Goal: Task Accomplishment & Management: Use online tool/utility

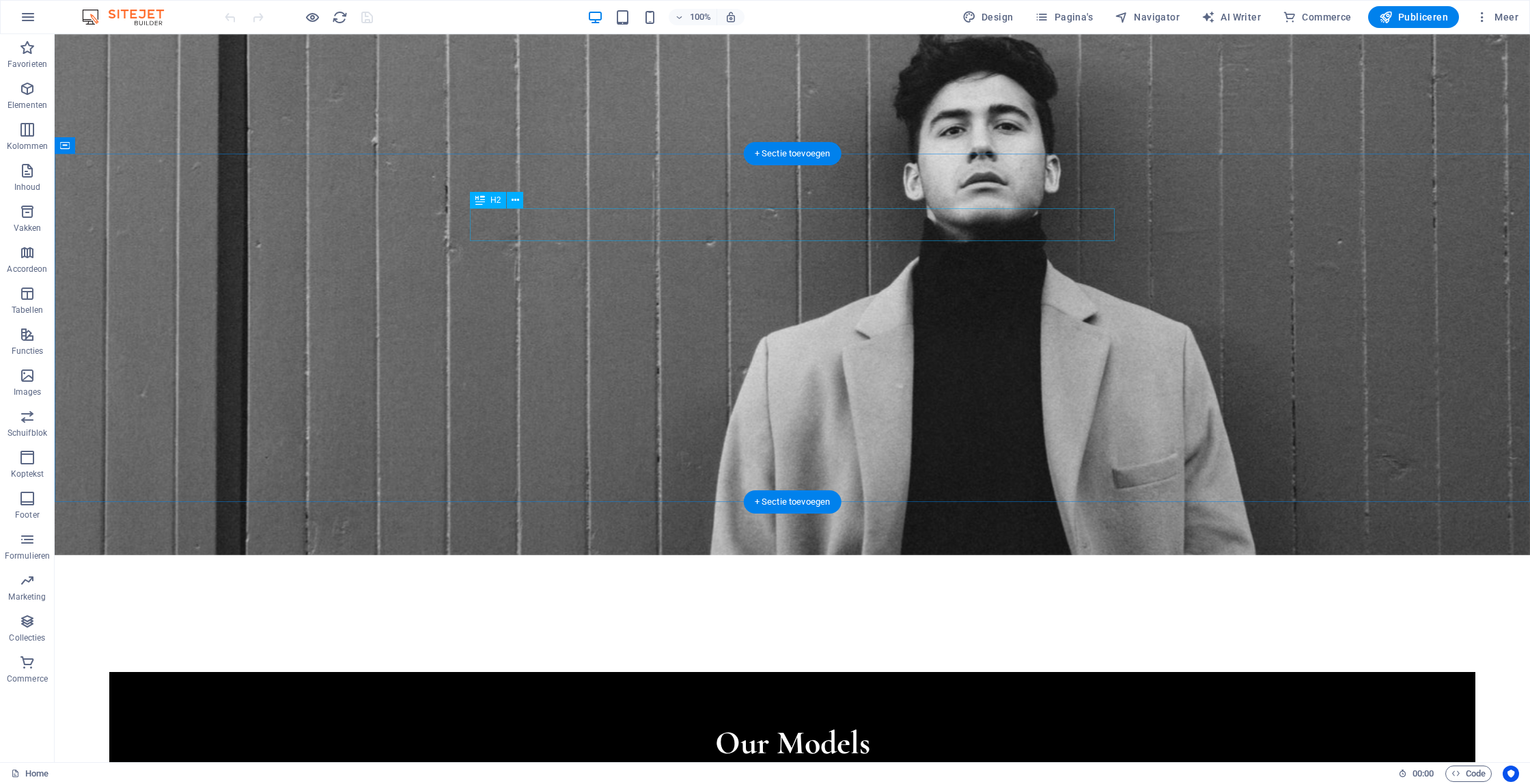
scroll to position [2143, 0]
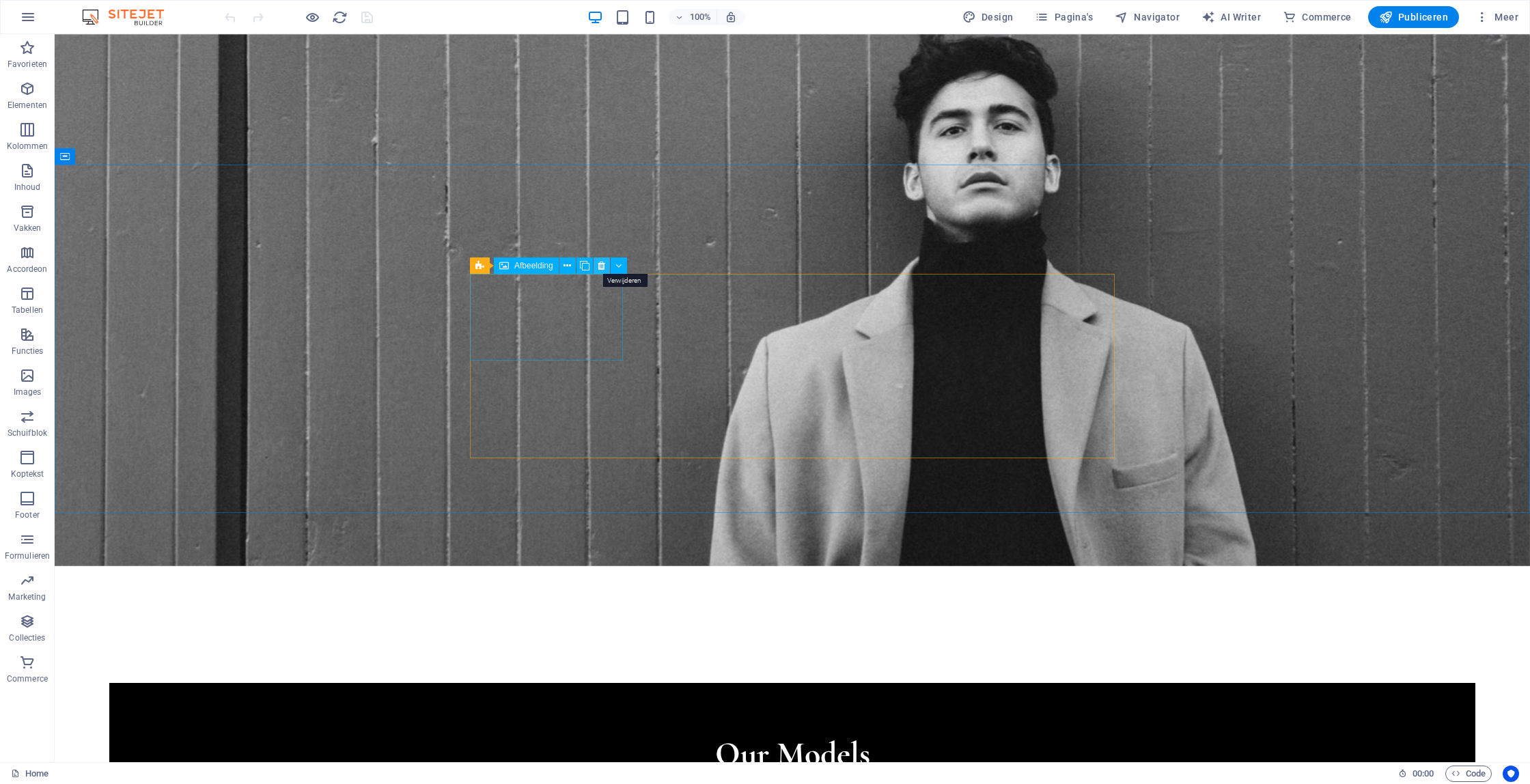
click at [601, 269] on icon at bounding box center [602, 266] width 7 height 15
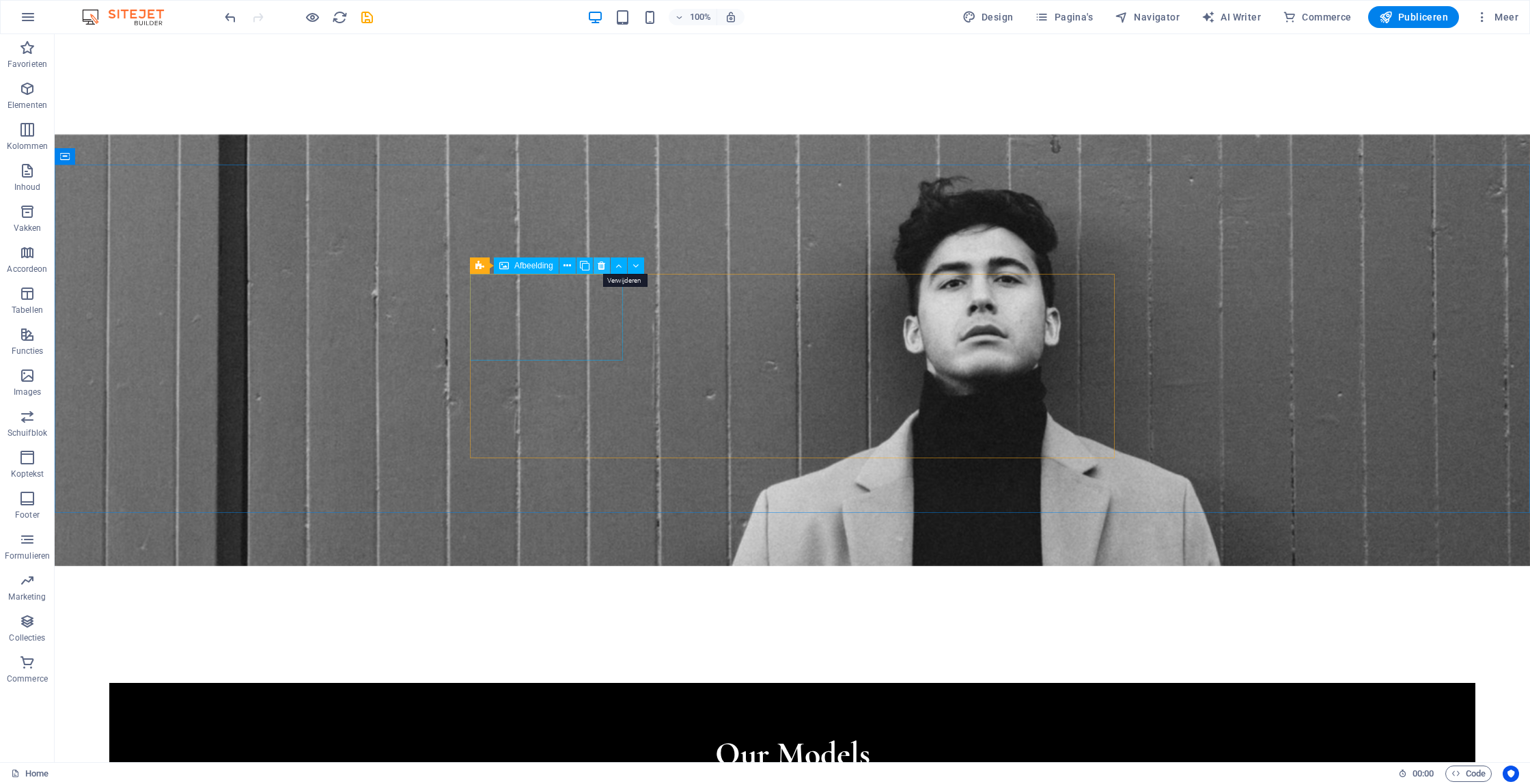
click at [601, 268] on icon at bounding box center [602, 266] width 7 height 15
click at [600, 268] on icon at bounding box center [602, 266] width 7 height 15
click at [601, 270] on icon at bounding box center [602, 266] width 7 height 15
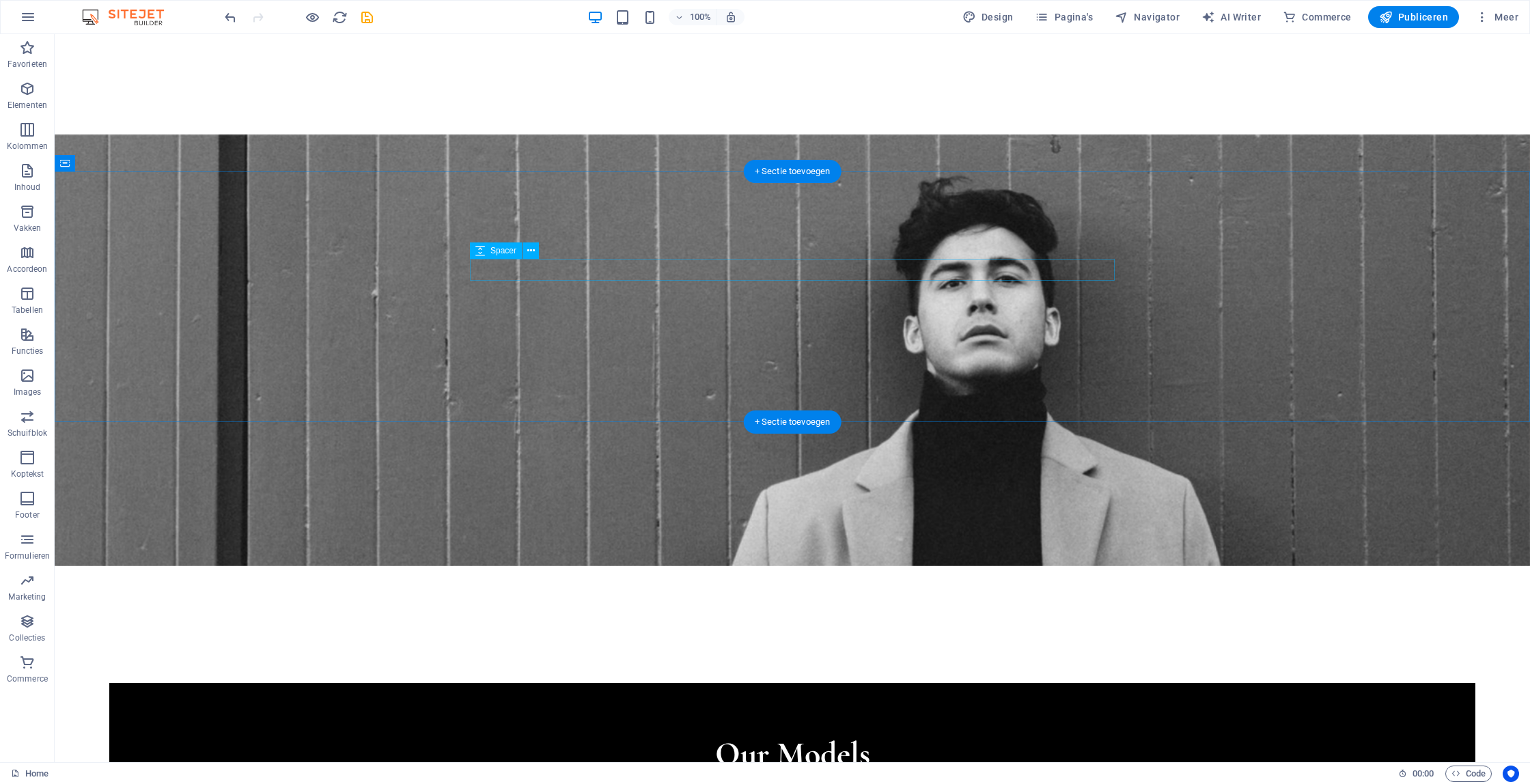
scroll to position [2137, 0]
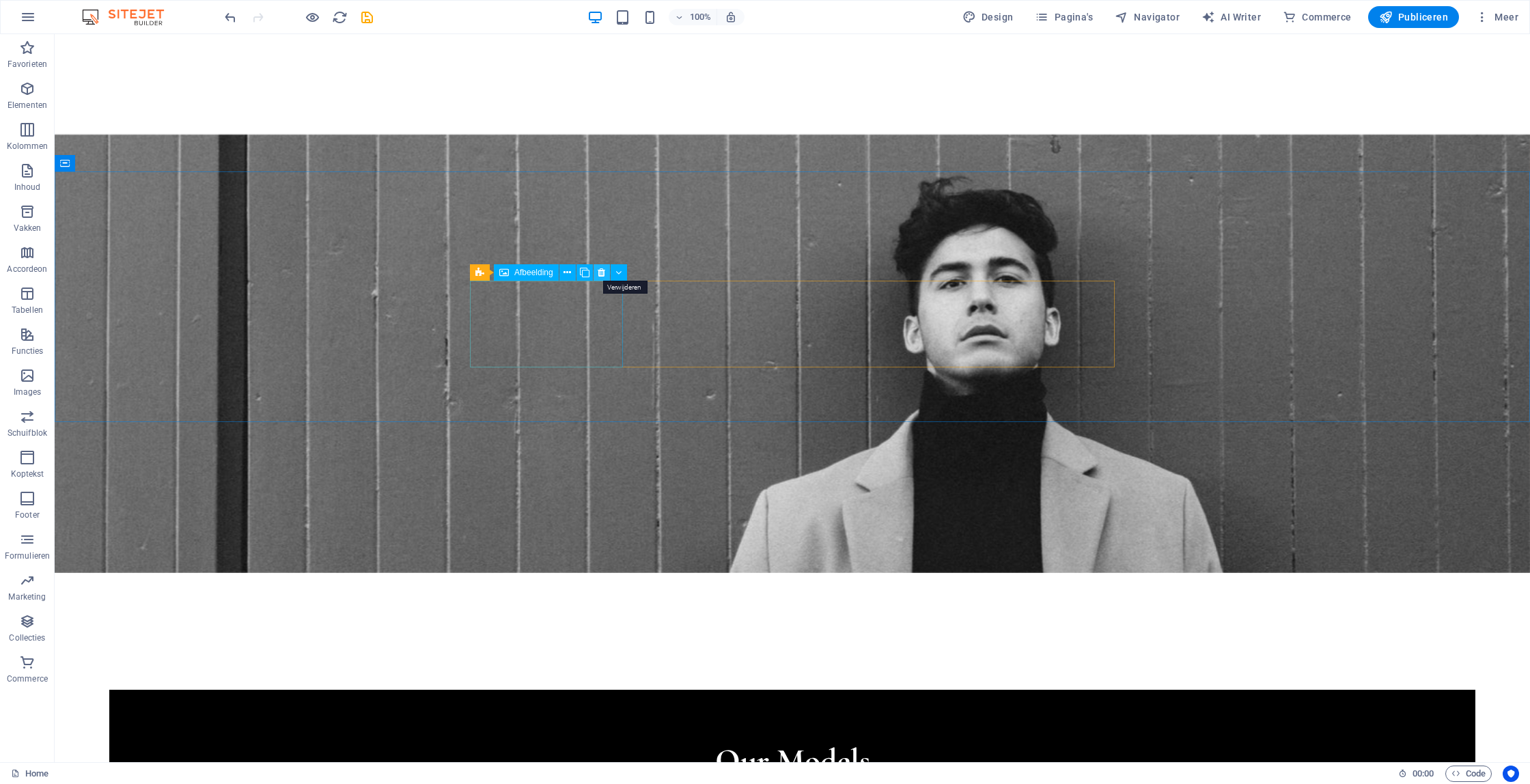
click at [601, 277] on icon at bounding box center [602, 273] width 7 height 15
click at [602, 274] on icon at bounding box center [601, 273] width 6 height 15
click at [568, 275] on icon at bounding box center [567, 273] width 7 height 15
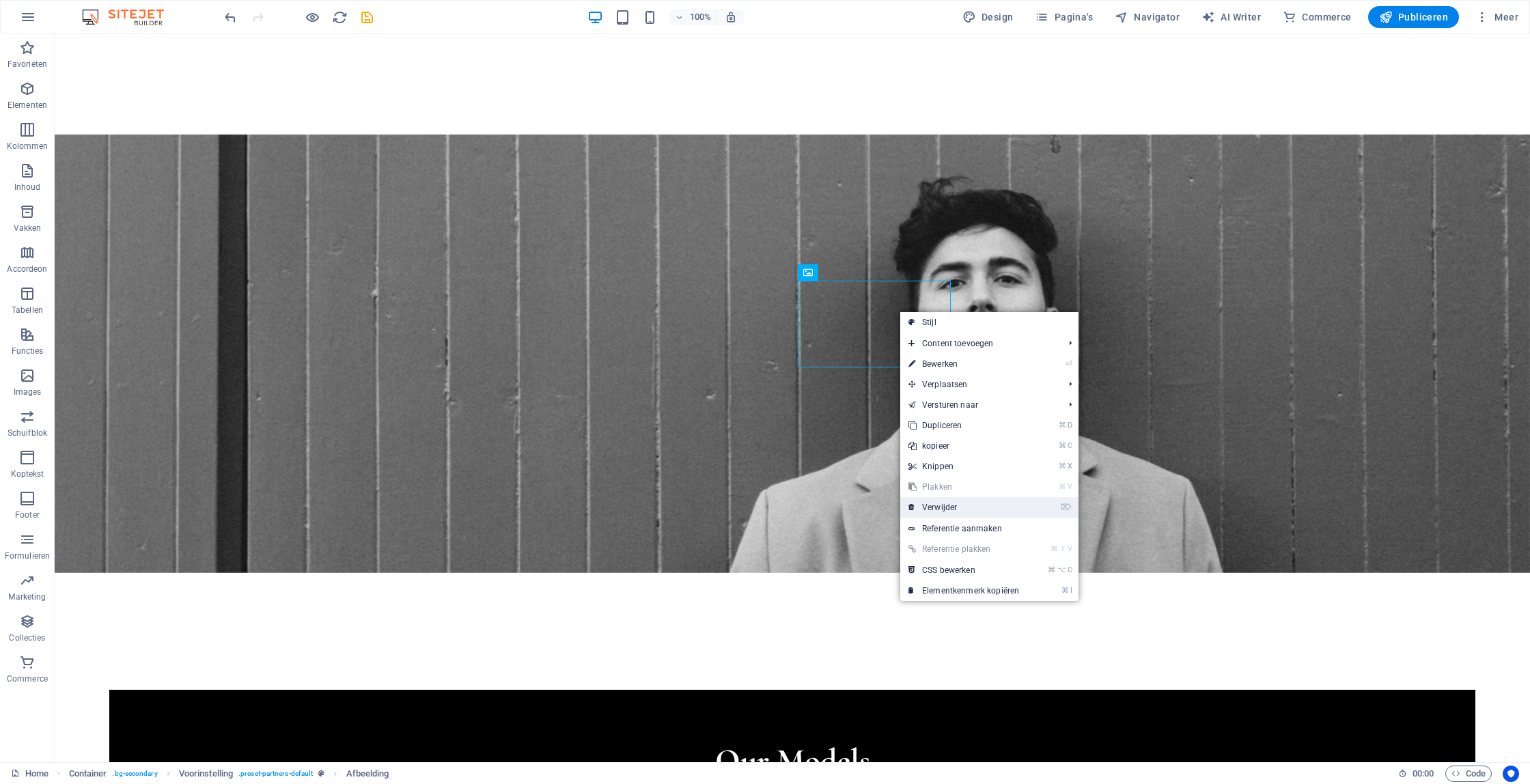
click at [959, 504] on link "⌦ Verwijder" at bounding box center [964, 507] width 128 height 20
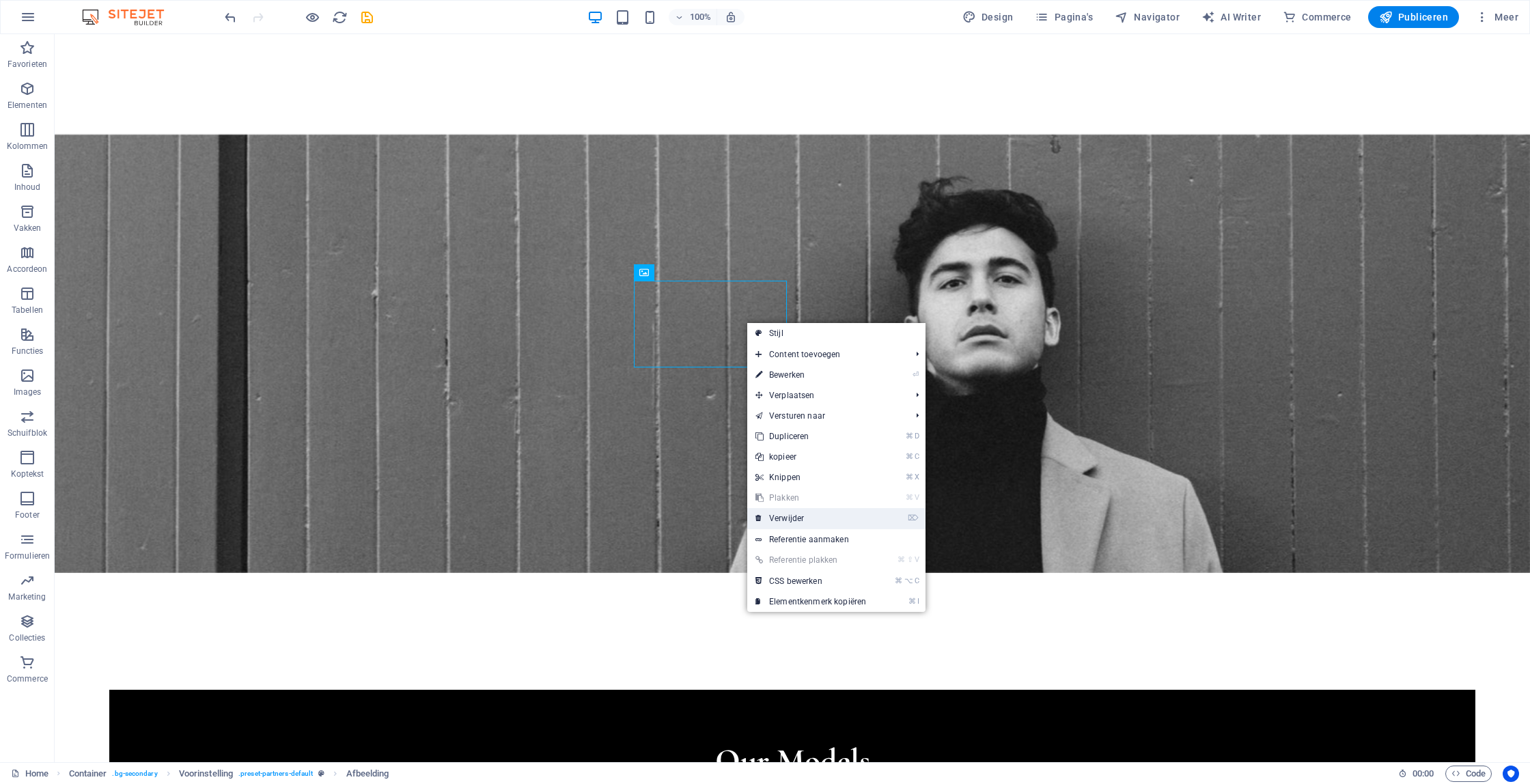
click at [848, 520] on link "⌦ Verwijder" at bounding box center [811, 518] width 128 height 20
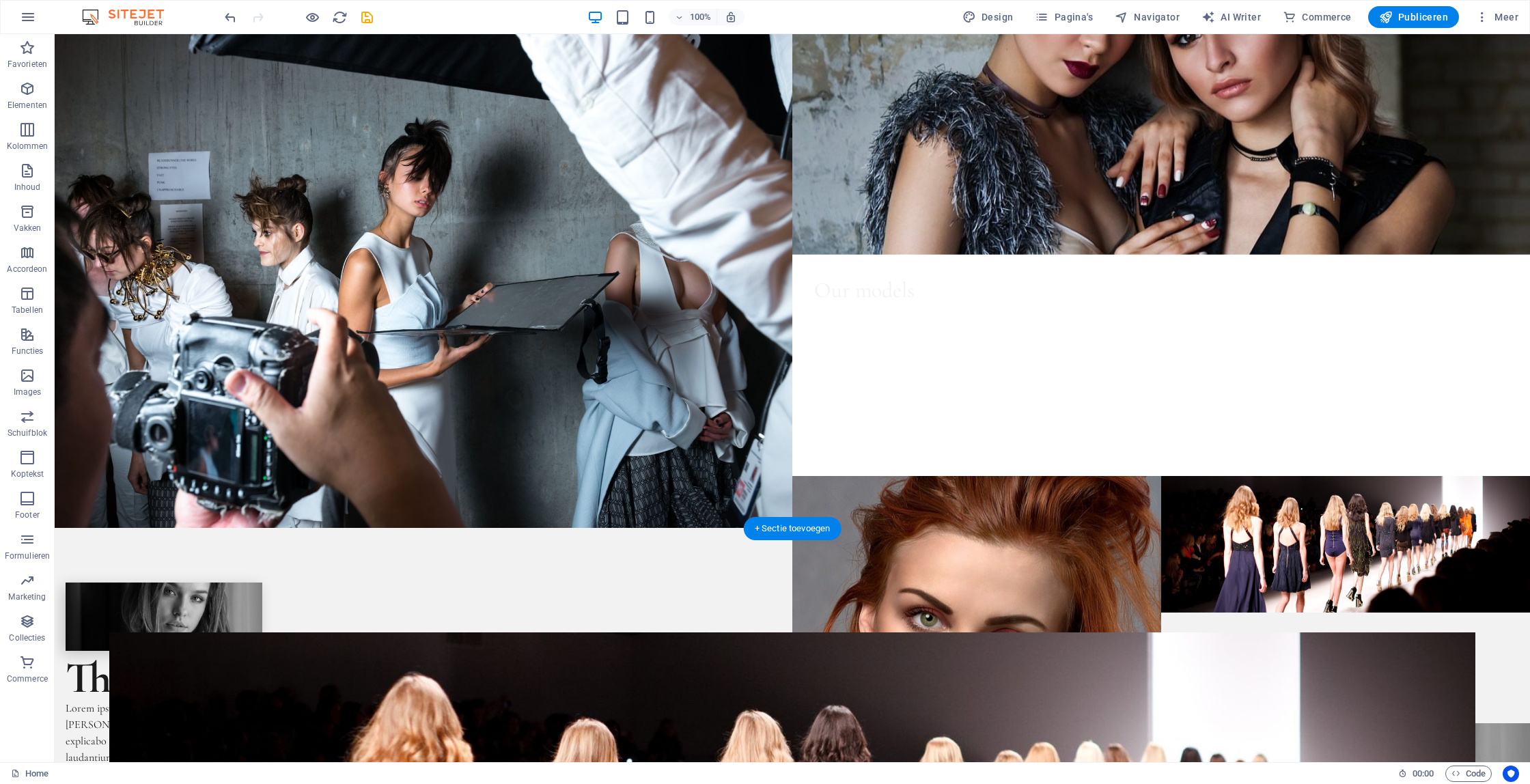
scroll to position [0, 0]
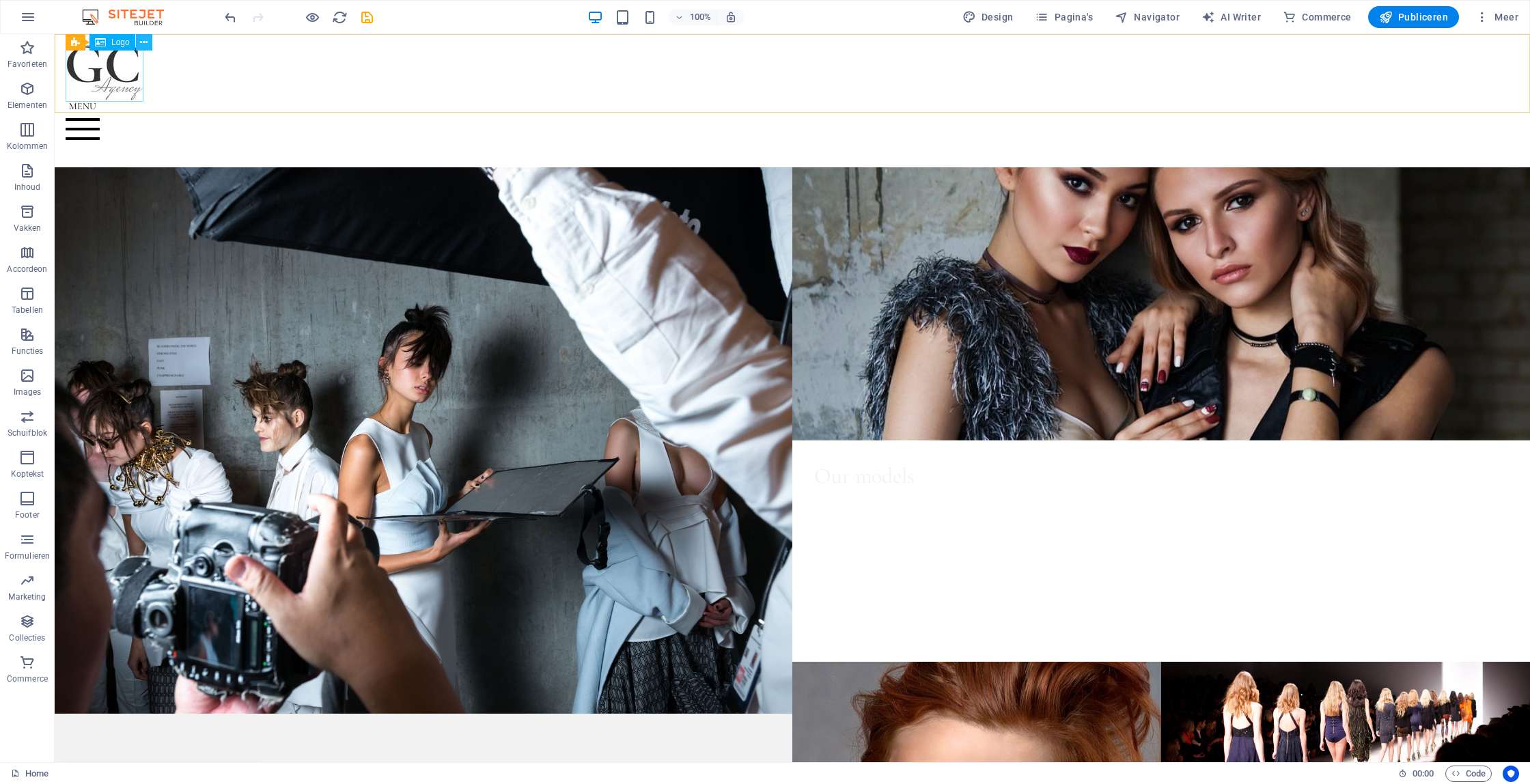
click at [143, 42] on icon at bounding box center [144, 43] width 7 height 15
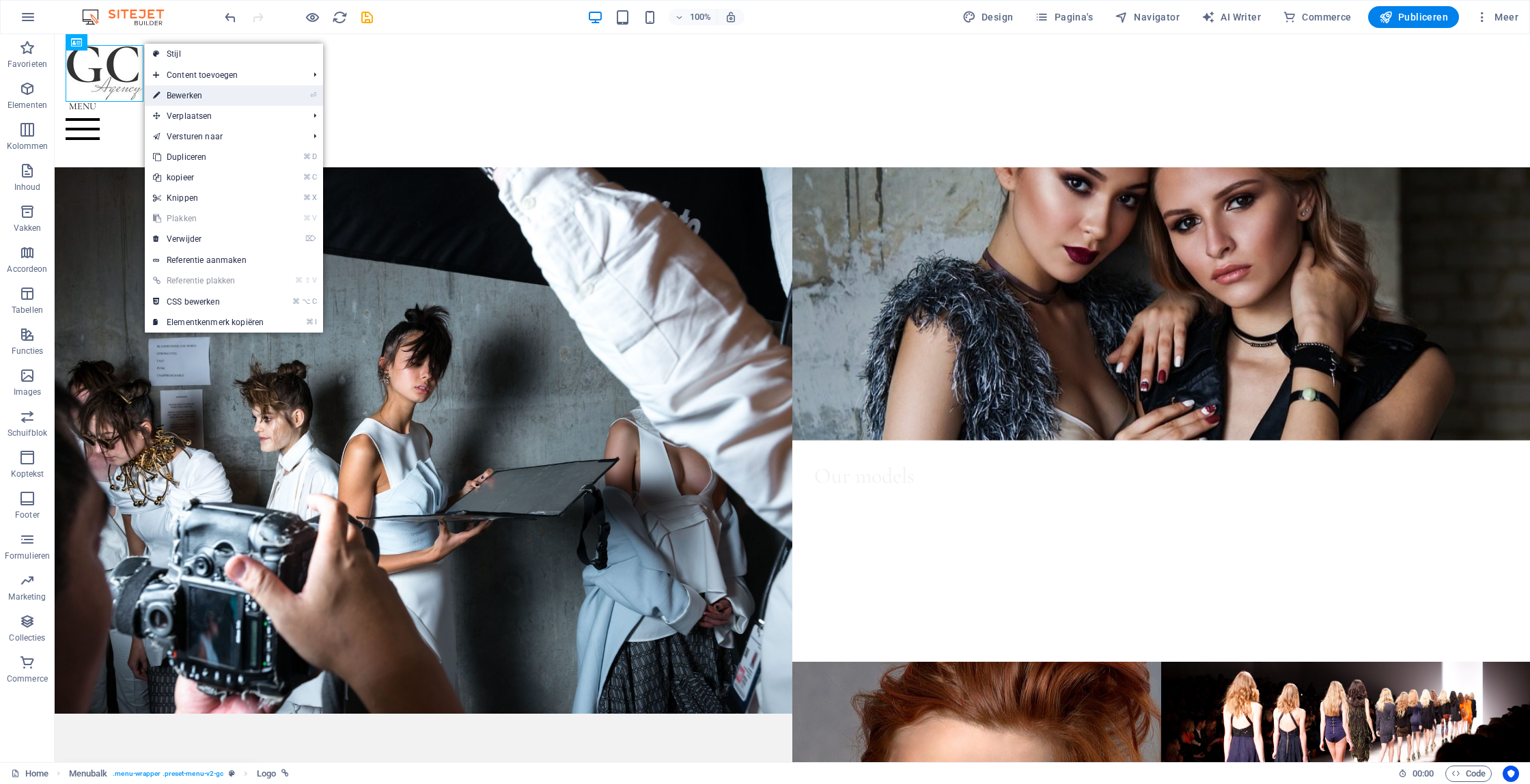
click at [193, 93] on link "⏎ Bewerken" at bounding box center [208, 95] width 128 height 20
select select "px"
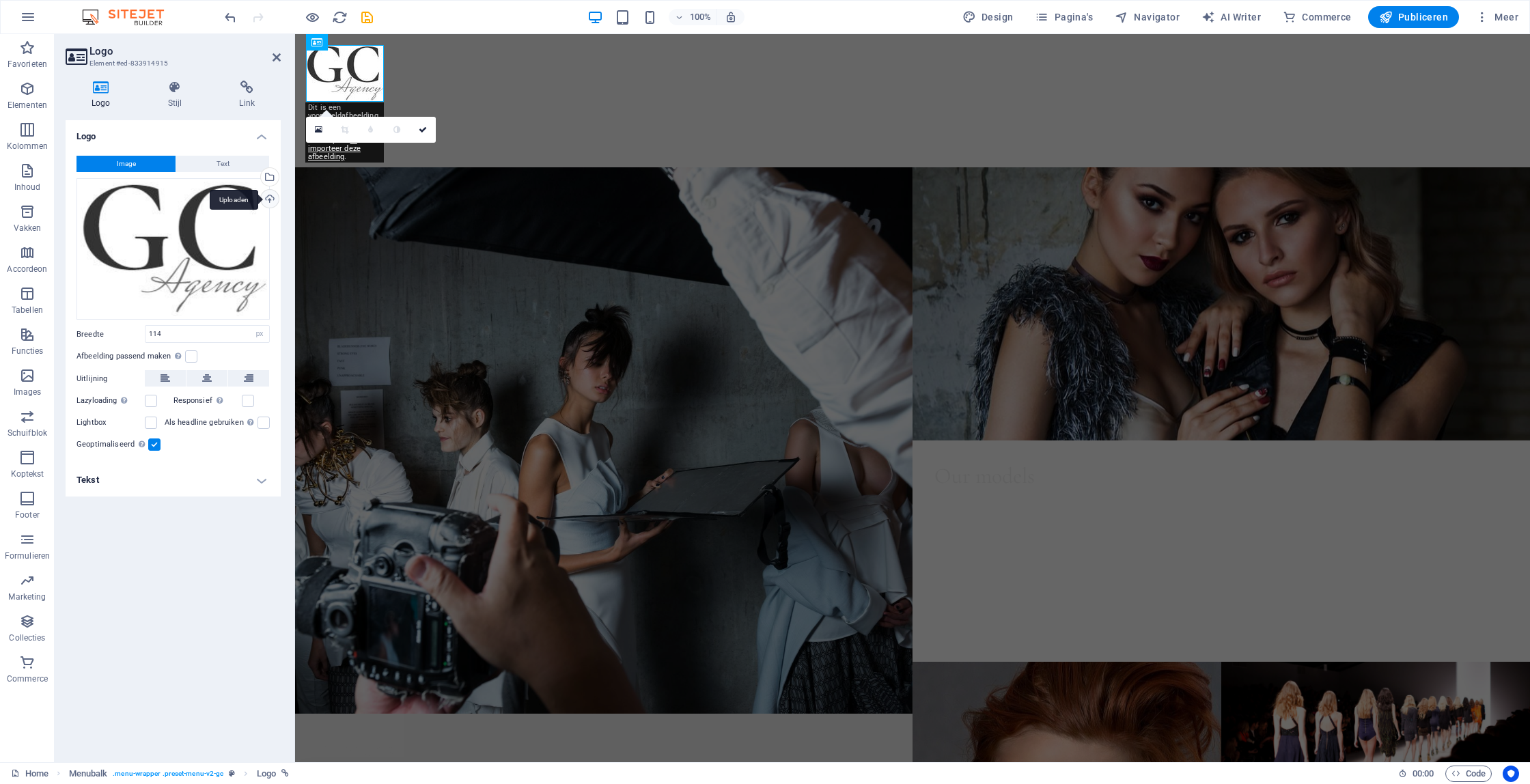
click at [271, 198] on div "Uploaden" at bounding box center [269, 200] width 20 height 20
click at [274, 174] on div "Selecteer bestanden uit Bestandsbeheer, stockfoto's, of upload een of meer best…" at bounding box center [269, 178] width 20 height 20
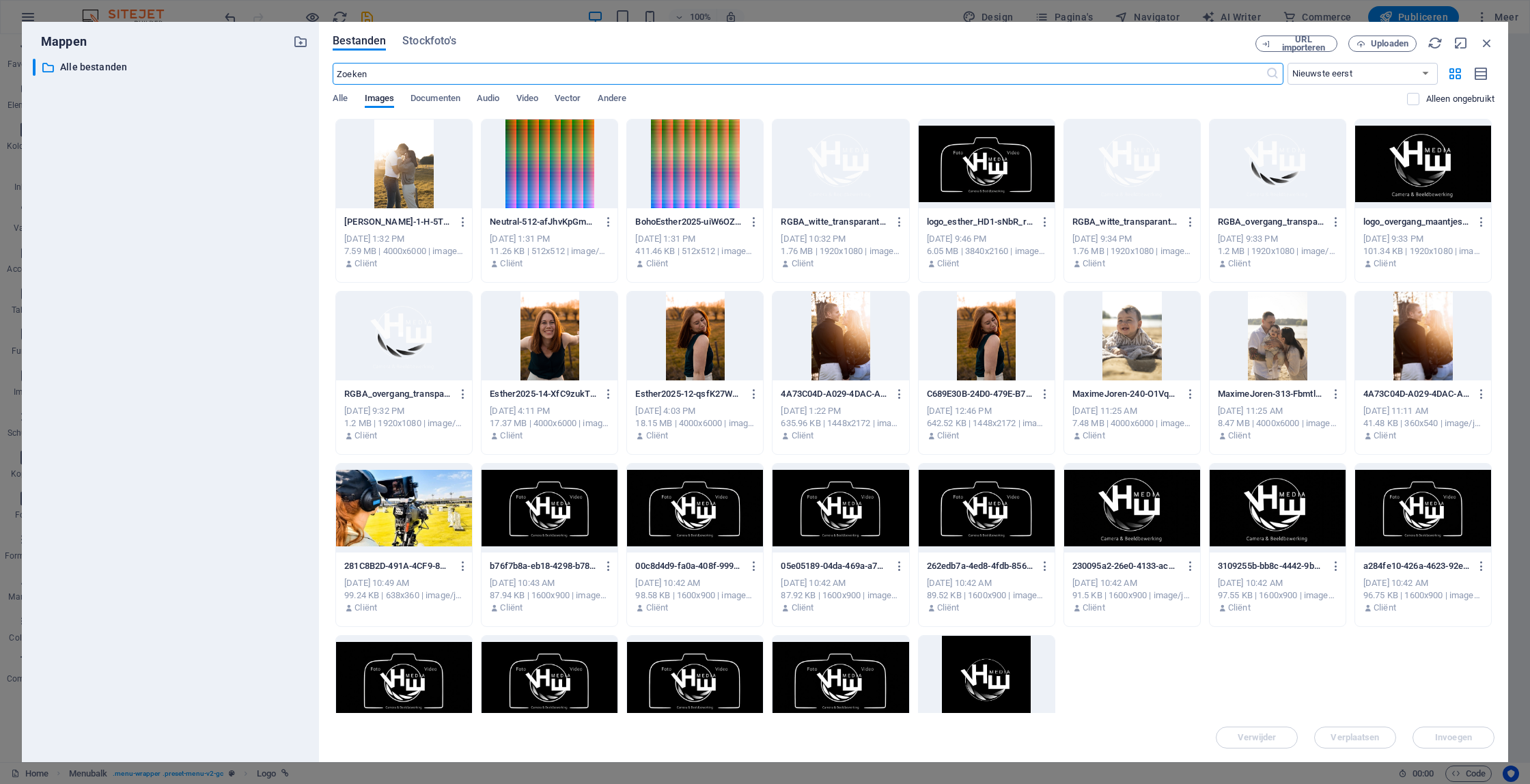
click at [1298, 508] on div at bounding box center [1278, 508] width 136 height 89
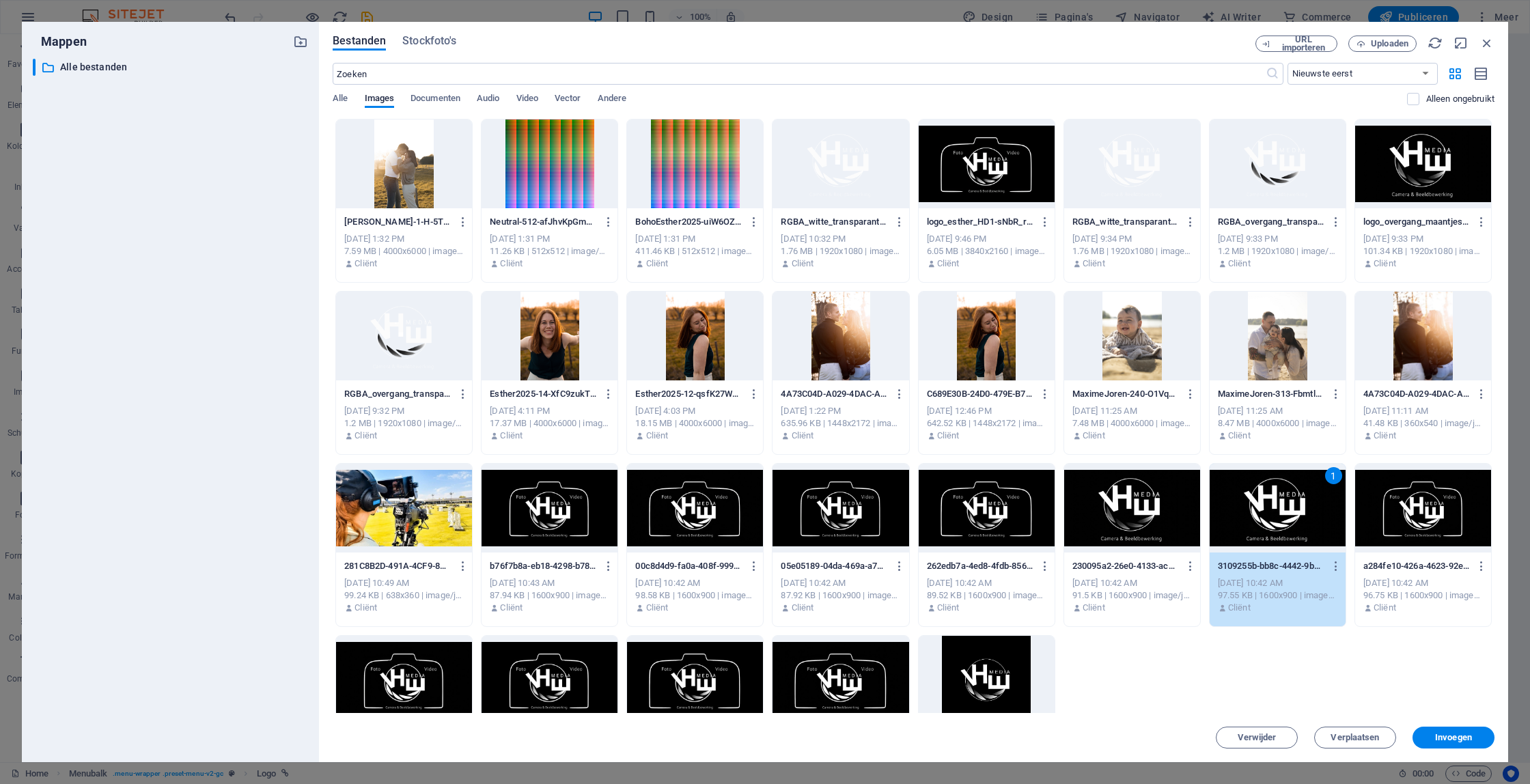
click at [1009, 177] on div at bounding box center [987, 163] width 136 height 89
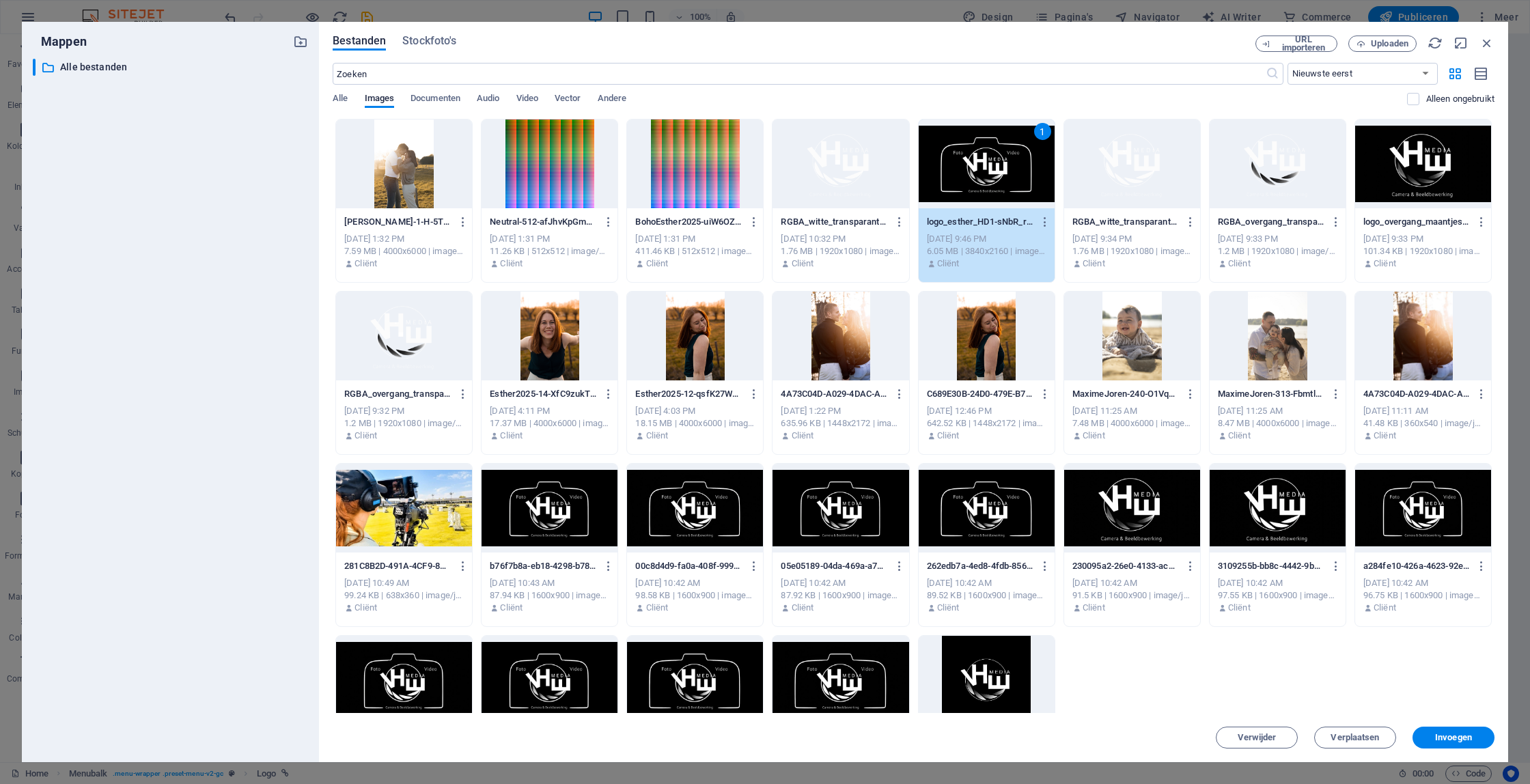
click at [1455, 162] on div at bounding box center [1424, 163] width 136 height 89
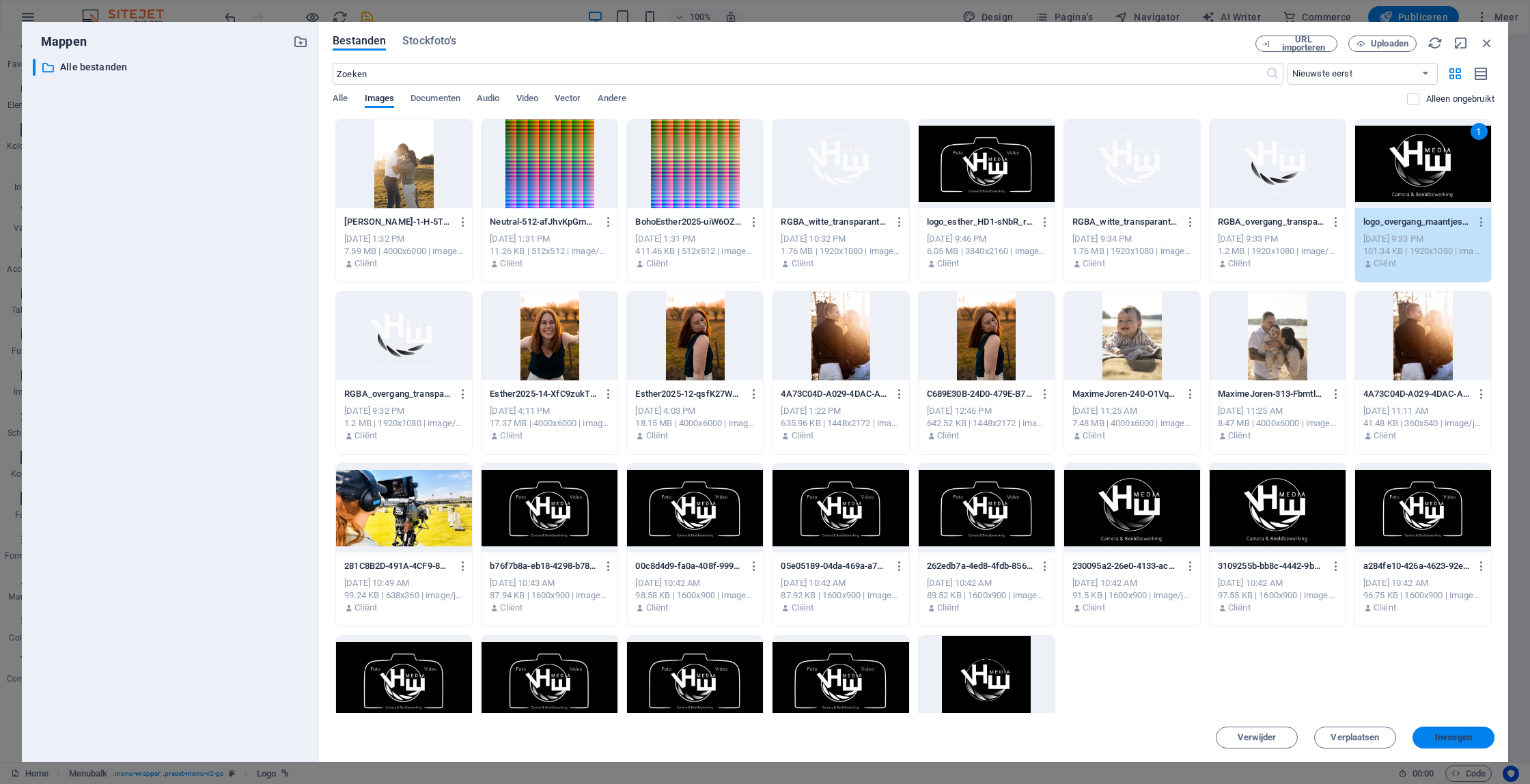
click at [1463, 737] on span "Invoegen" at bounding box center [1454, 737] width 37 height 8
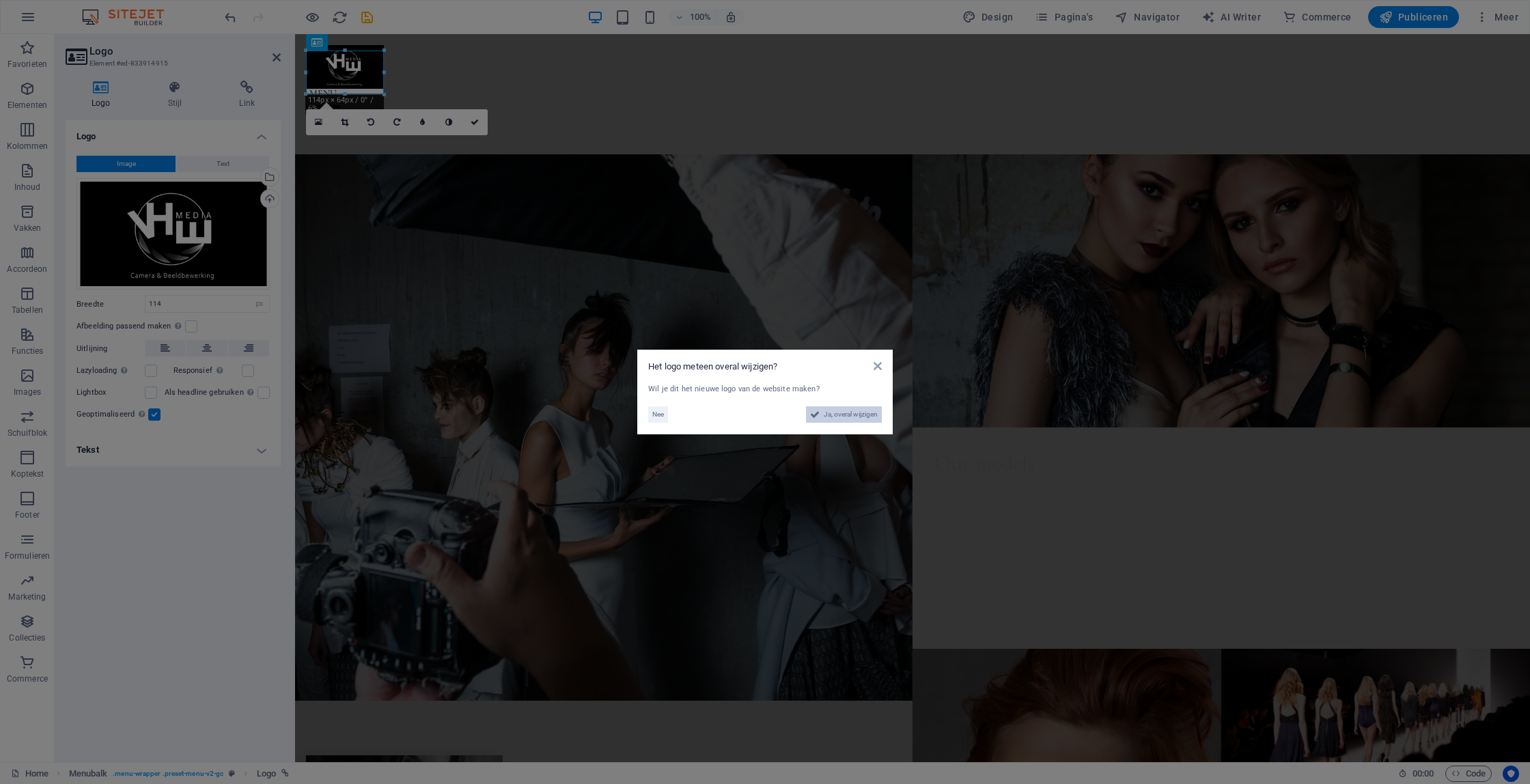
click at [834, 413] on span "Ja, overal wijzigen" at bounding box center [850, 414] width 54 height 17
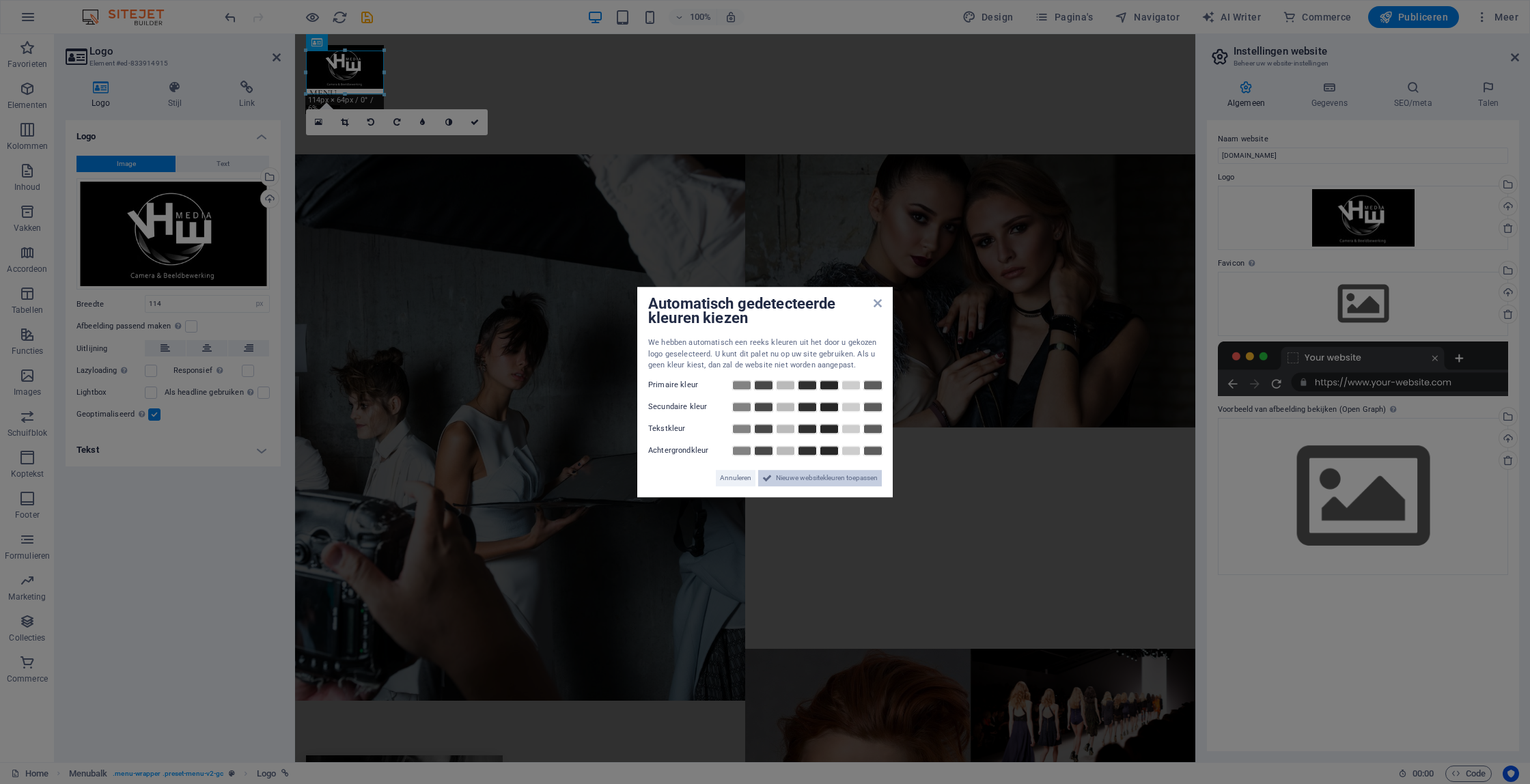
click at [826, 478] on span "Nieuwe websitekleuren toepassen" at bounding box center [826, 478] width 102 height 17
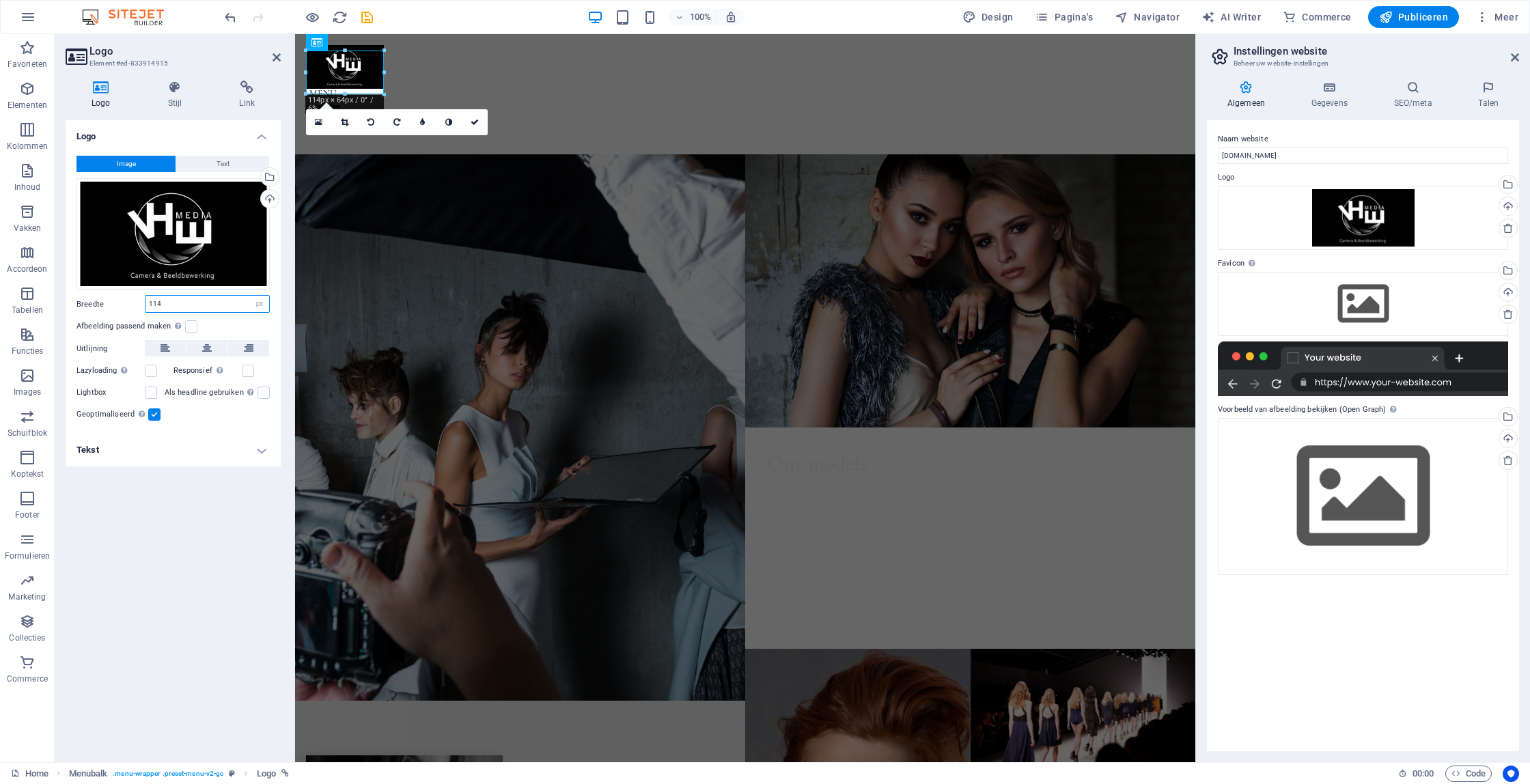
click at [216, 307] on input "114" at bounding box center [207, 304] width 124 height 17
click at [344, 121] on icon at bounding box center [345, 122] width 7 height 8
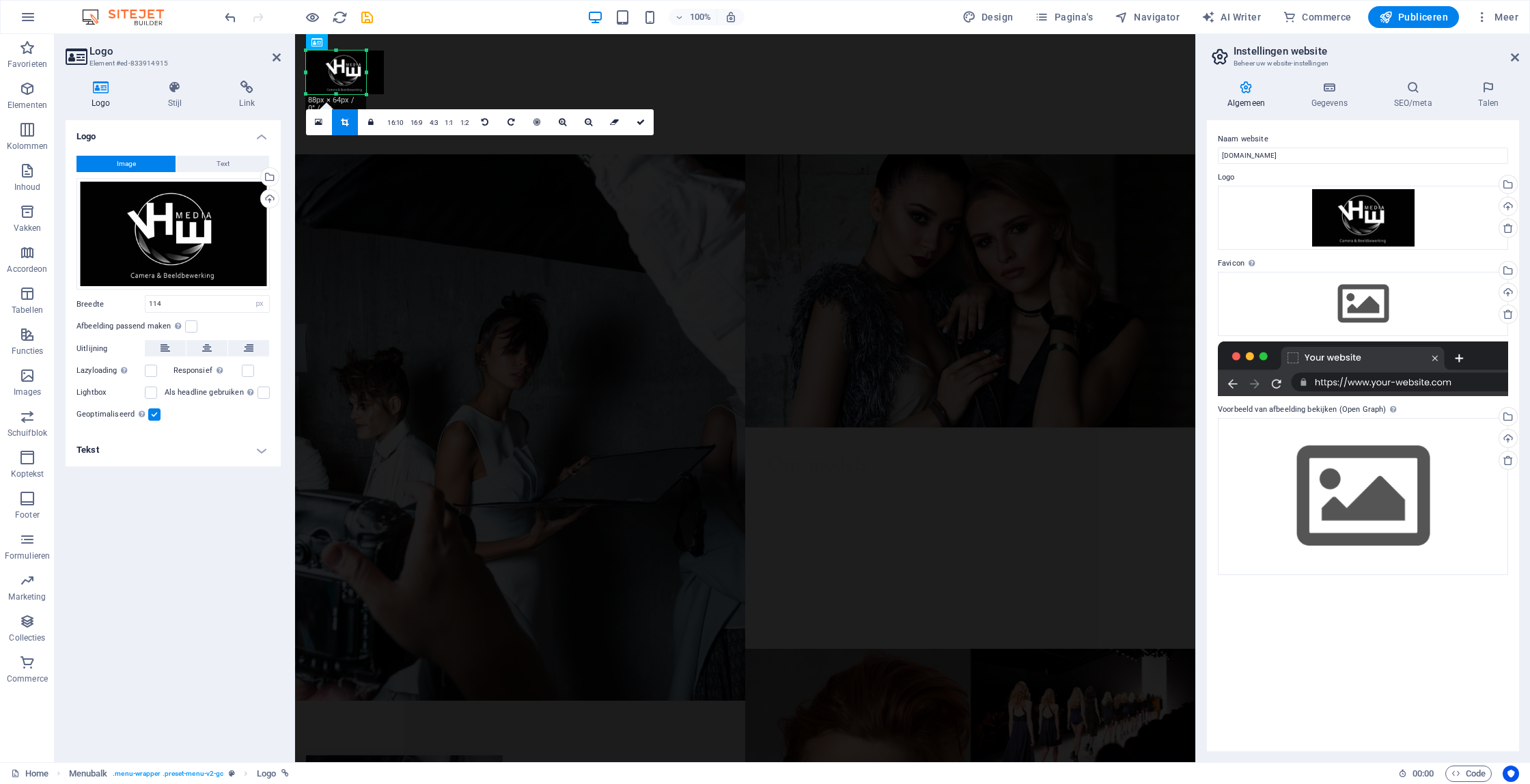
drag, startPoint x: 384, startPoint y: 73, endPoint x: 366, endPoint y: 73, distance: 18.0
click at [366, 73] on div at bounding box center [366, 72] width 5 height 44
drag, startPoint x: 306, startPoint y: 73, endPoint x: 328, endPoint y: 73, distance: 22.0
click at [321, 73] on div "180 170 160 150 140 130 120 110 100 90 80 70 60 50 40 30 20 10 0 -10 -20 -30 -4…" at bounding box center [329, 72] width 46 height 44
click at [353, 73] on div at bounding box center [353, 72] width 5 height 44
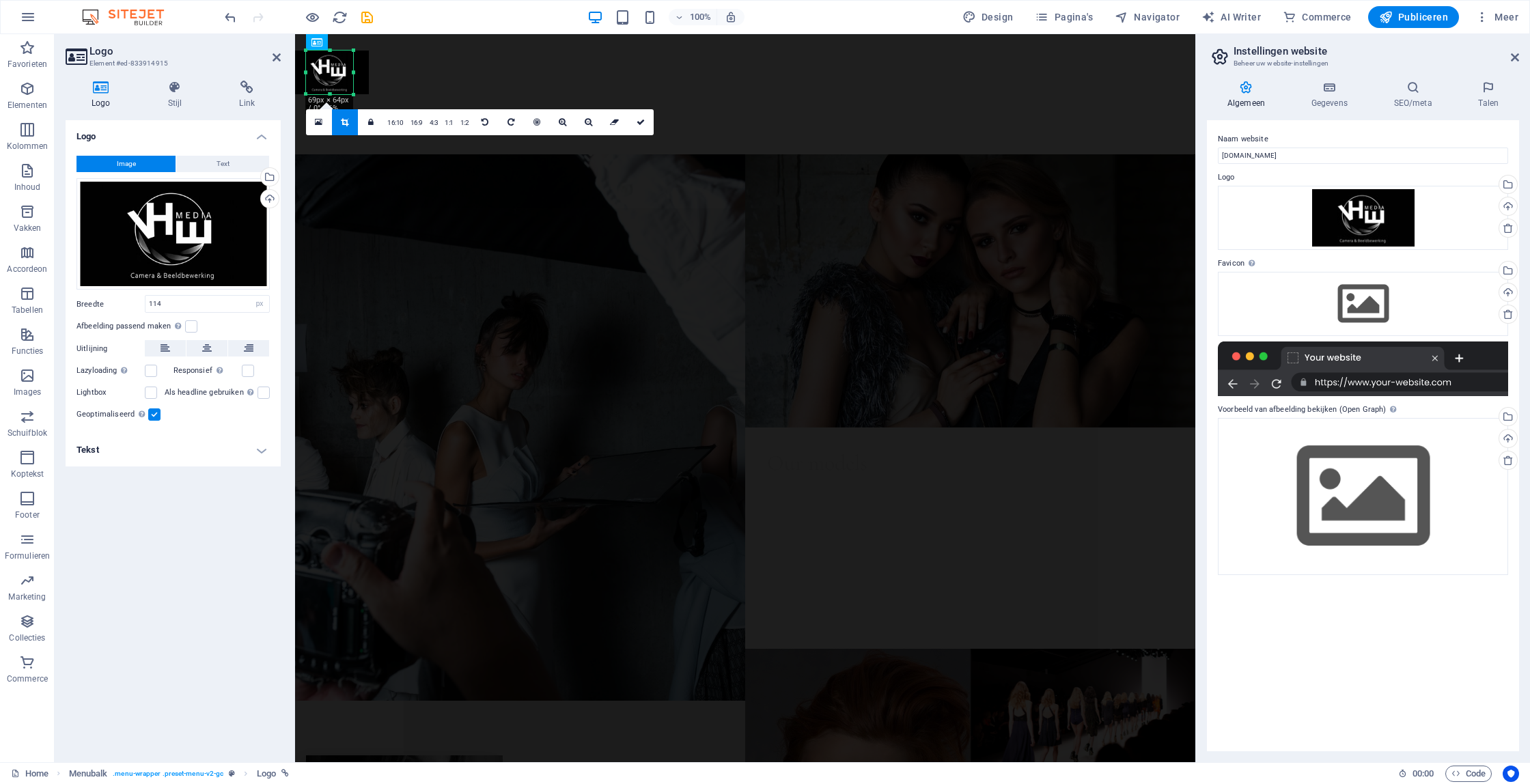
click at [352, 73] on div at bounding box center [353, 72] width 5 height 44
click at [563, 125] on icon at bounding box center [562, 122] width 7 height 8
click at [585, 125] on icon at bounding box center [589, 122] width 7 height 8
click at [641, 125] on icon at bounding box center [640, 122] width 8 height 8
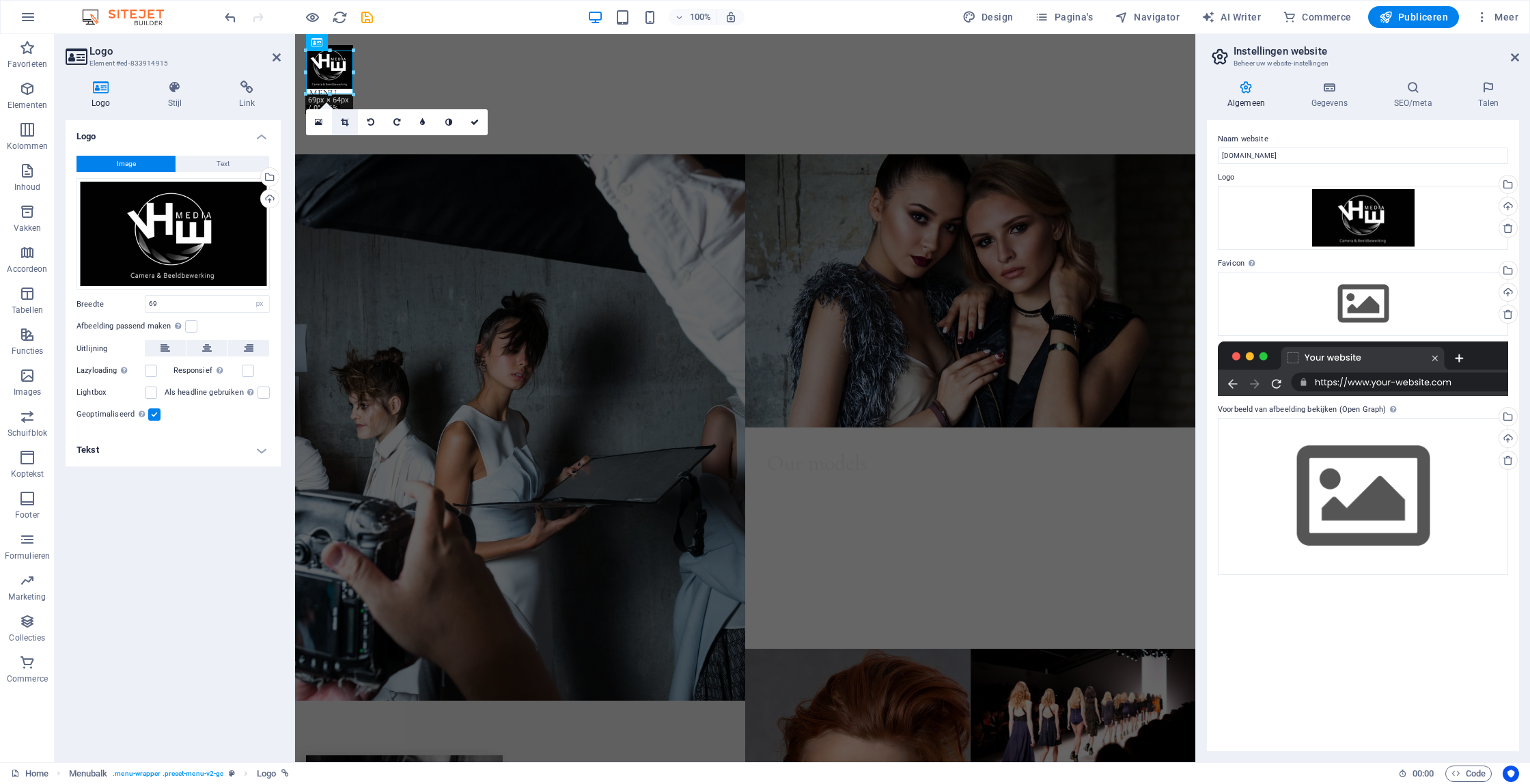
click at [344, 121] on icon at bounding box center [345, 122] width 7 height 8
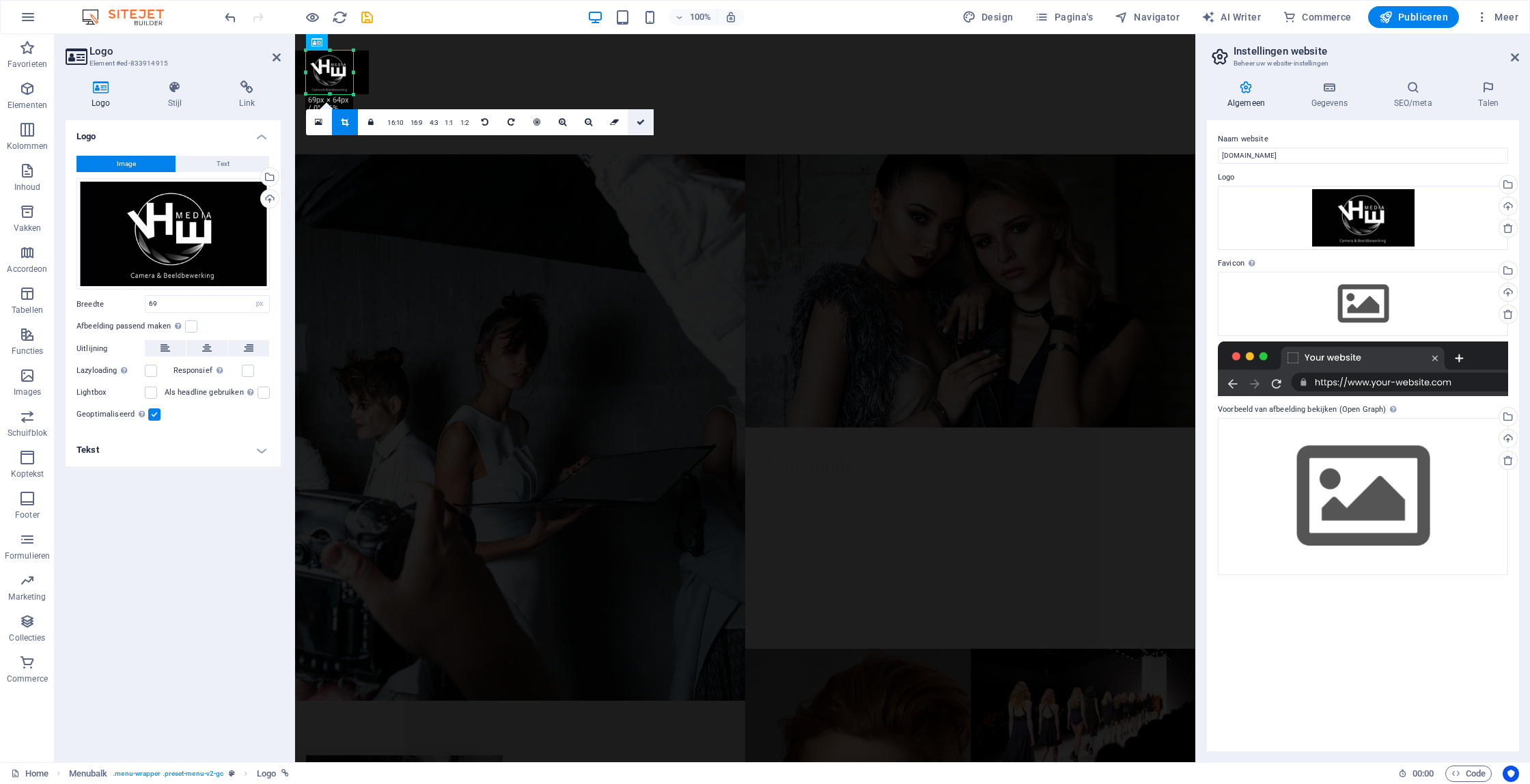
click at [641, 120] on icon at bounding box center [640, 122] width 8 height 8
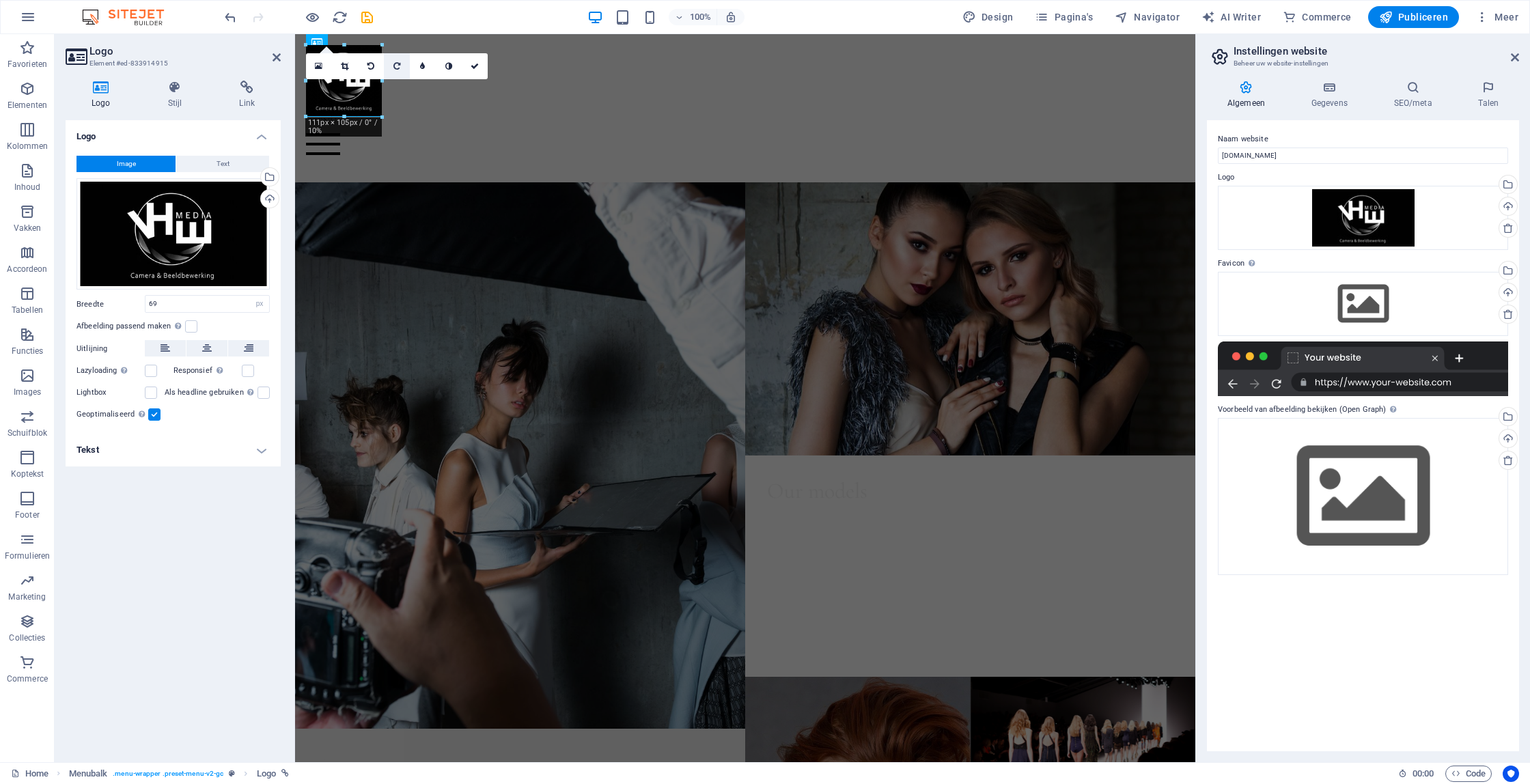
drag, startPoint x: 353, startPoint y: 73, endPoint x: 386, endPoint y: 74, distance: 33.0
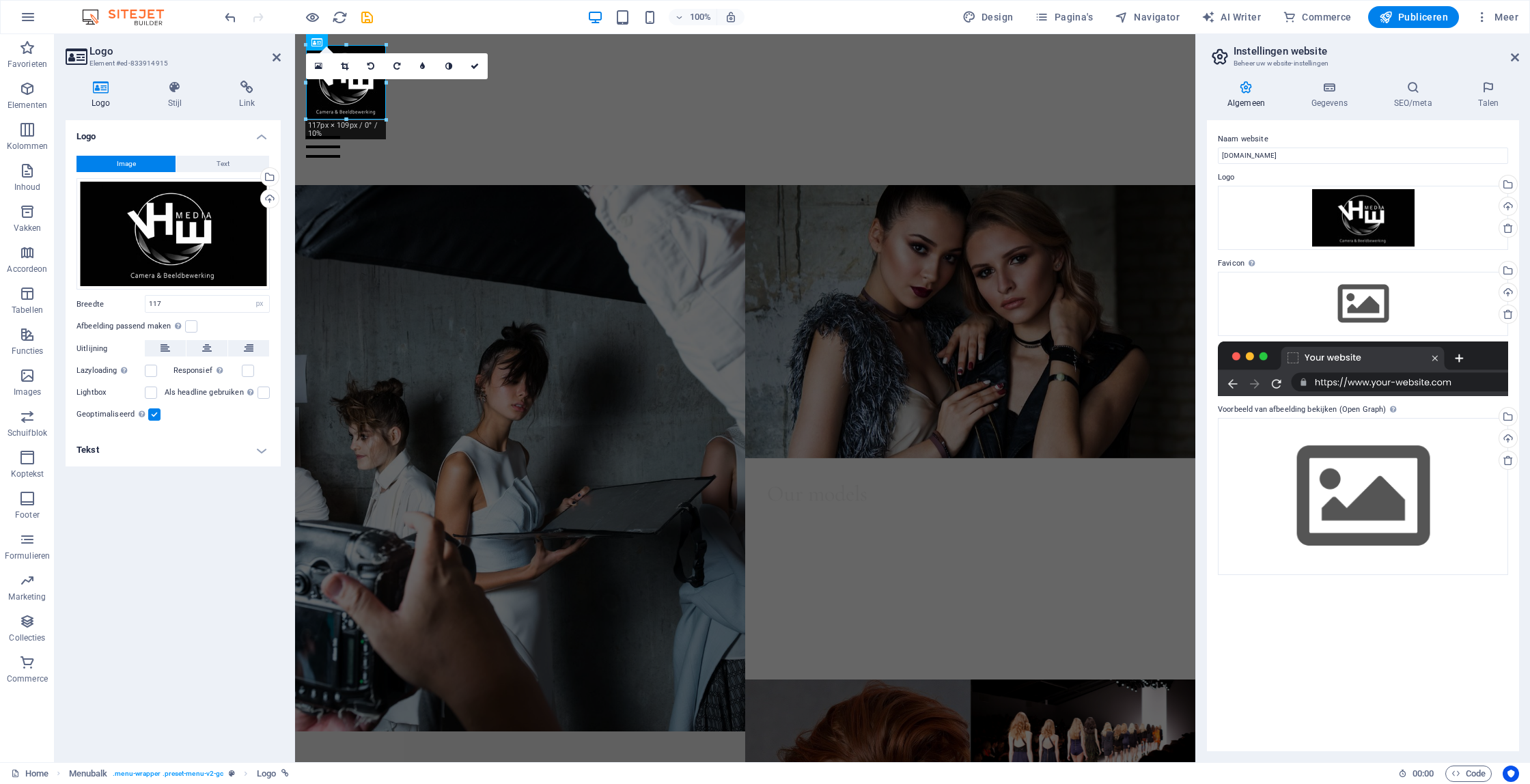
drag, startPoint x: 387, startPoint y: 83, endPoint x: 412, endPoint y: 83, distance: 25.0
click at [412, 79] on div "16:10 16:9 4:3 1:1 1:2 0" at bounding box center [397, 66] width 182 height 26
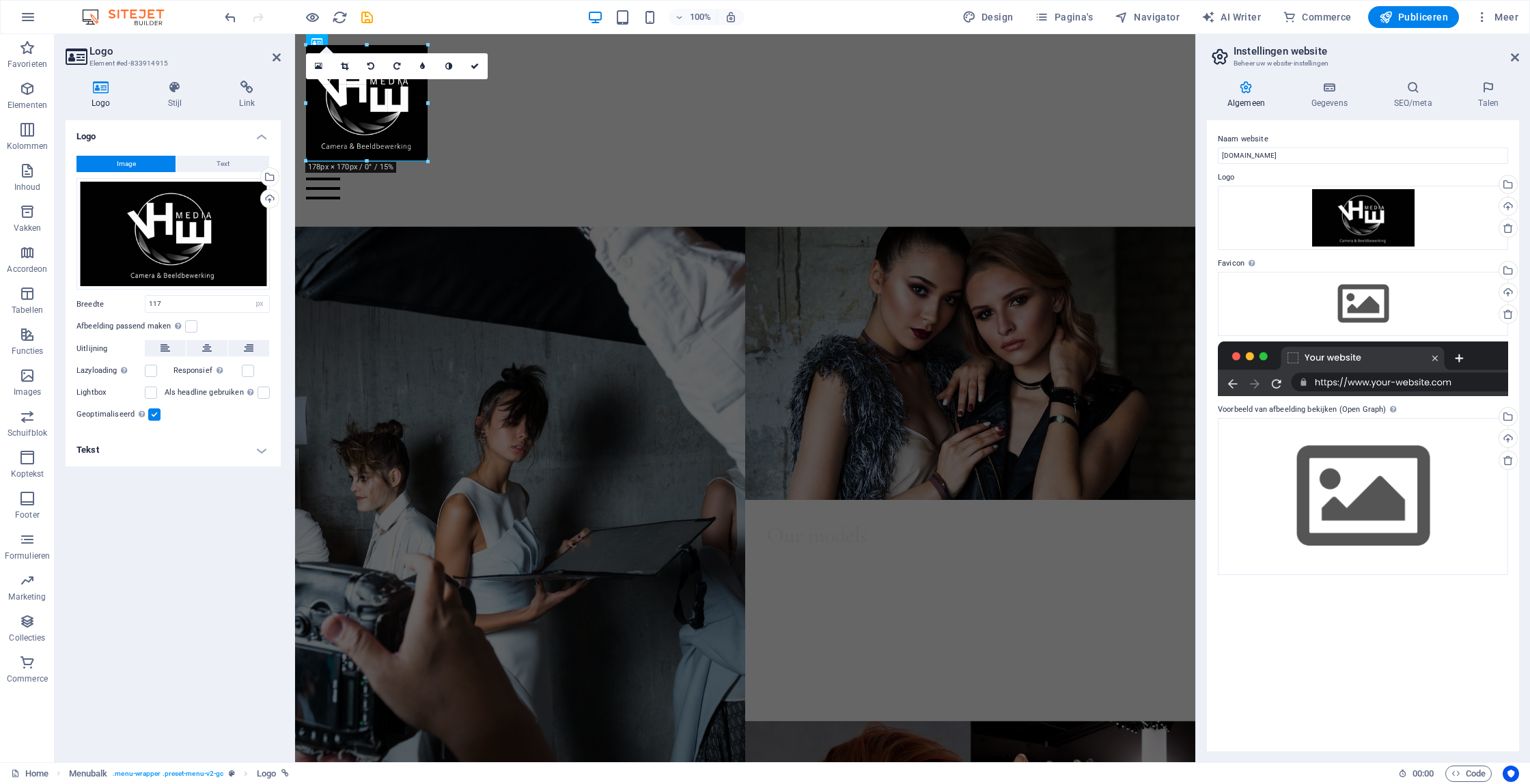
drag, startPoint x: 385, startPoint y: 117, endPoint x: 427, endPoint y: 135, distance: 45.7
type input "178"
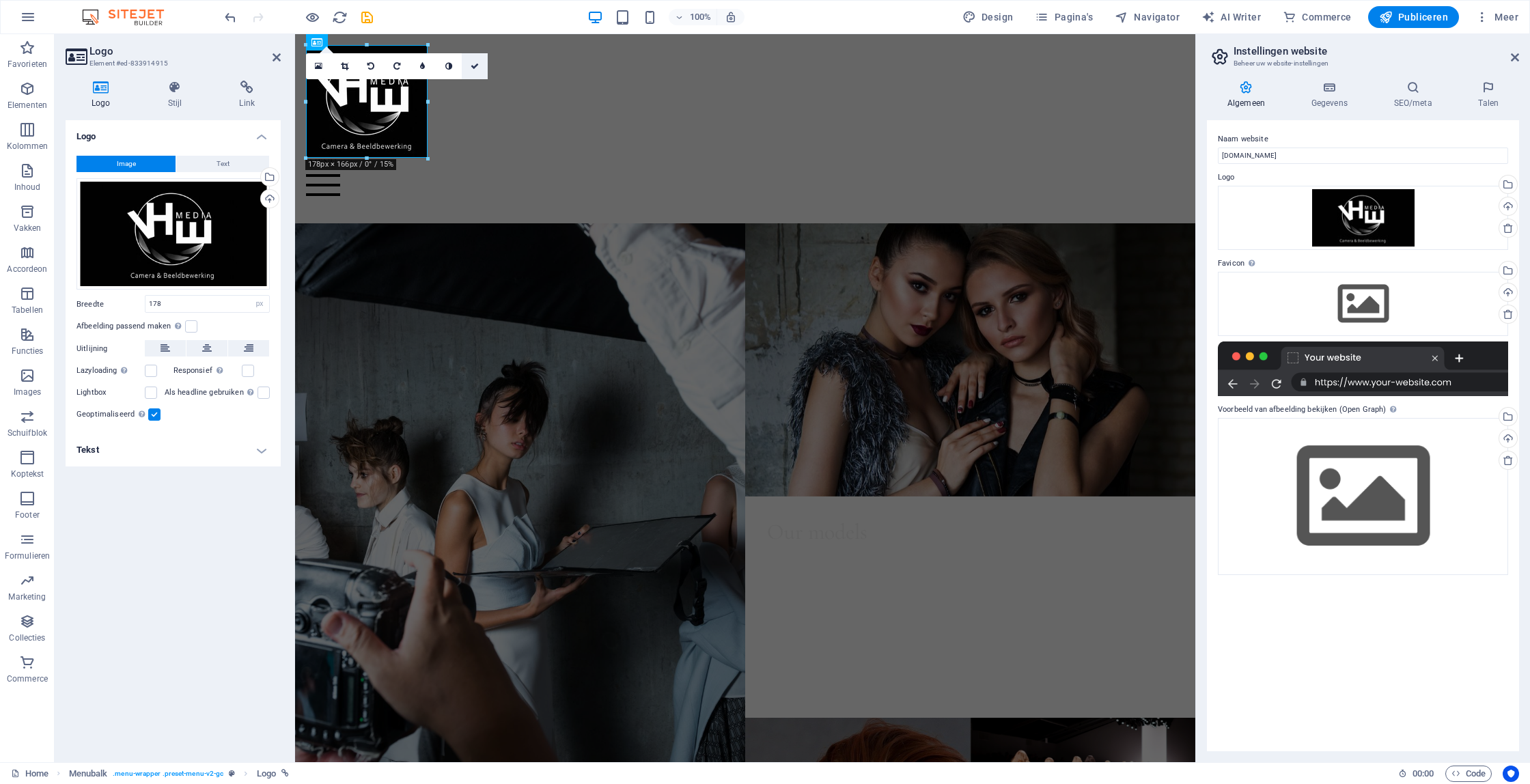
click at [473, 64] on icon at bounding box center [474, 66] width 8 height 8
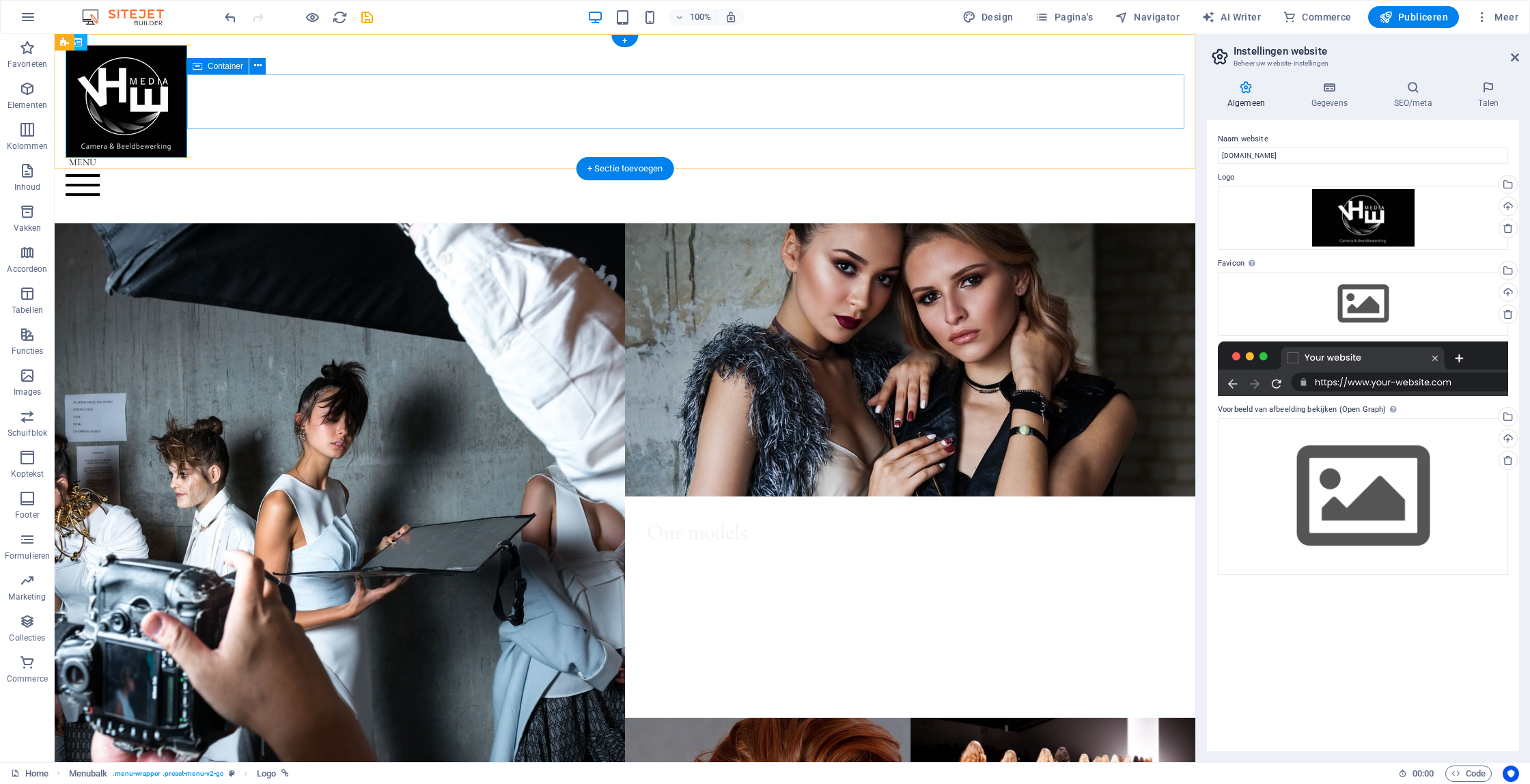
click at [397, 158] on div at bounding box center [625, 185] width 1119 height 55
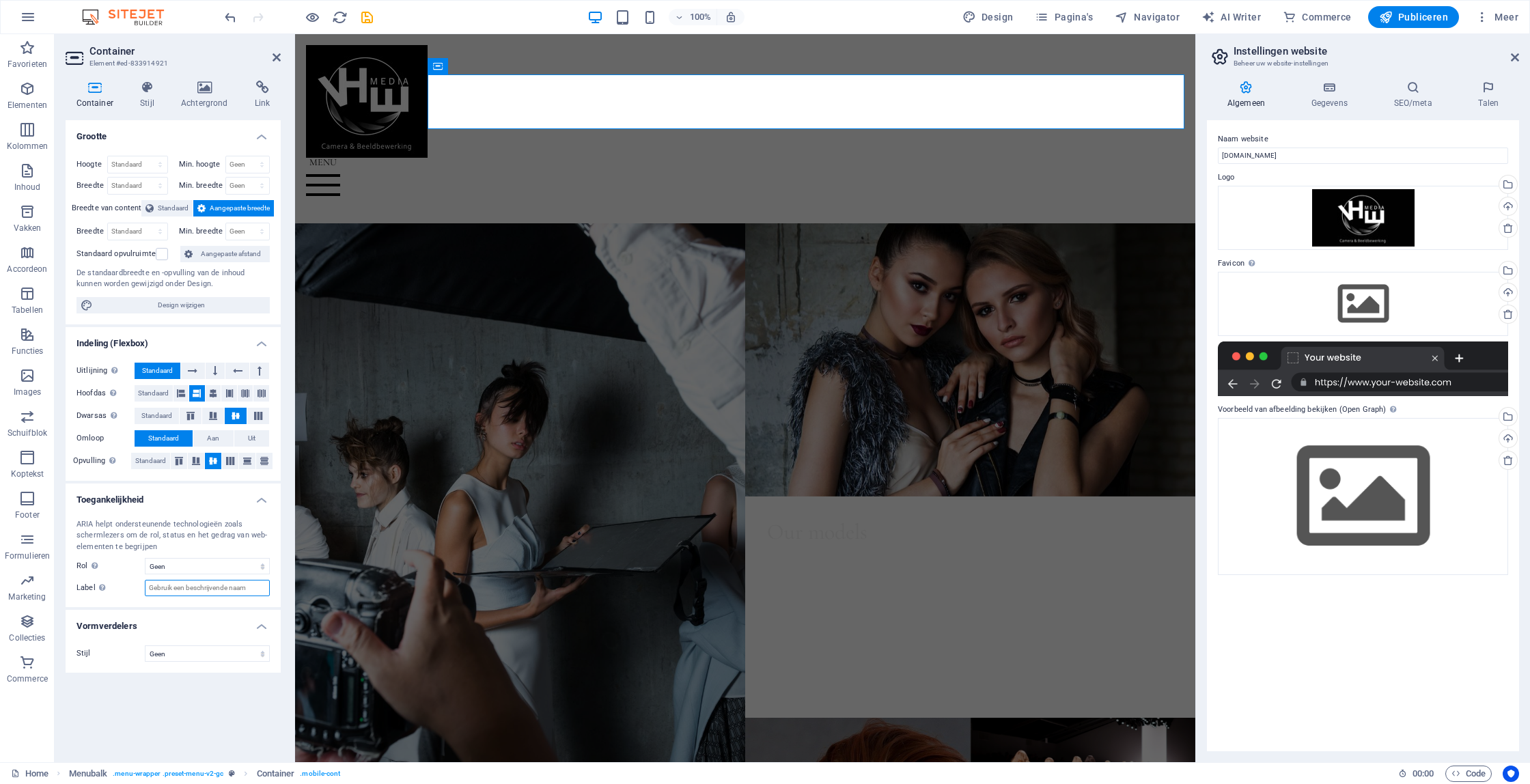
click at [234, 586] on input "Label Gebruik het ARIA-label om een duidelijke, beschrijvende naam te geven aan…" at bounding box center [207, 588] width 125 height 17
type input "VHEMEDIA"
click at [216, 653] on select "Geen Driehoek Vierkant Diagonaal Veelhoek 1 Veelhoek 2 Zigzag Meerdere zigzags …" at bounding box center [207, 654] width 125 height 17
click at [227, 585] on input "VHEMEDIA" at bounding box center [207, 588] width 125 height 17
drag, startPoint x: 223, startPoint y: 586, endPoint x: 138, endPoint y: 587, distance: 85.0
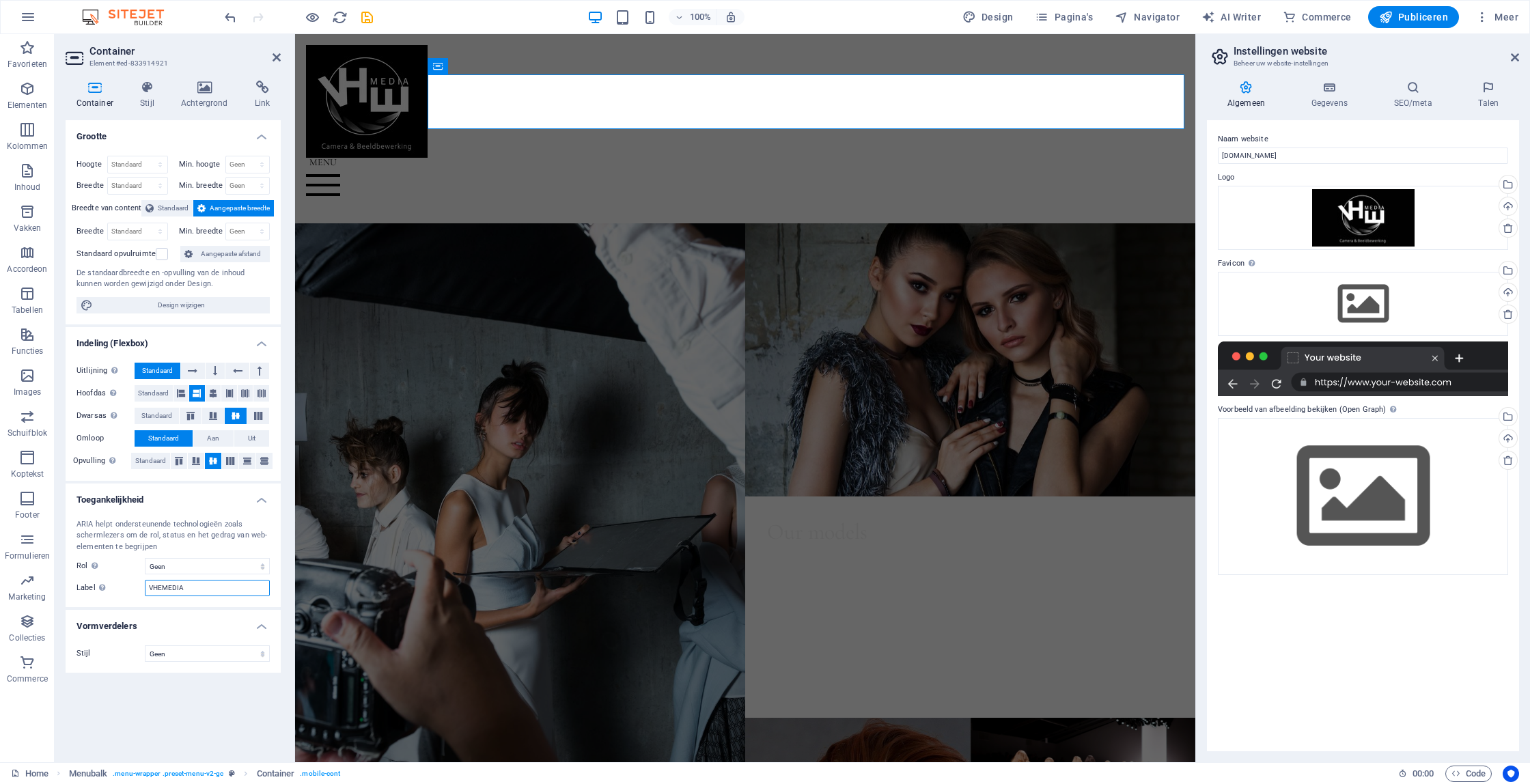
click at [138, 587] on div "Label Gebruik het ARIA-label om een duidelijke, beschrijvende naam te geven aan…" at bounding box center [172, 588] width 194 height 17
click at [638, 158] on div at bounding box center [746, 185] width 879 height 55
click at [149, 96] on h4 "Stijl" at bounding box center [150, 94] width 41 height 28
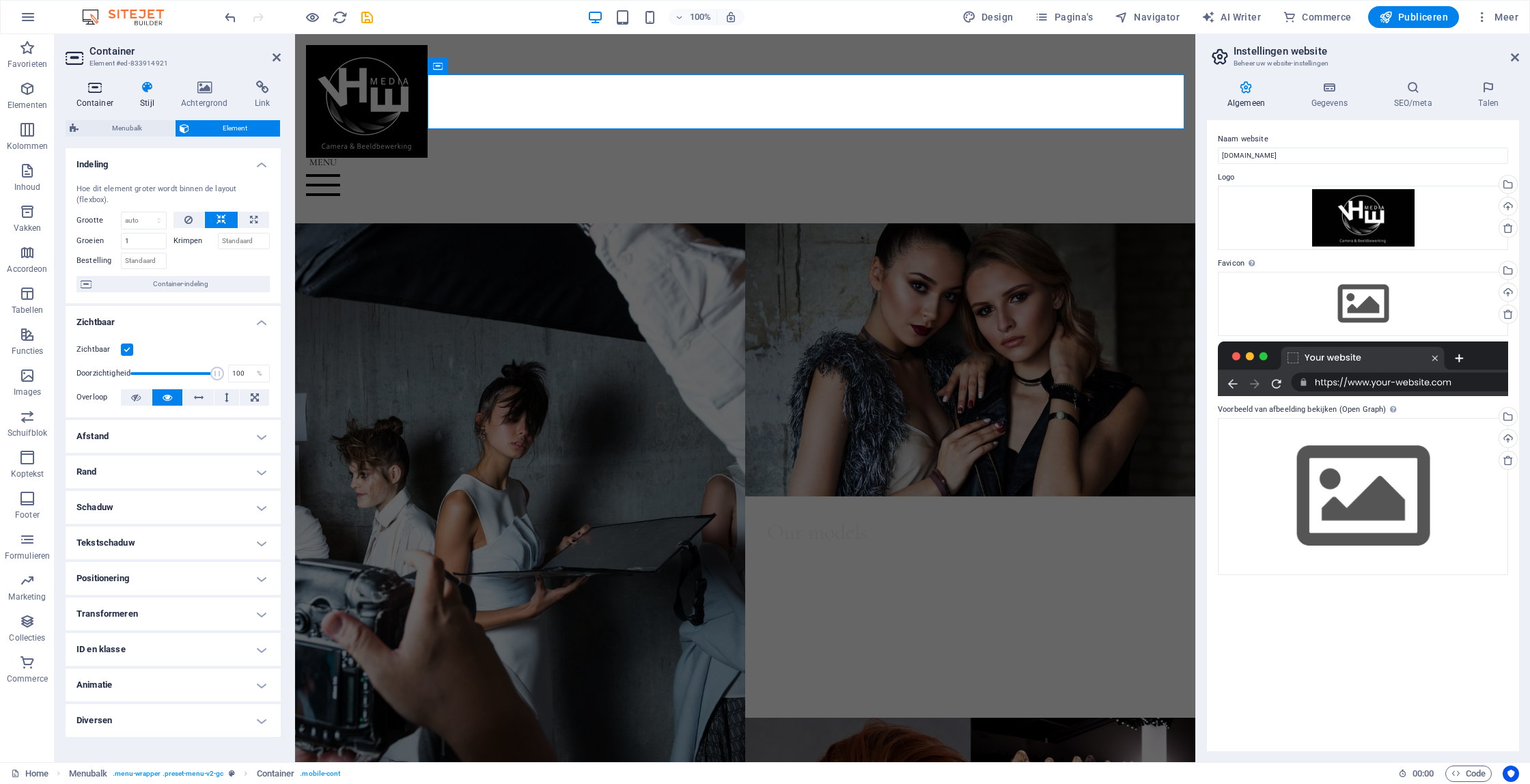
click at [97, 95] on h4 "Container" at bounding box center [97, 94] width 64 height 28
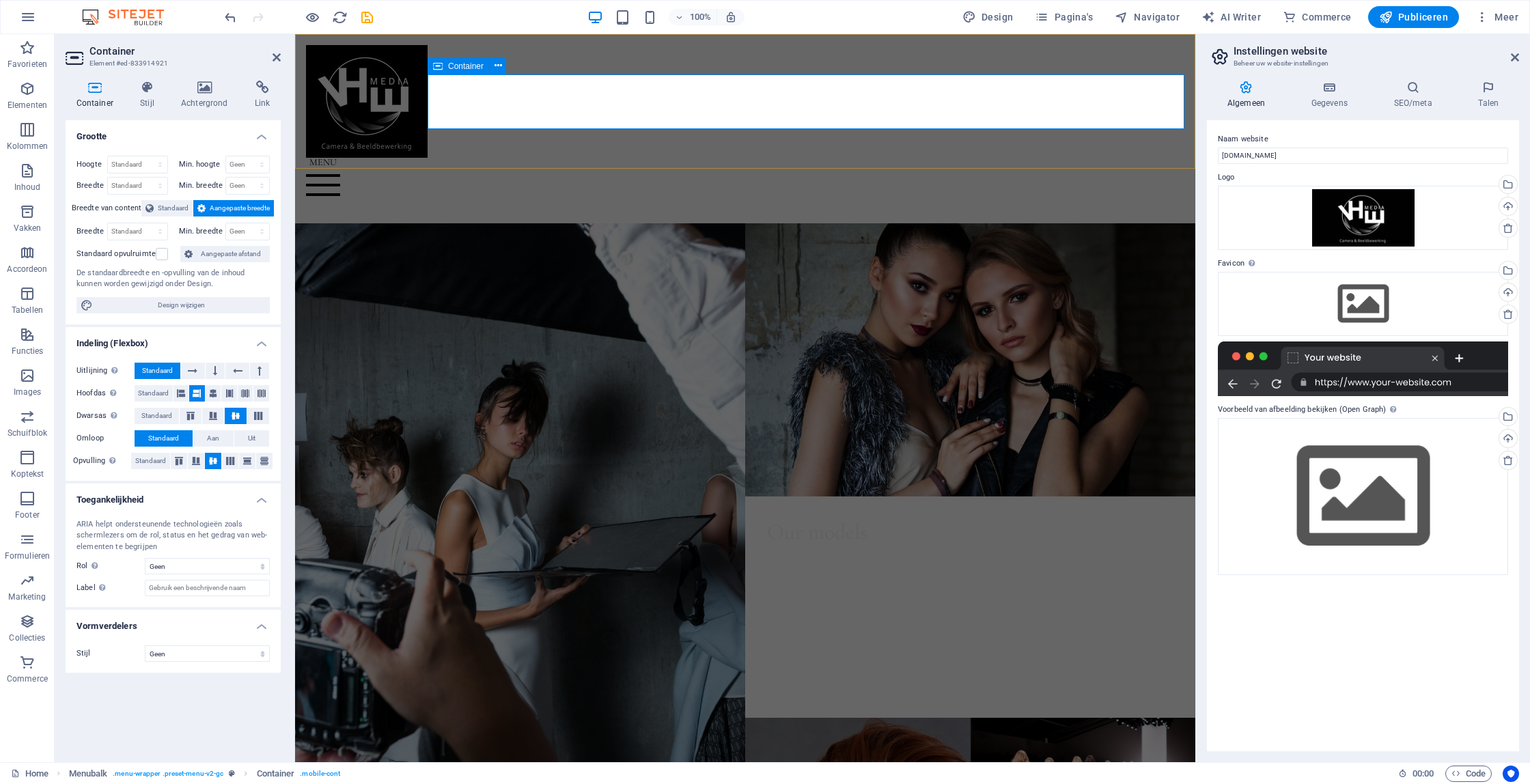
click at [491, 158] on div at bounding box center [746, 185] width 879 height 55
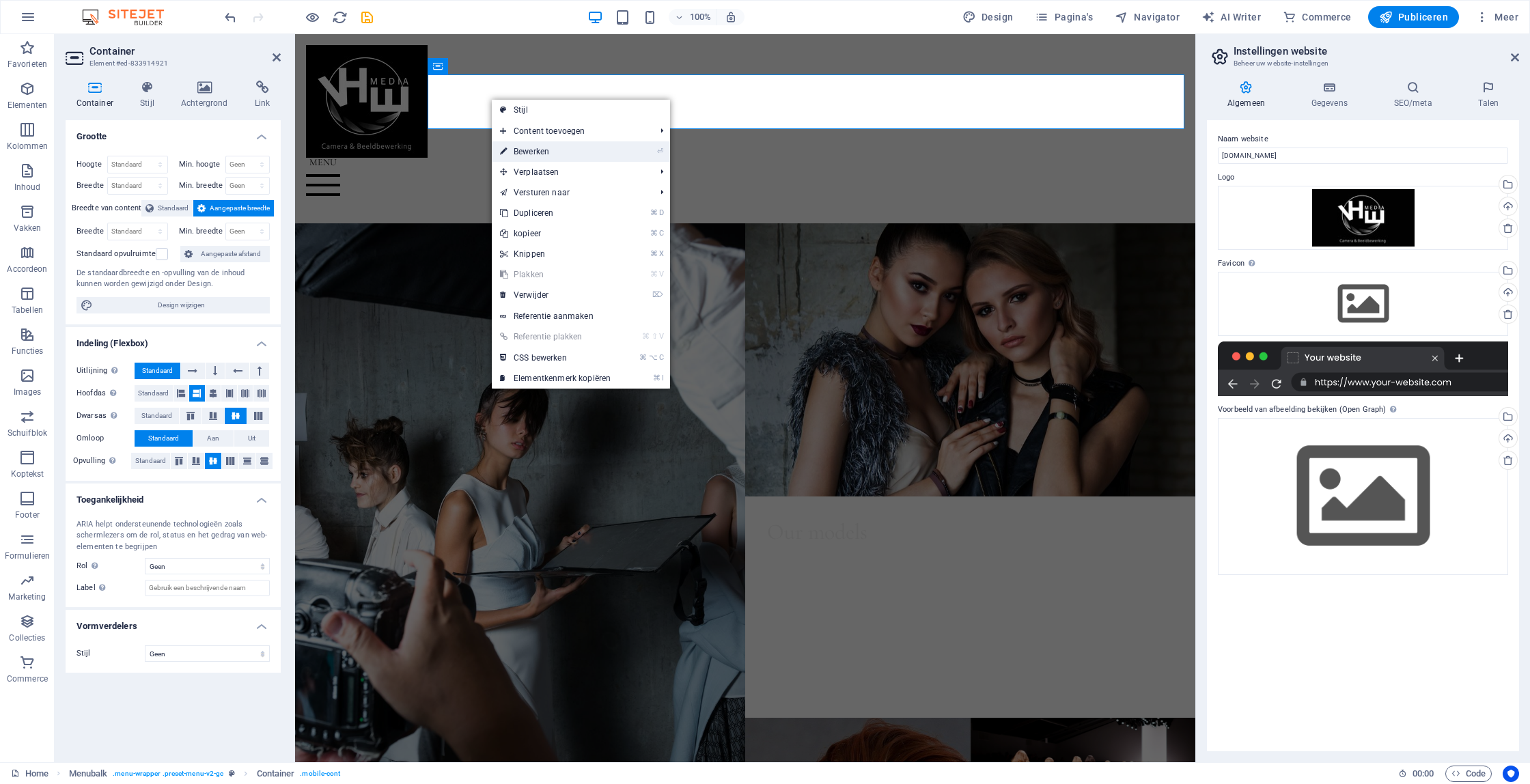
click at [583, 149] on link "⏎ Bewerken" at bounding box center [555, 151] width 128 height 20
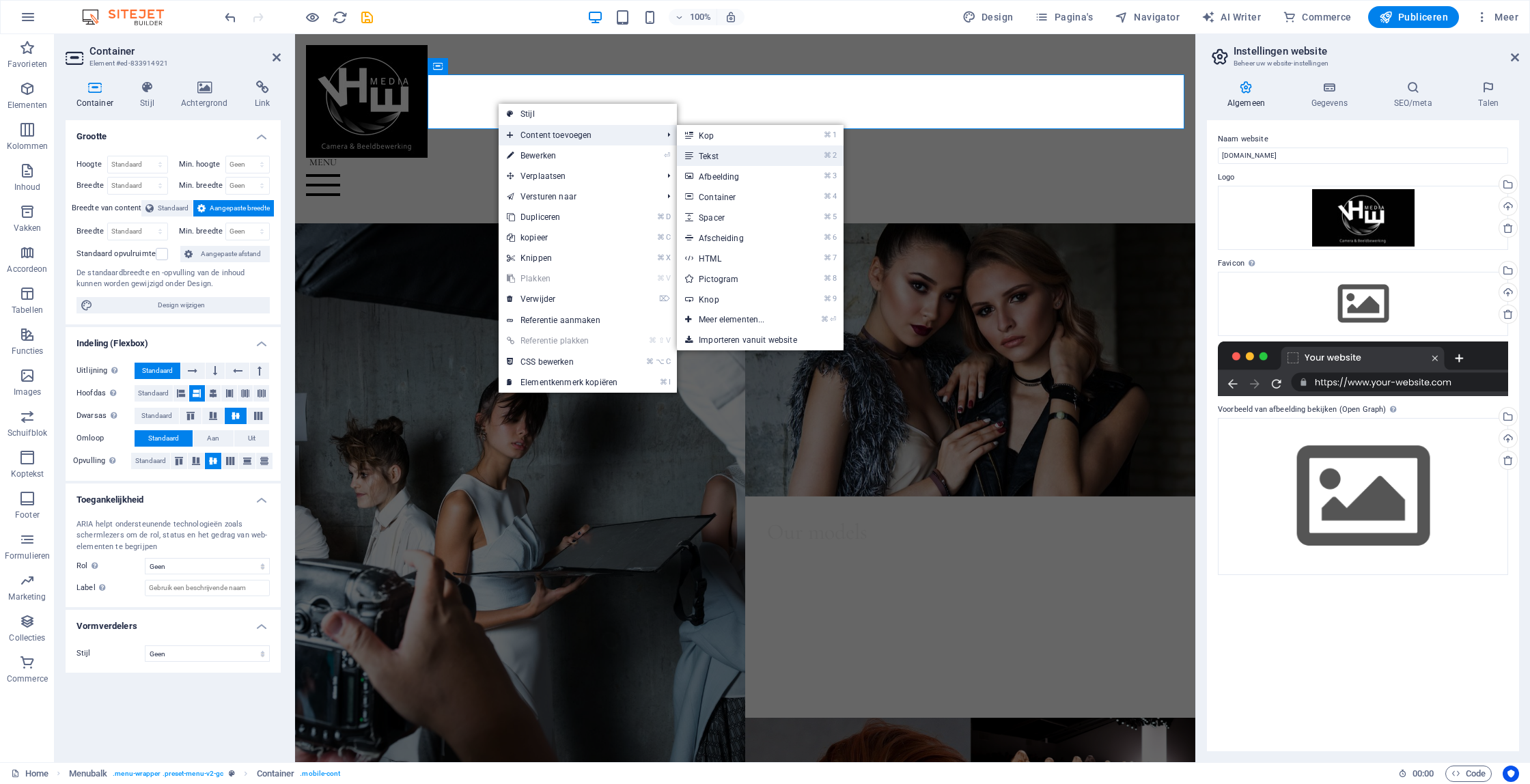
click at [717, 151] on link "⌘ 2 Tekst" at bounding box center [734, 156] width 115 height 20
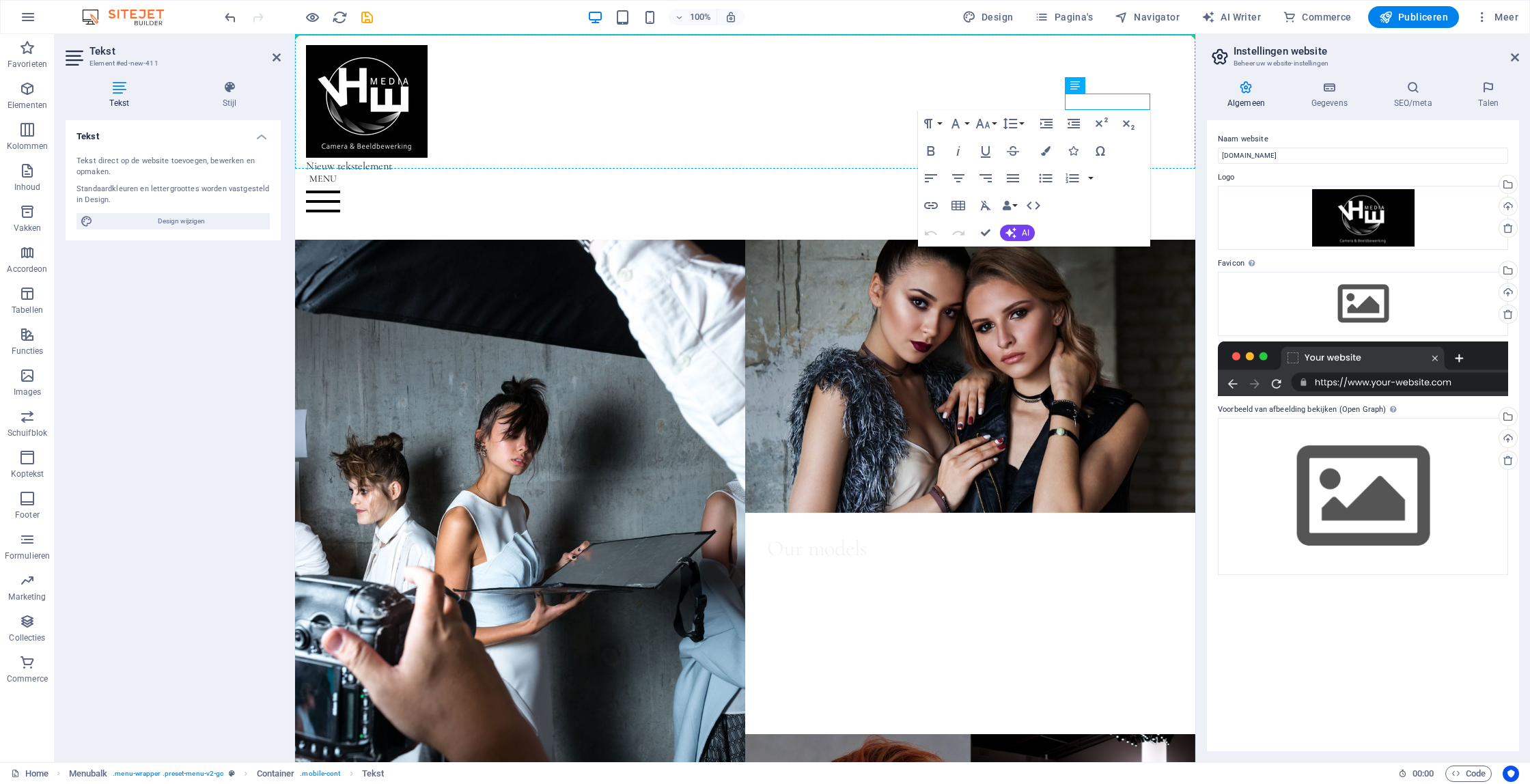
drag, startPoint x: 1373, startPoint y: 116, endPoint x: 1026, endPoint y: 83, distance: 348.6
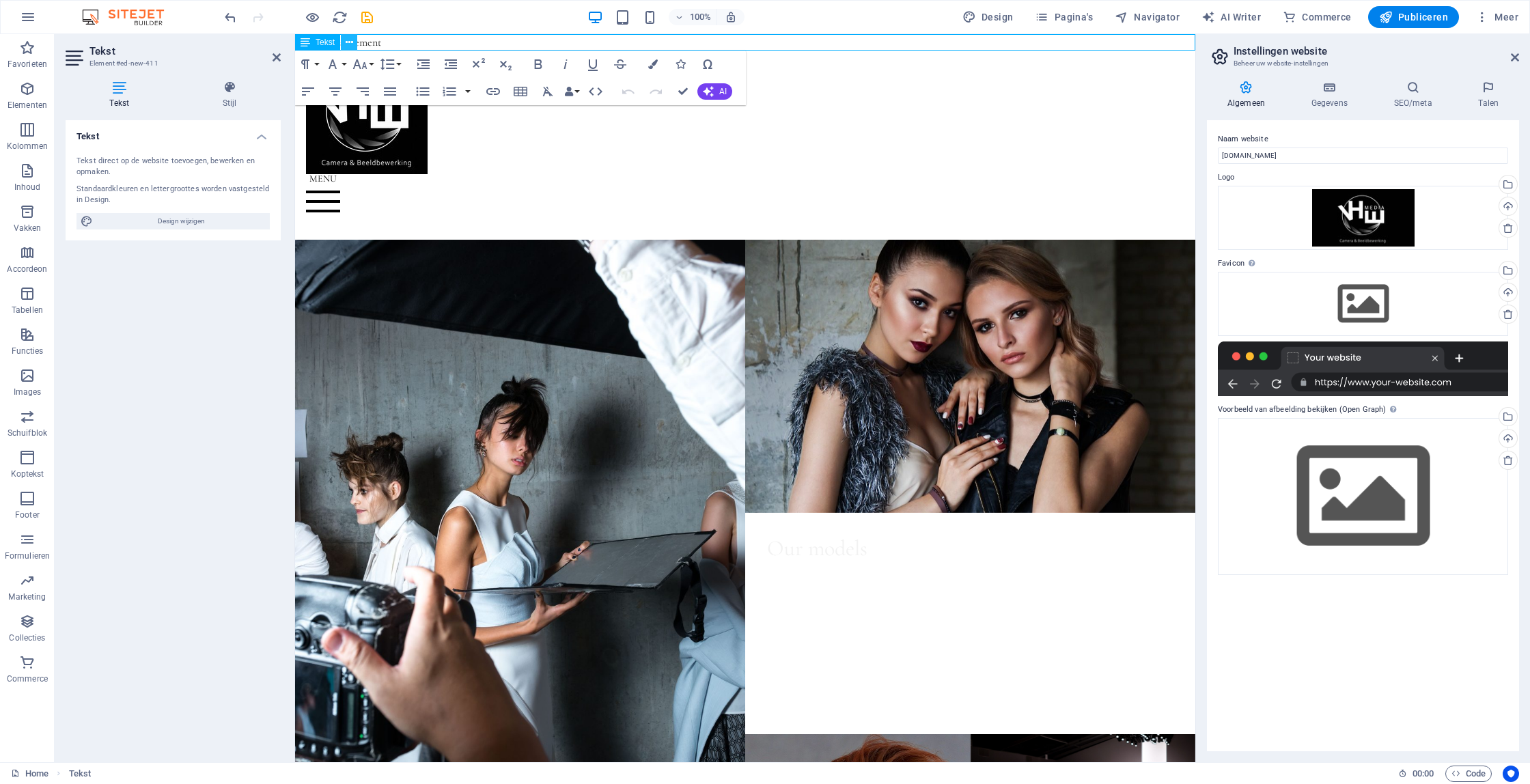
click at [349, 41] on icon at bounding box center [349, 43] width 7 height 15
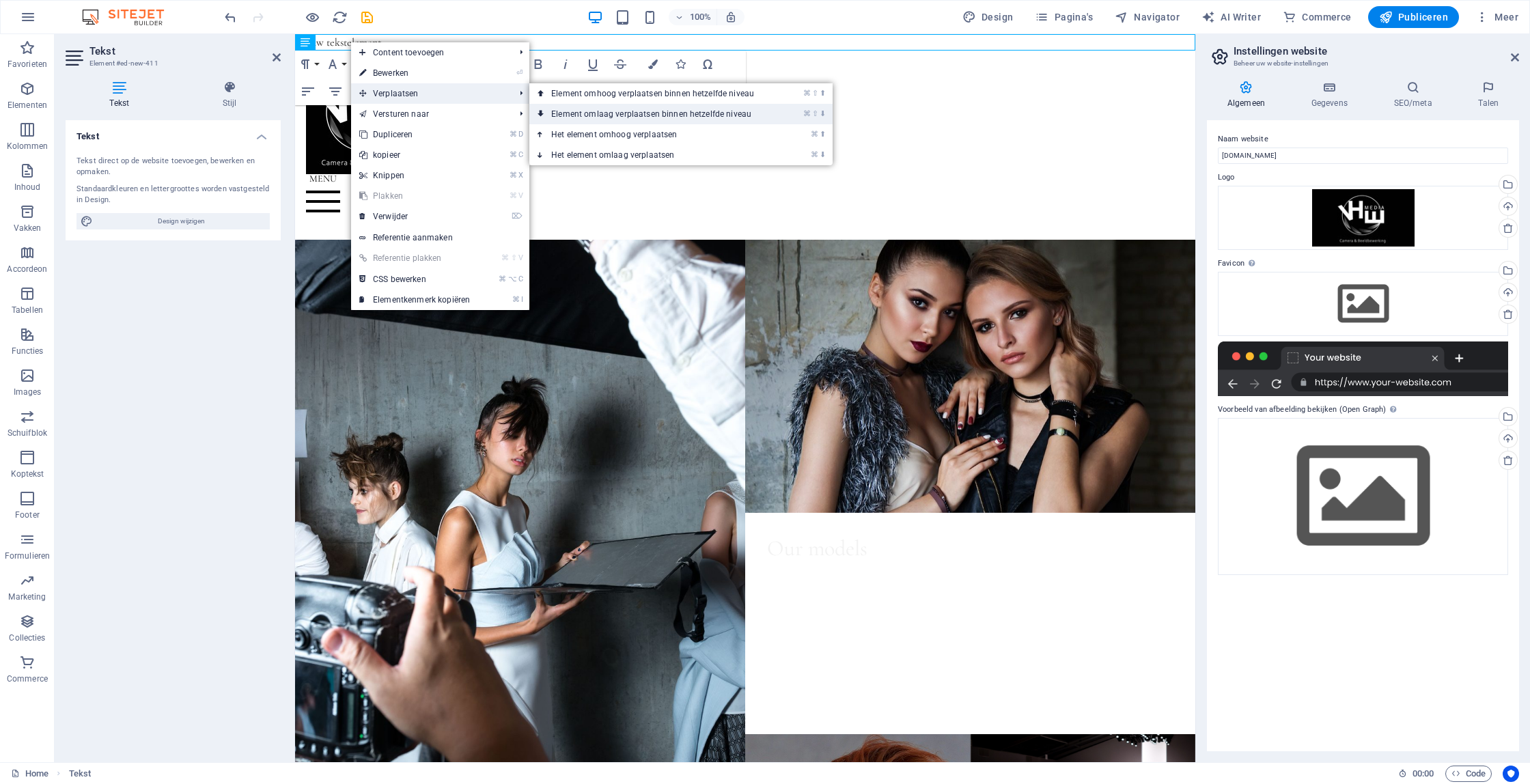
click at [657, 118] on link "⌘ ⇧ ⬇ Element omlaag verplaatsen binnen hetzelfde niveau" at bounding box center [655, 114] width 252 height 20
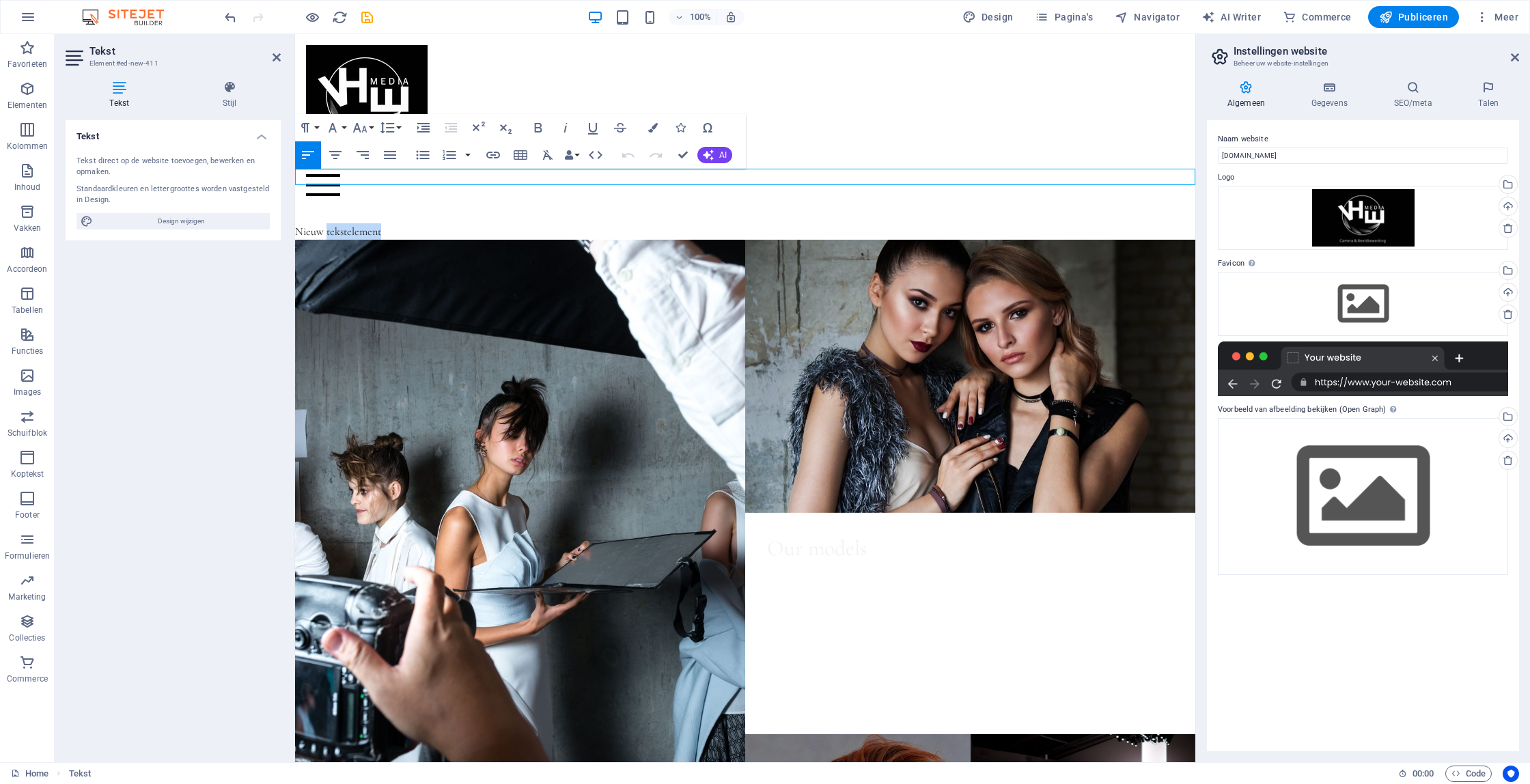
drag, startPoint x: 371, startPoint y: 174, endPoint x: 384, endPoint y: 174, distance: 13.0
click at [371, 224] on p "Nieuw tekstelement" at bounding box center [746, 232] width 901 height 17
click at [387, 224] on p "Nieuw tekstelement" at bounding box center [746, 232] width 901 height 17
drag, startPoint x: 387, startPoint y: 174, endPoint x: 398, endPoint y: 177, distance: 11.4
click at [391, 224] on p "Nieuw tekstelement" at bounding box center [746, 232] width 901 height 17
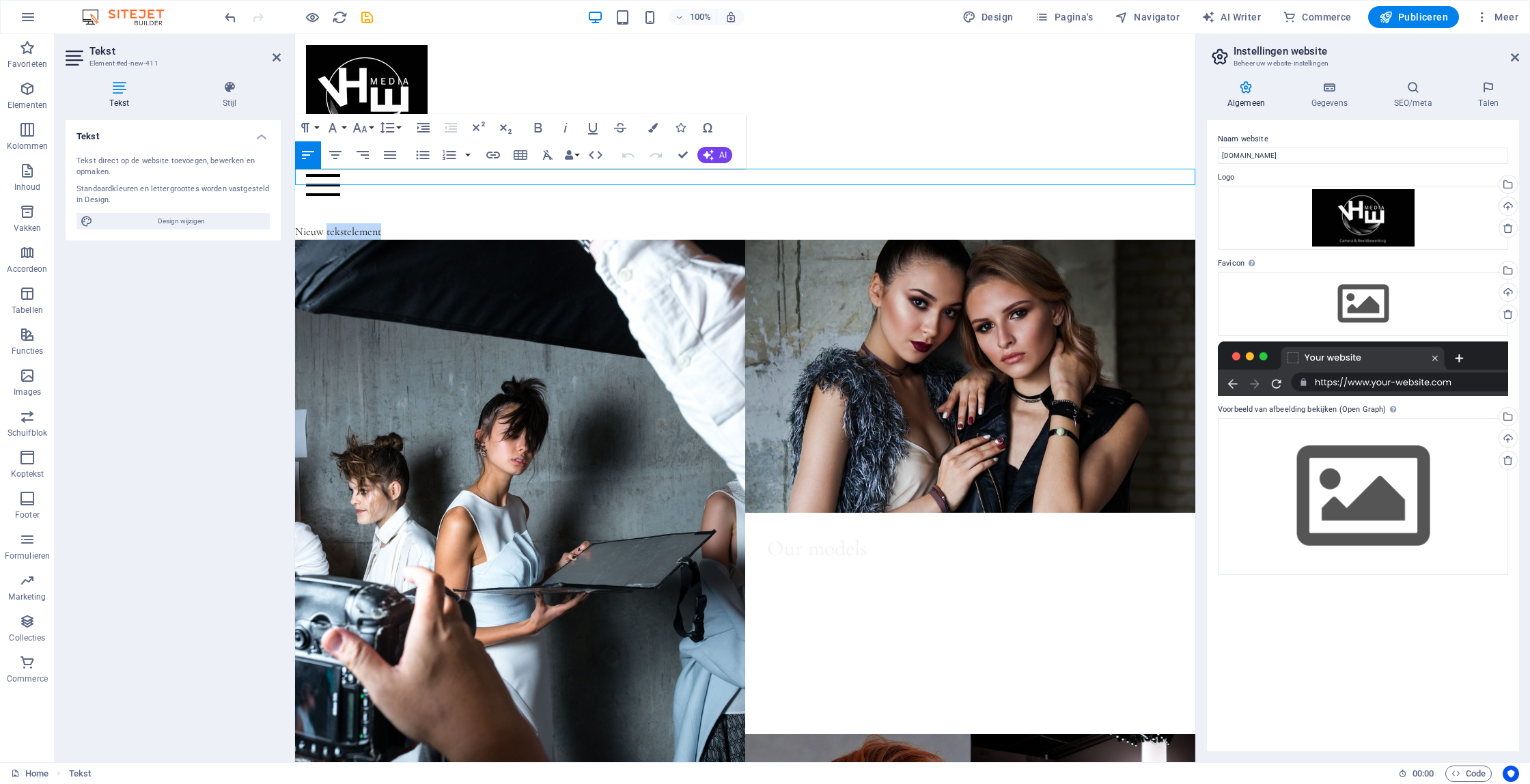
click at [398, 224] on p "Nieuw tekstelement" at bounding box center [746, 232] width 901 height 17
click at [804, 158] on div at bounding box center [746, 185] width 879 height 55
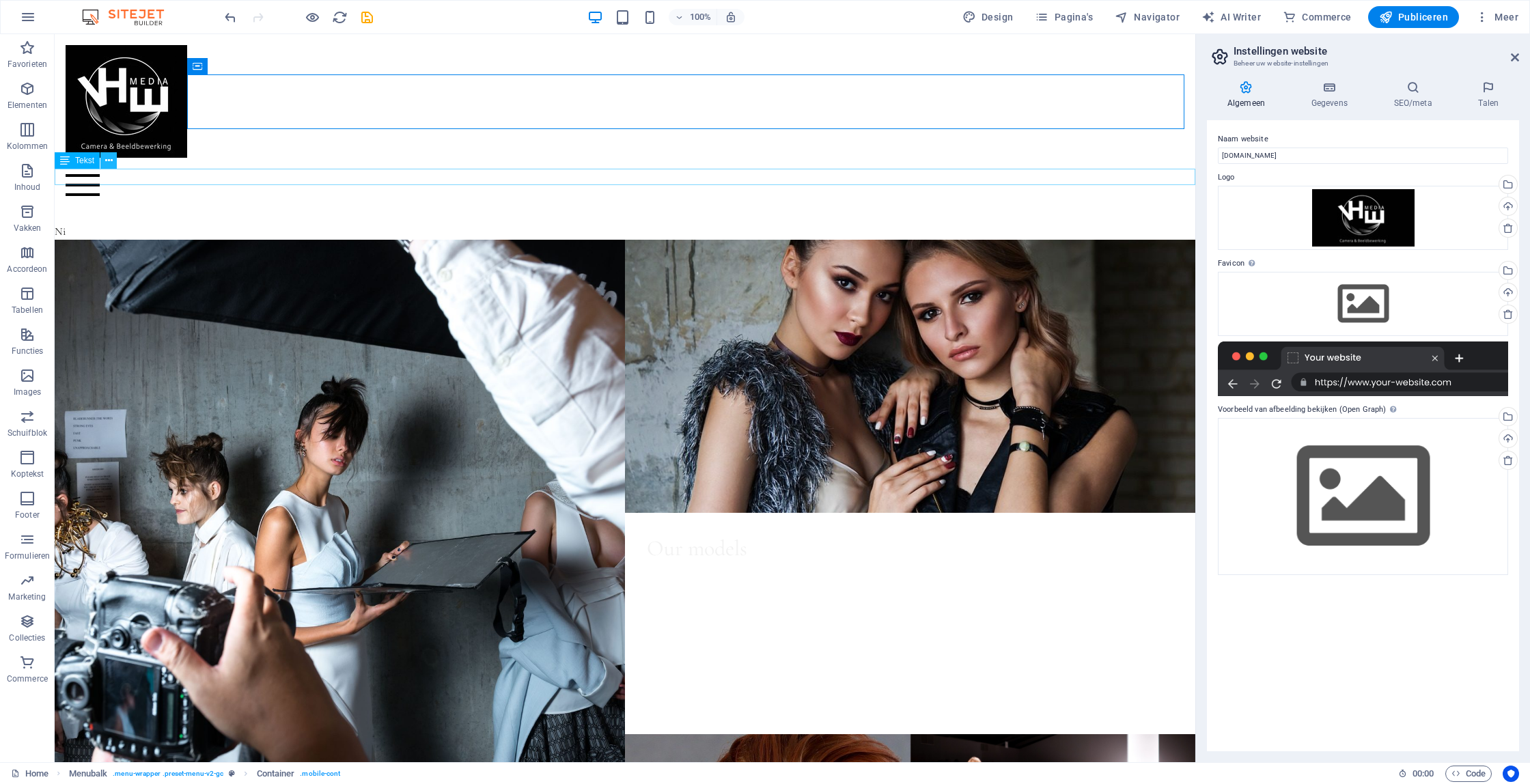
click at [111, 159] on icon at bounding box center [109, 161] width 7 height 15
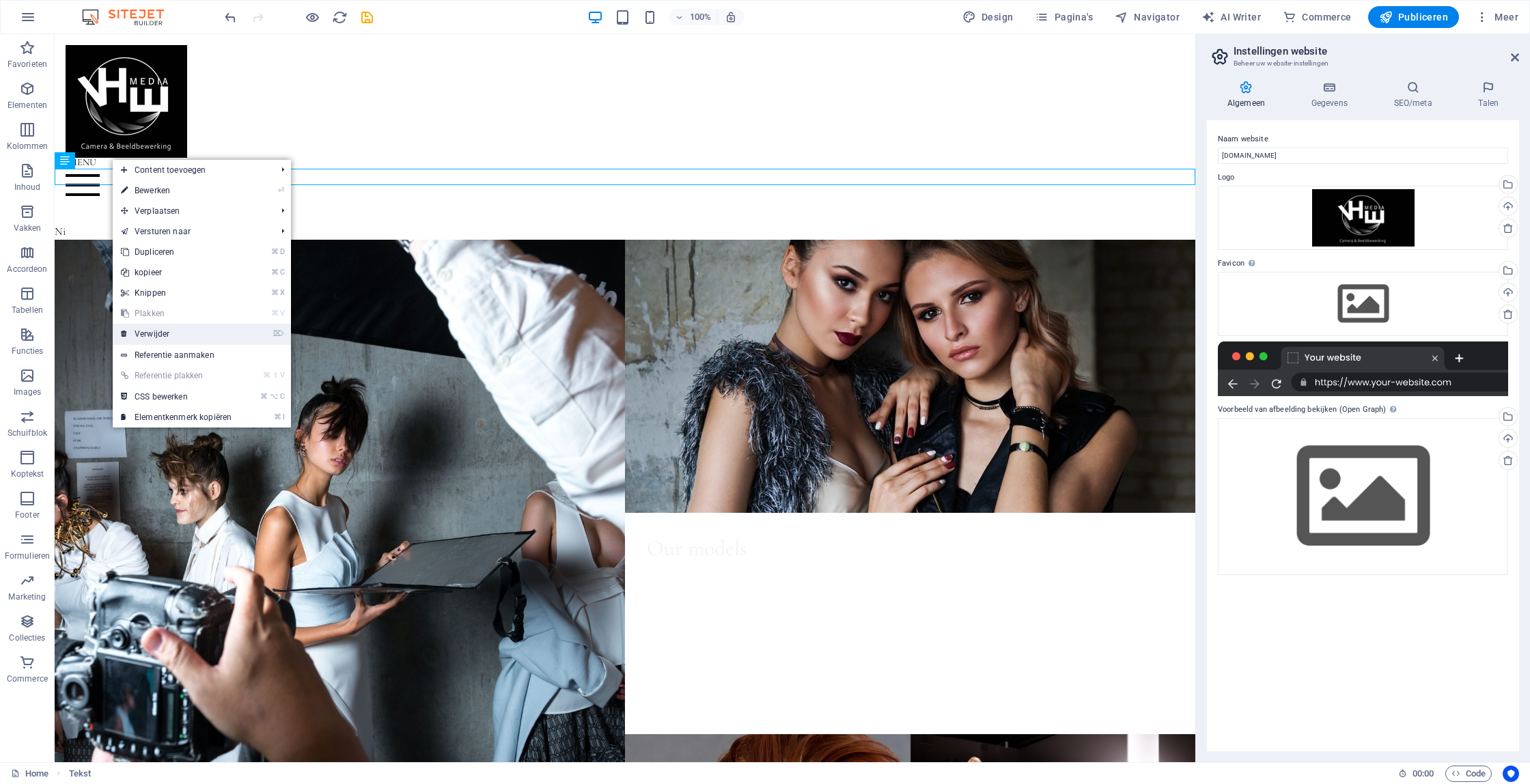
click at [183, 336] on link "⌦ Verwijder" at bounding box center [176, 334] width 128 height 20
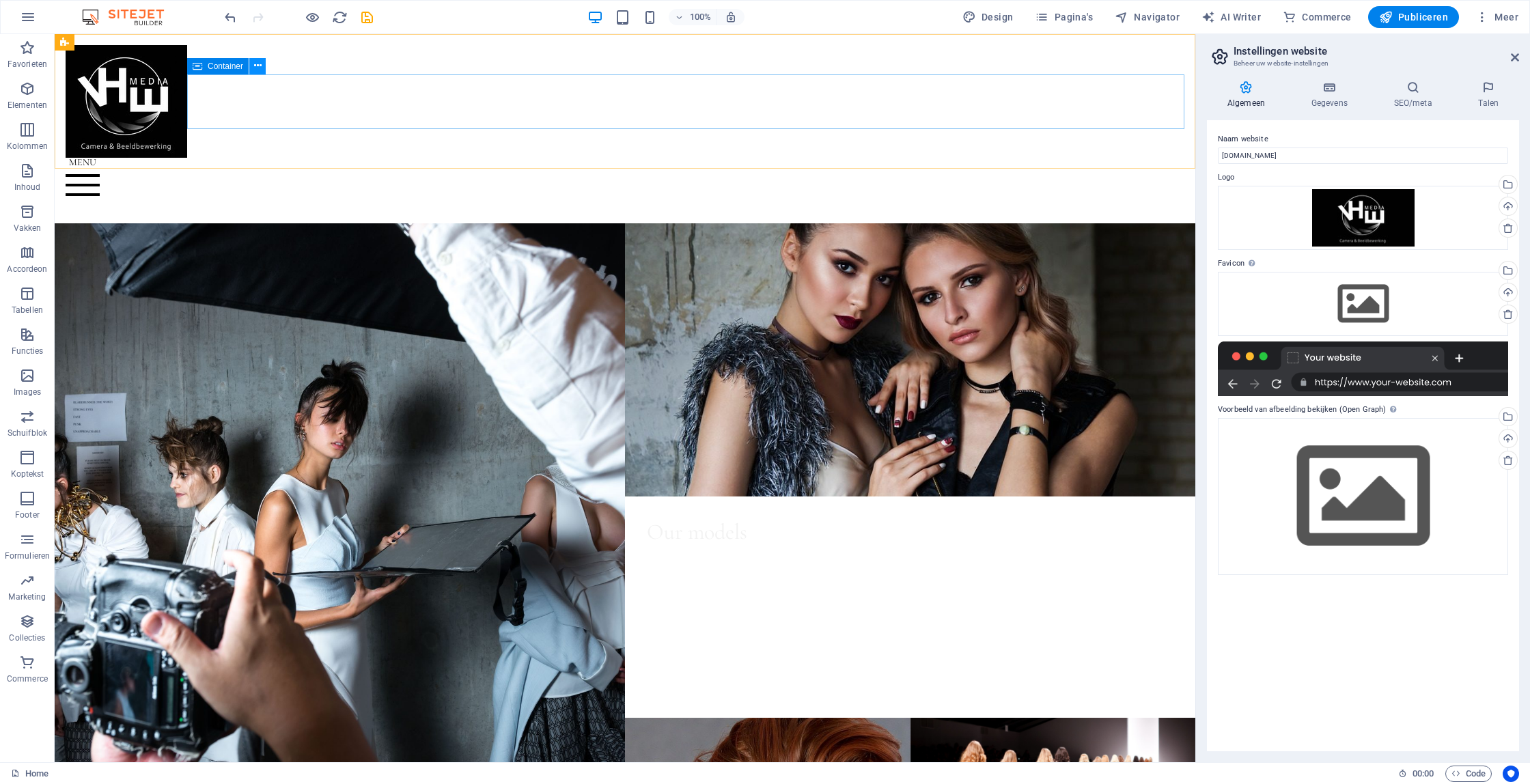
click at [257, 66] on icon at bounding box center [258, 66] width 7 height 15
click at [366, 158] on div at bounding box center [625, 185] width 1119 height 55
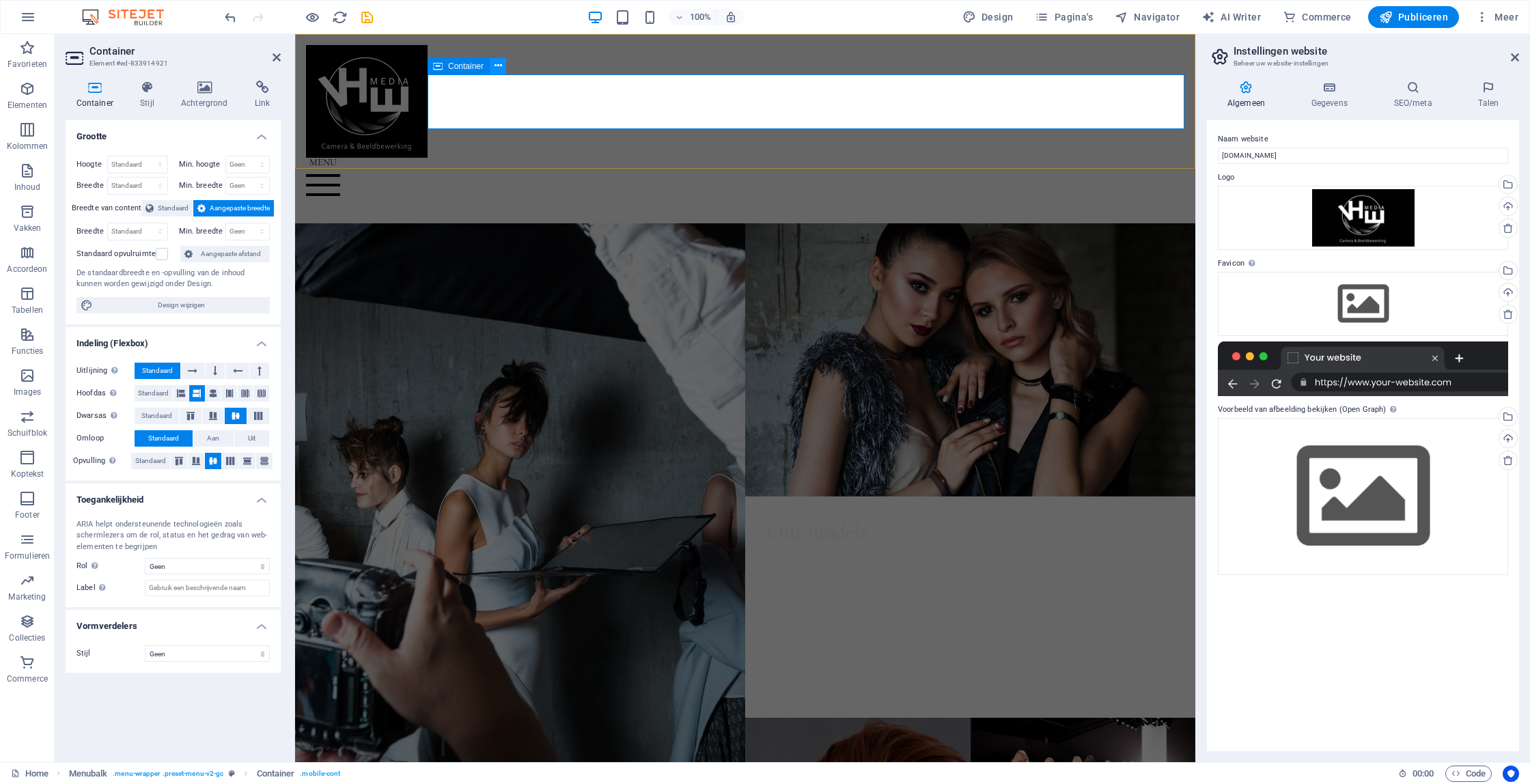
click at [496, 65] on icon at bounding box center [498, 66] width 7 height 15
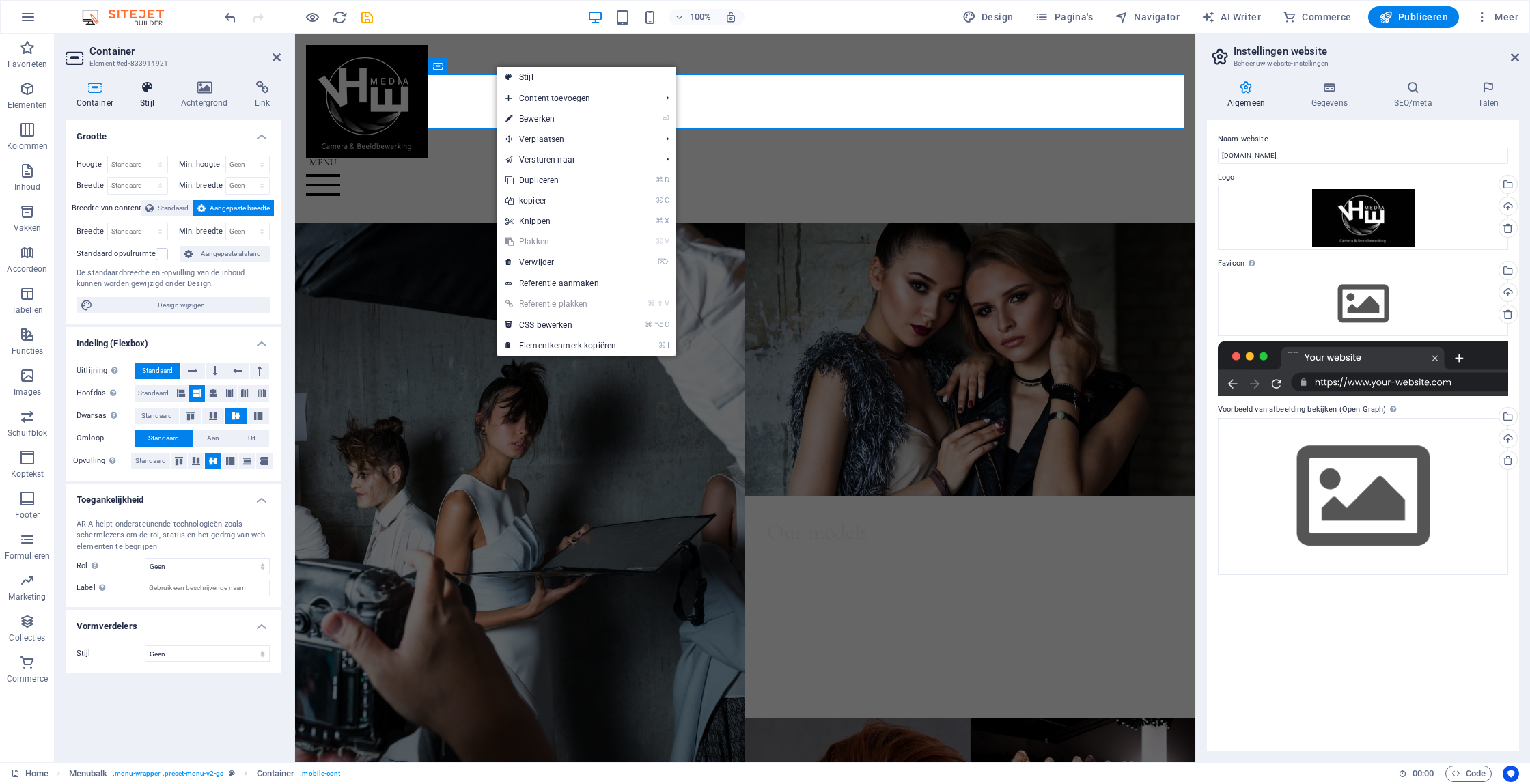
click at [150, 99] on h4 "Stijl" at bounding box center [150, 94] width 41 height 28
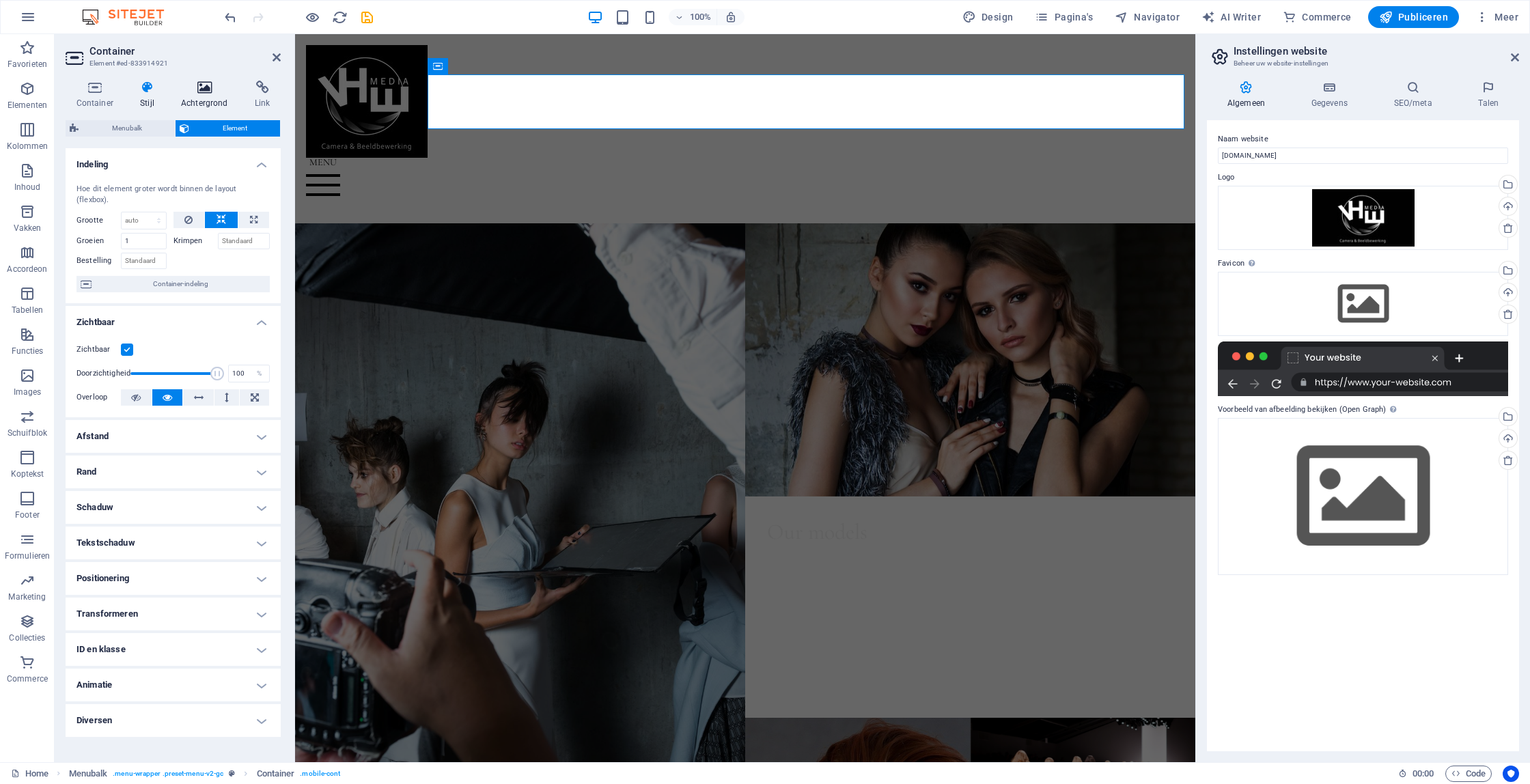
click at [205, 83] on icon at bounding box center [204, 87] width 68 height 14
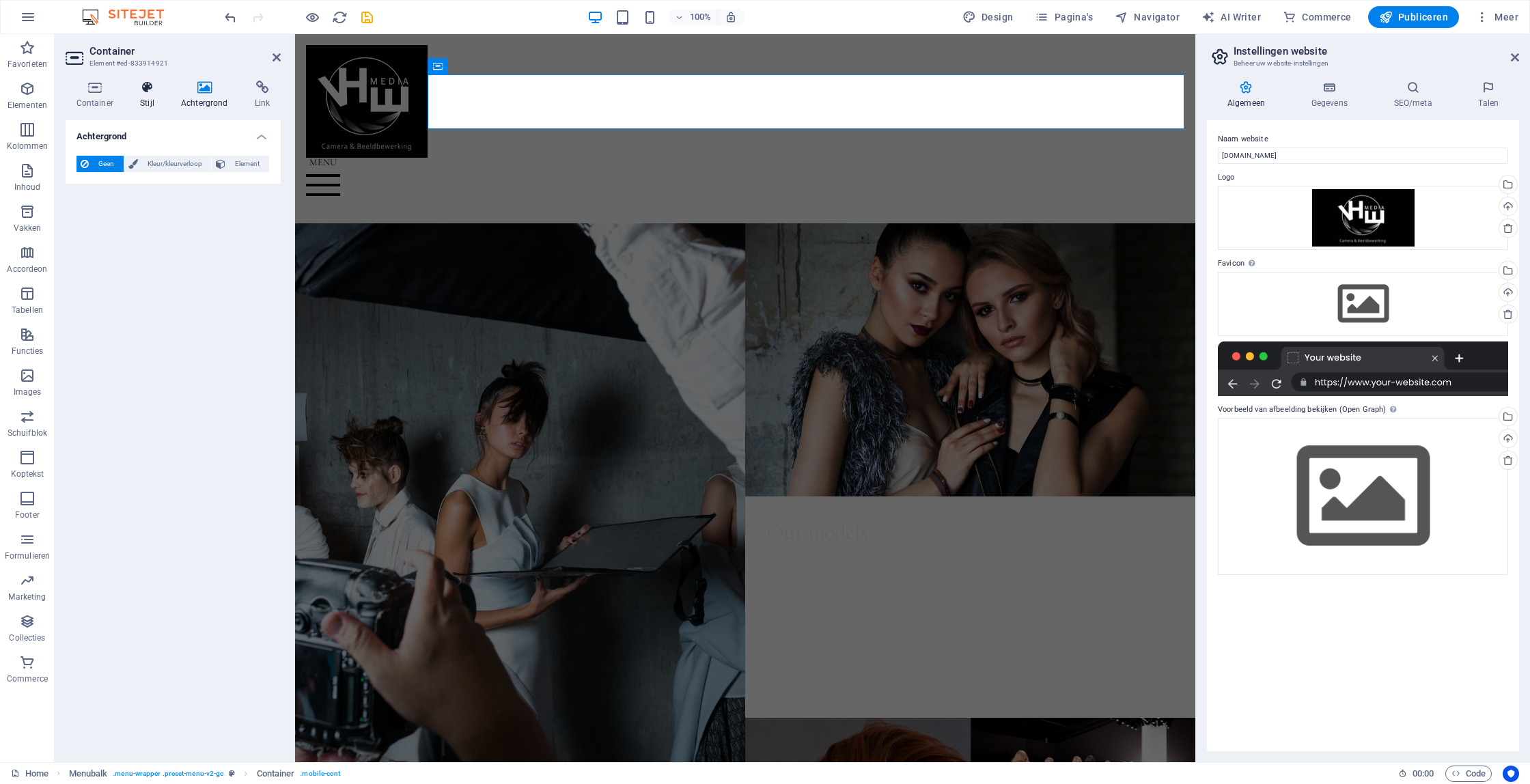
click at [149, 96] on h4 "Stijl" at bounding box center [150, 94] width 41 height 28
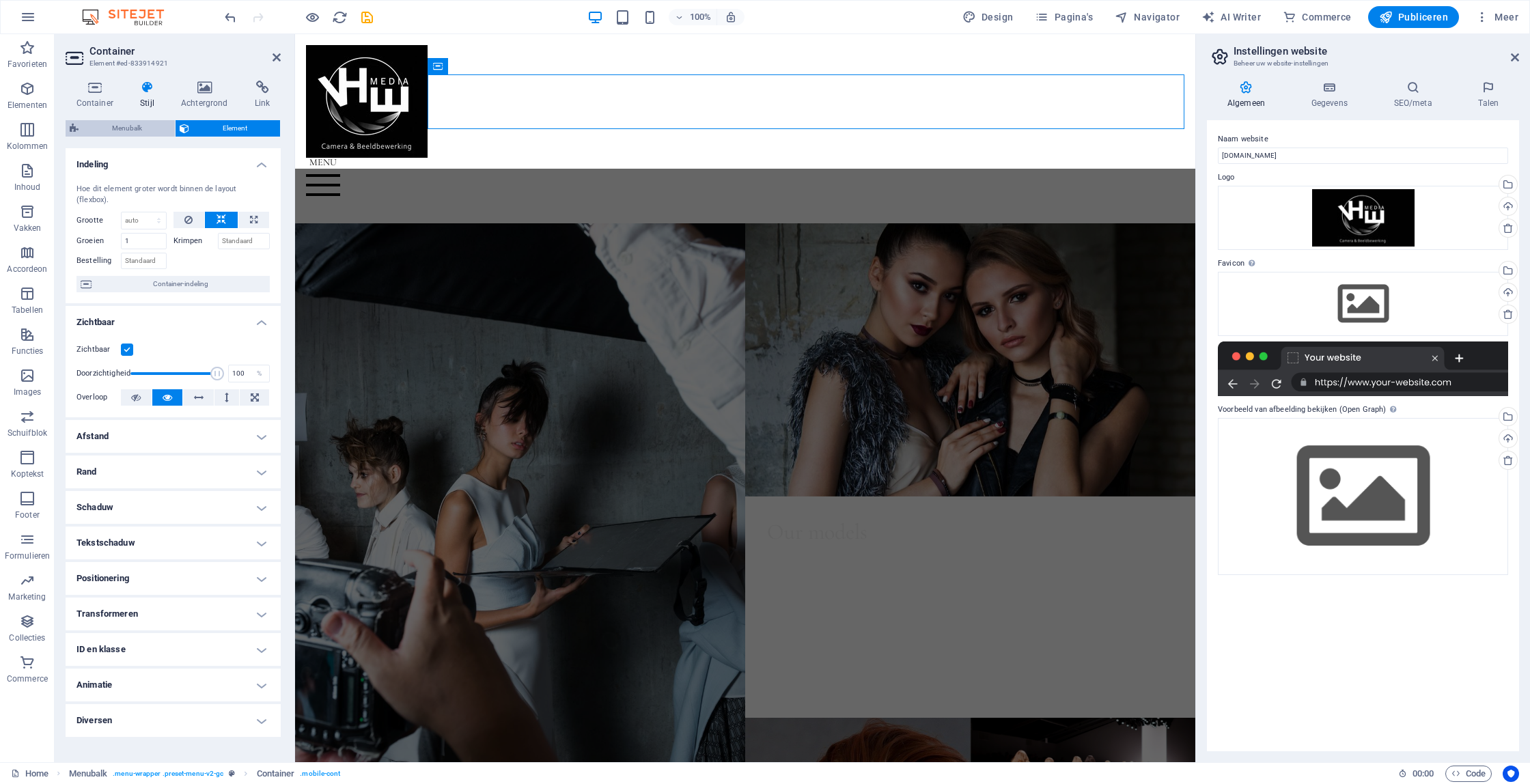
click at [116, 127] on span "Menubalk" at bounding box center [127, 128] width 88 height 17
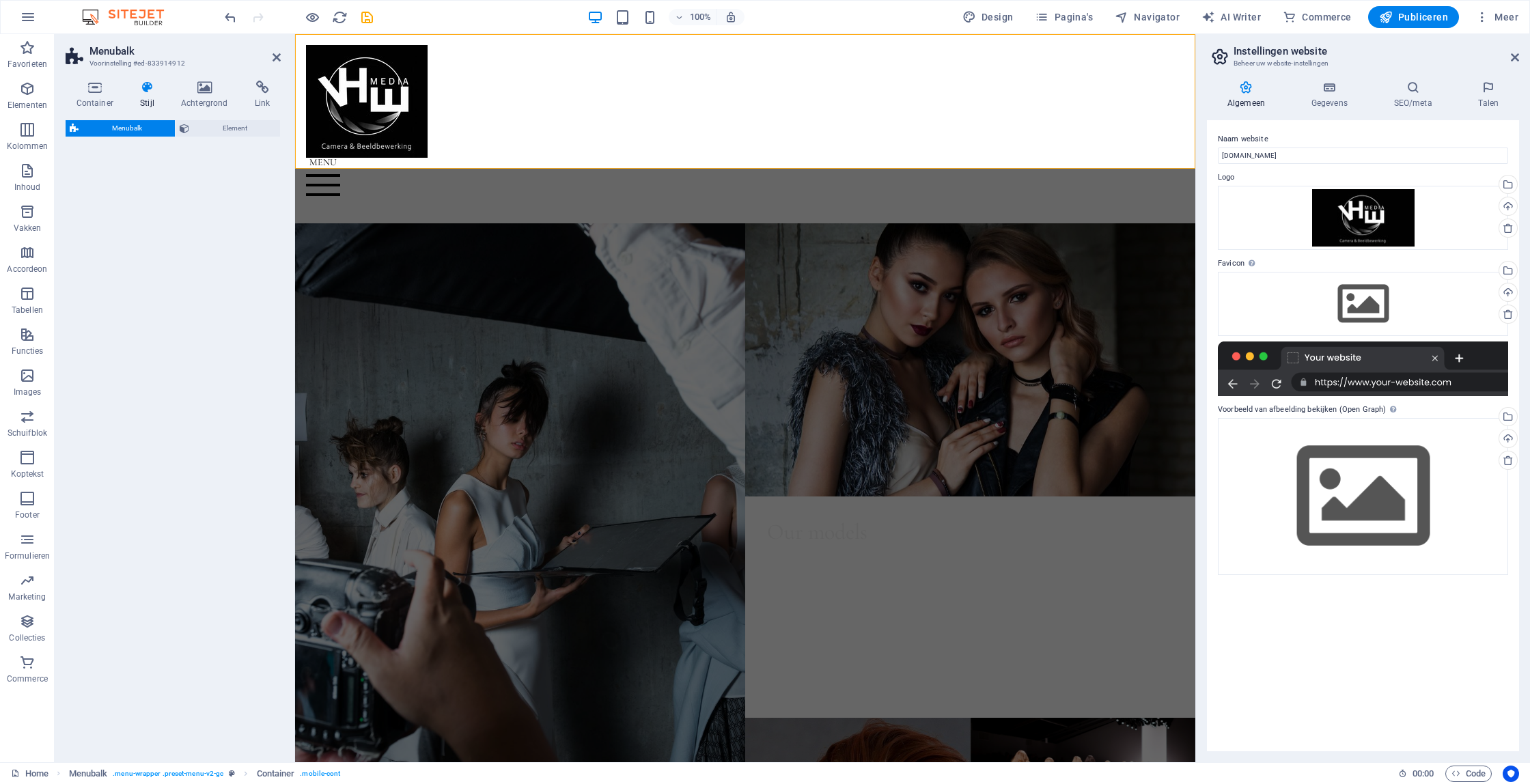
select select "rem"
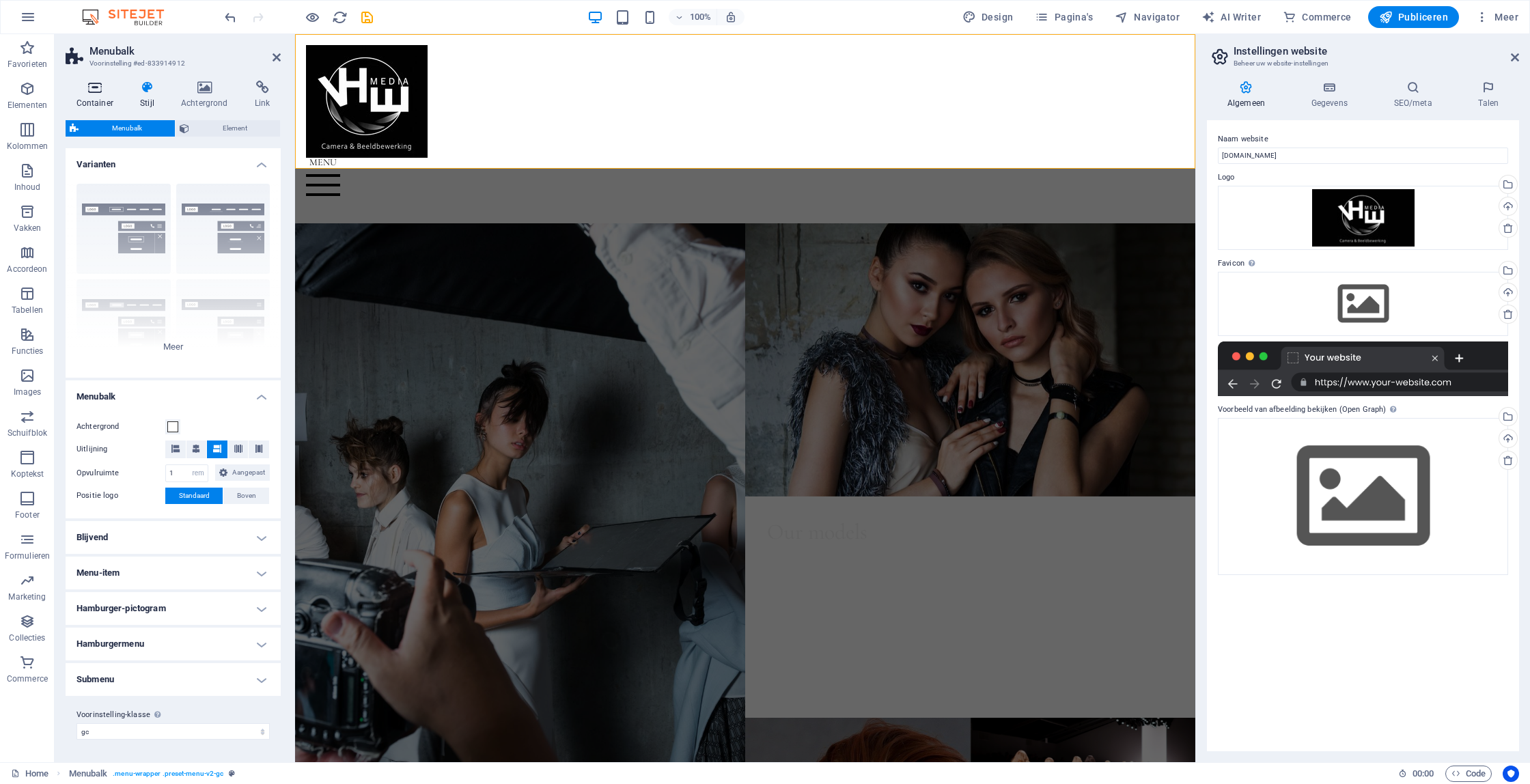
click at [85, 95] on h4 "Container" at bounding box center [97, 94] width 64 height 28
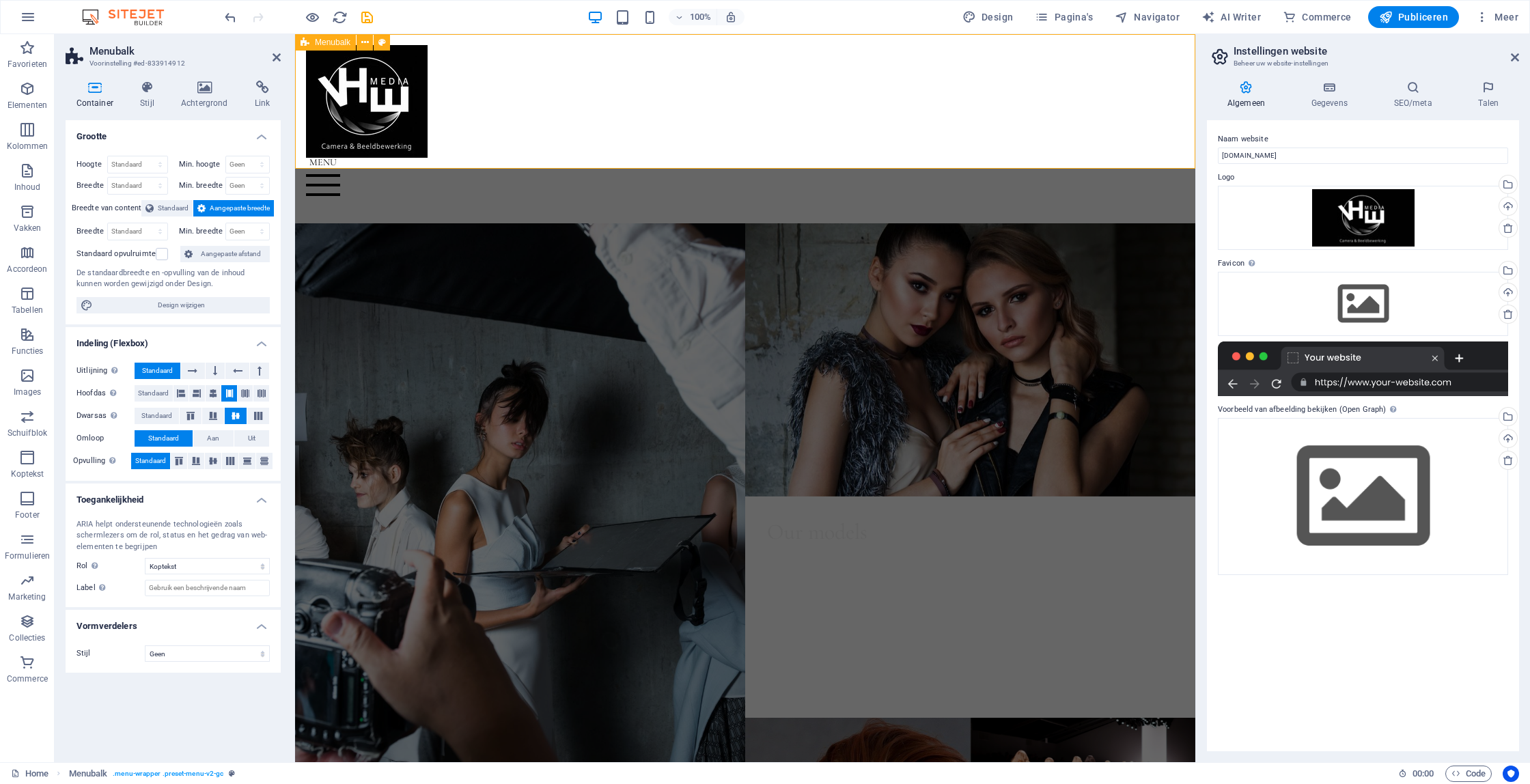
click at [601, 43] on div "Home About Models Gallery Events Contact" at bounding box center [746, 128] width 901 height 189
click at [493, 44] on div "Home About Models Gallery Events Contact" at bounding box center [746, 128] width 901 height 189
click at [219, 87] on icon at bounding box center [204, 87] width 68 height 14
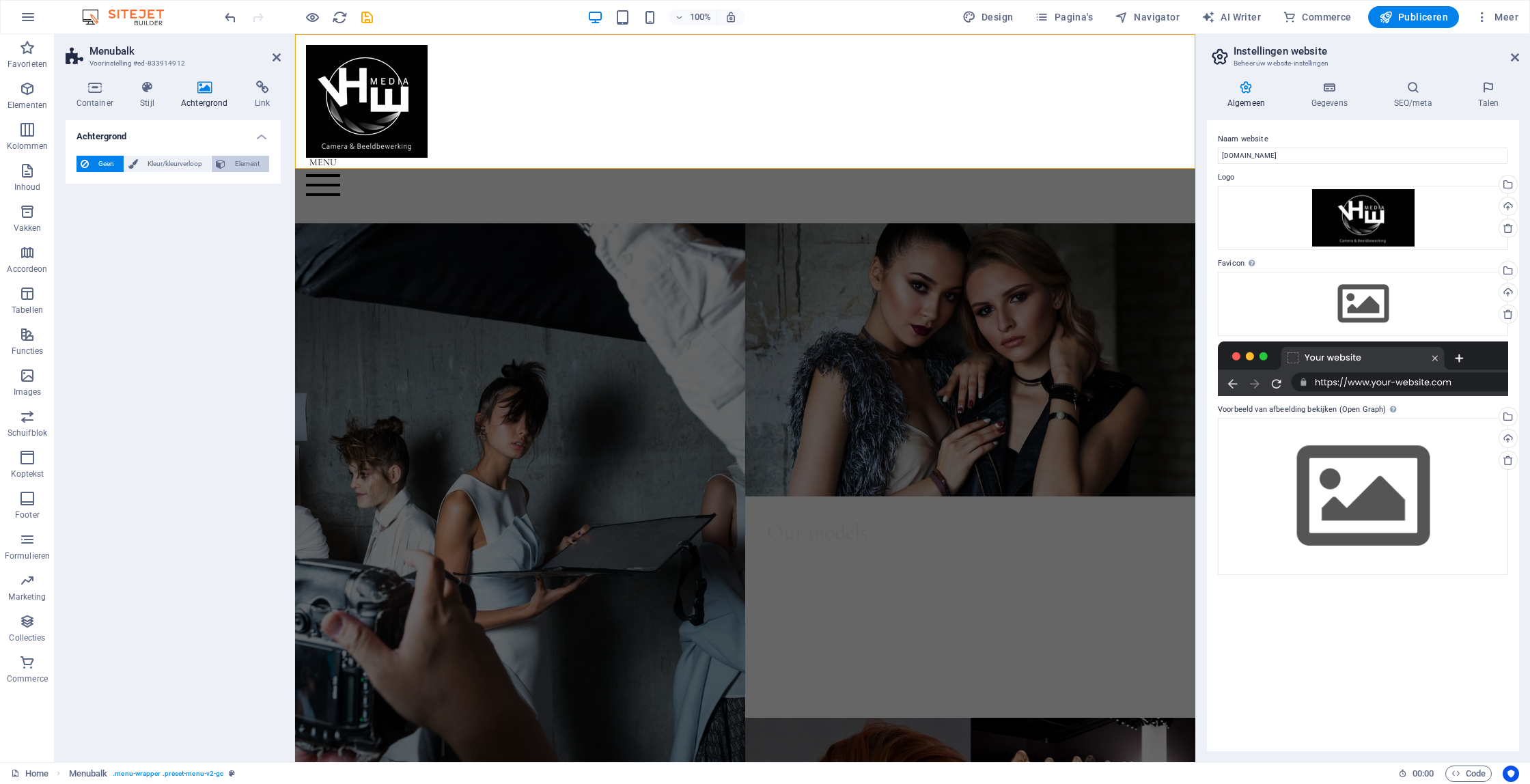
click at [249, 162] on span "Element" at bounding box center [247, 164] width 36 height 17
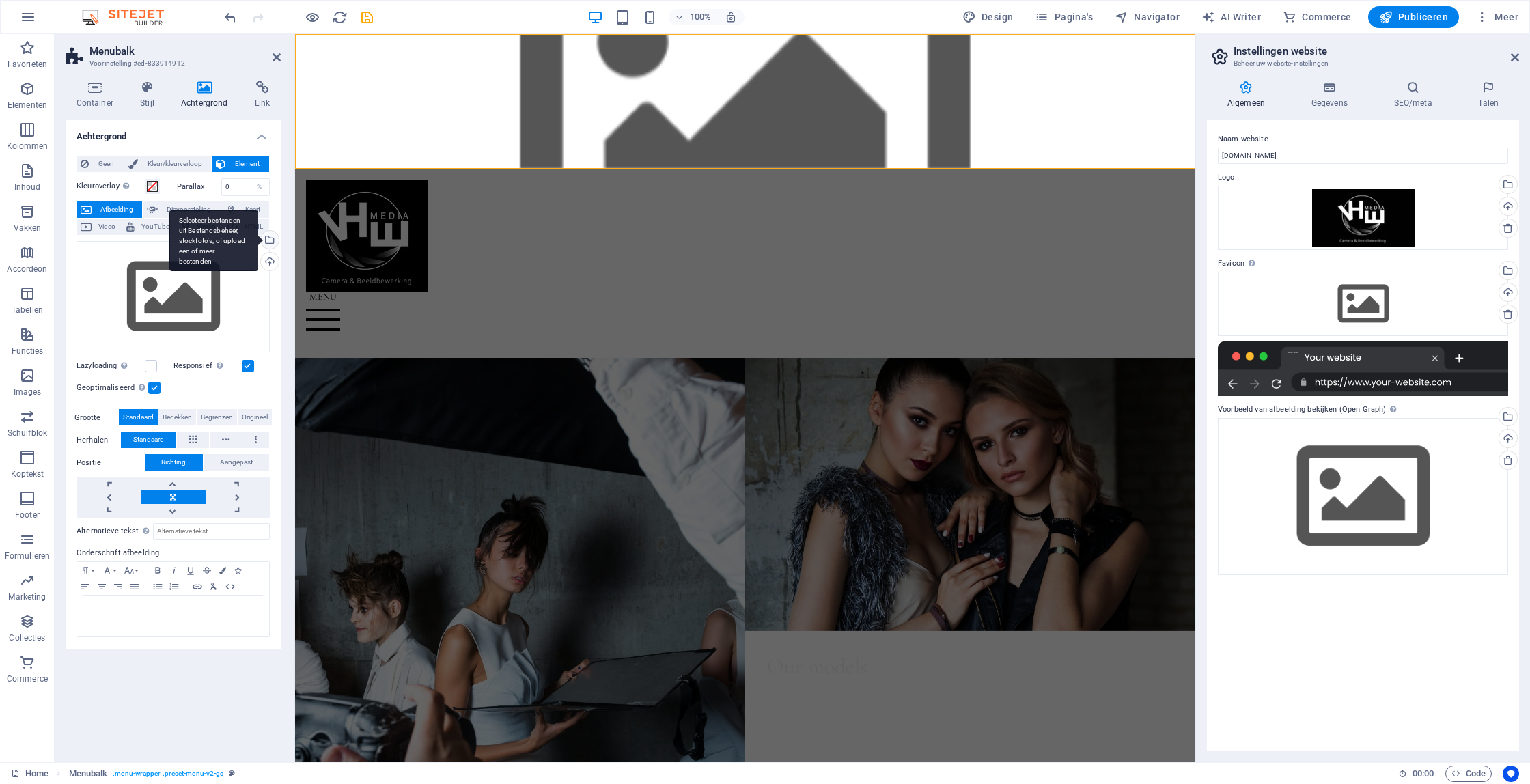
click at [272, 243] on div "Selecteer bestanden uit Bestandsbeheer, stockfoto's, of upload een of meer best…" at bounding box center [269, 241] width 20 height 20
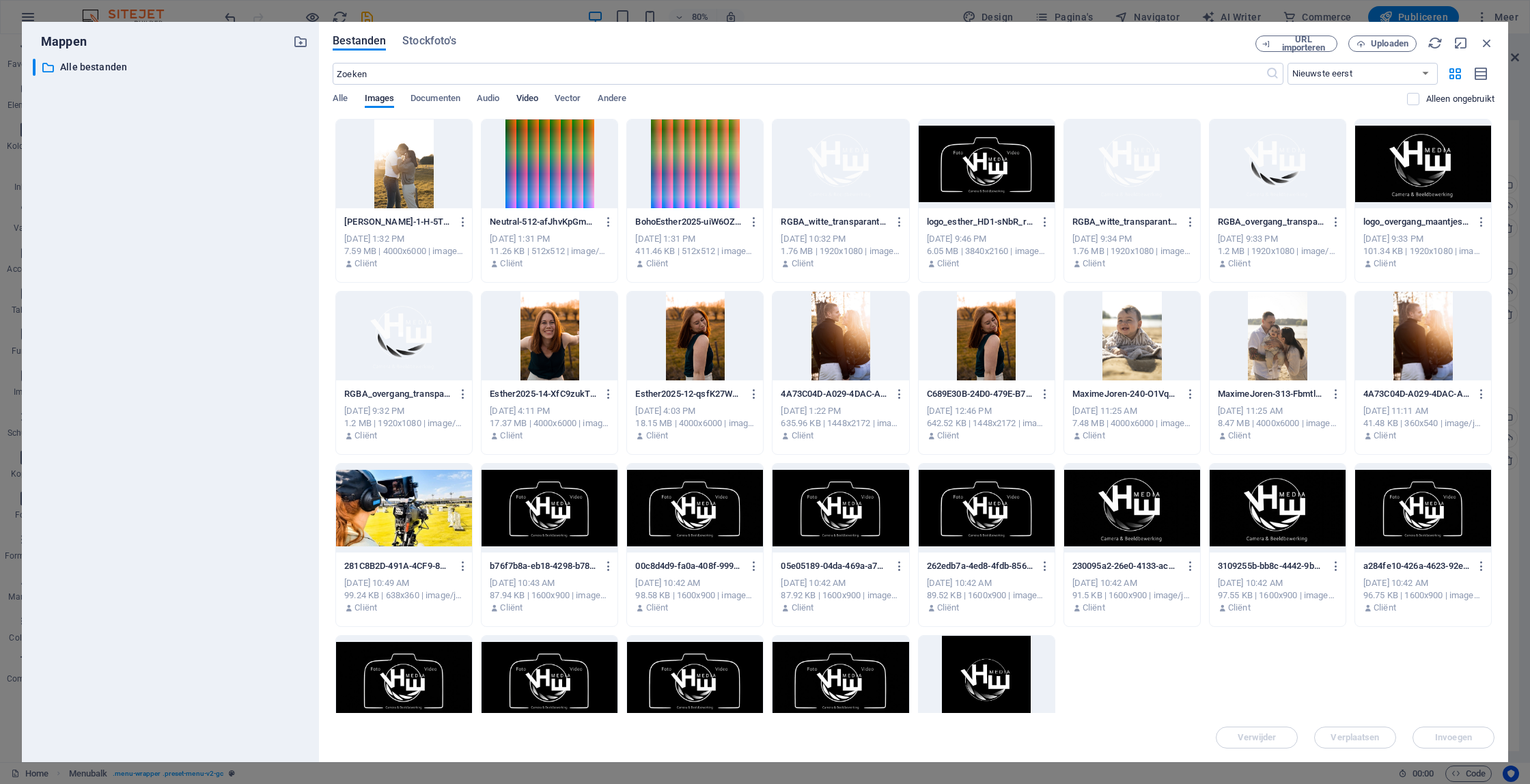
click at [529, 98] on span "Video" at bounding box center [527, 99] width 22 height 19
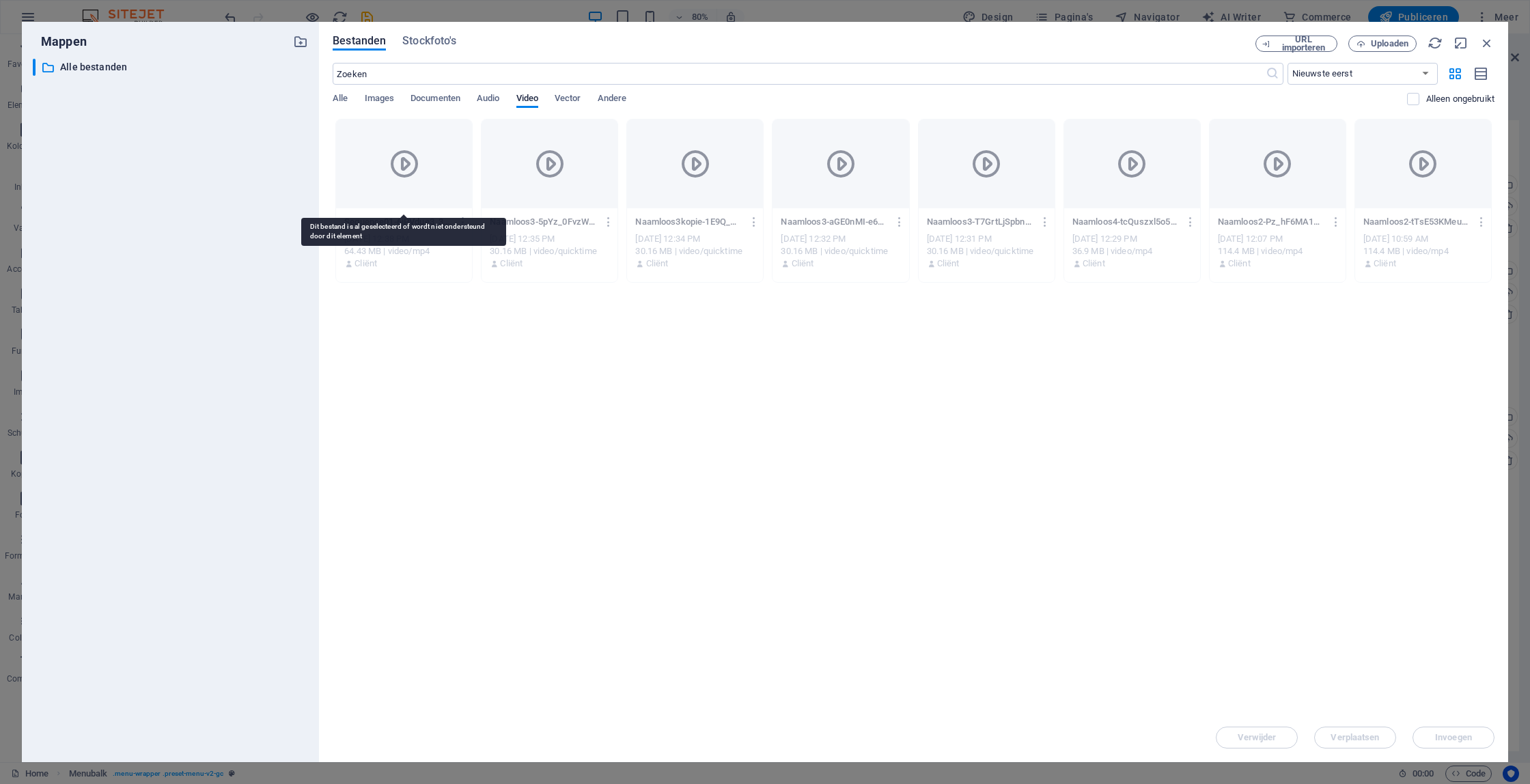
click at [442, 175] on div at bounding box center [404, 163] width 136 height 89
click at [464, 218] on icon "button" at bounding box center [463, 221] width 13 height 12
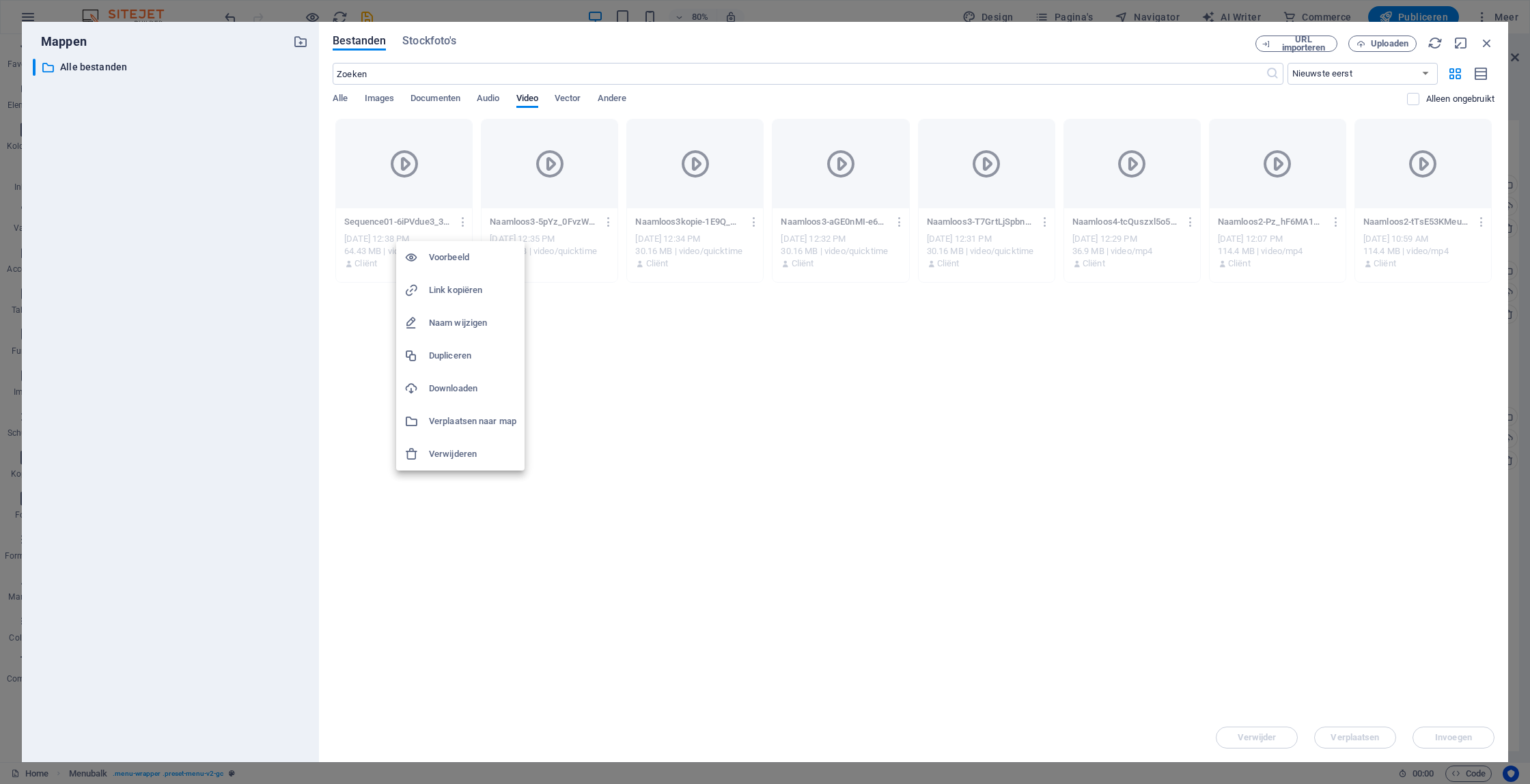
click at [460, 252] on h6 "Voorbeeld" at bounding box center [472, 258] width 87 height 17
click at [612, 222] on icon "button" at bounding box center [609, 221] width 13 height 12
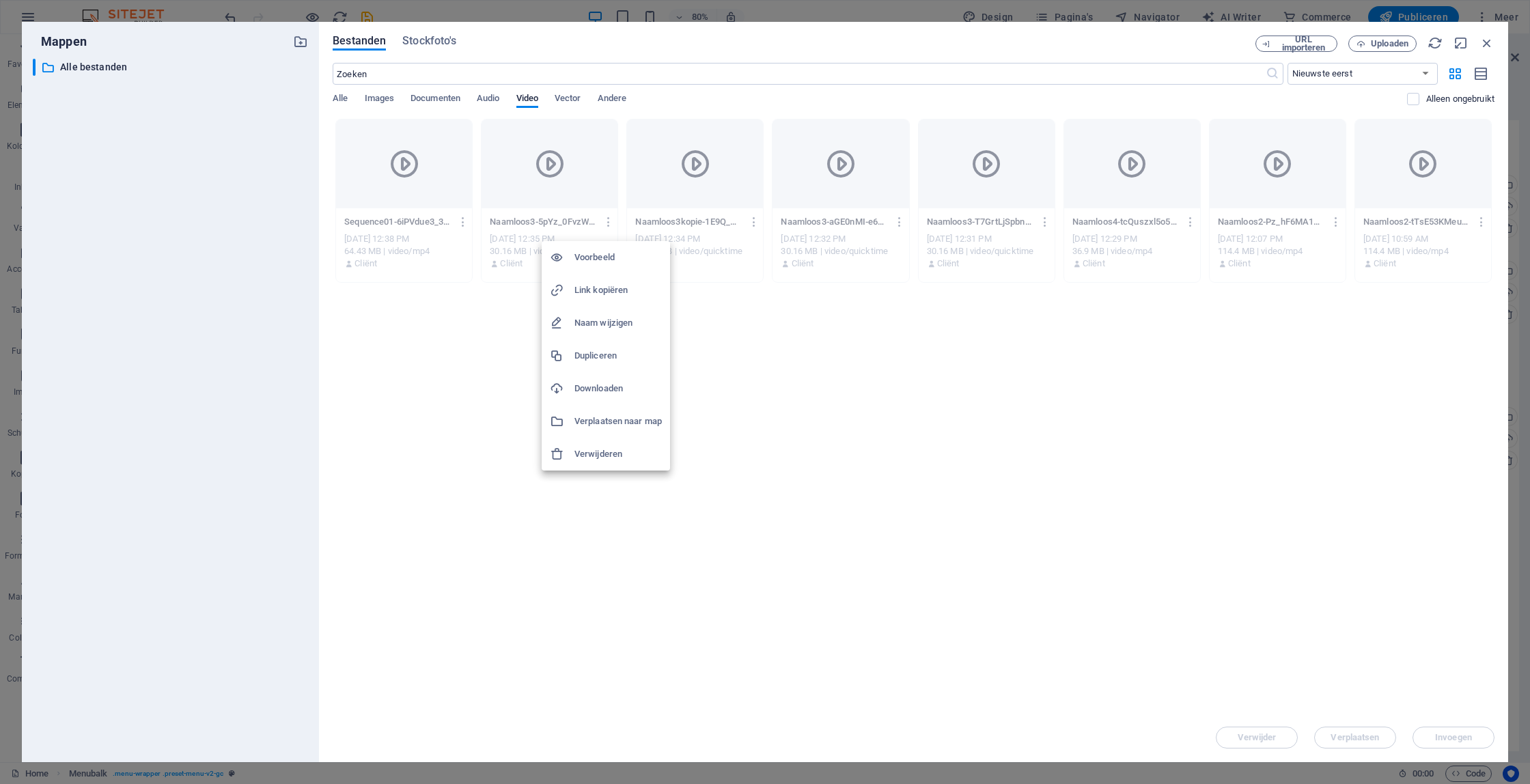
click at [613, 255] on h6 "Voorbeeld" at bounding box center [617, 258] width 87 height 17
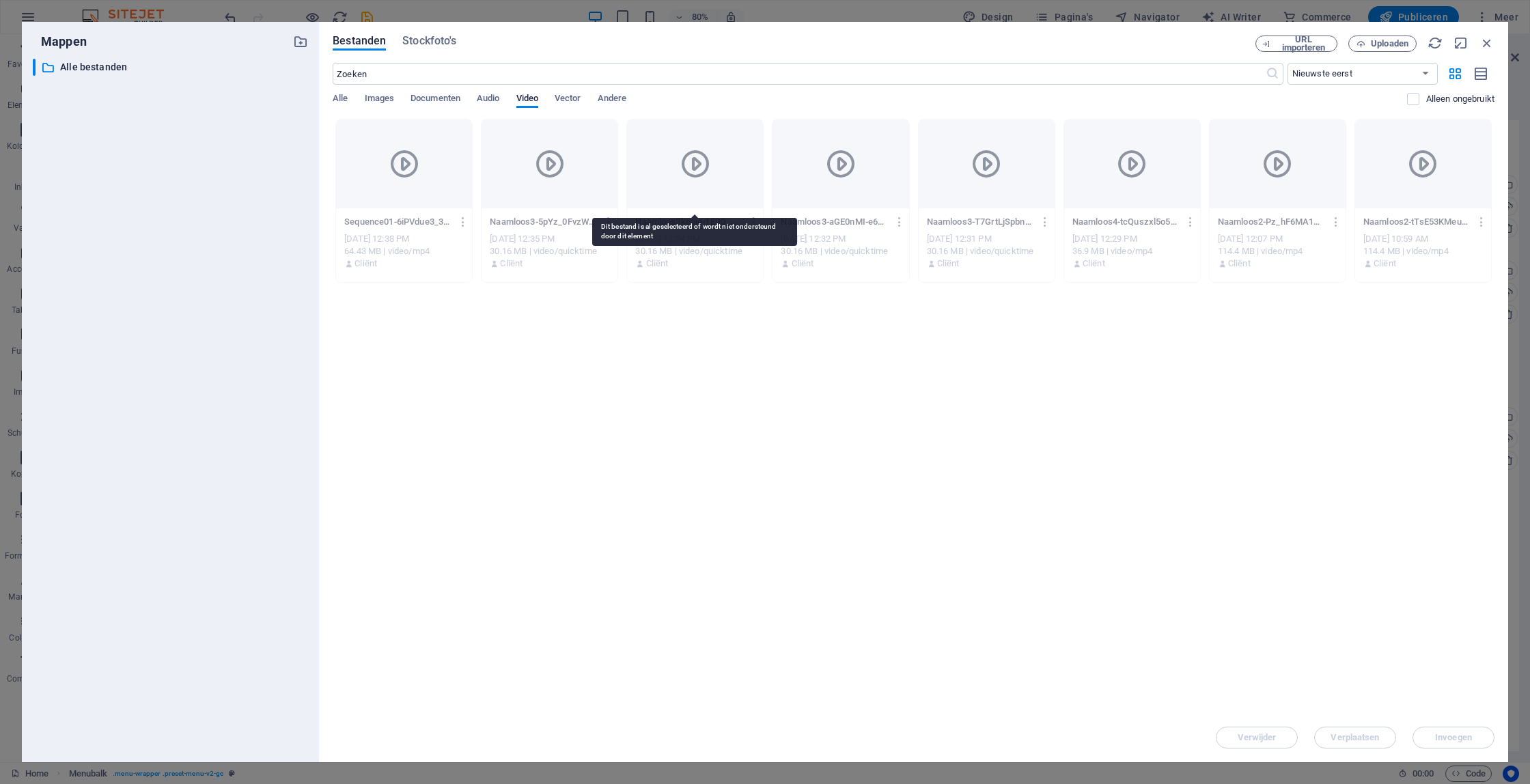
click at [597, 211] on button "button" at bounding box center [606, 222] width 18 height 22
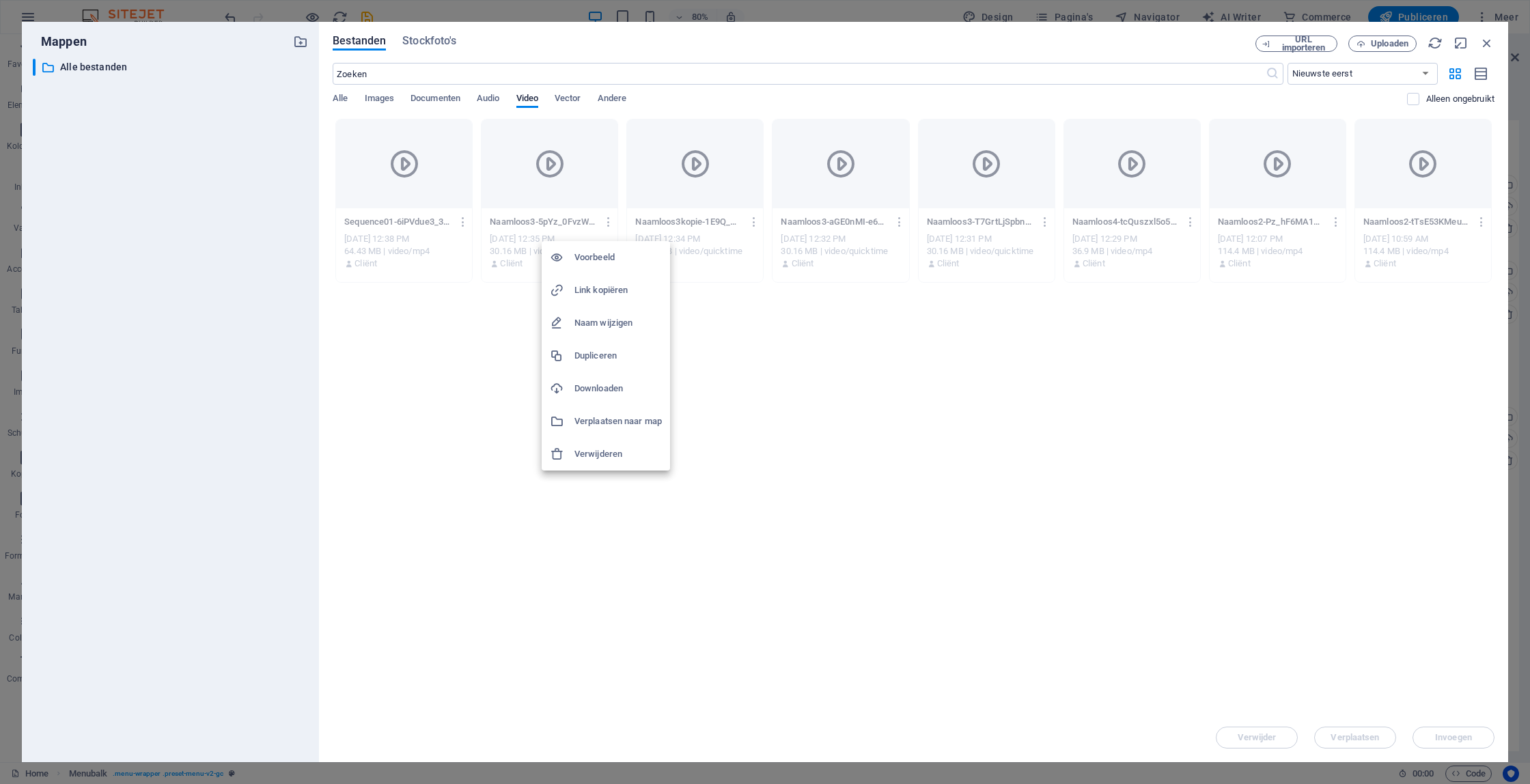
click at [609, 253] on h6 "Voorbeeld" at bounding box center [617, 258] width 87 height 17
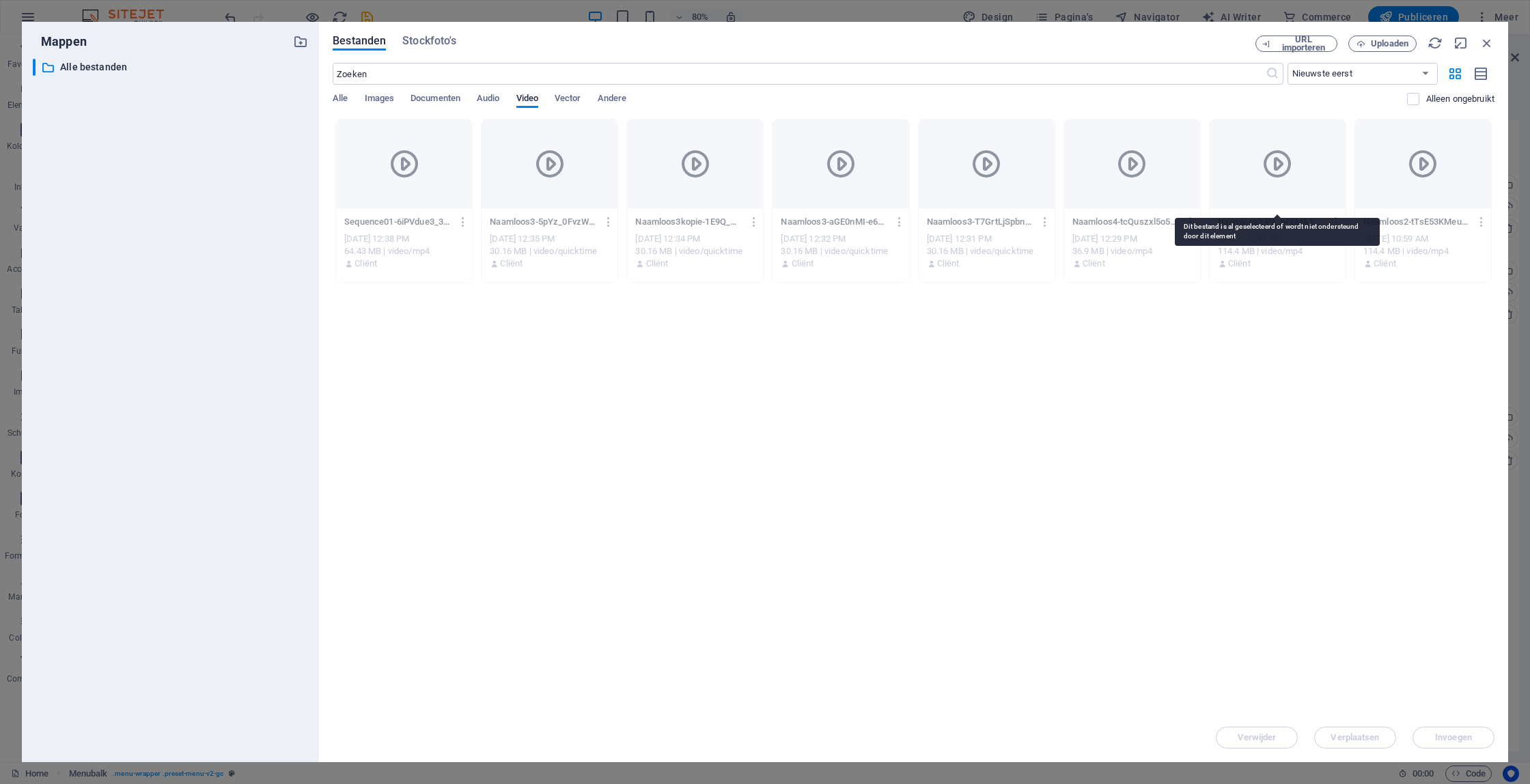
click at [1276, 172] on icon at bounding box center [1278, 164] width 33 height 33
click at [345, 101] on span "Alle" at bounding box center [340, 99] width 15 height 19
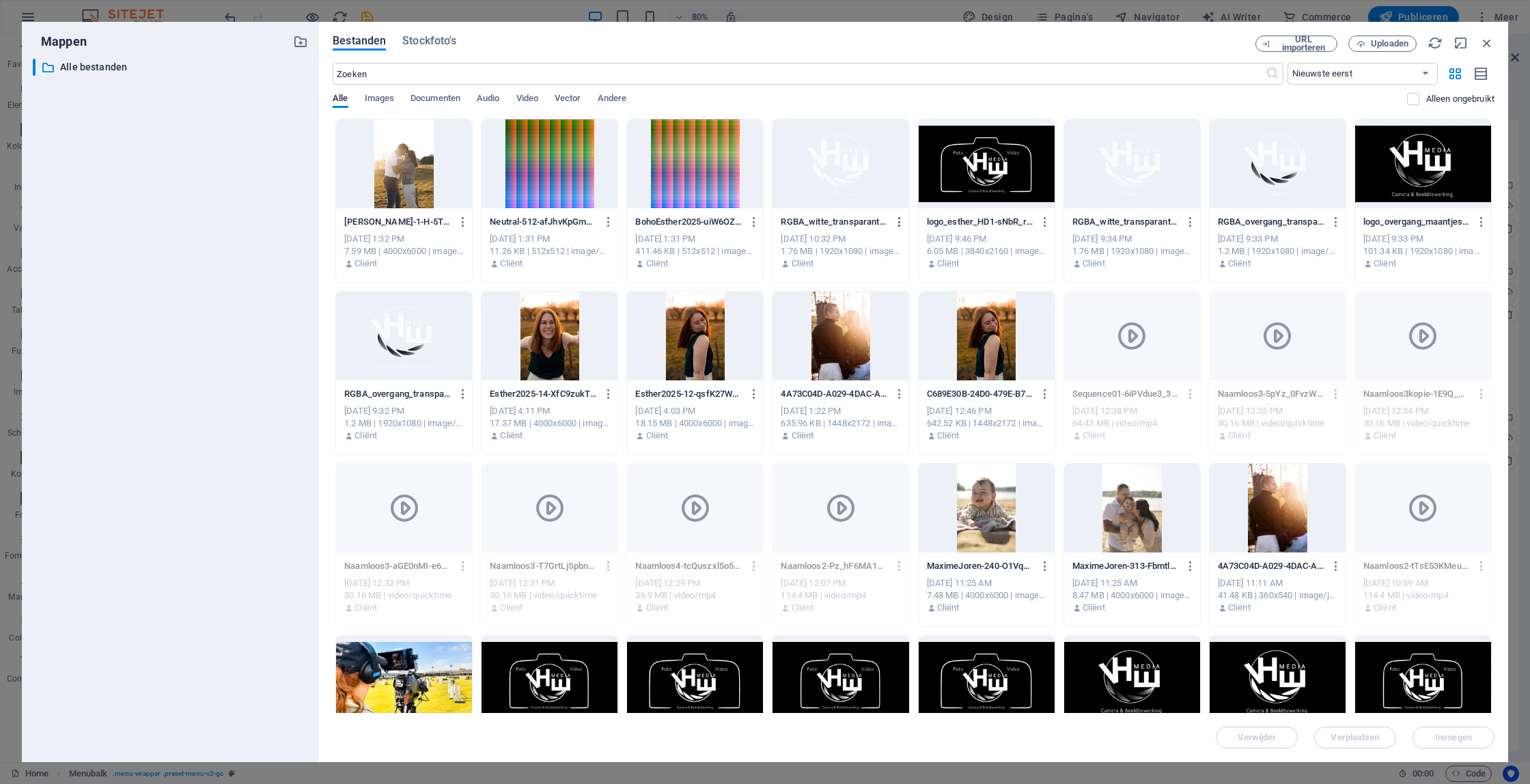
click at [895, 220] on icon "button" at bounding box center [900, 221] width 13 height 12
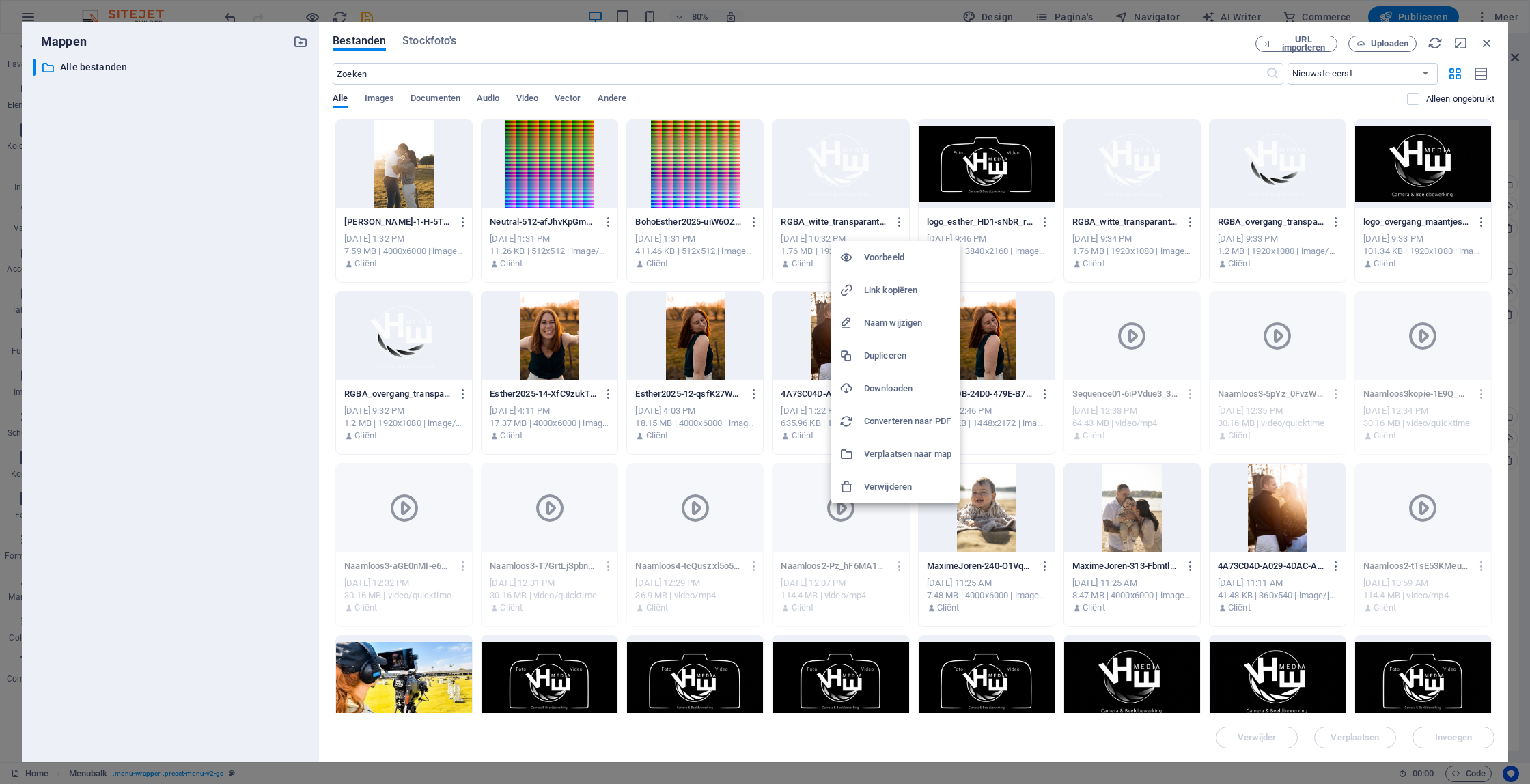
click at [895, 257] on h6 "Voorbeeld" at bounding box center [907, 258] width 87 height 17
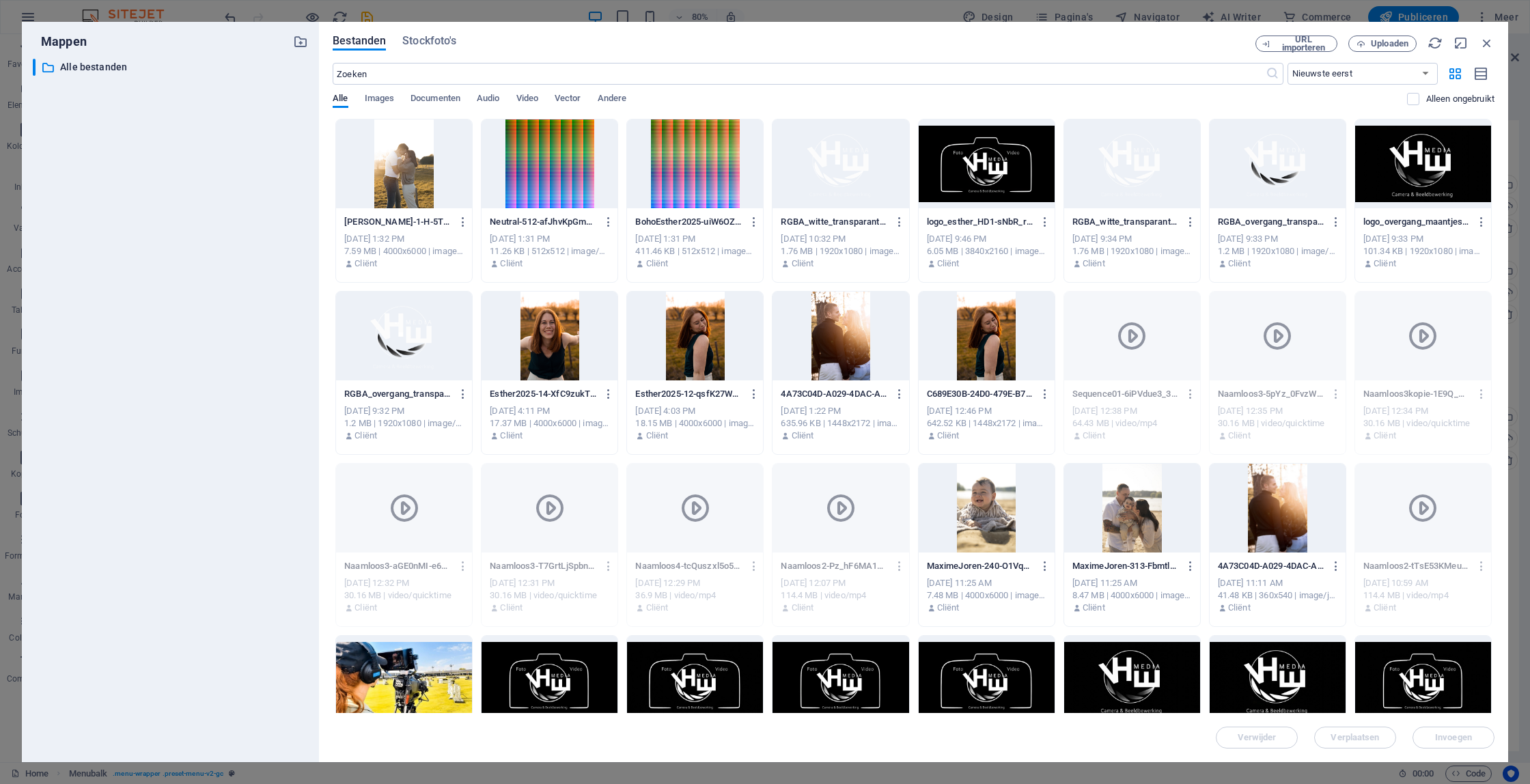
click at [1190, 393] on icon "button" at bounding box center [1191, 393] width 13 height 12
click at [1187, 432] on h6 "Voorbeeld" at bounding box center [1198, 430] width 87 height 17
click at [1336, 403] on button "button" at bounding box center [1334, 394] width 18 height 22
click at [1303, 365] on div at bounding box center [765, 392] width 1530 height 784
click at [1309, 354] on div at bounding box center [1278, 336] width 136 height 89
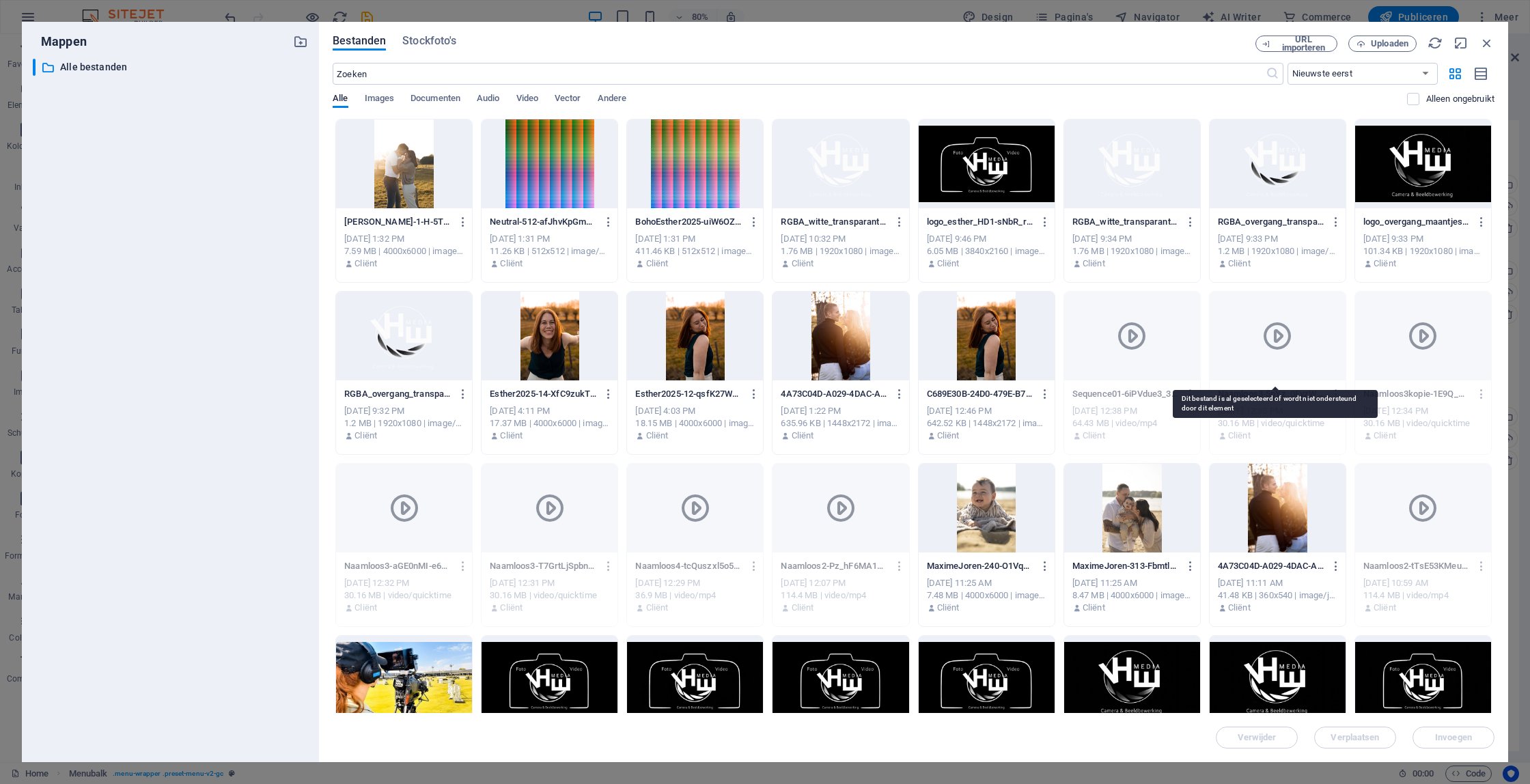
click at [1309, 354] on div at bounding box center [1278, 336] width 136 height 89
click at [1306, 360] on div at bounding box center [1278, 336] width 136 height 89
click at [1285, 362] on div at bounding box center [1278, 336] width 136 height 89
click at [1262, 341] on icon at bounding box center [1278, 337] width 33 height 33
drag, startPoint x: 1264, startPoint y: 340, endPoint x: 1276, endPoint y: 337, distance: 12.4
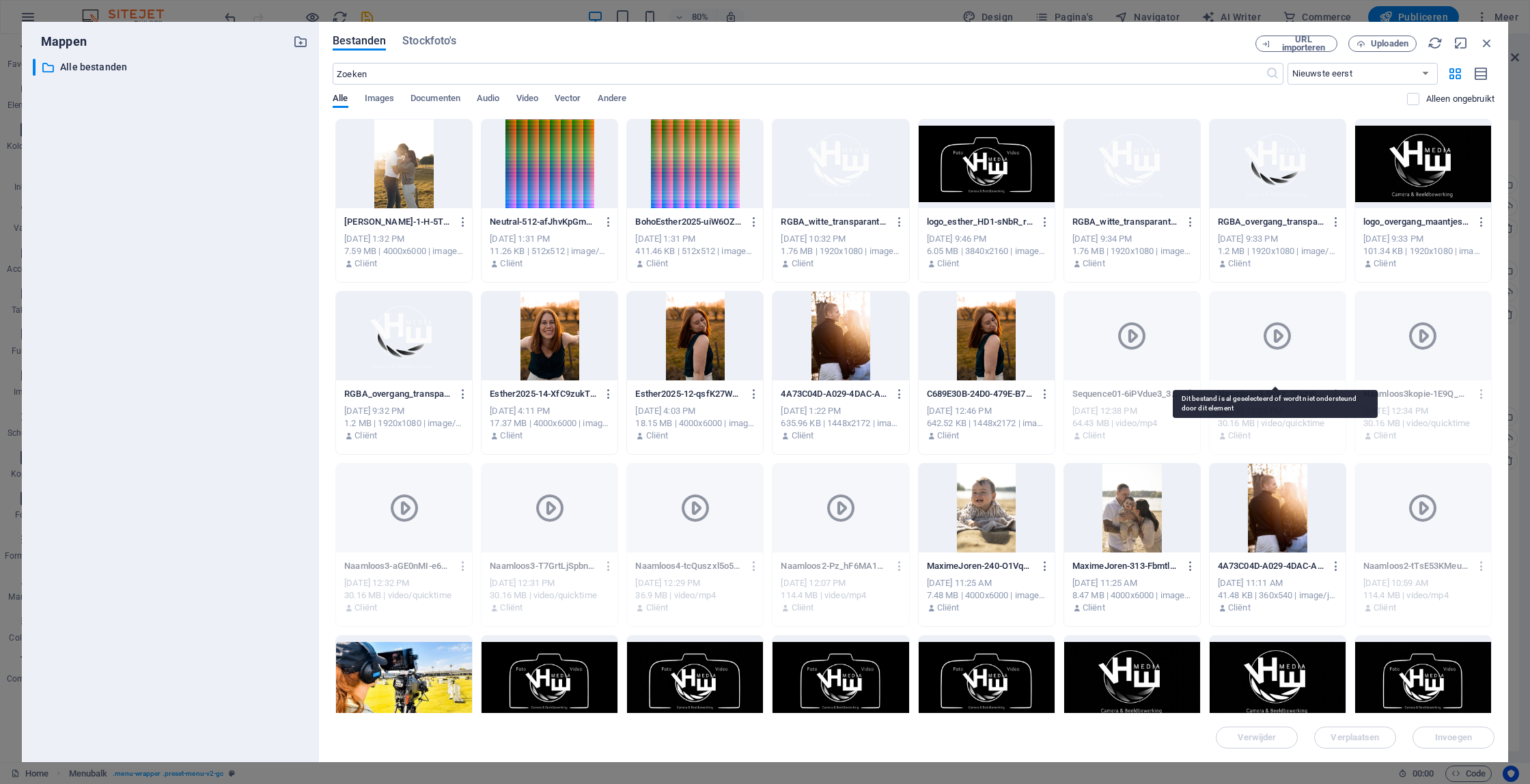
click at [1270, 338] on icon at bounding box center [1278, 337] width 33 height 33
click at [1276, 337] on icon at bounding box center [1278, 337] width 33 height 33
click at [901, 565] on icon "button" at bounding box center [900, 566] width 13 height 12
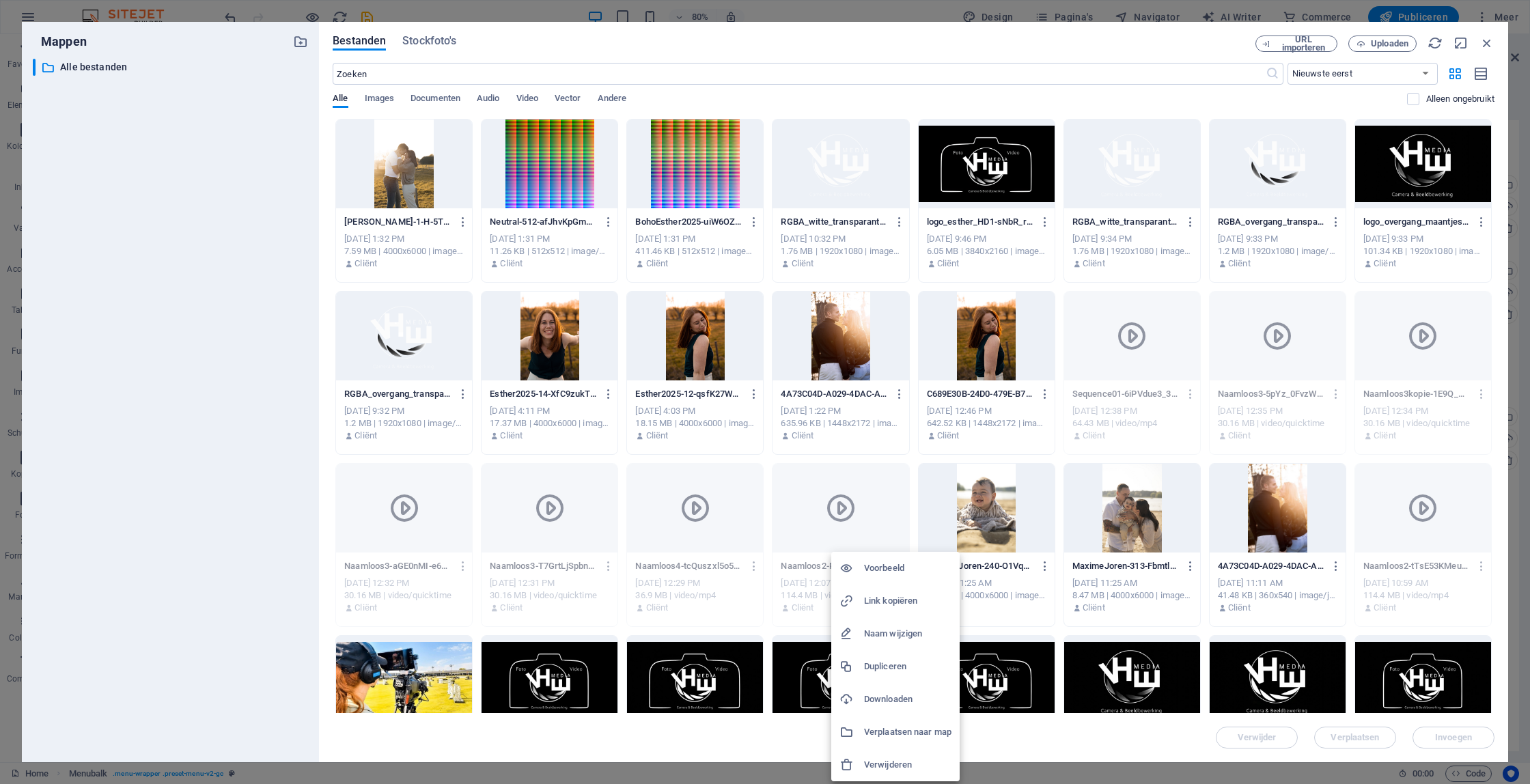
drag, startPoint x: 467, startPoint y: 569, endPoint x: 460, endPoint y: 569, distance: 7.0
click at [465, 569] on div at bounding box center [765, 392] width 1530 height 784
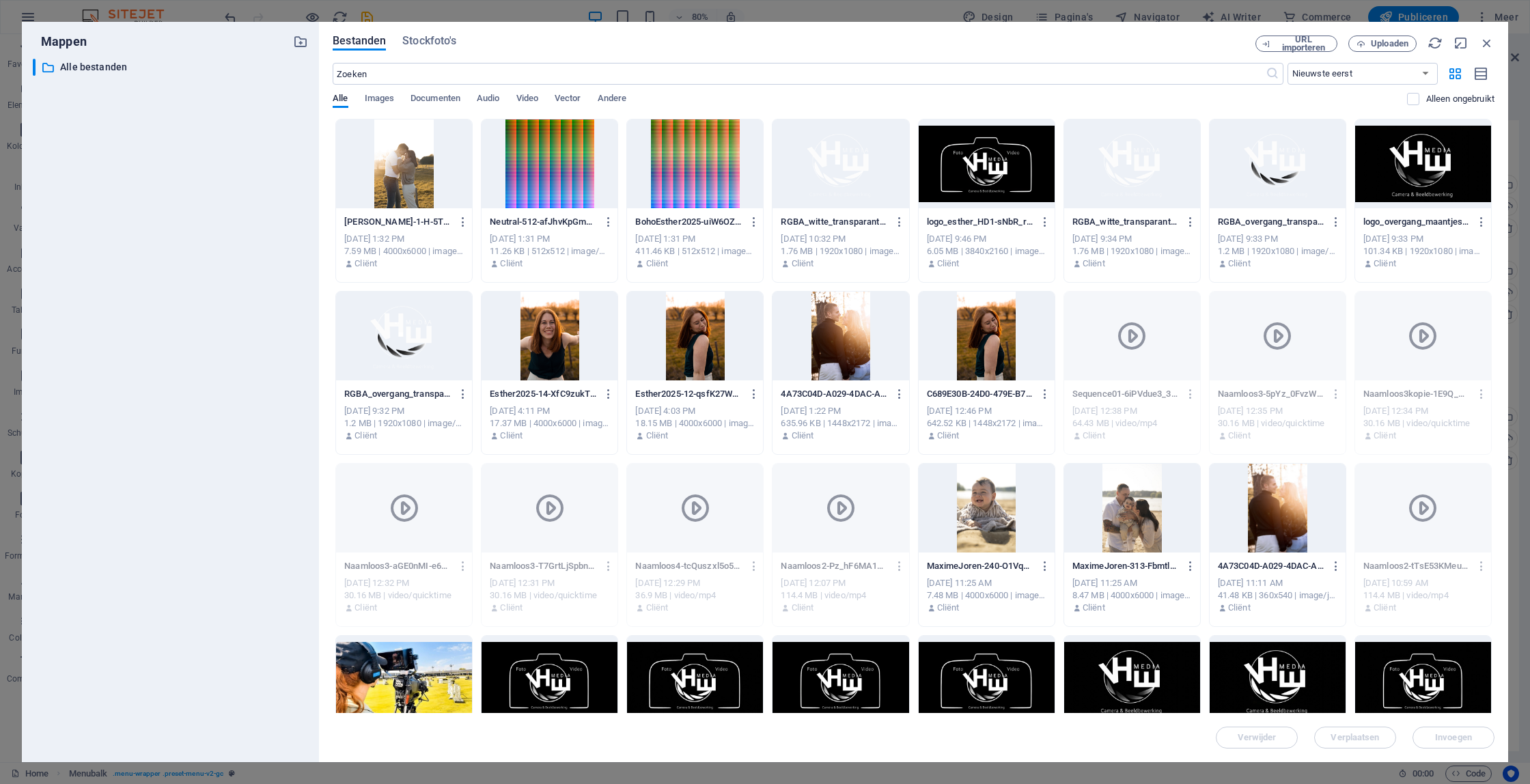
click at [460, 564] on icon "button" at bounding box center [463, 566] width 13 height 12
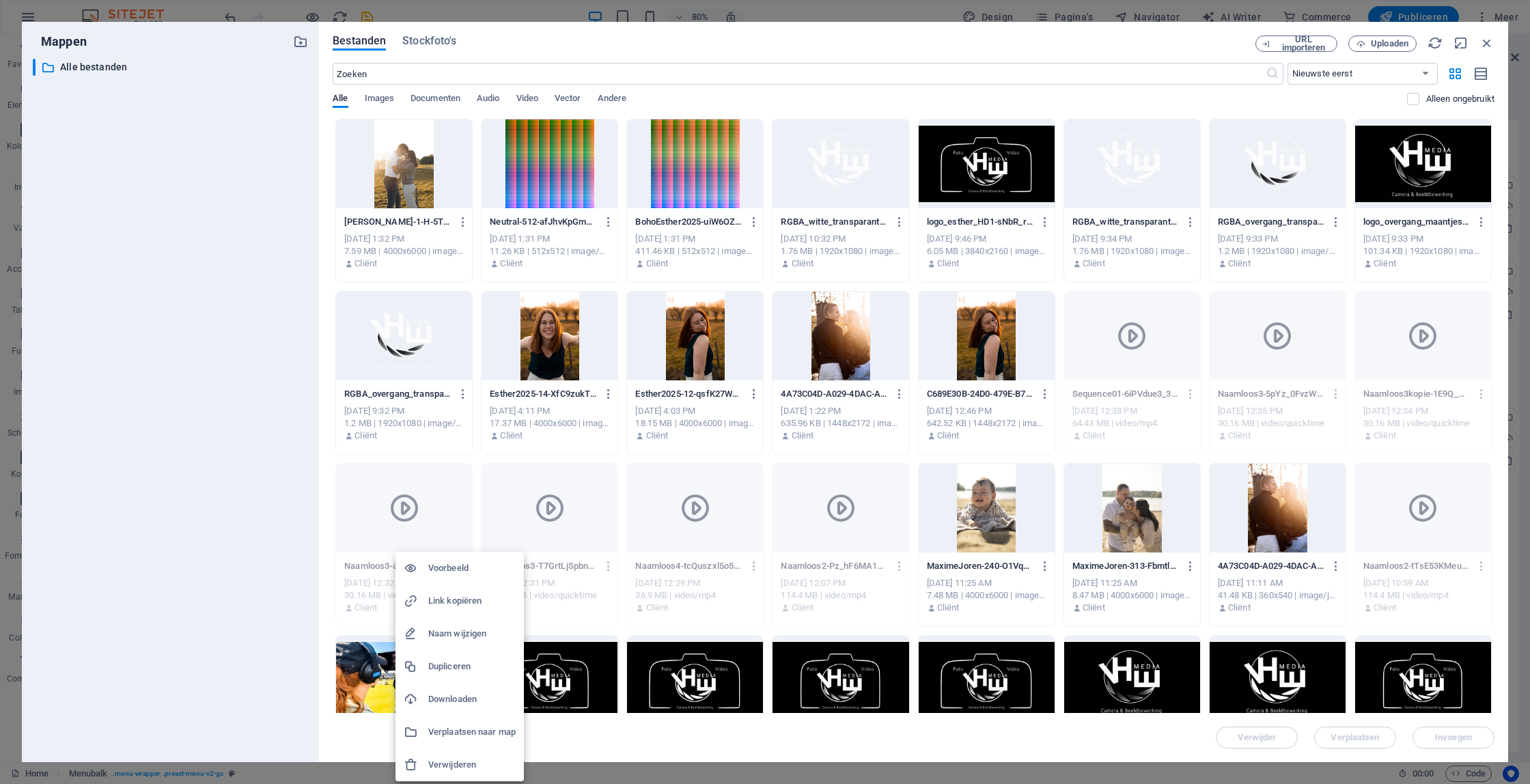
click at [456, 761] on h6 "Verwijderen" at bounding box center [471, 765] width 87 height 17
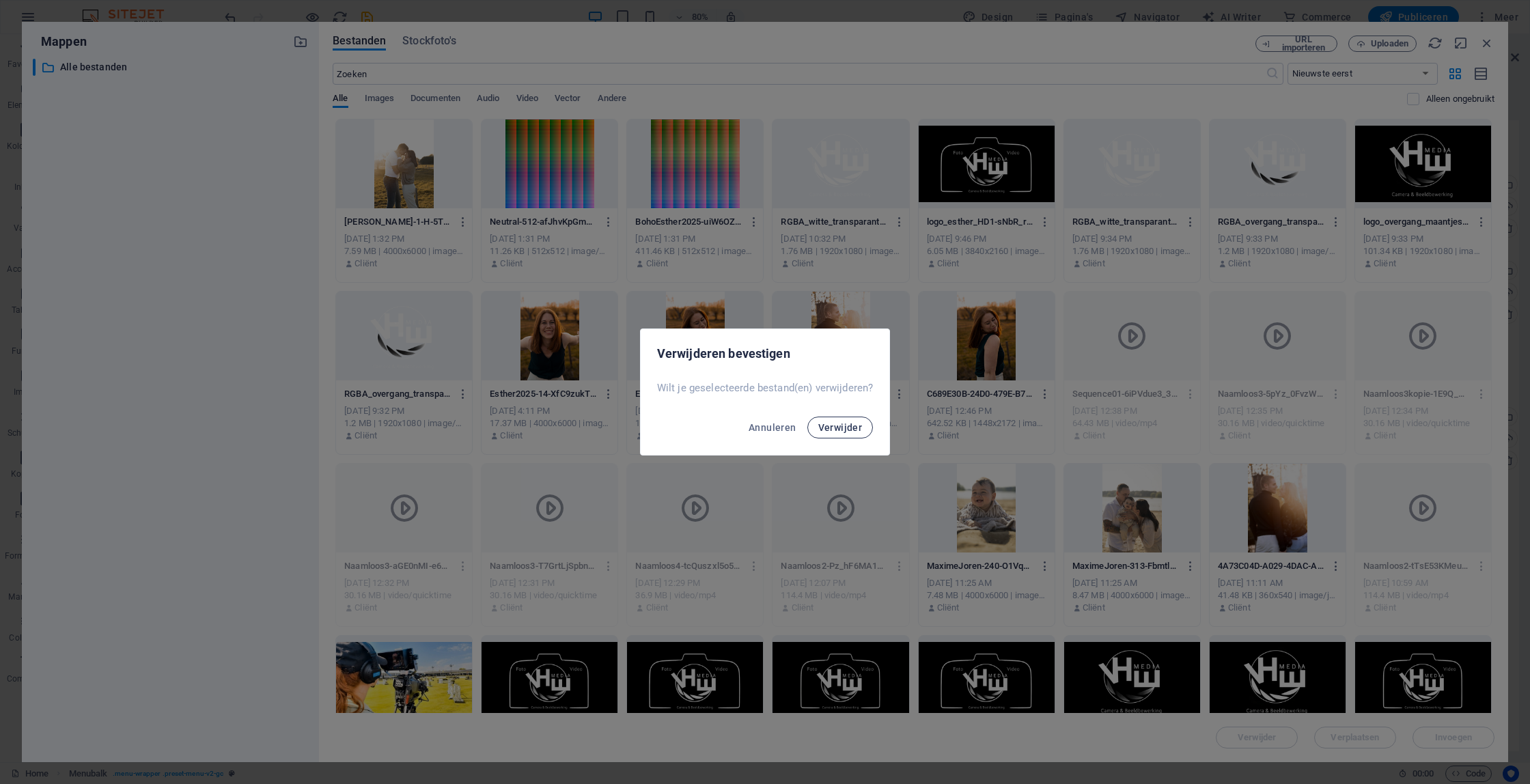
click at [828, 433] on button "Verwijder" at bounding box center [840, 427] width 66 height 22
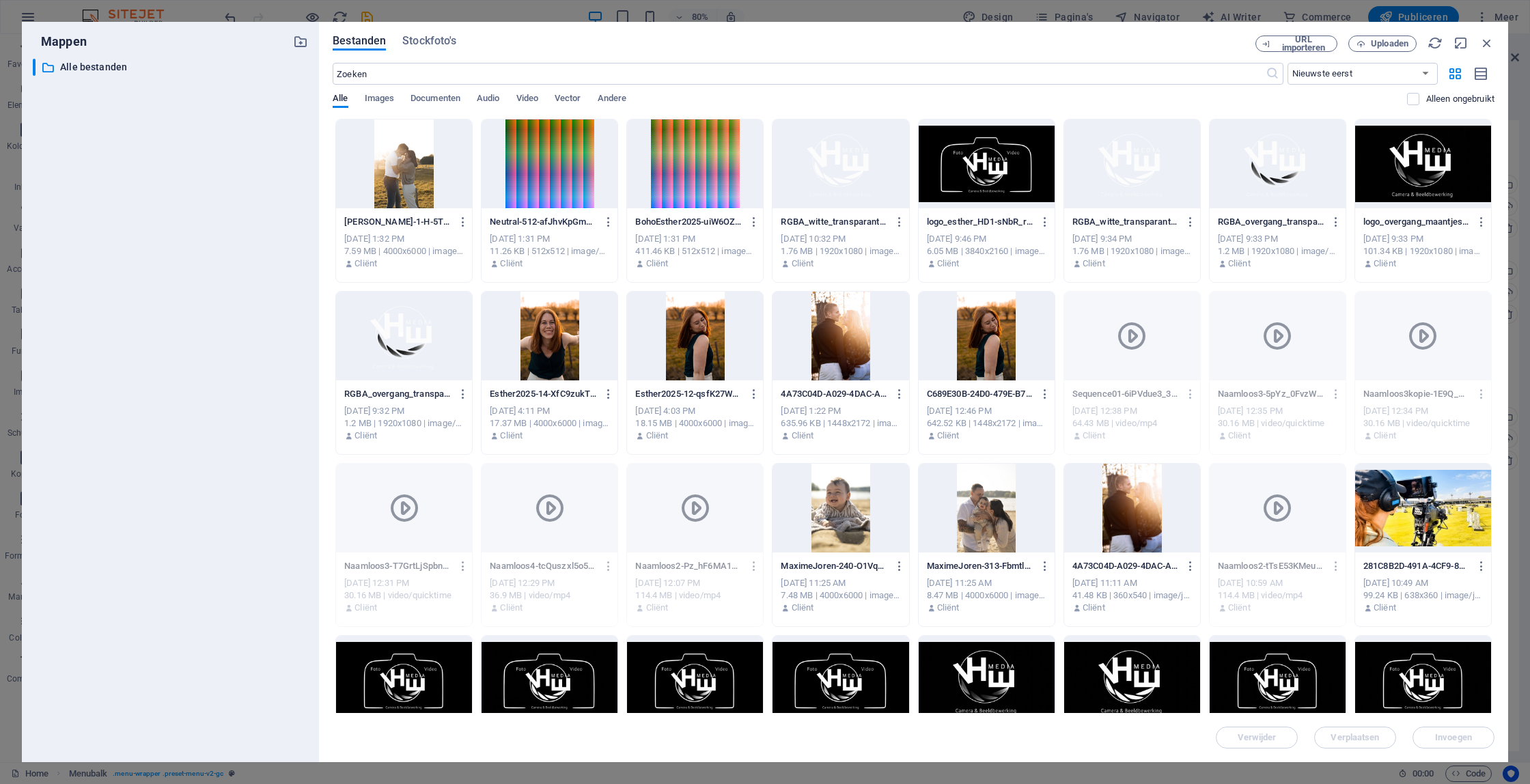
click at [461, 568] on icon "button" at bounding box center [463, 566] width 13 height 12
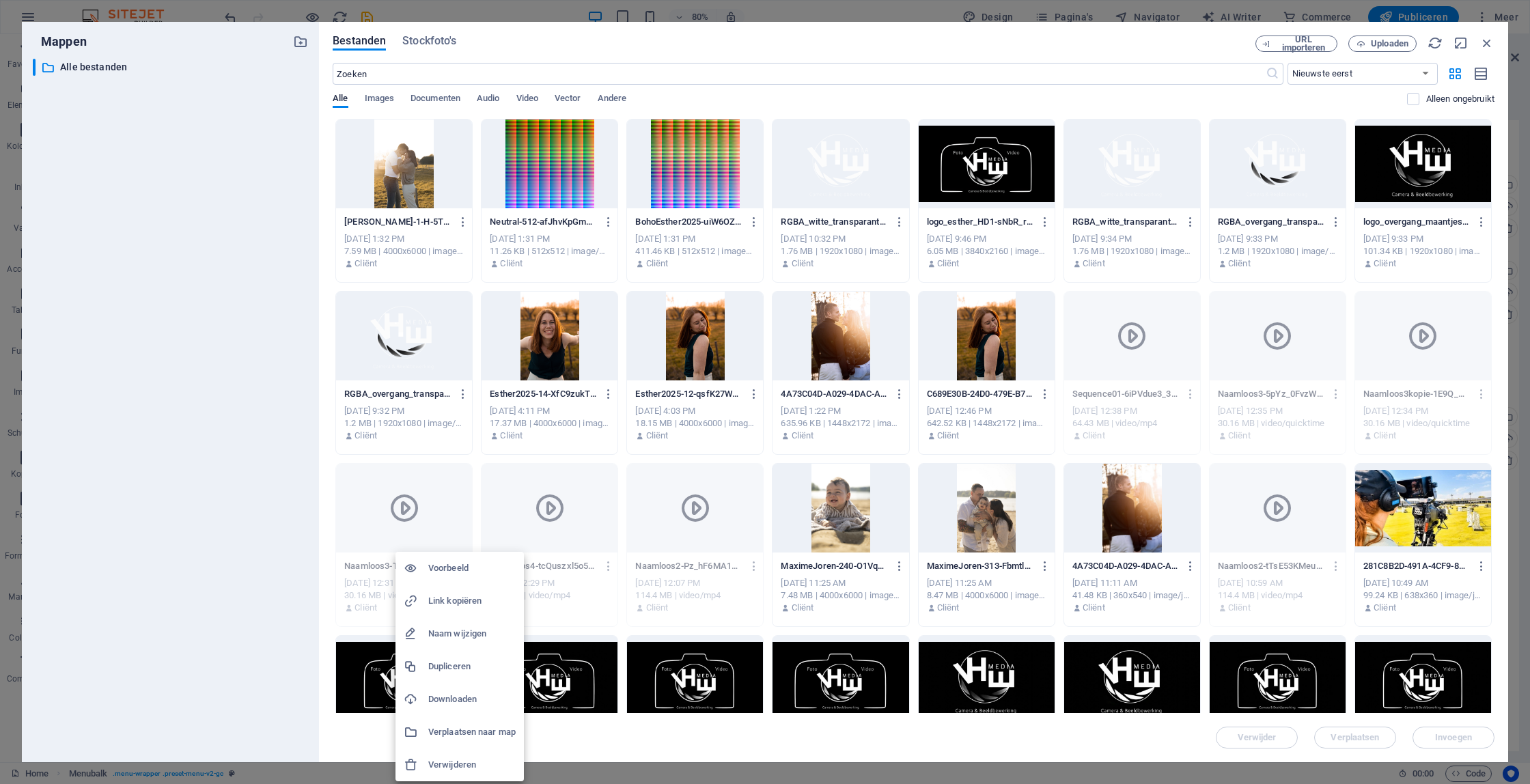
click at [479, 765] on h6 "Verwijderen" at bounding box center [471, 765] width 87 height 17
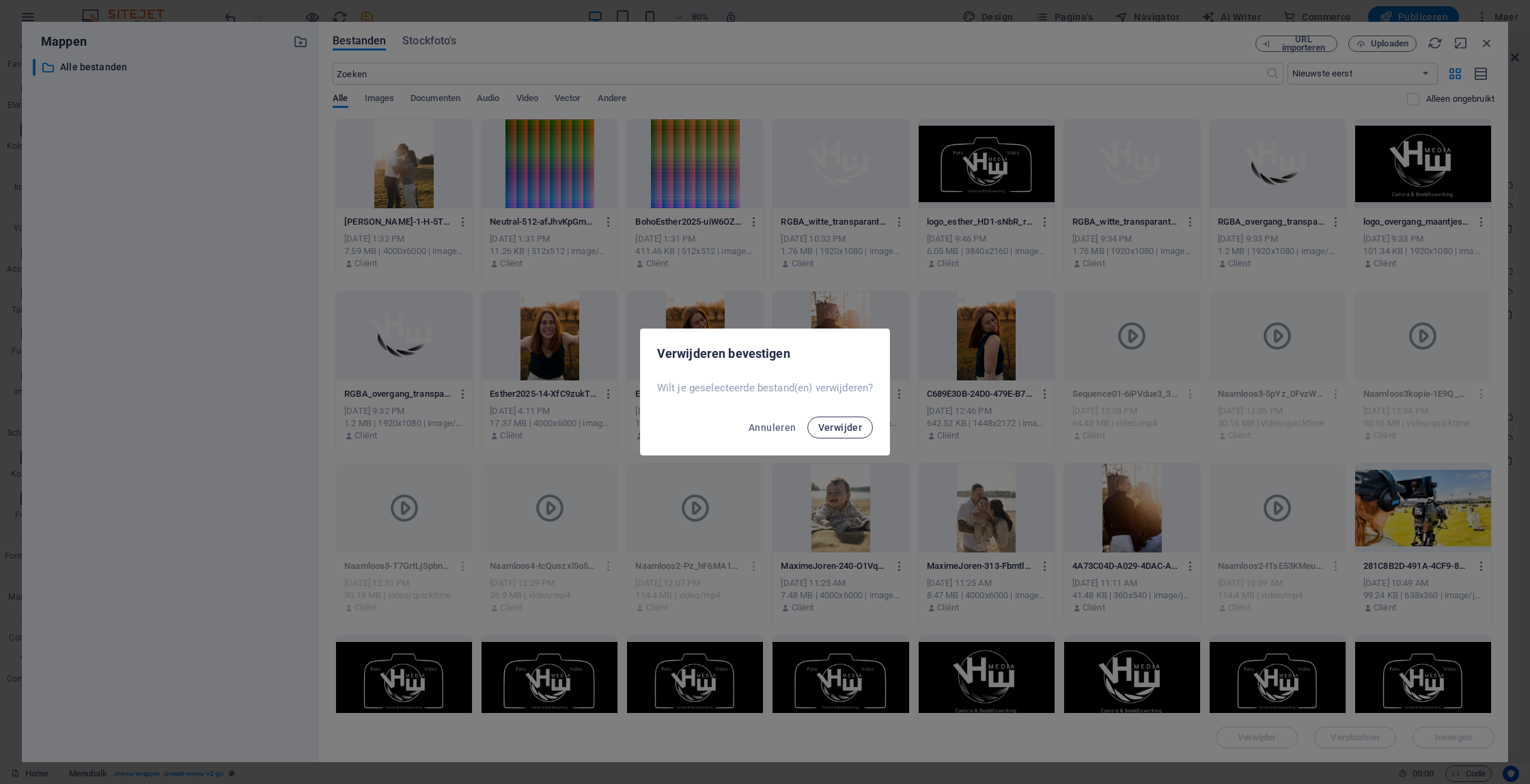
click at [830, 431] on span "Verwijder" at bounding box center [840, 427] width 44 height 11
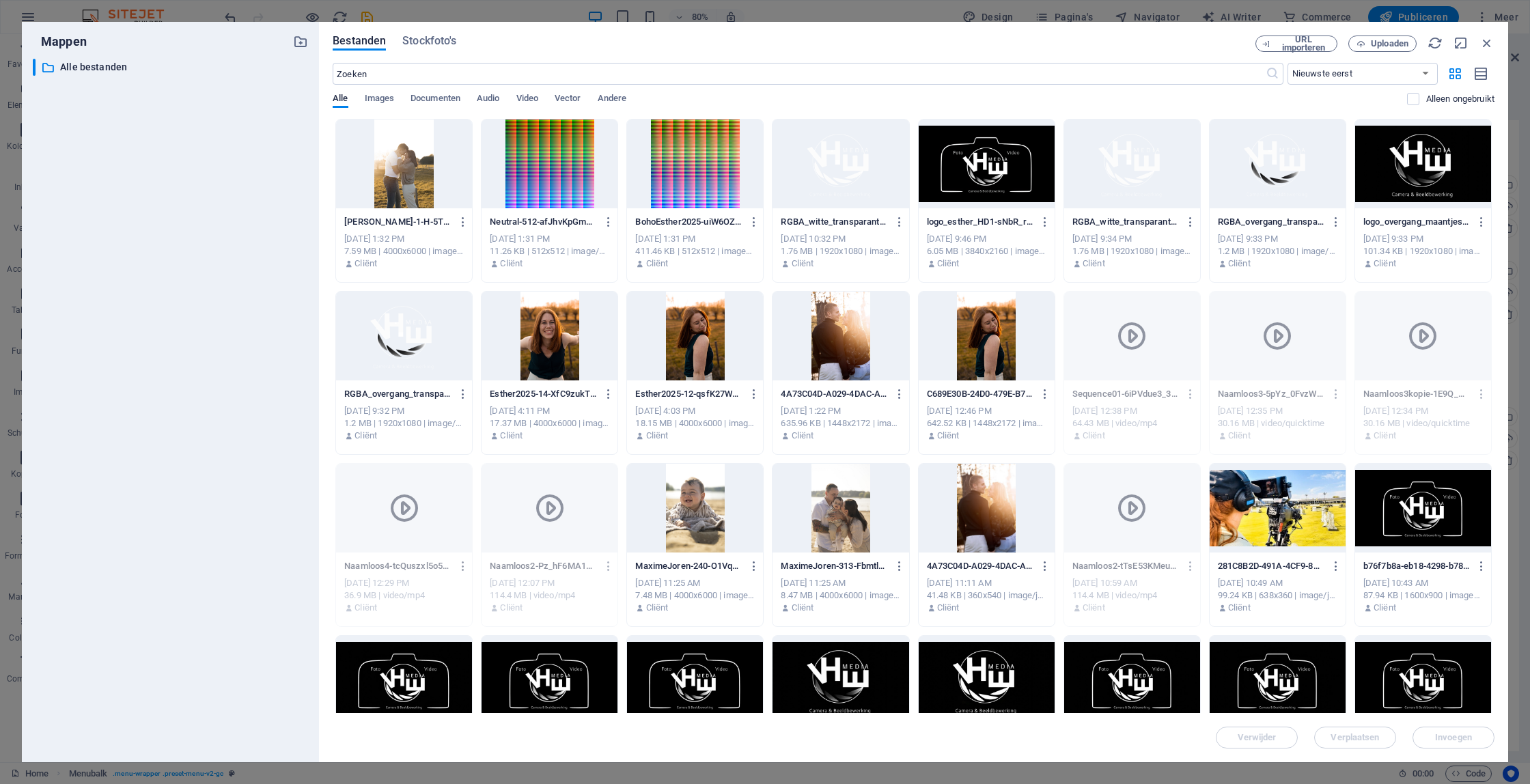
click at [469, 567] on icon "button" at bounding box center [463, 566] width 13 height 12
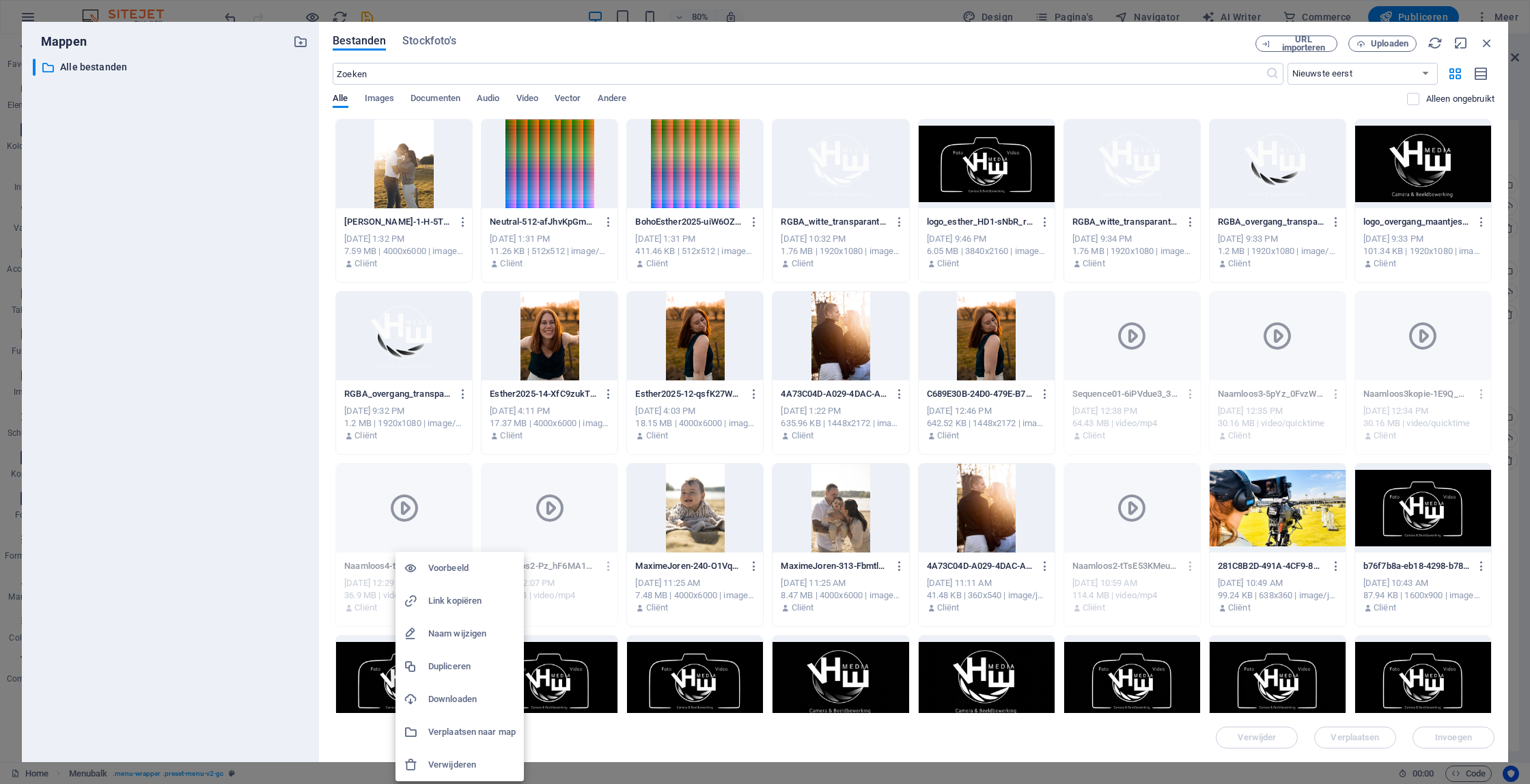
click at [482, 778] on li "Verwijderen" at bounding box center [460, 765] width 128 height 33
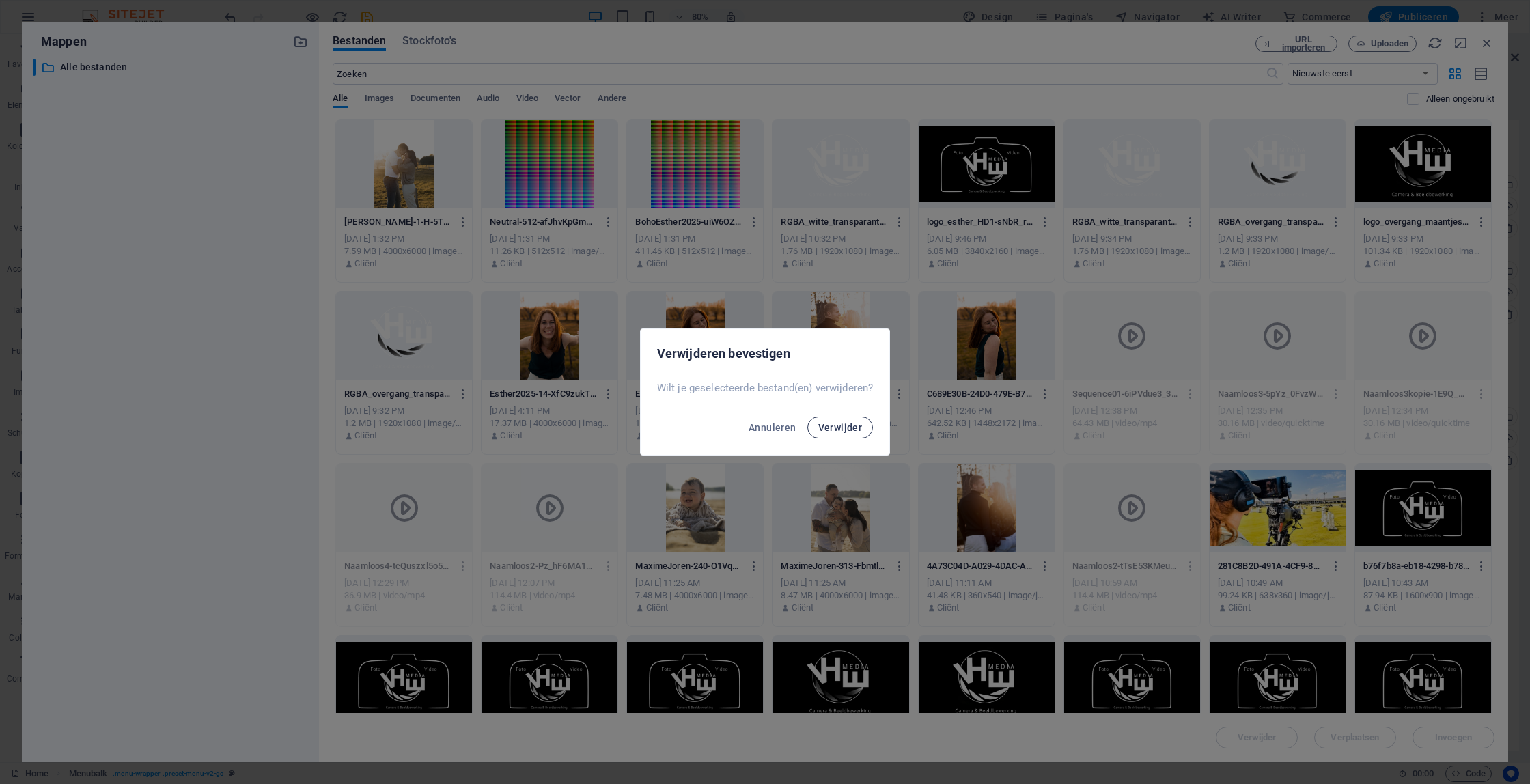
click at [834, 429] on span "Verwijder" at bounding box center [840, 427] width 44 height 11
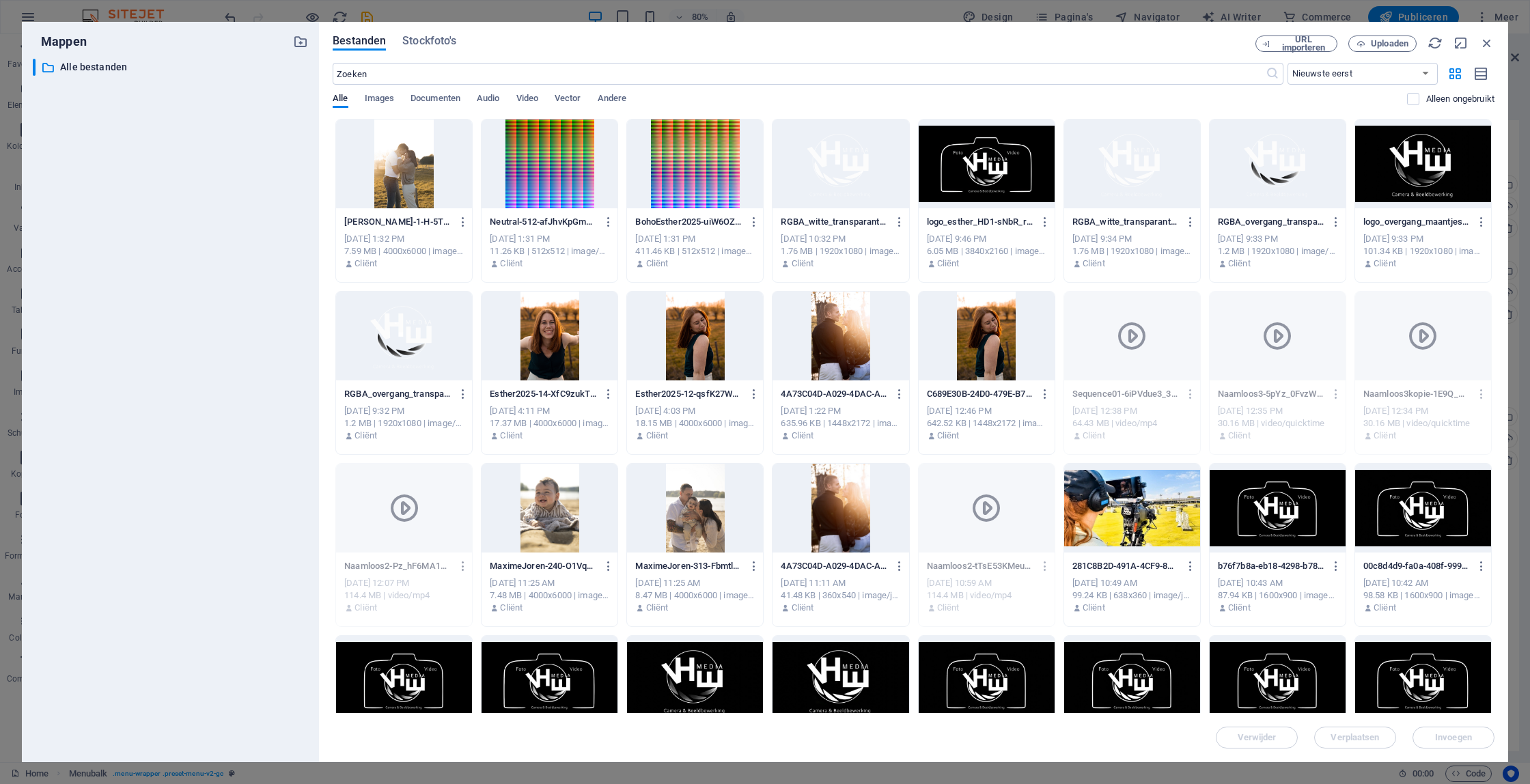
click at [459, 568] on icon "button" at bounding box center [463, 566] width 13 height 12
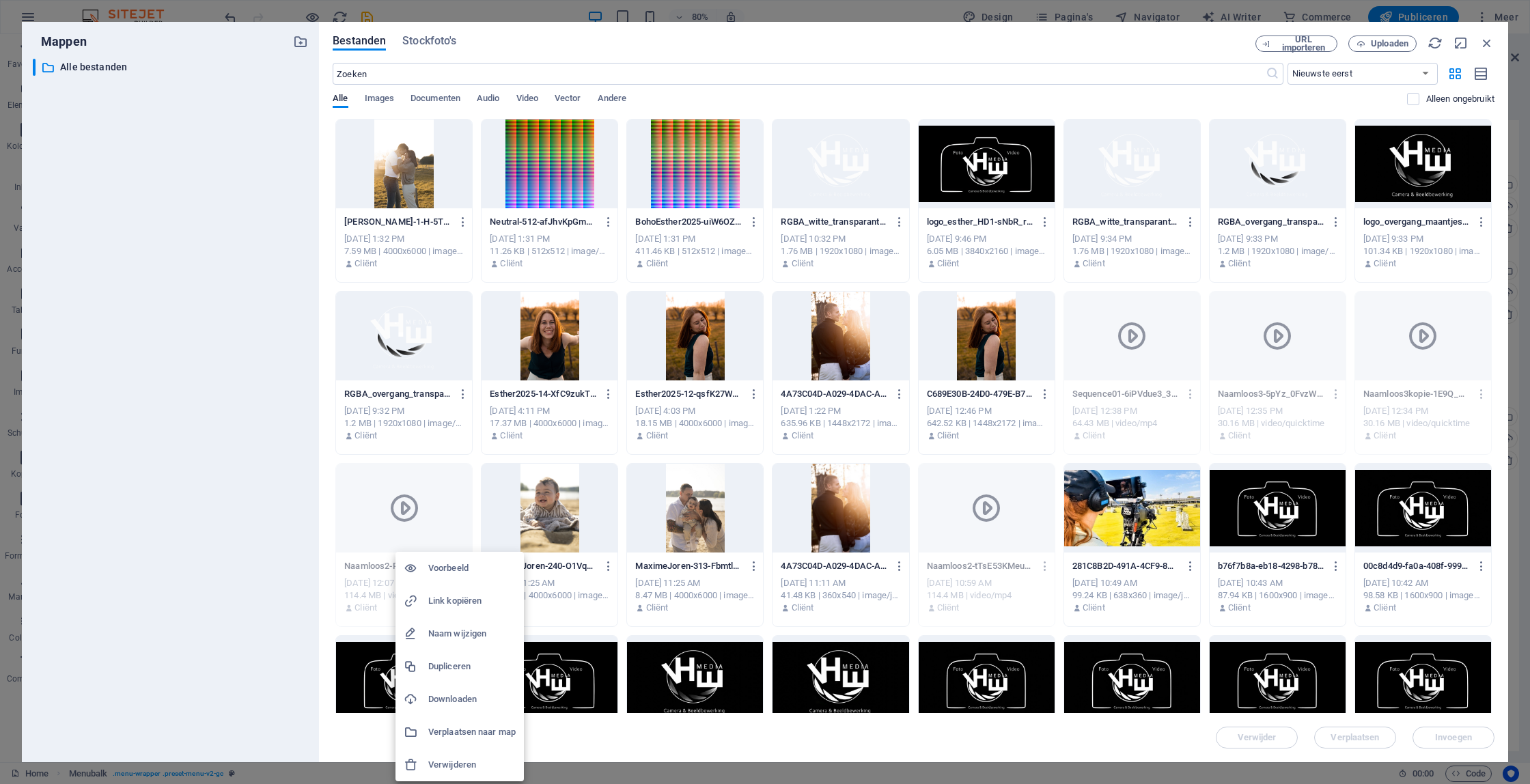
click at [488, 763] on h6 "Verwijderen" at bounding box center [471, 765] width 87 height 17
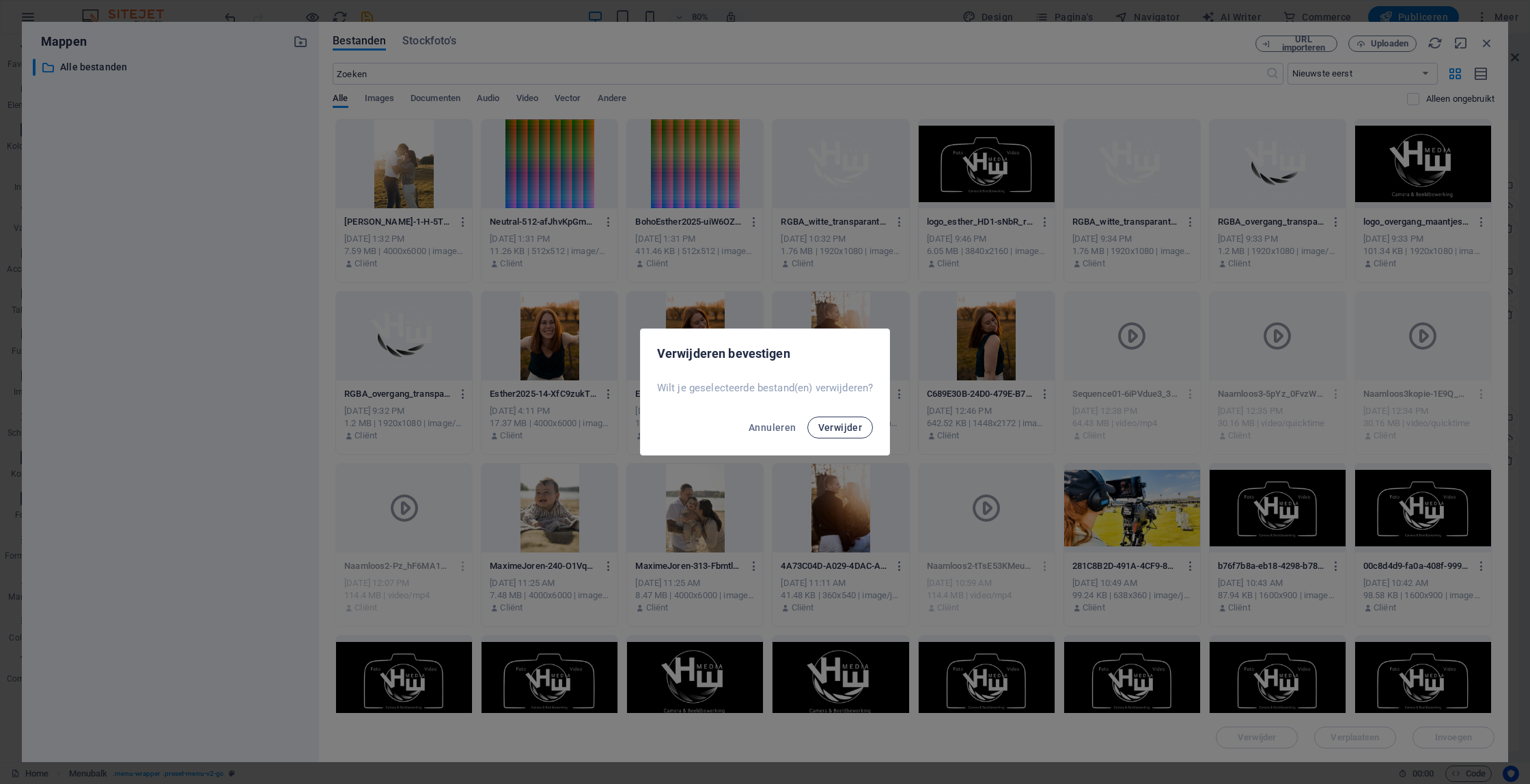
click at [852, 430] on span "Verwijder" at bounding box center [840, 427] width 44 height 11
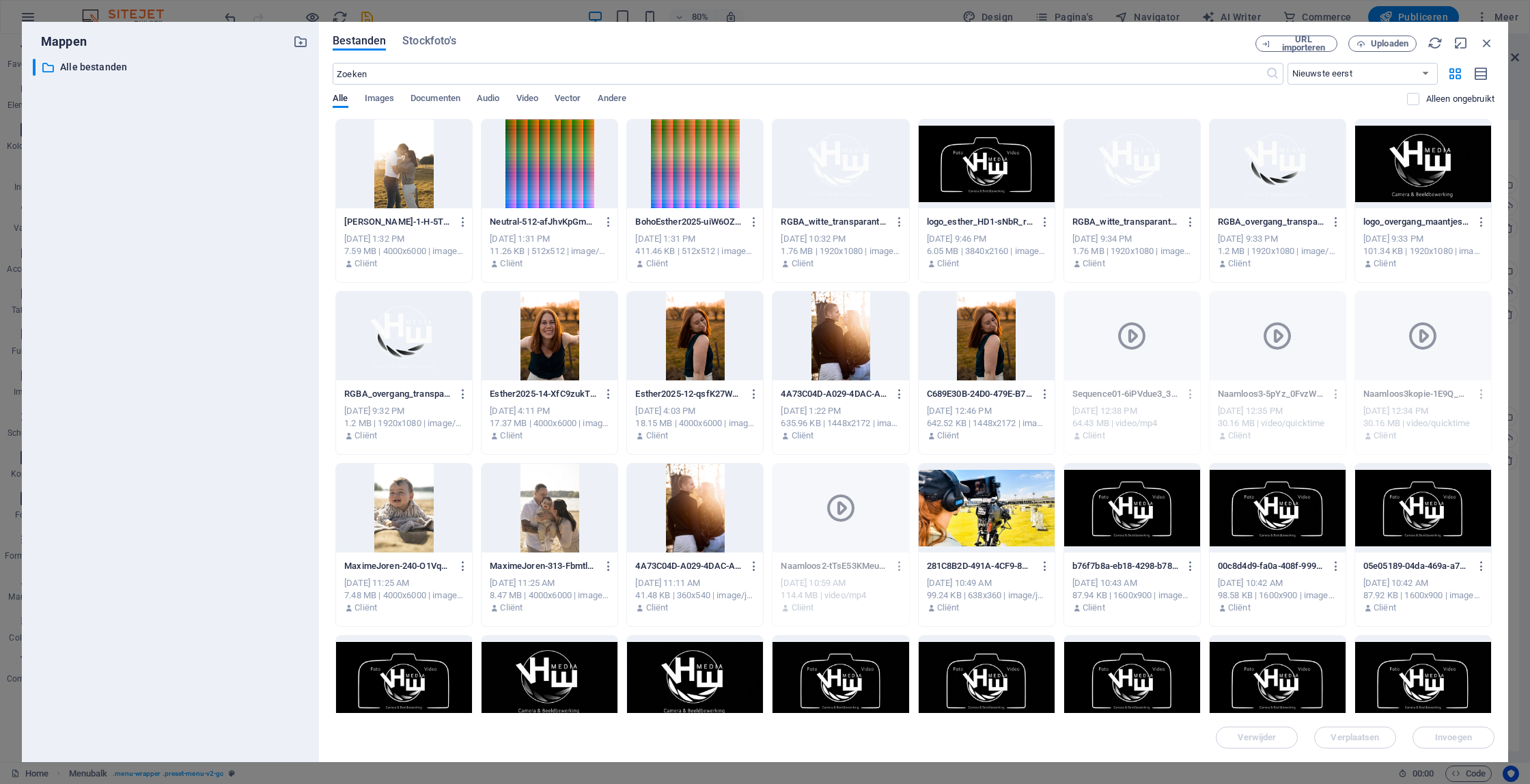
click at [898, 566] on icon "button" at bounding box center [900, 566] width 13 height 12
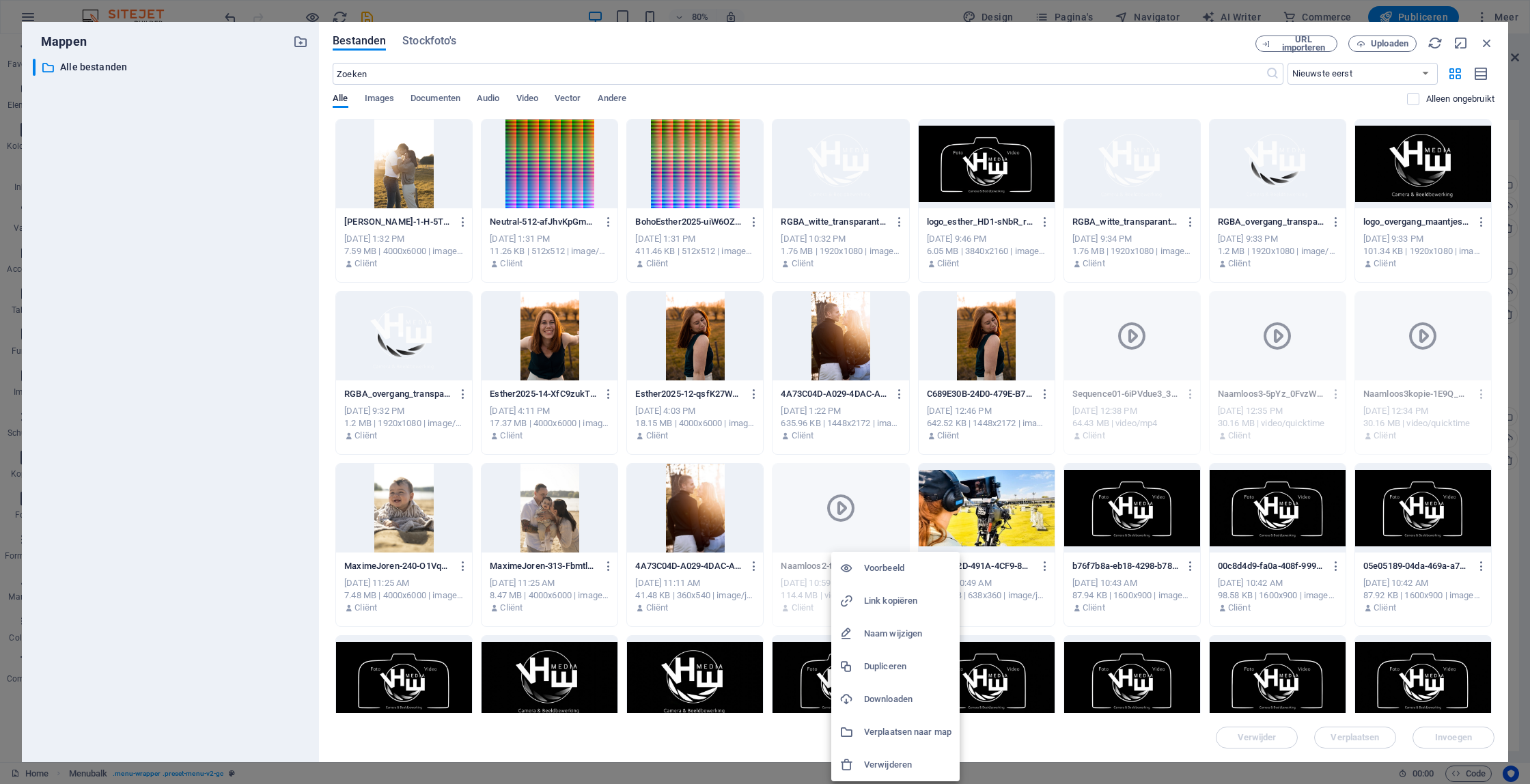
click at [906, 763] on h6 "Verwijderen" at bounding box center [907, 765] width 87 height 17
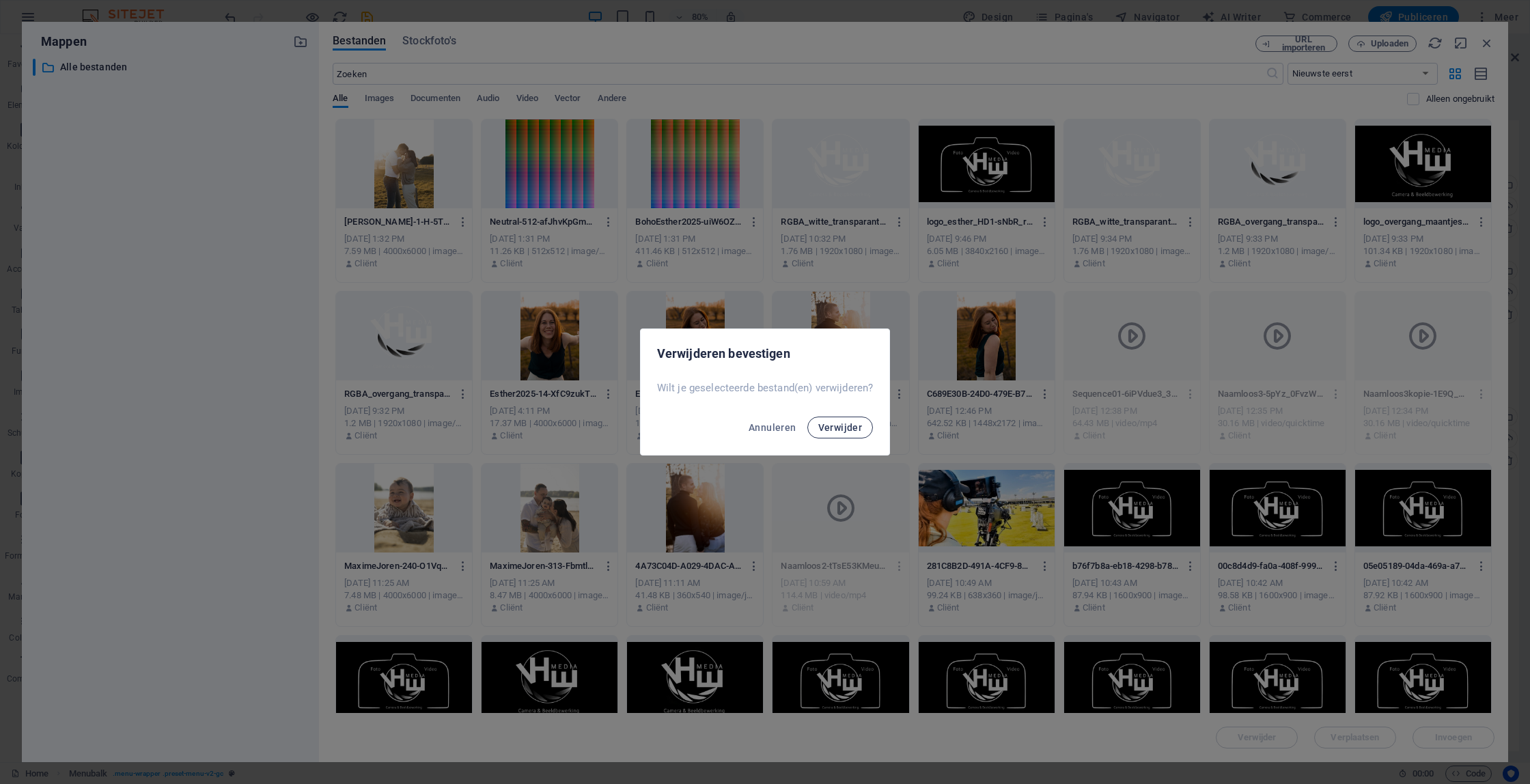
click at [830, 429] on span "Verwijder" at bounding box center [840, 427] width 44 height 11
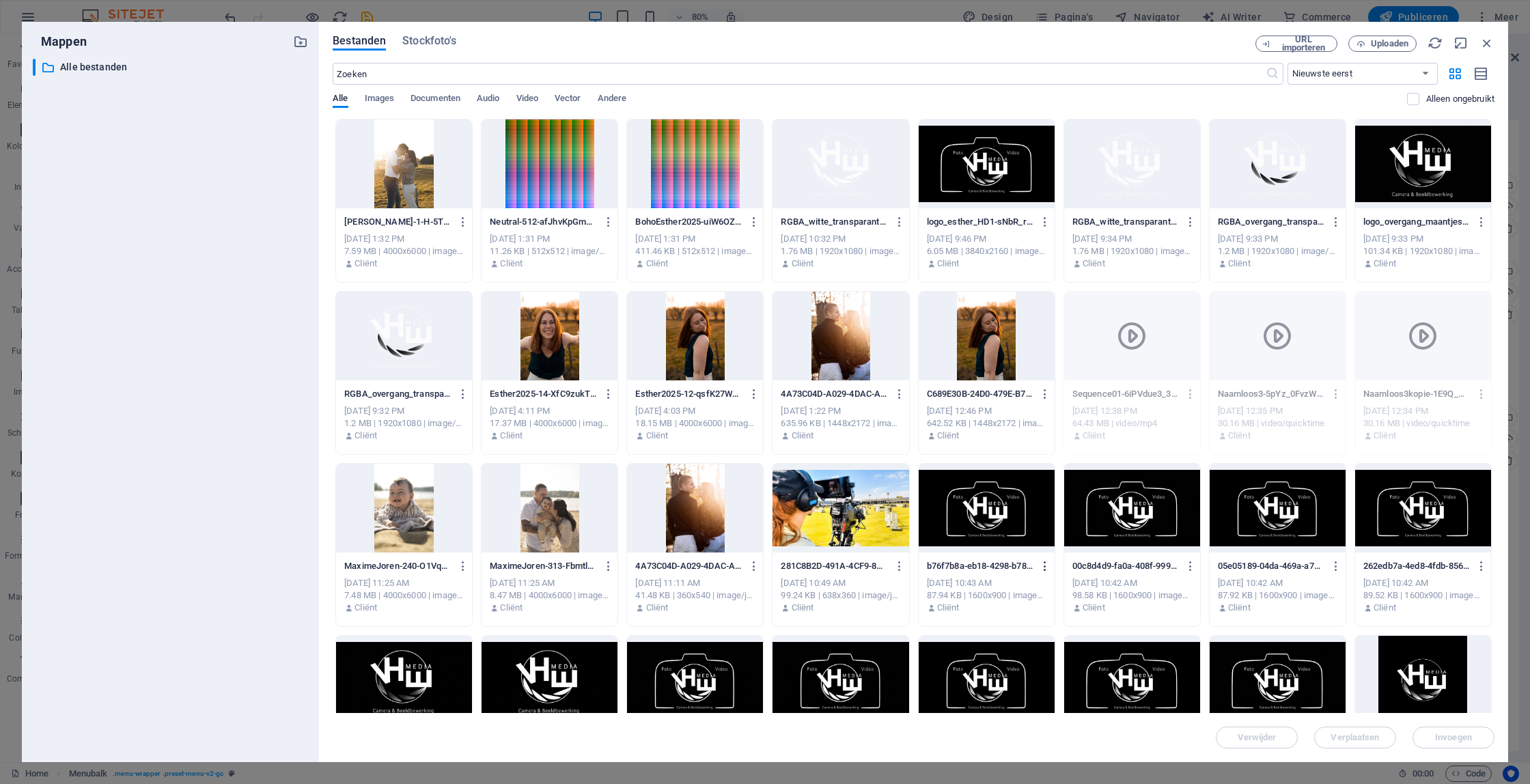
click at [1042, 566] on icon "button" at bounding box center [1046, 566] width 13 height 12
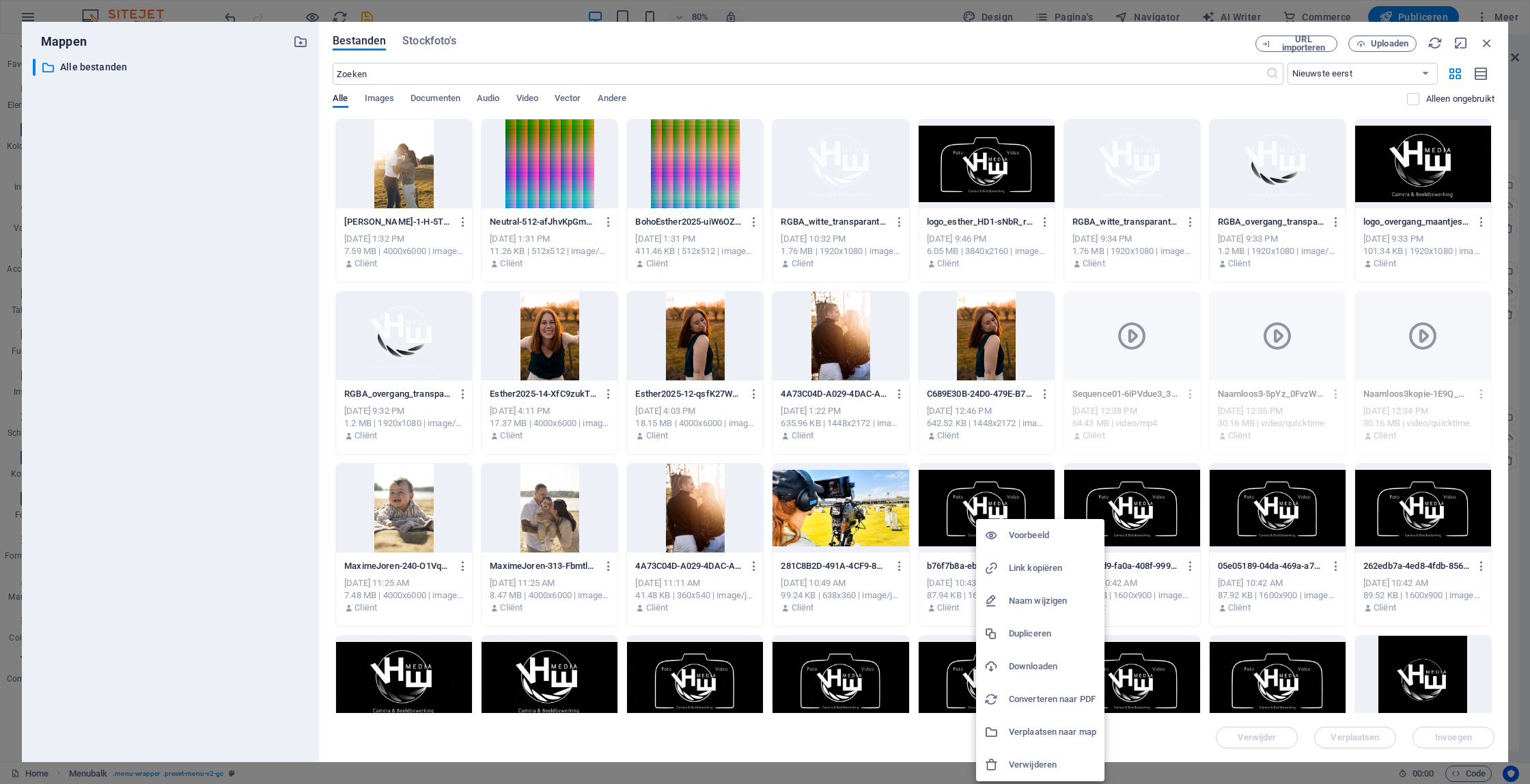
click at [1046, 767] on h6 "Verwijderen" at bounding box center [1052, 765] width 87 height 17
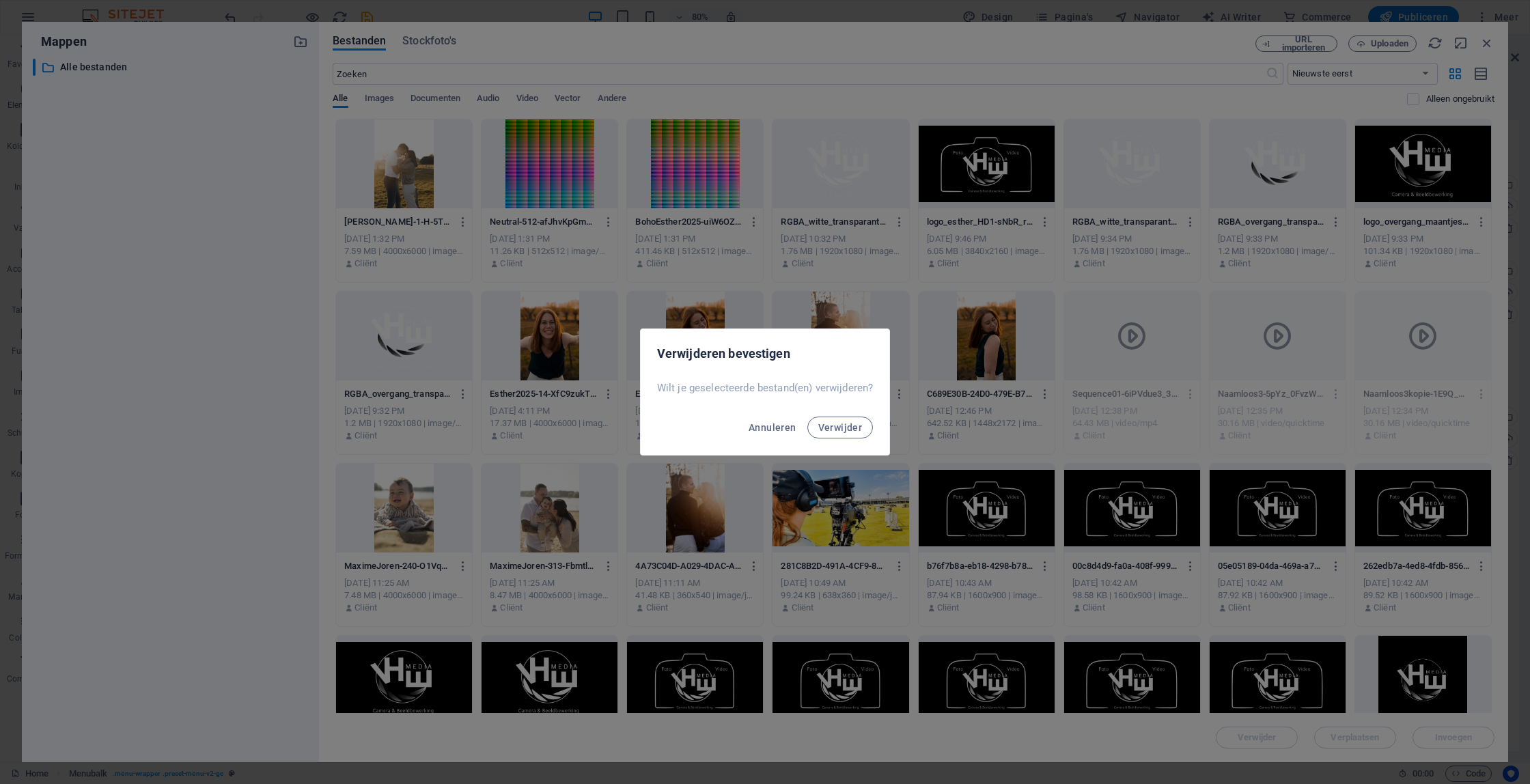
drag, startPoint x: 853, startPoint y: 422, endPoint x: 1045, endPoint y: 519, distance: 215.1
click at [856, 422] on span "Verwijder" at bounding box center [840, 427] width 44 height 11
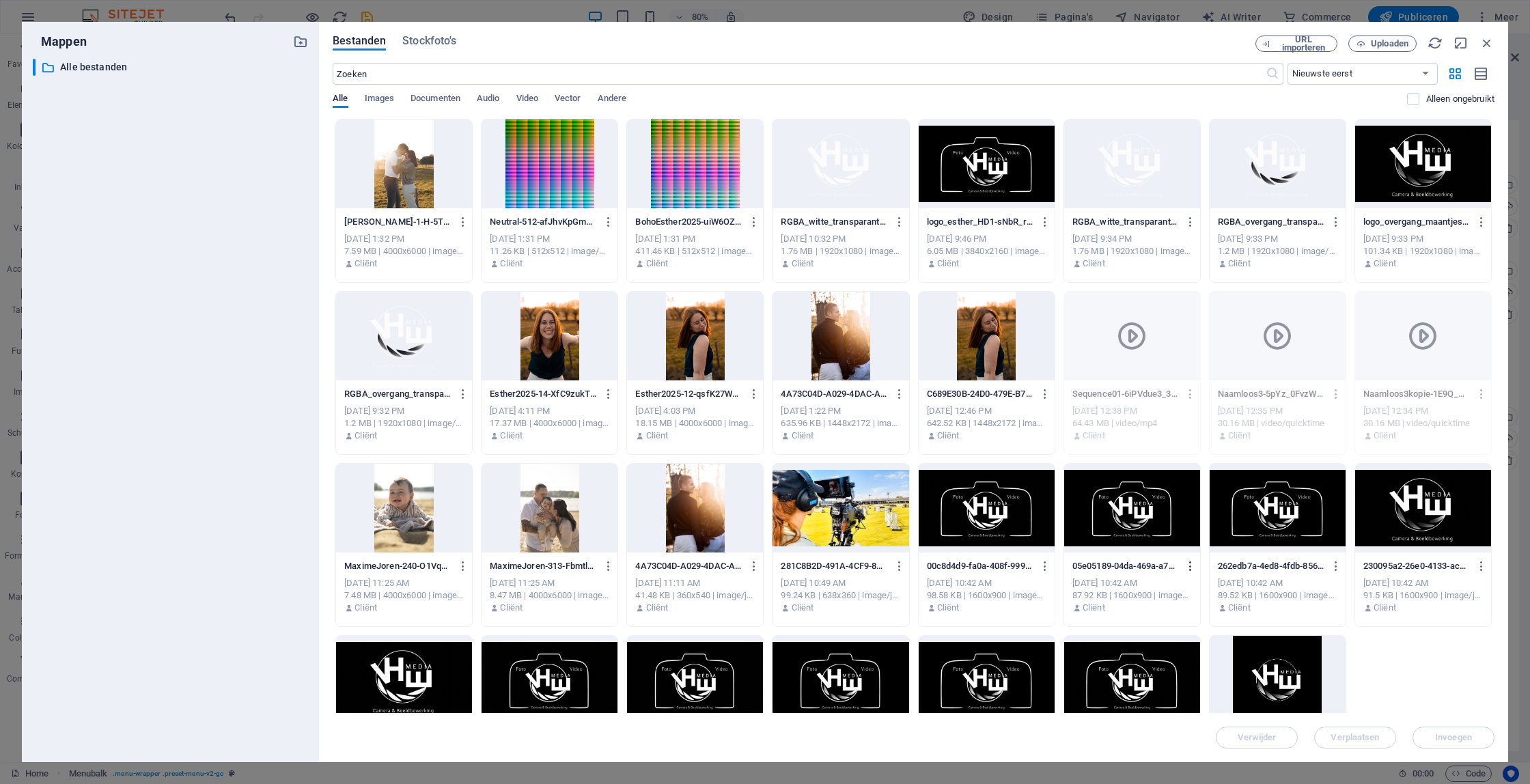
click at [1184, 564] on icon "button" at bounding box center [1191, 566] width 13 height 12
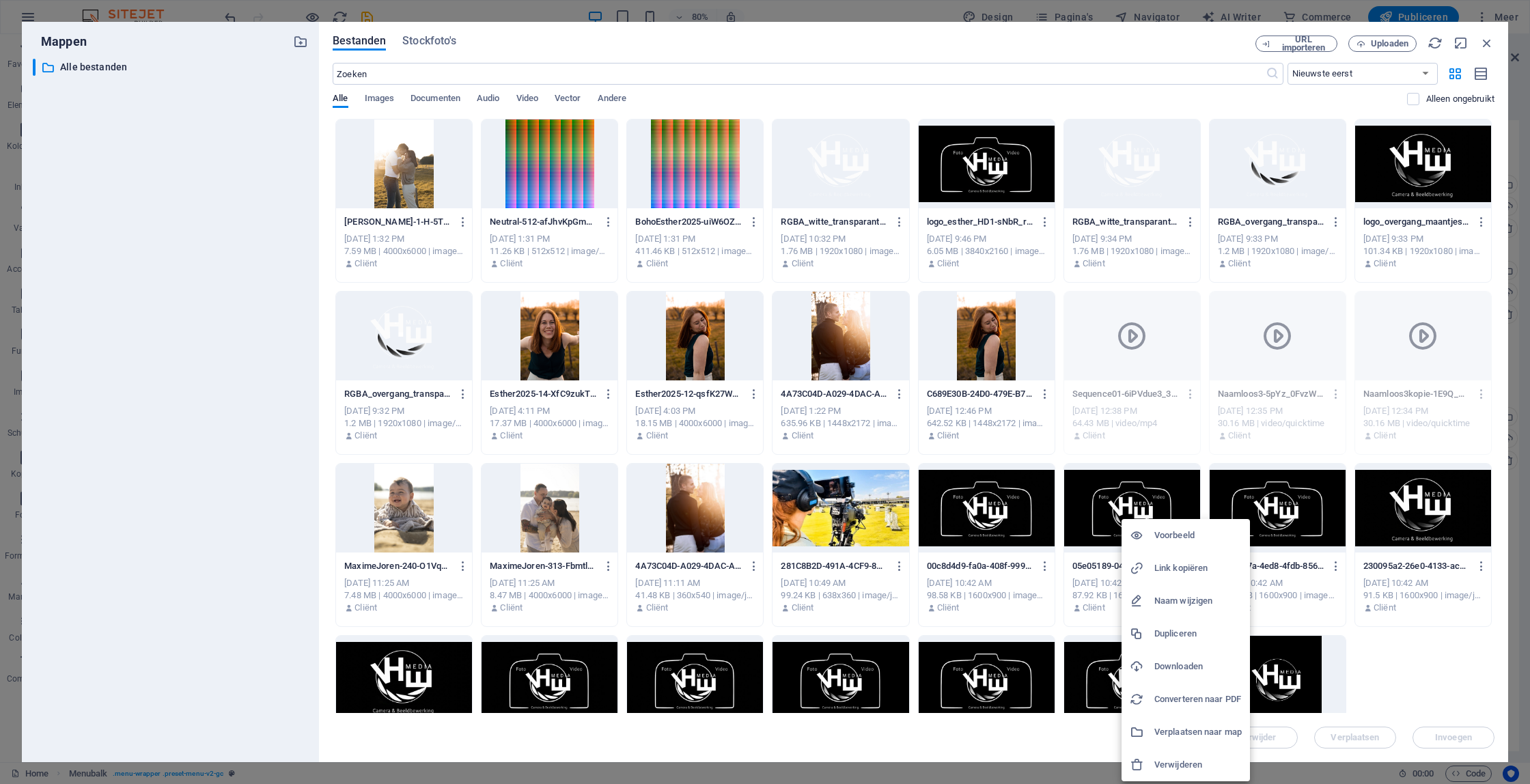
click at [1205, 765] on h6 "Verwijderen" at bounding box center [1198, 765] width 87 height 17
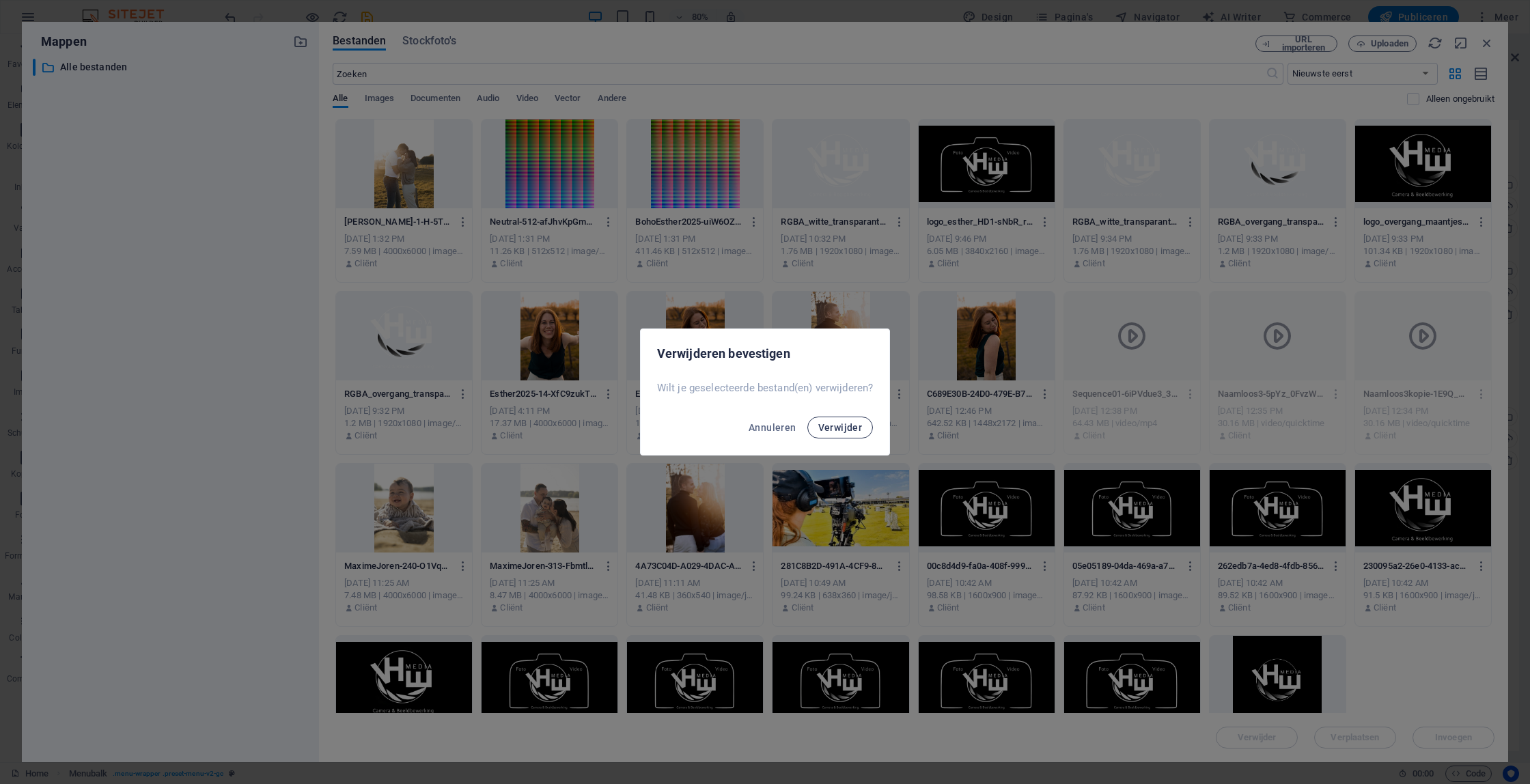
click at [863, 432] on button "Verwijder" at bounding box center [840, 427] width 66 height 22
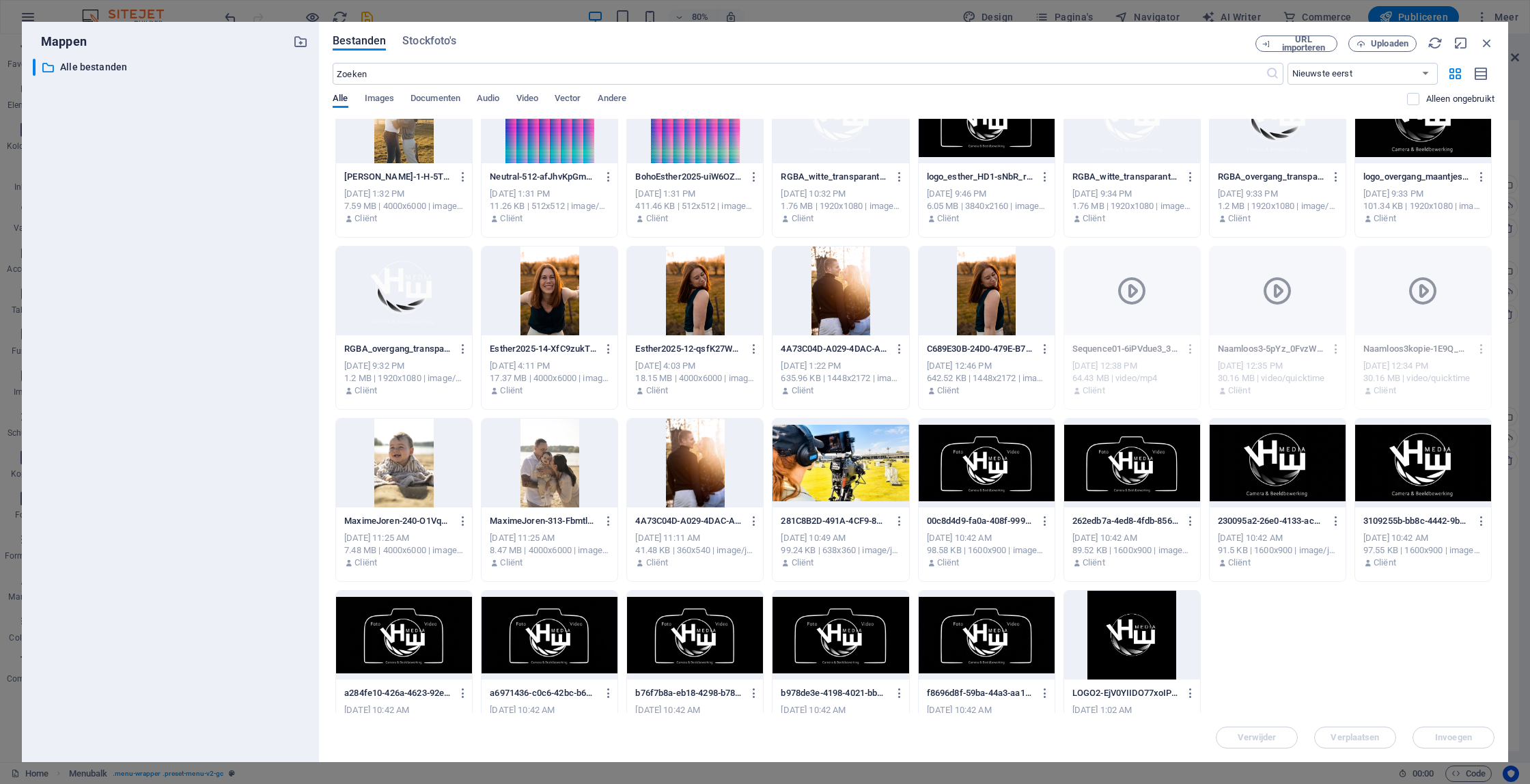
scroll to position [86, 0]
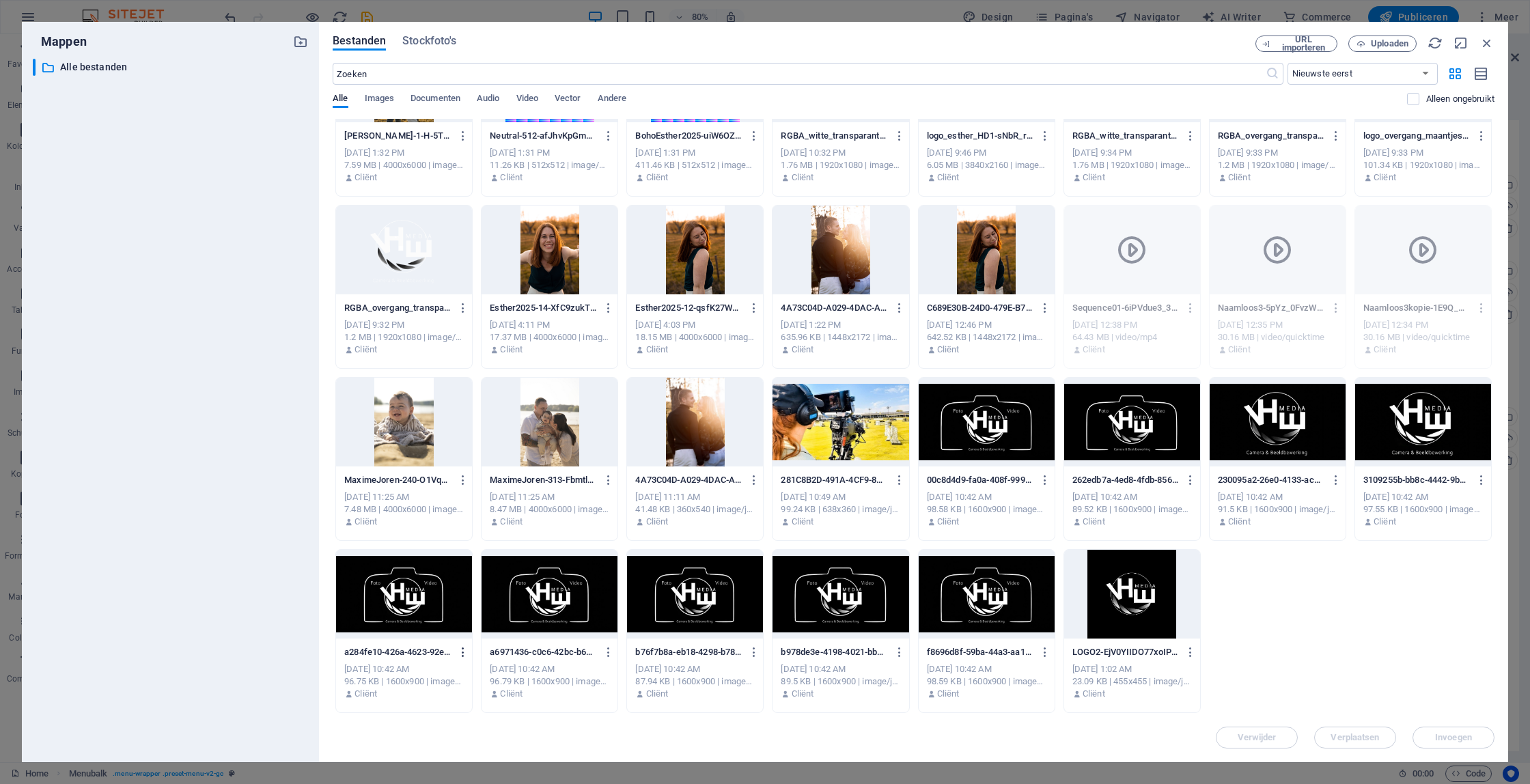
click at [461, 657] on icon "button" at bounding box center [463, 652] width 13 height 12
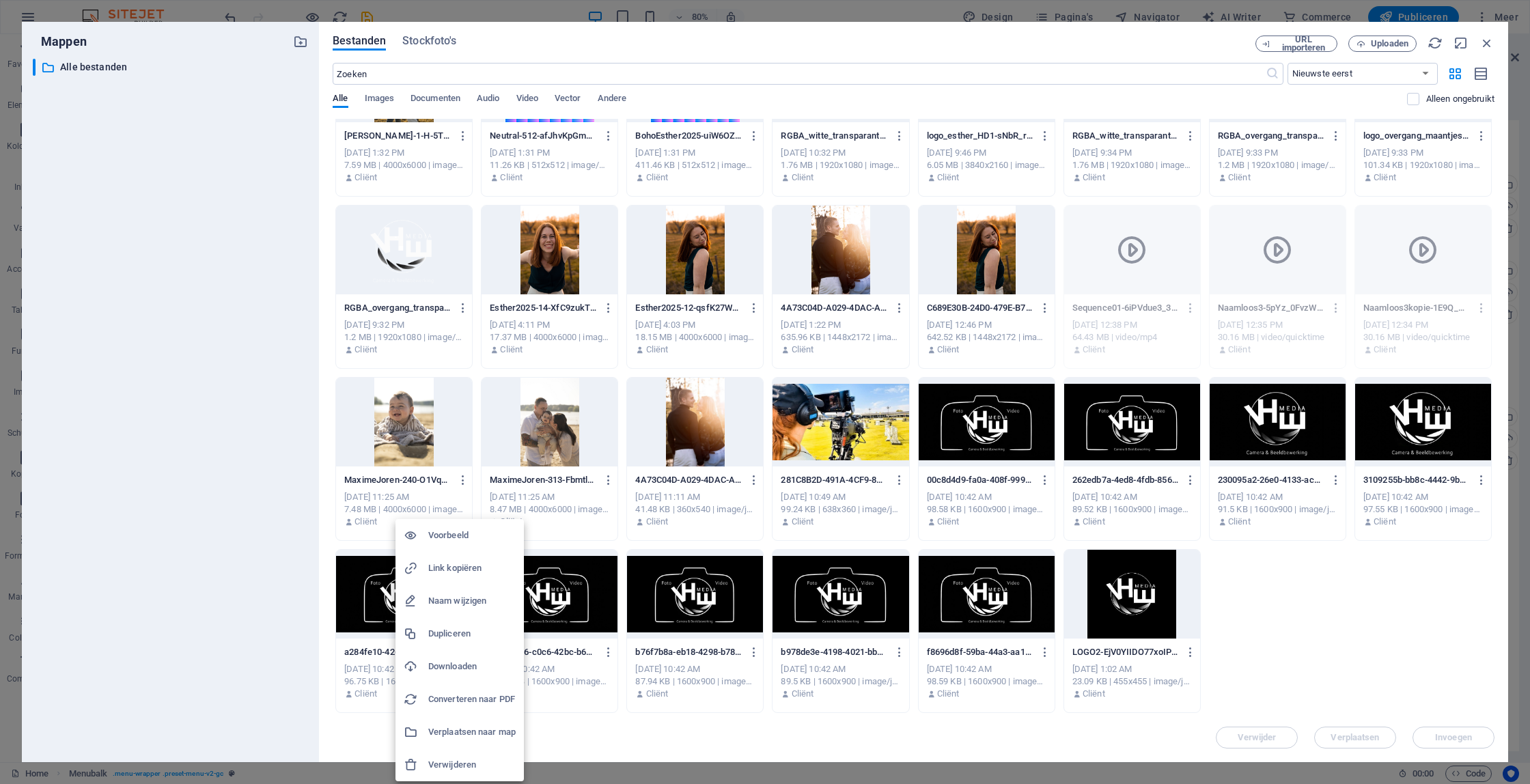
click at [477, 767] on h6 "Verwijderen" at bounding box center [471, 765] width 87 height 17
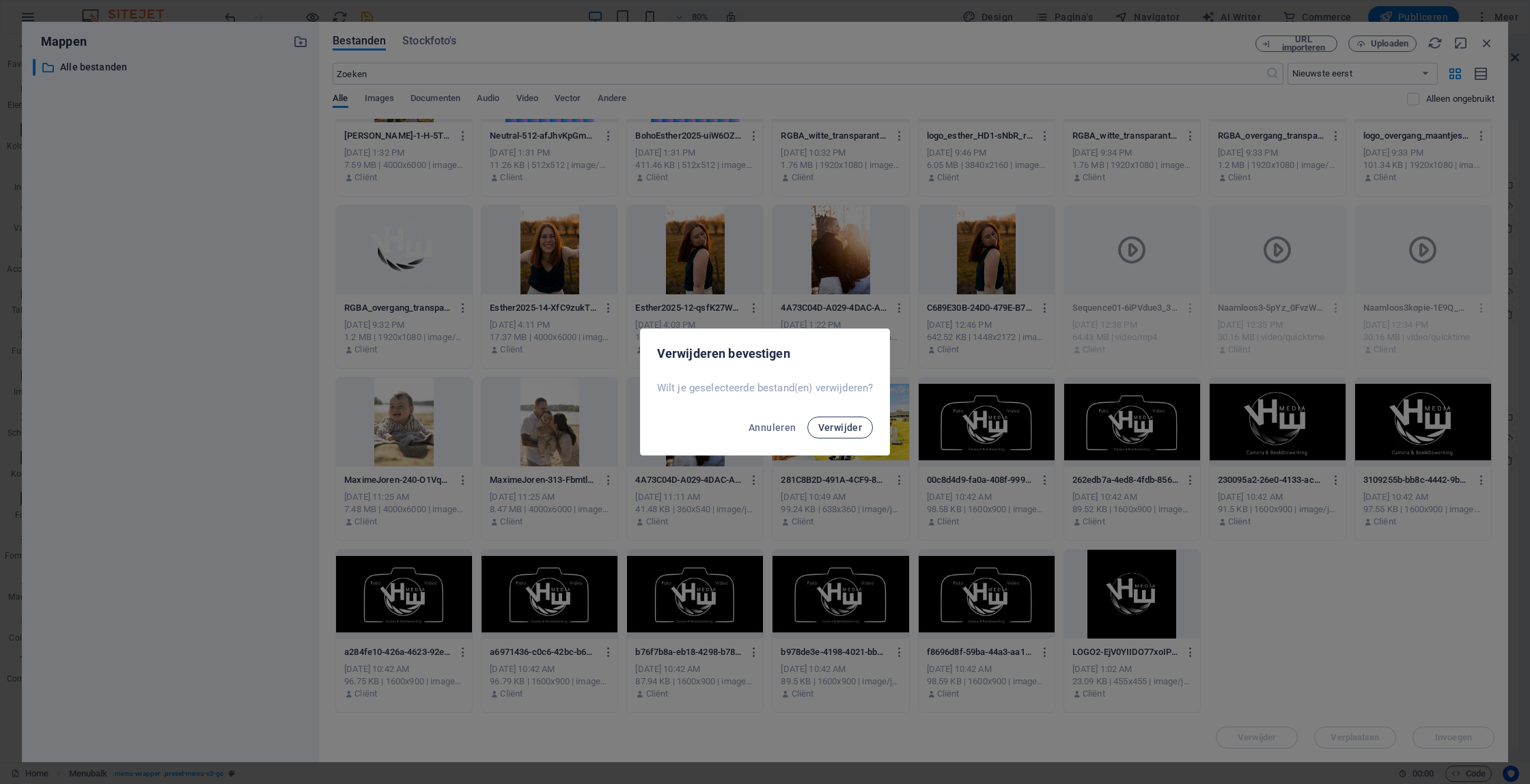
click at [838, 436] on button "Verwijder" at bounding box center [840, 427] width 66 height 22
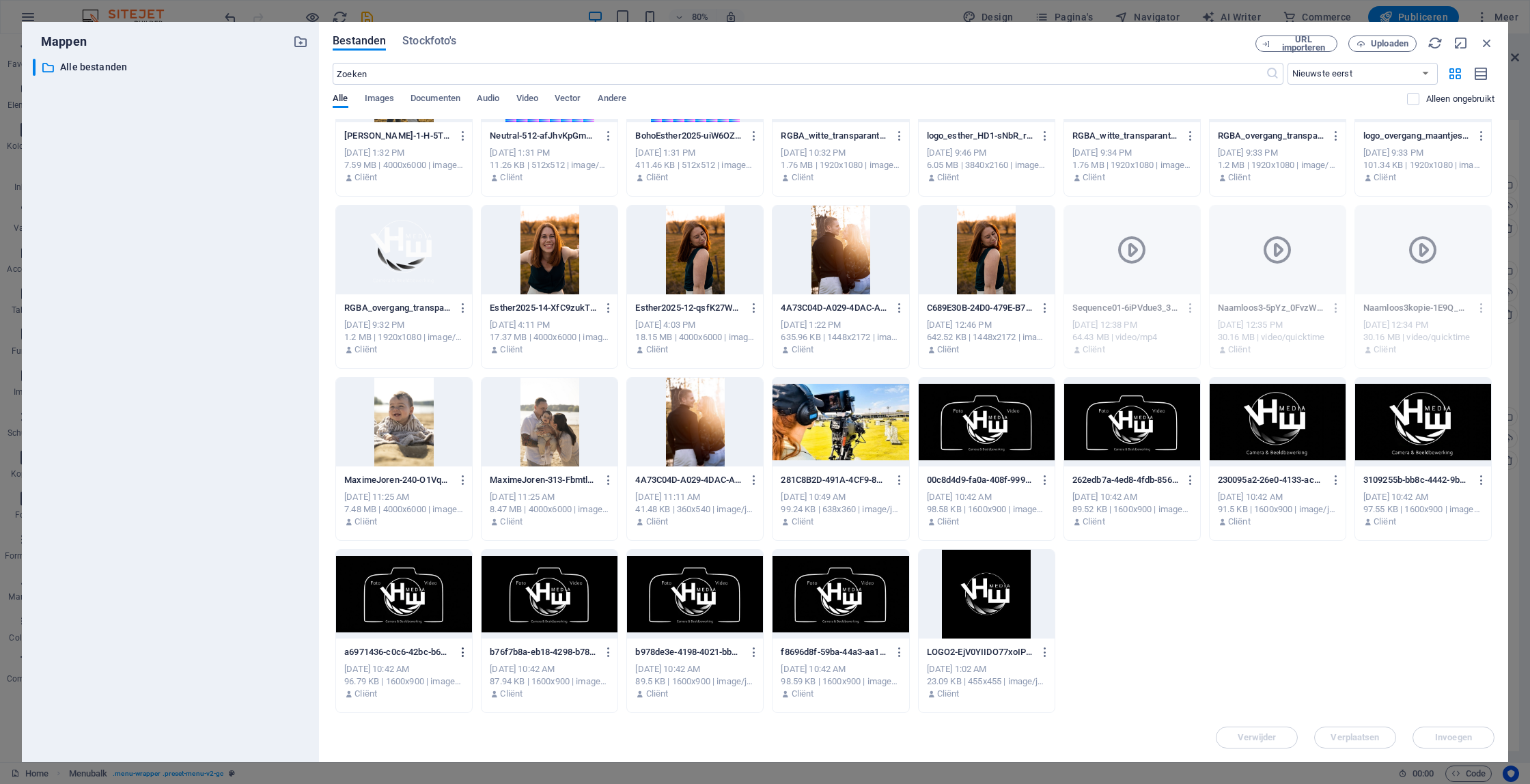
click at [457, 651] on icon "button" at bounding box center [463, 652] width 13 height 12
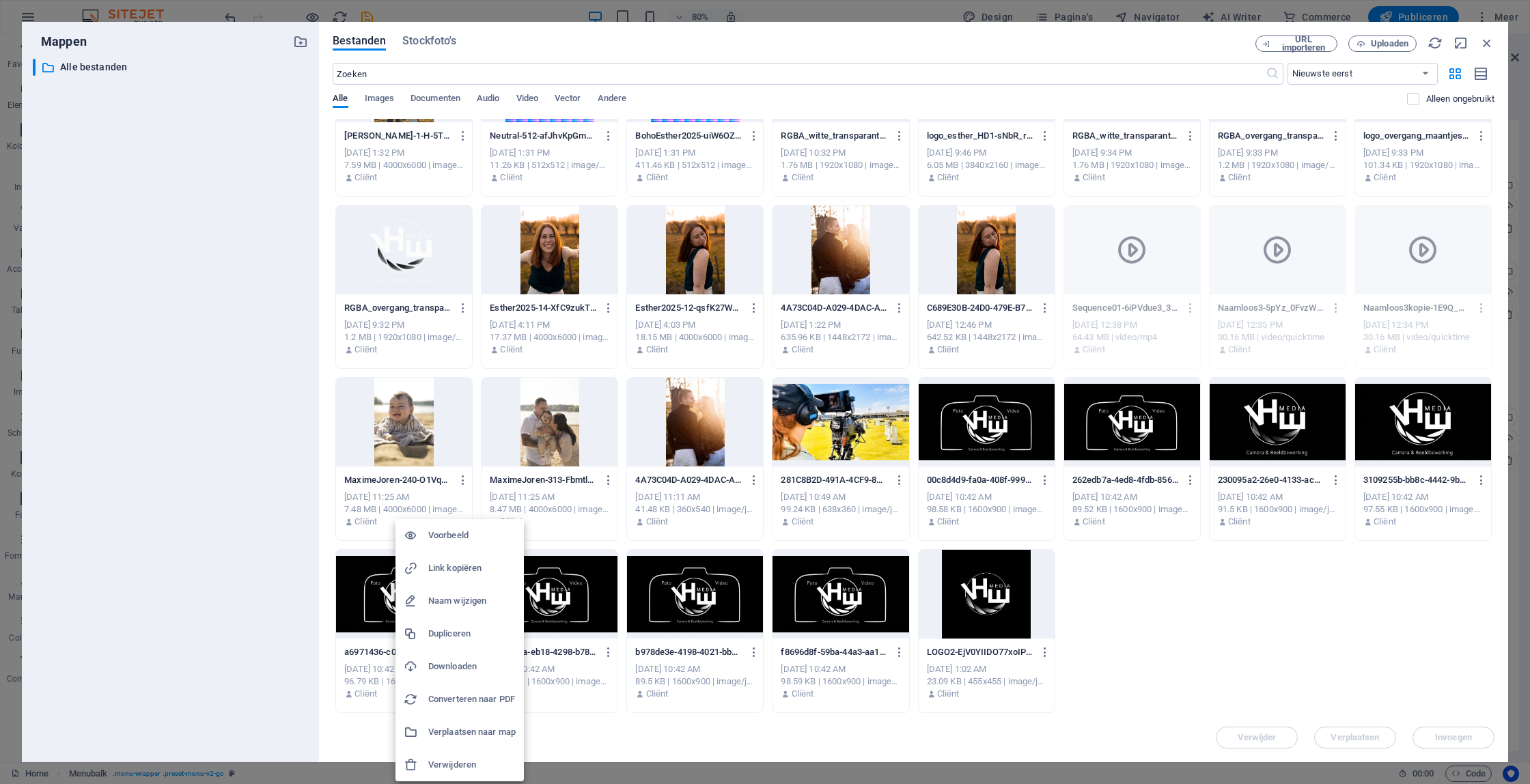
click at [461, 767] on h6 "Verwijderen" at bounding box center [471, 765] width 87 height 17
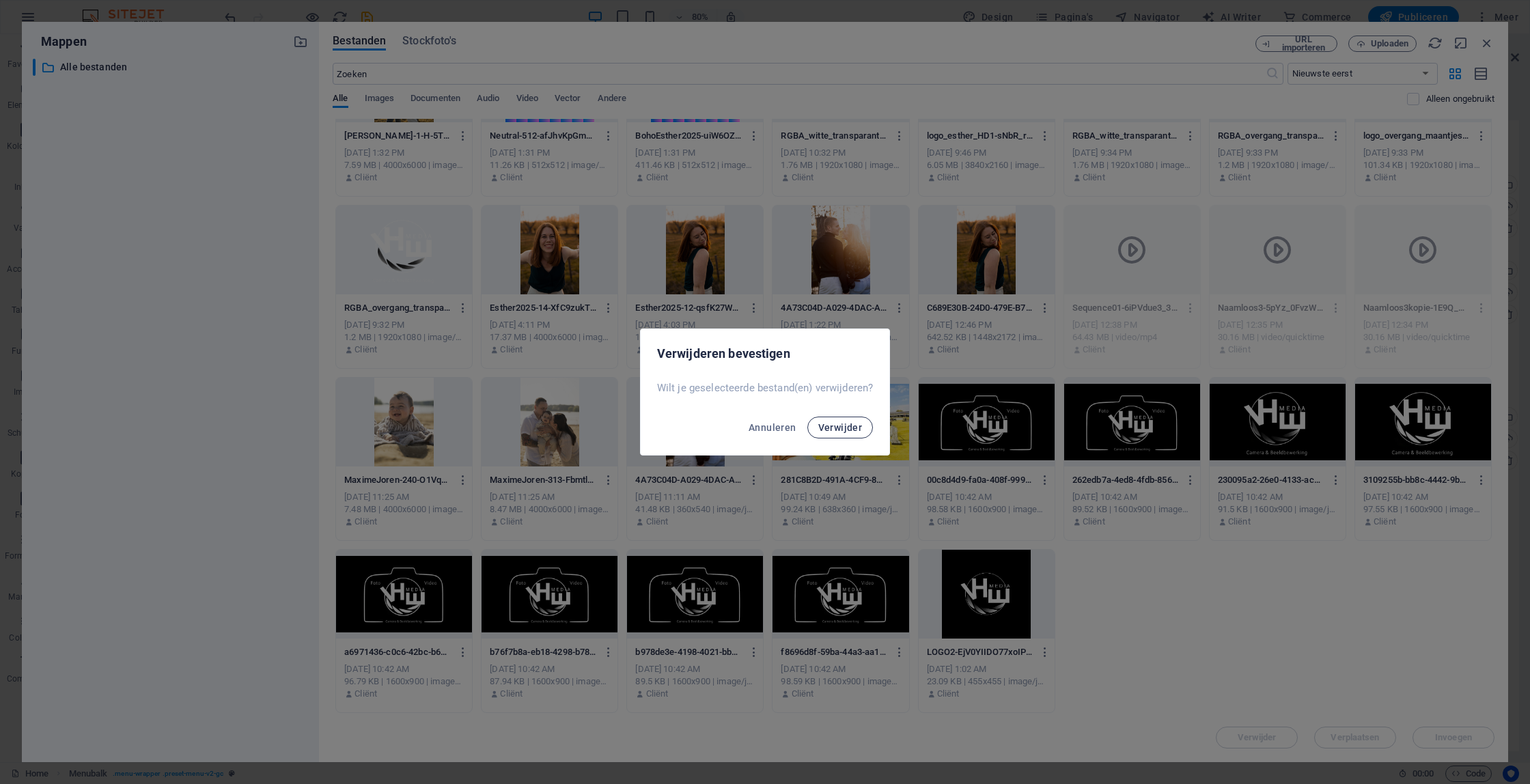
click at [842, 432] on span "Verwijder" at bounding box center [840, 427] width 44 height 11
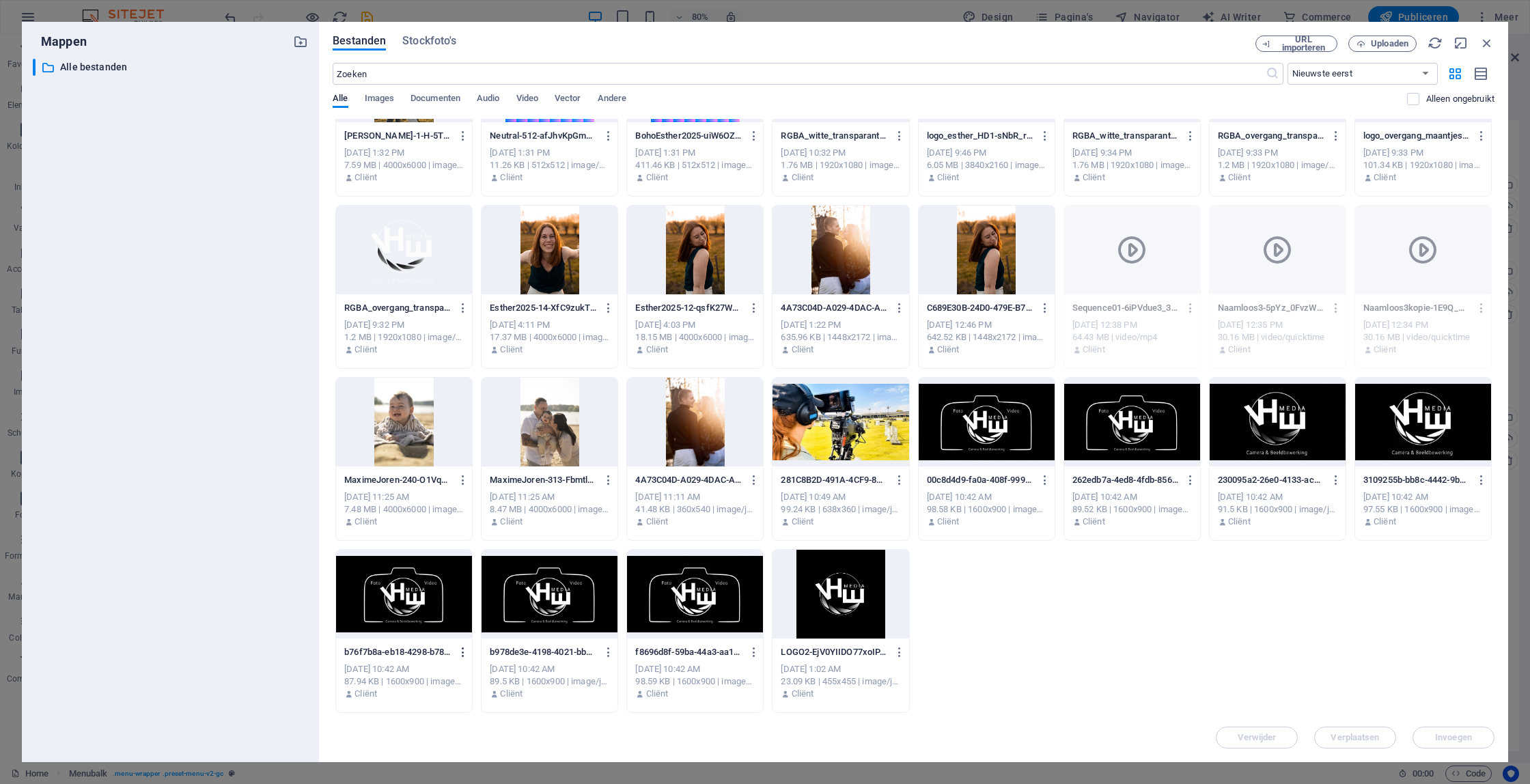
click at [464, 653] on icon "button" at bounding box center [463, 652] width 13 height 12
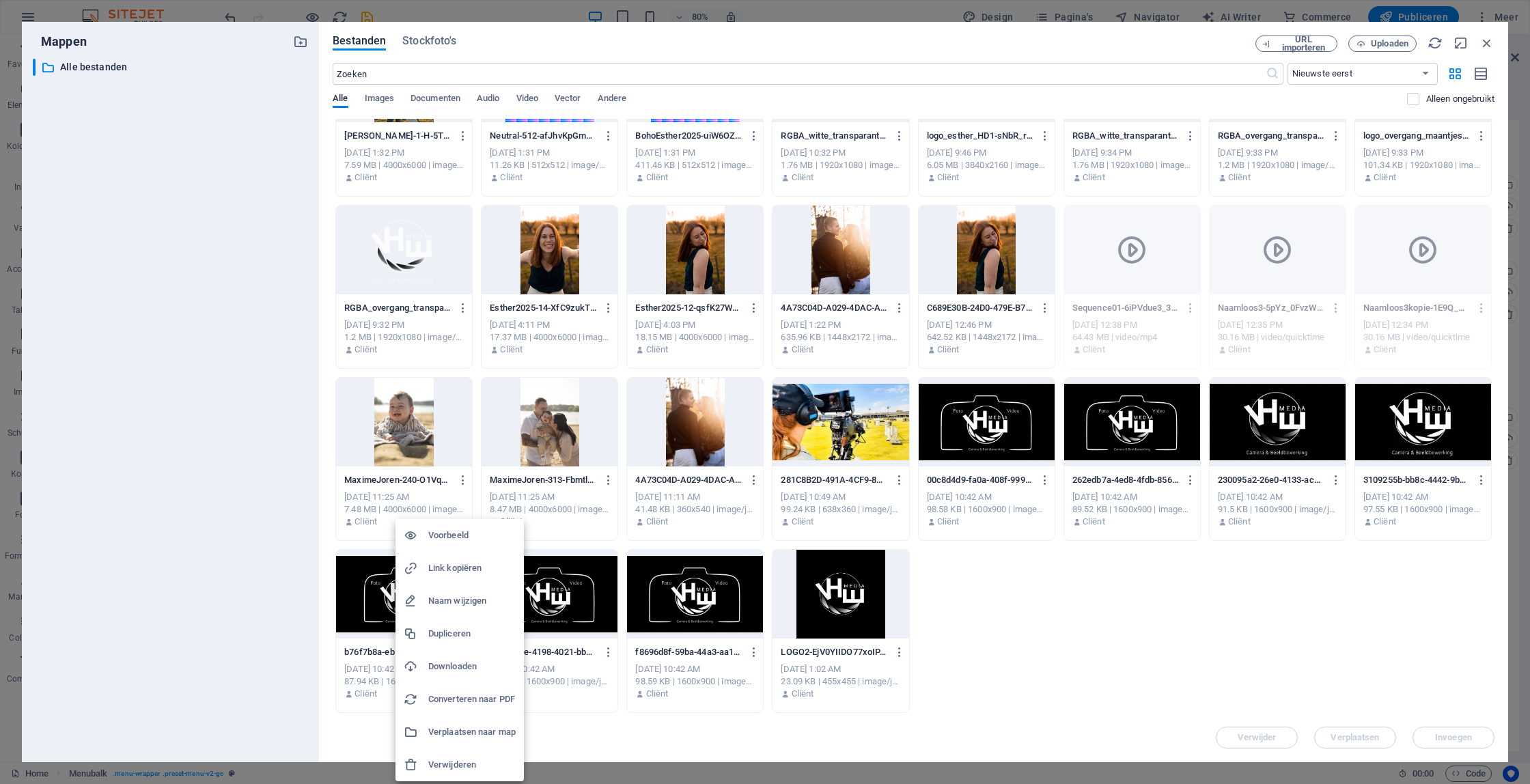
click at [483, 764] on h6 "Verwijderen" at bounding box center [471, 765] width 87 height 17
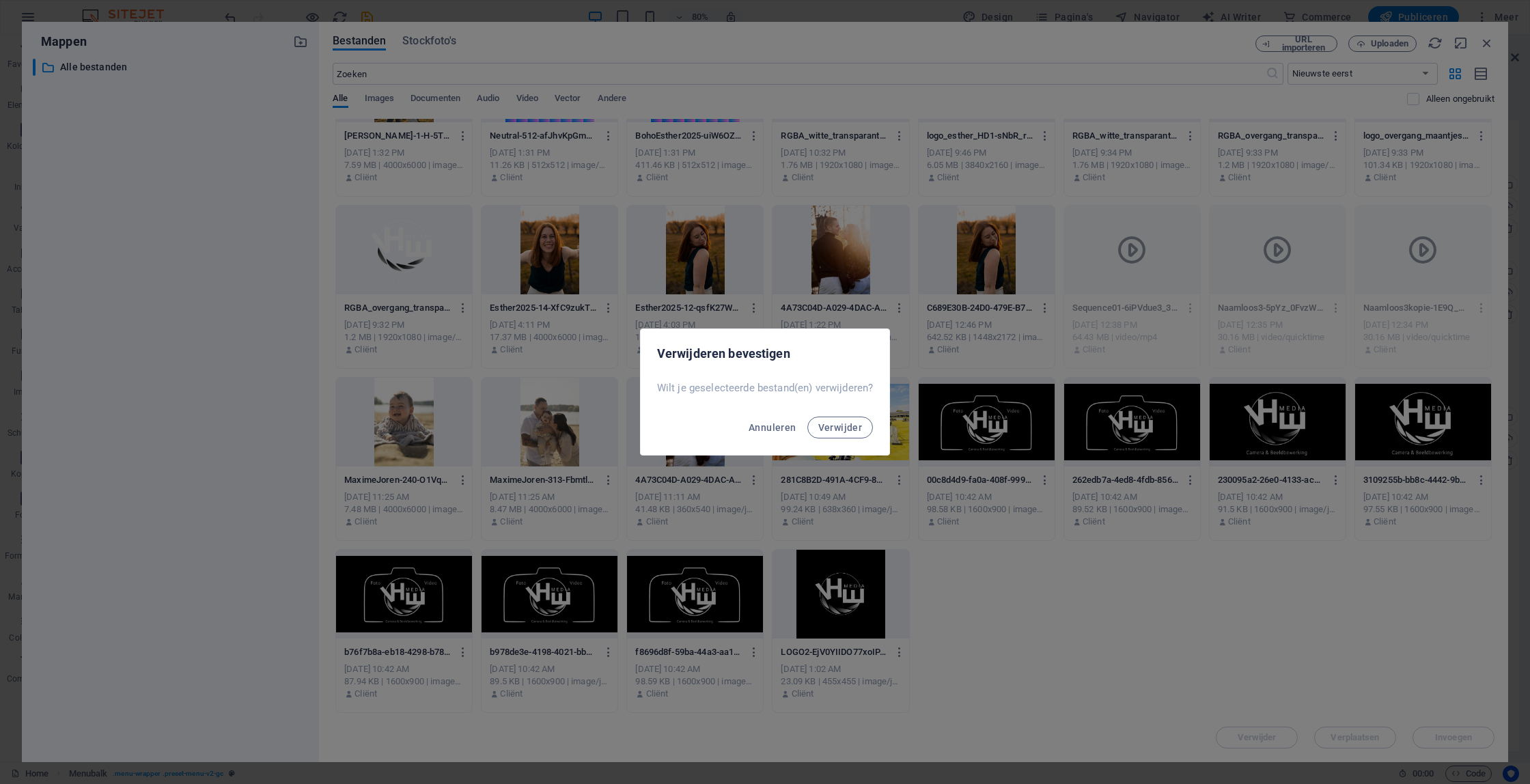
drag, startPoint x: 834, startPoint y: 425, endPoint x: 779, endPoint y: 464, distance: 67.4
click at [831, 429] on span "Verwijder" at bounding box center [840, 427] width 44 height 11
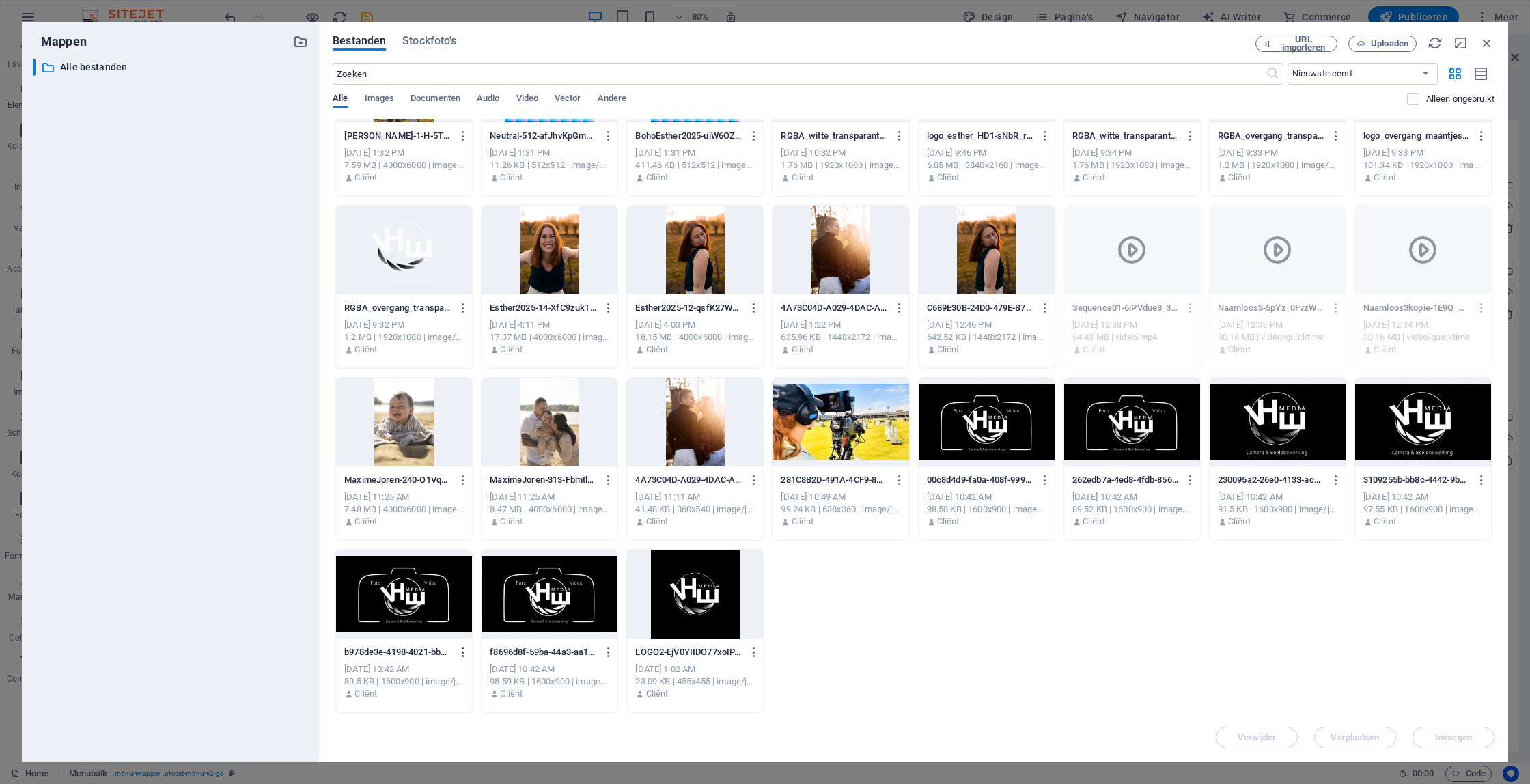
click at [463, 651] on icon "button" at bounding box center [463, 652] width 13 height 12
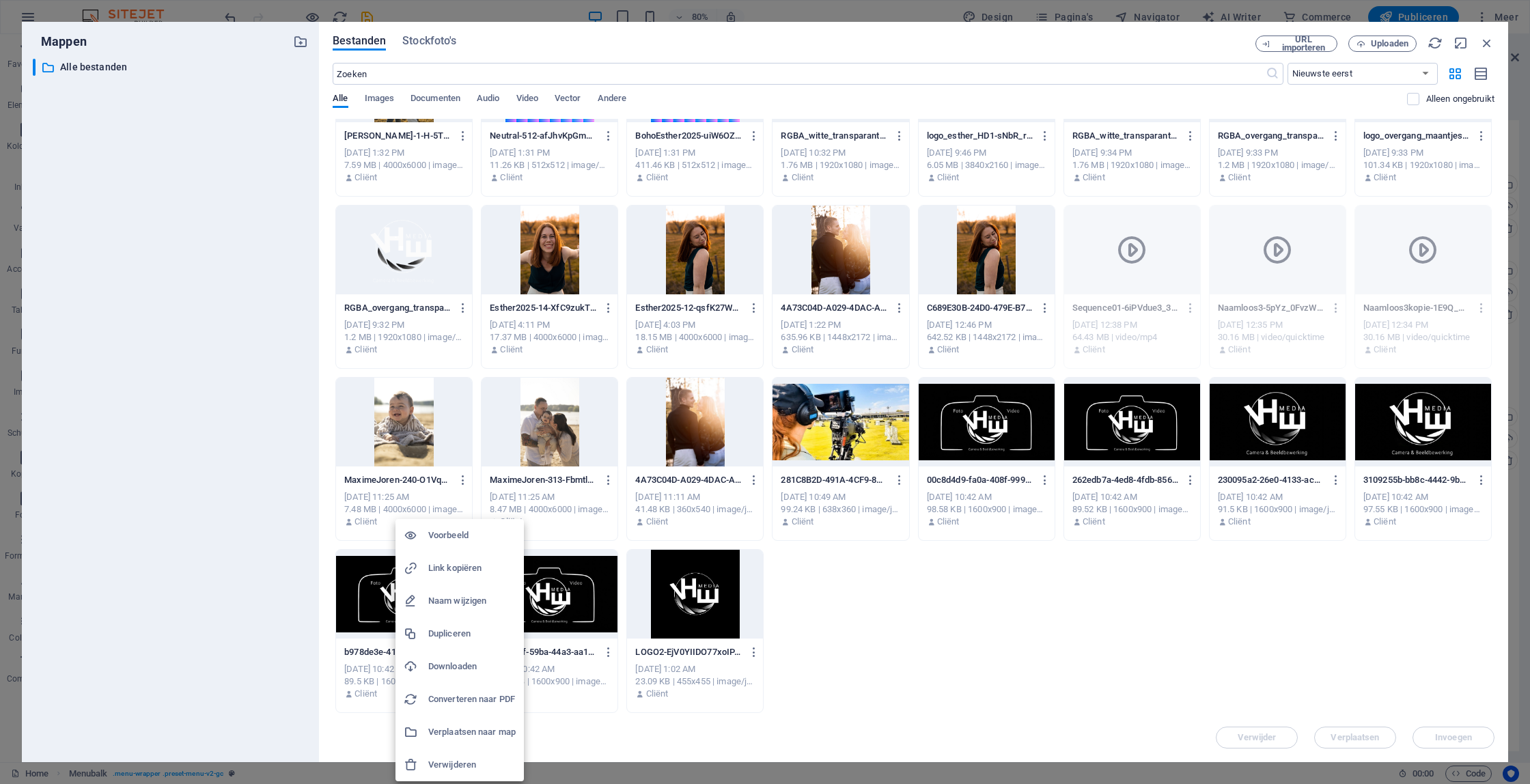
click at [466, 767] on h6 "Verwijderen" at bounding box center [471, 765] width 87 height 17
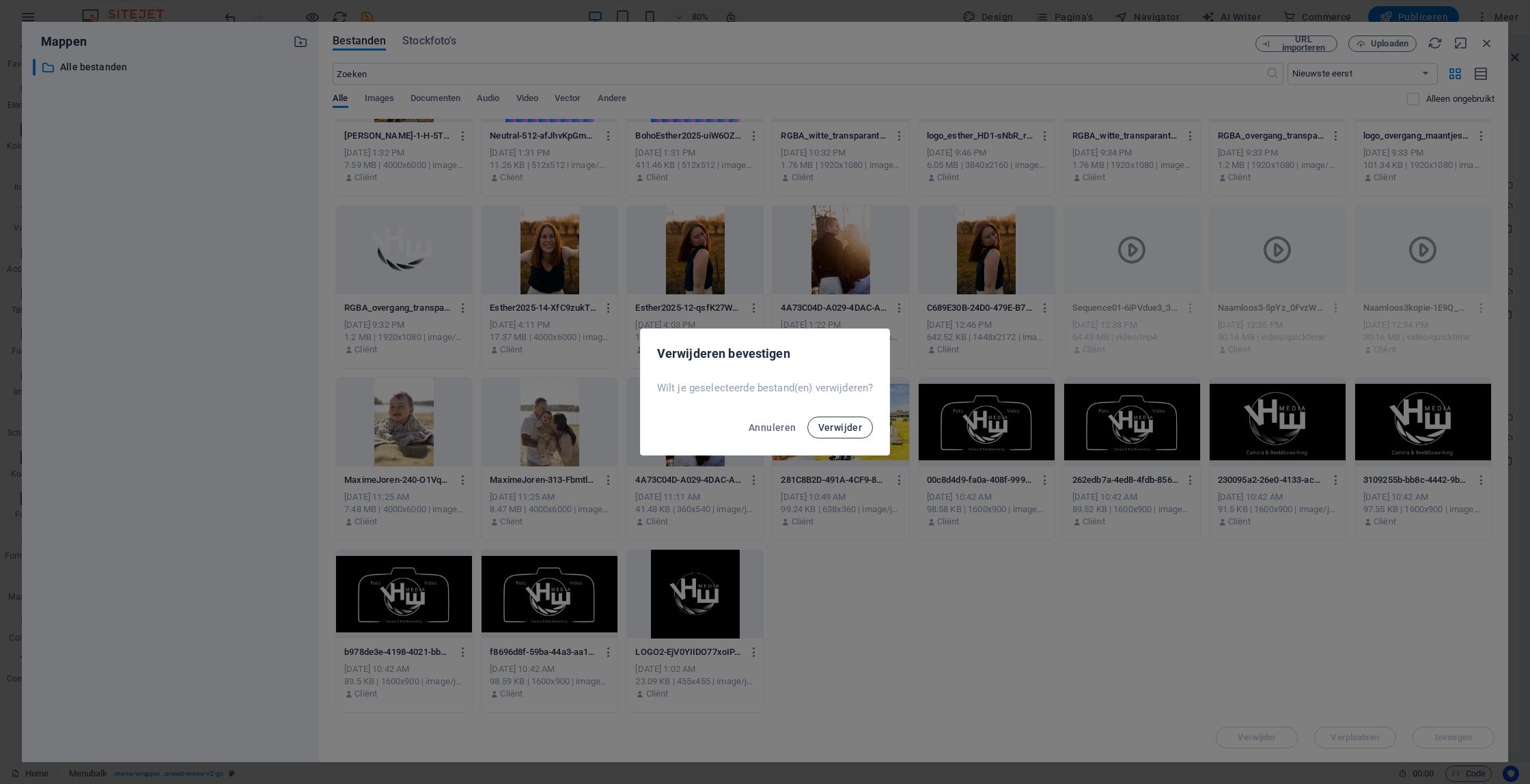
drag, startPoint x: 853, startPoint y: 419, endPoint x: 841, endPoint y: 427, distance: 14.4
click at [853, 419] on button "Verwijder" at bounding box center [840, 427] width 66 height 22
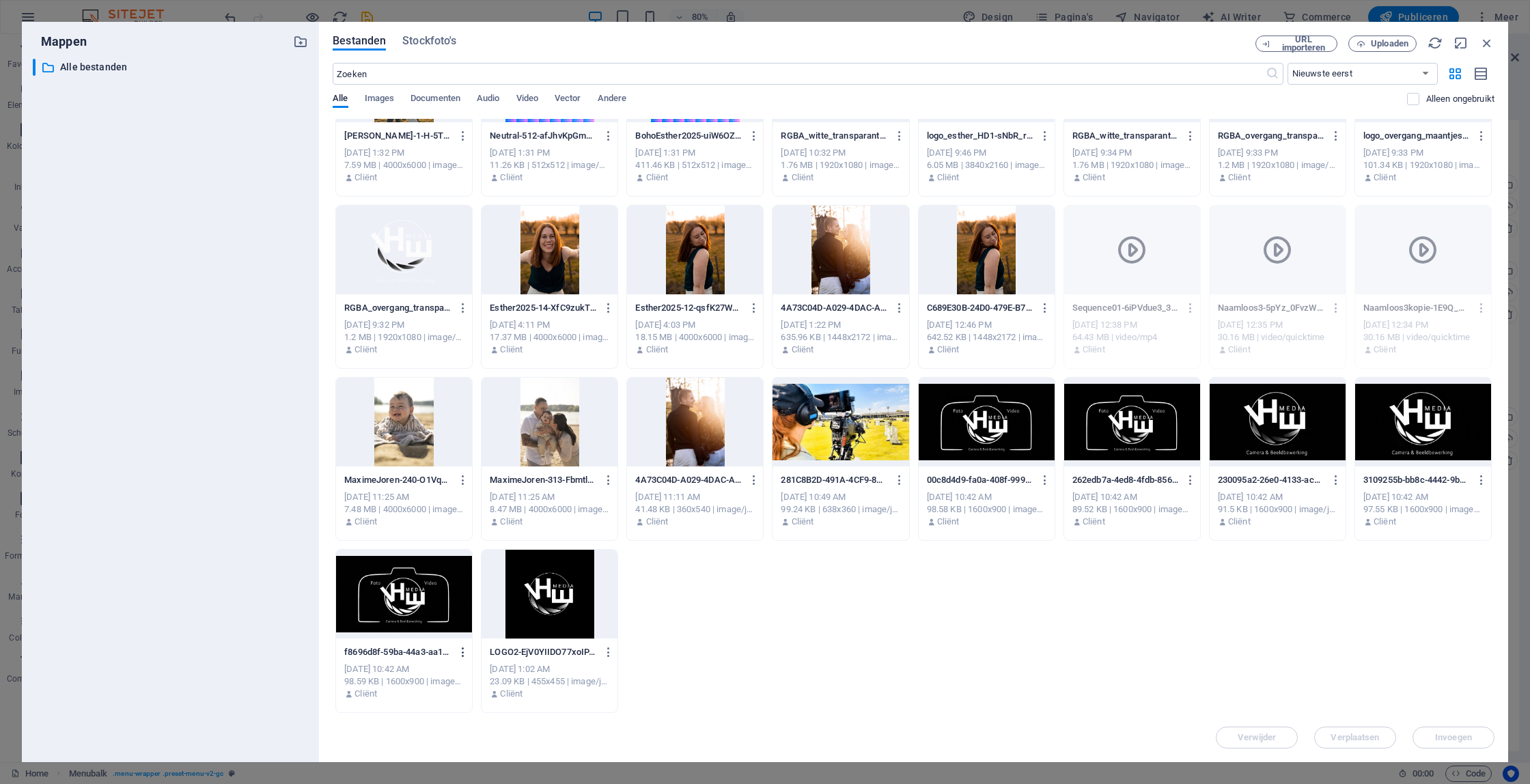
click at [461, 649] on icon "button" at bounding box center [463, 652] width 13 height 12
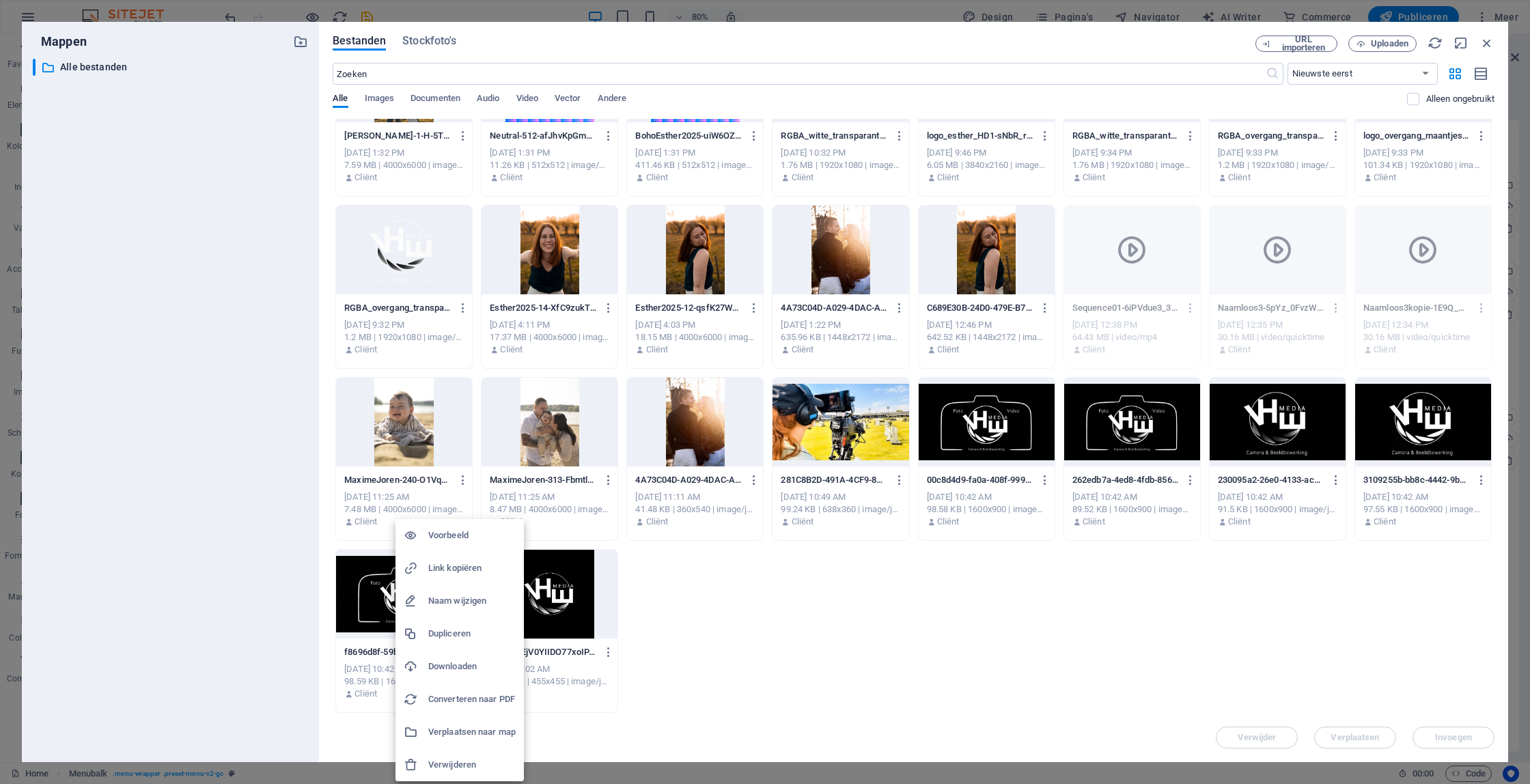
click at [804, 629] on div at bounding box center [765, 392] width 1530 height 784
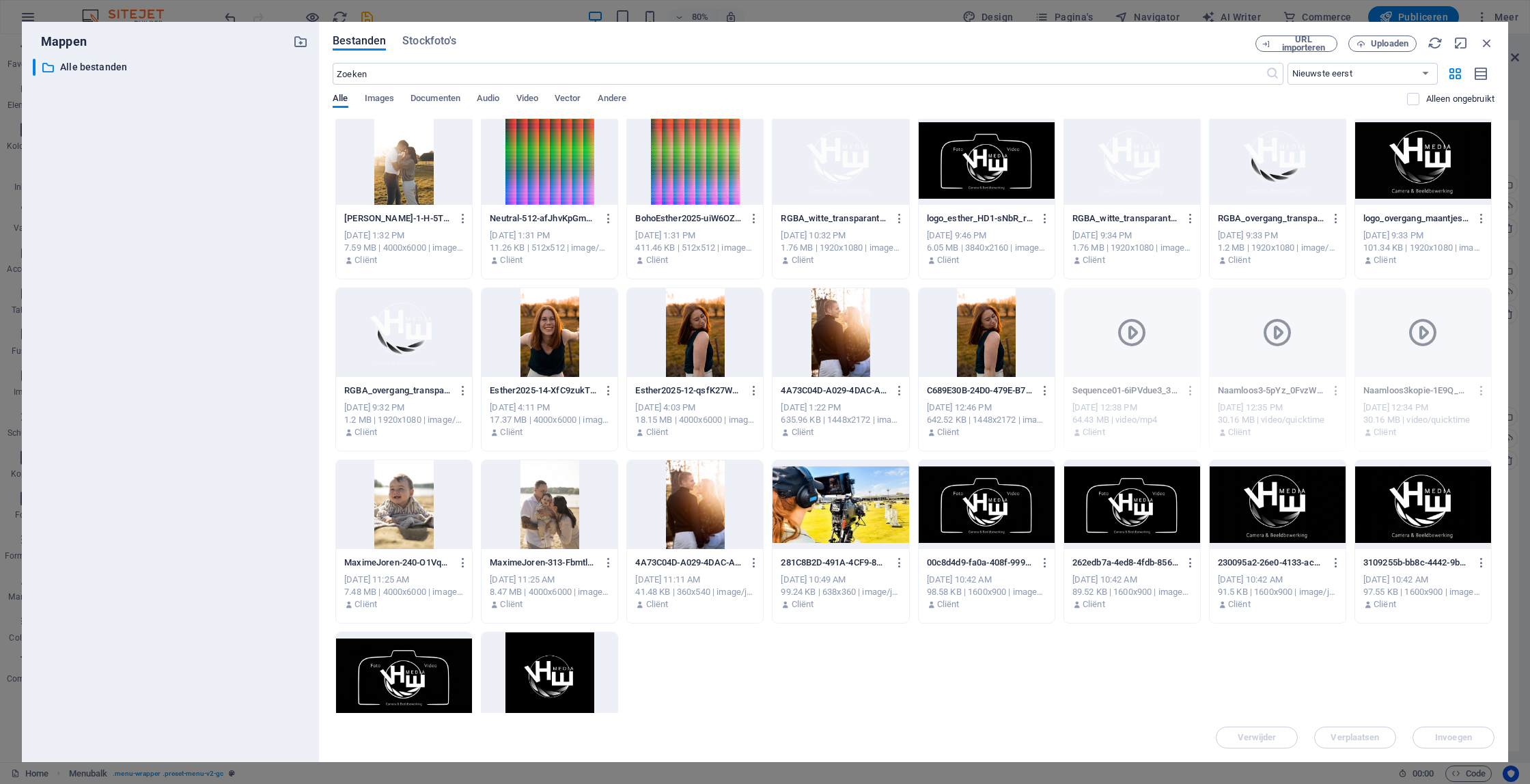
scroll to position [0, 0]
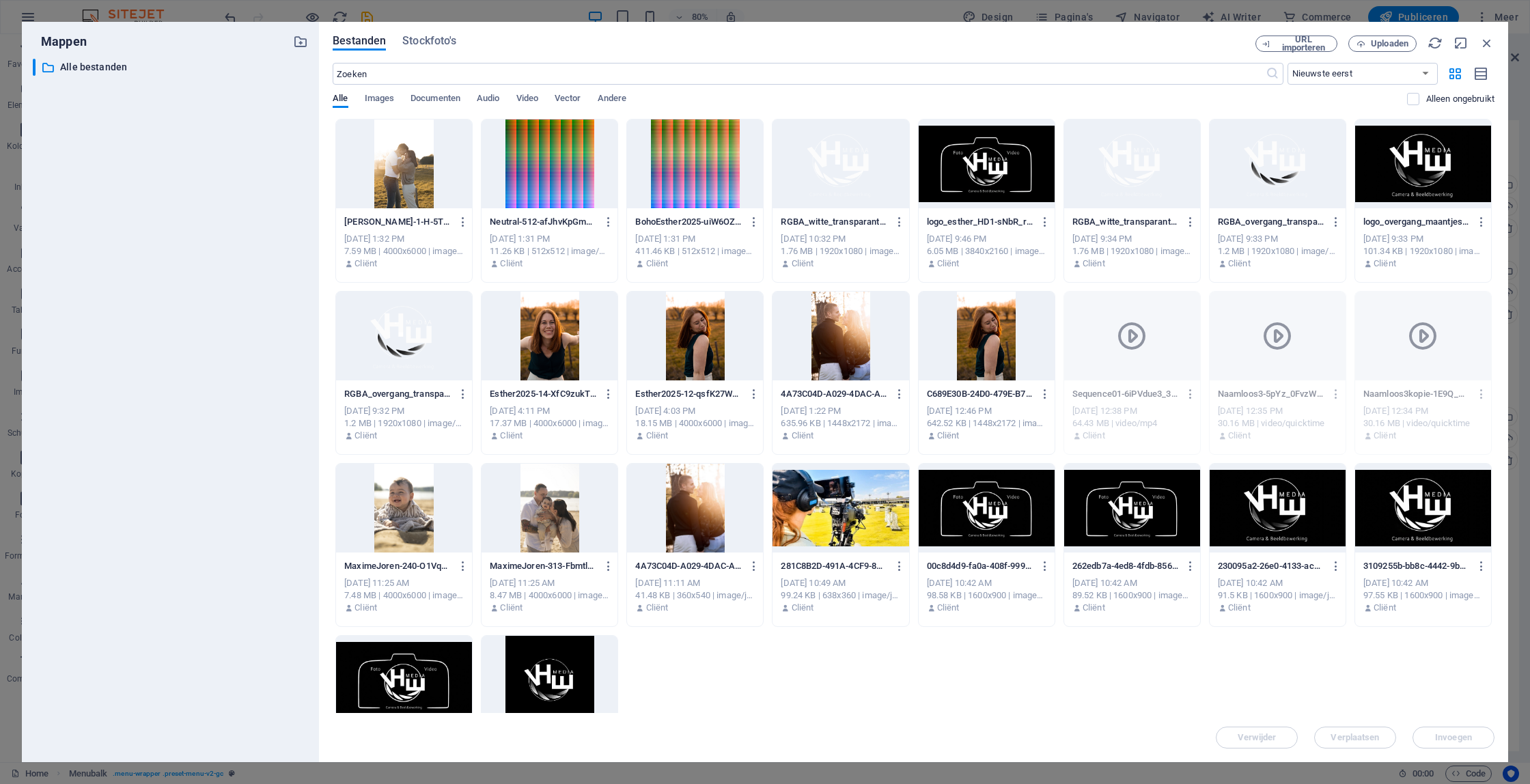
click at [1190, 392] on icon "button" at bounding box center [1191, 393] width 13 height 12
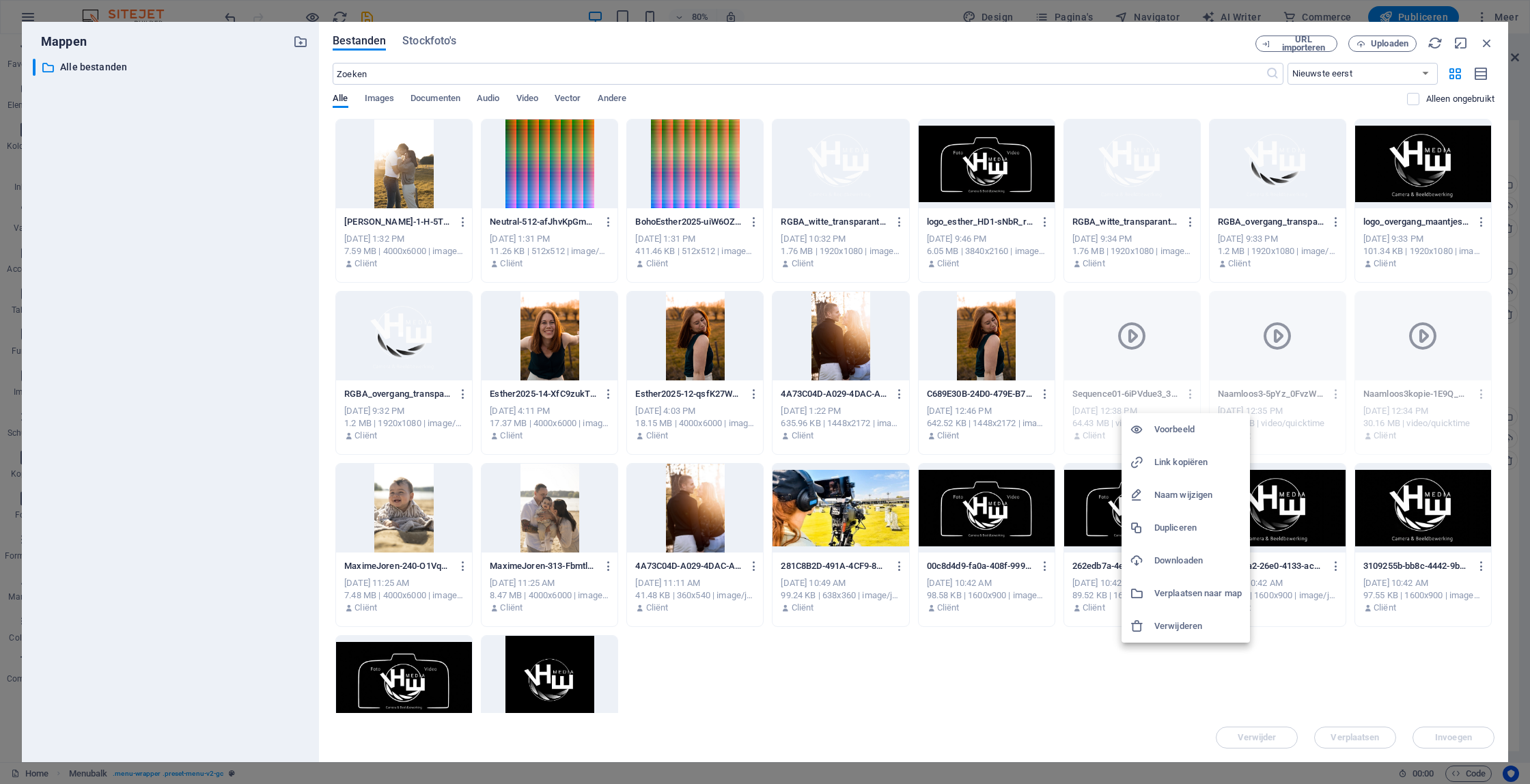
click at [1214, 630] on h6 "Verwijderen" at bounding box center [1198, 626] width 87 height 17
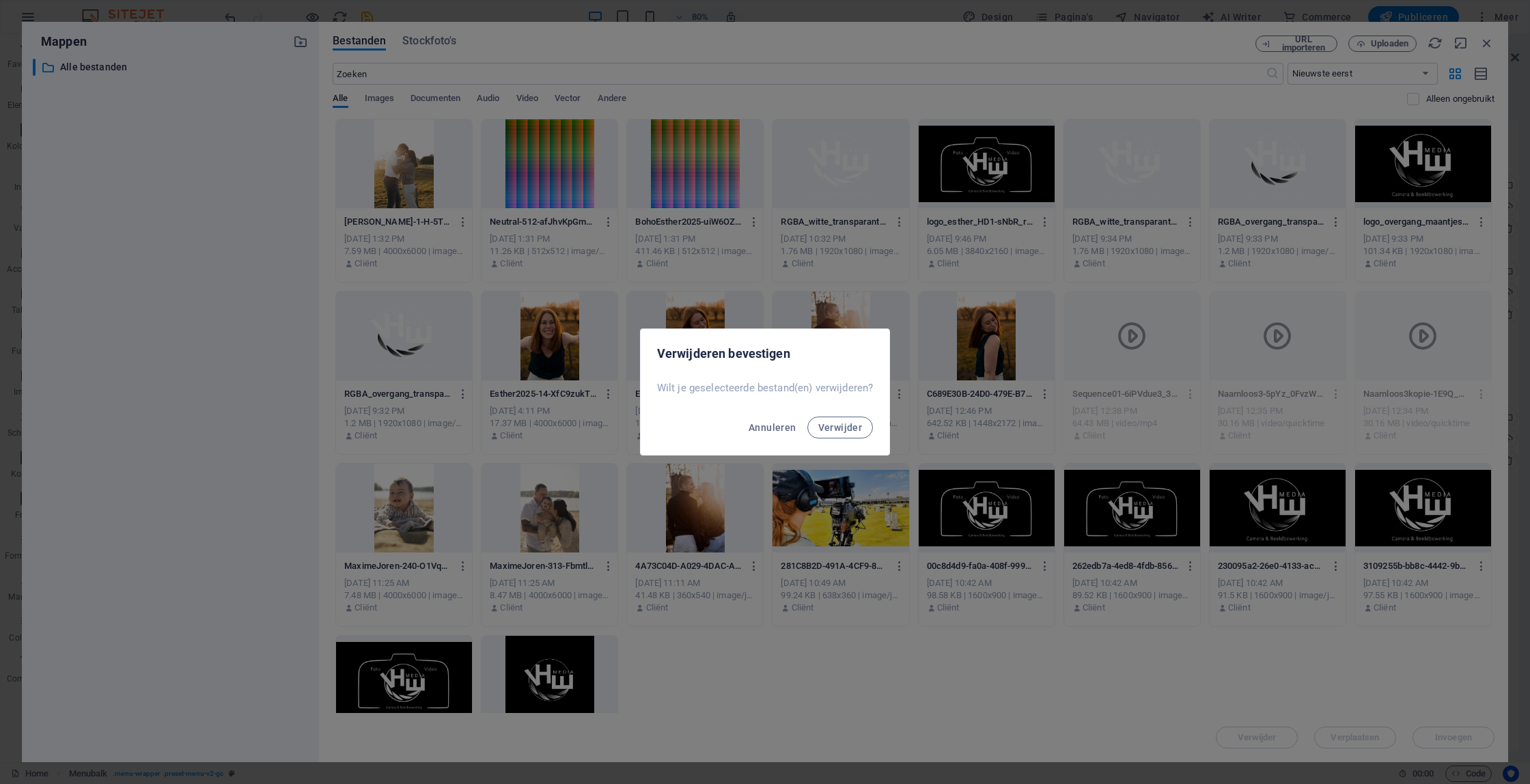
drag, startPoint x: 828, startPoint y: 429, endPoint x: 1171, endPoint y: 394, distance: 344.8
click at [838, 429] on span "Verwijder" at bounding box center [840, 427] width 44 height 11
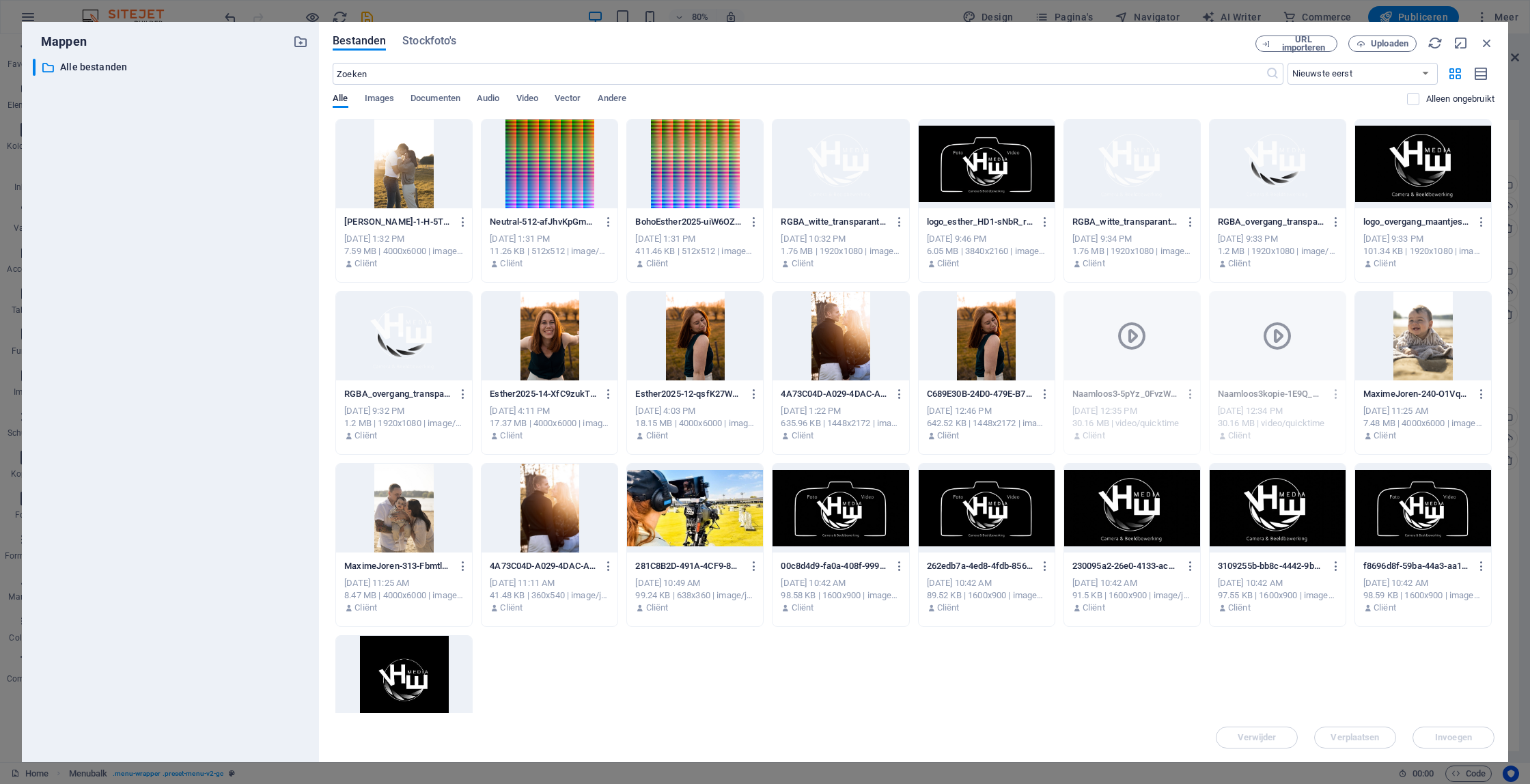
click at [1187, 394] on icon "button" at bounding box center [1191, 393] width 13 height 12
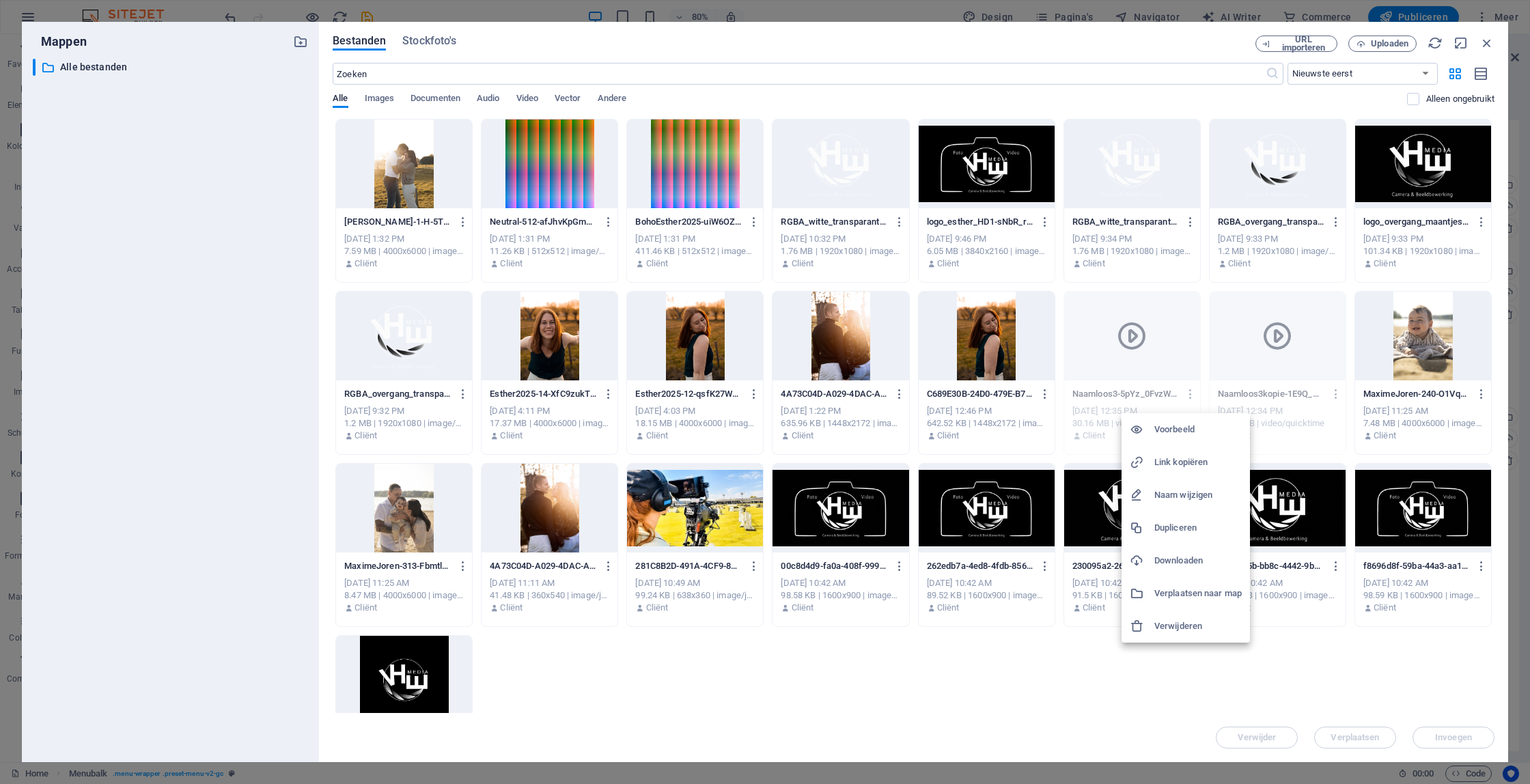
click at [1179, 627] on h6 "Verwijderen" at bounding box center [1198, 626] width 87 height 17
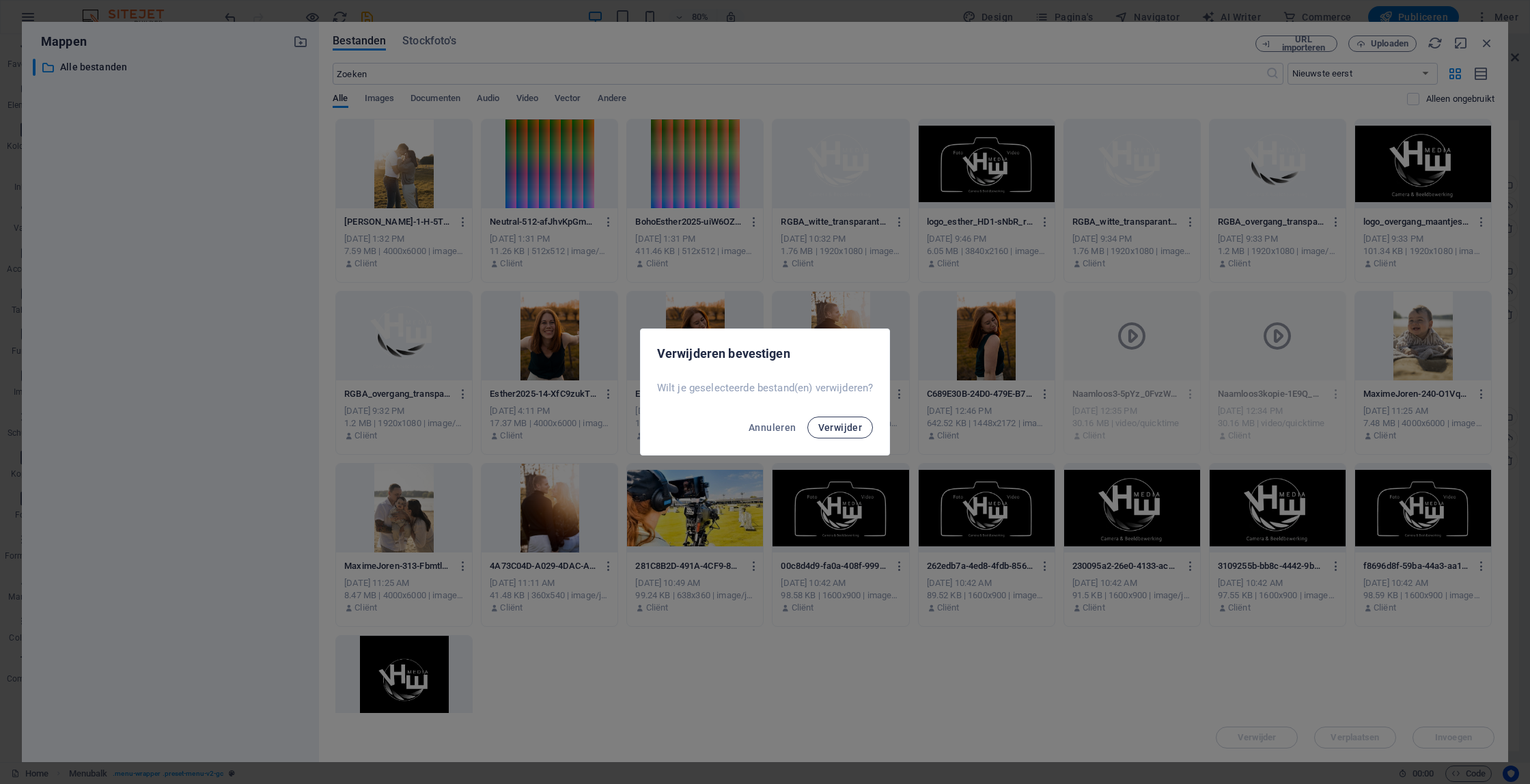
click at [854, 427] on span "Verwijder" at bounding box center [840, 427] width 44 height 11
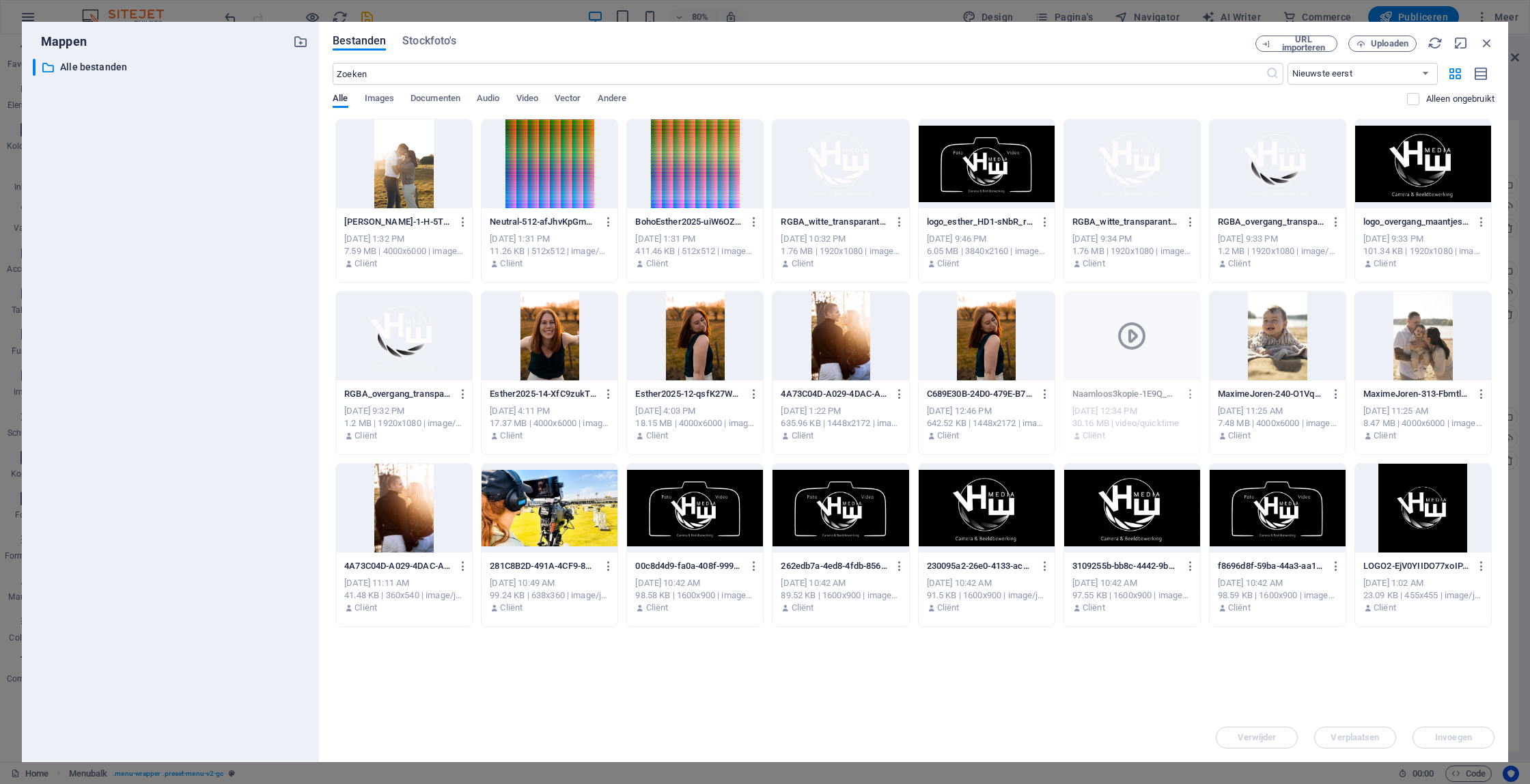
click at [1191, 390] on icon "button" at bounding box center [1191, 393] width 13 height 12
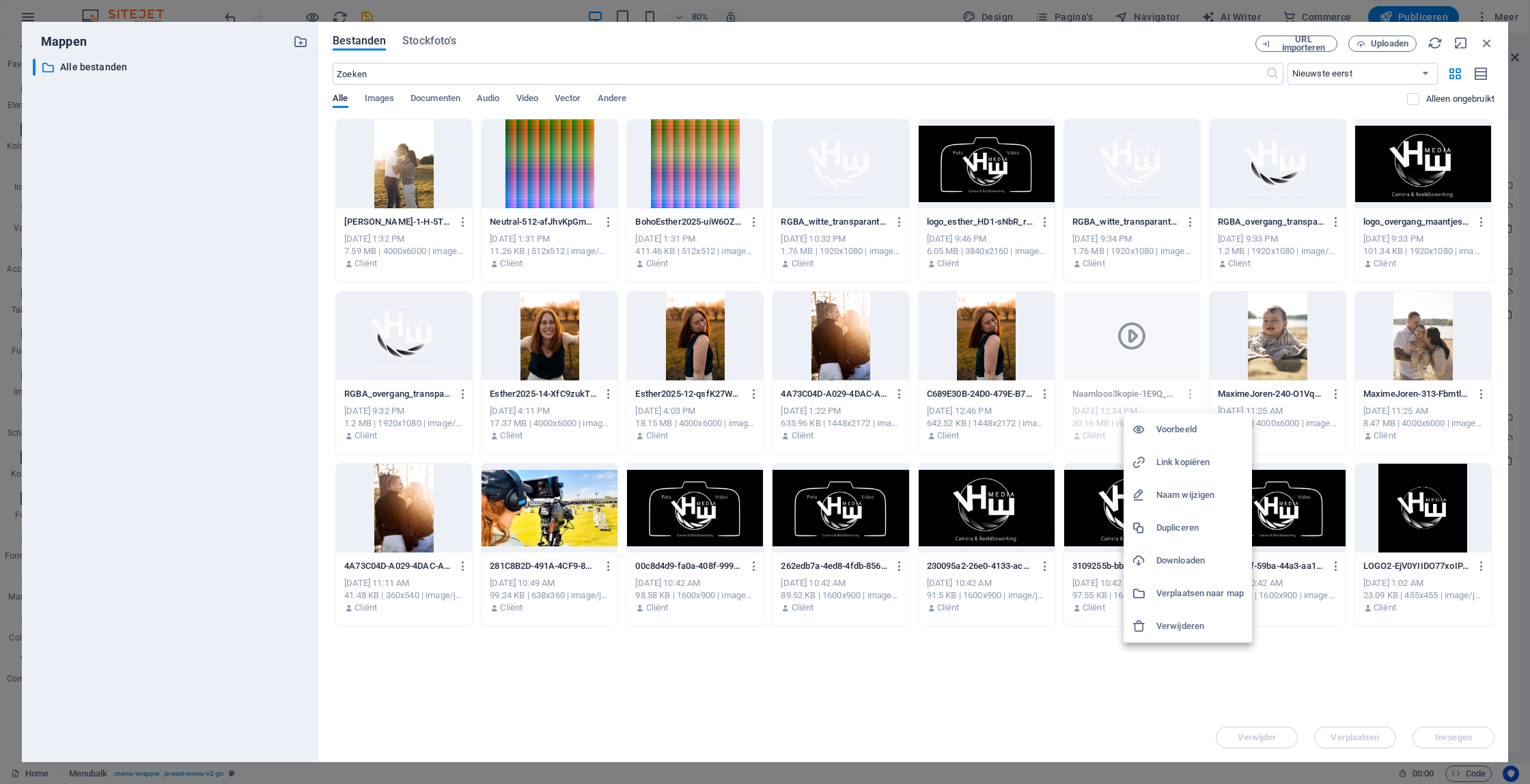
click at [1189, 629] on h6 "Verwijderen" at bounding box center [1200, 626] width 87 height 17
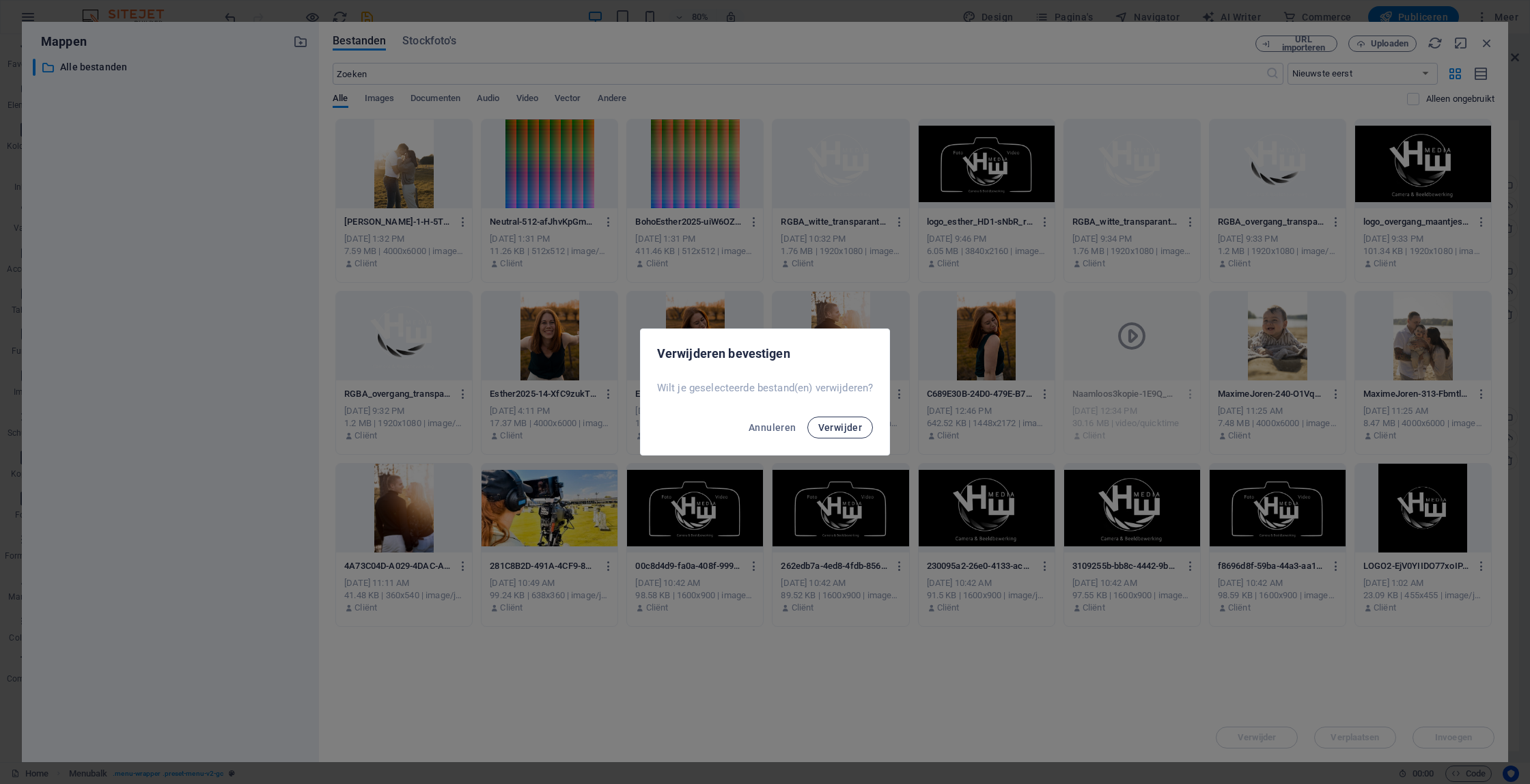
click at [849, 429] on span "Verwijder" at bounding box center [840, 427] width 44 height 11
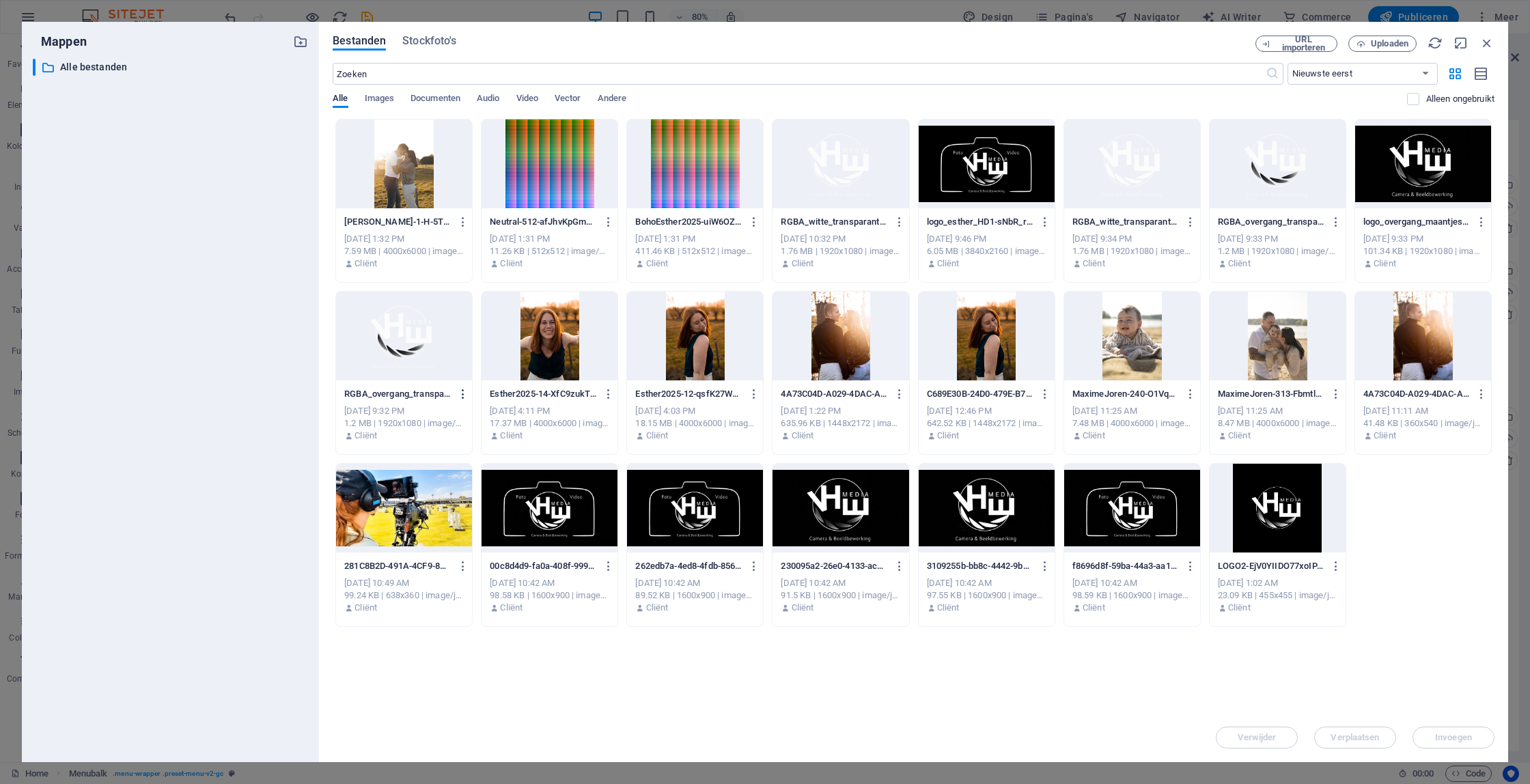
click at [463, 396] on icon "button" at bounding box center [463, 393] width 13 height 12
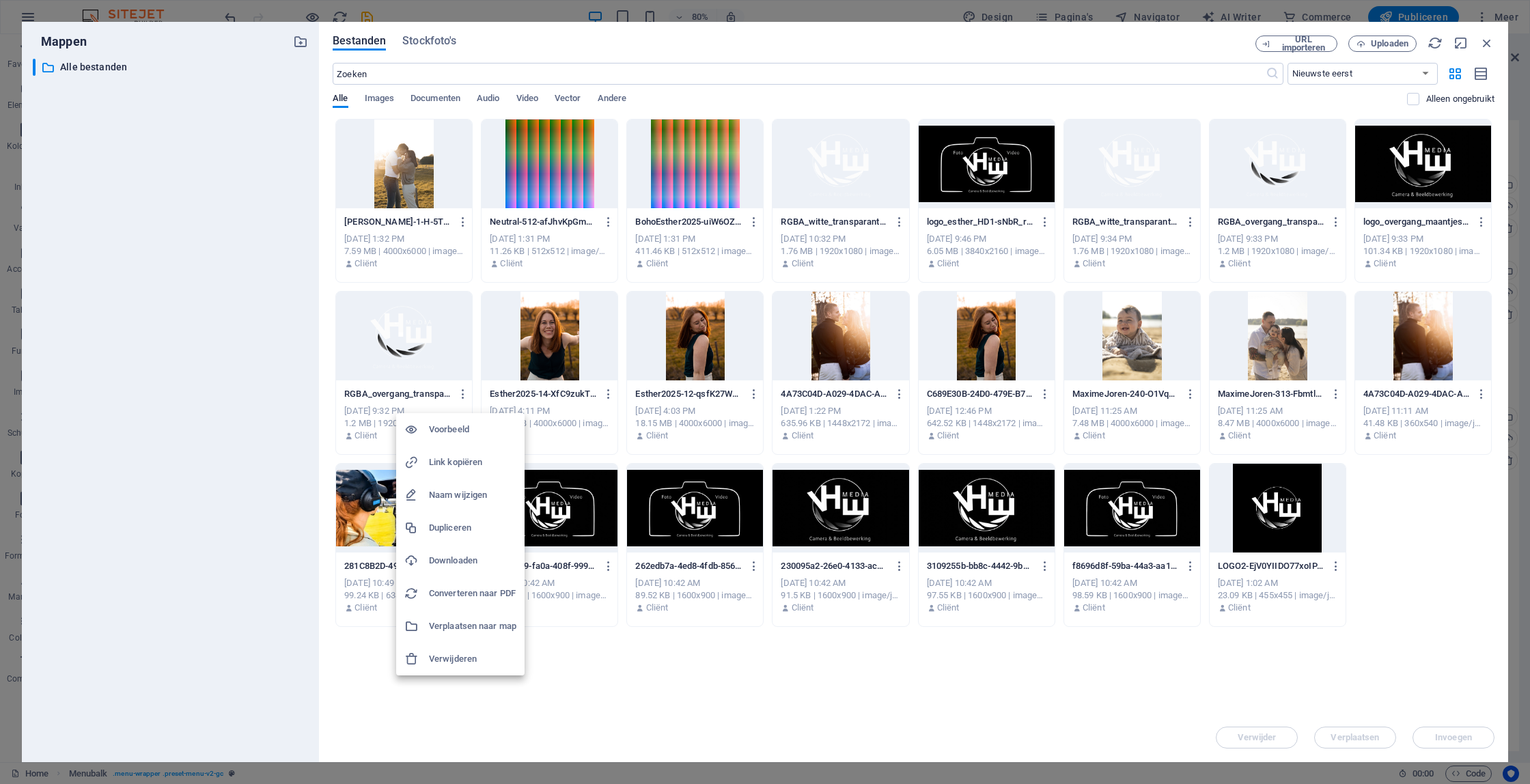
drag, startPoint x: 467, startPoint y: 664, endPoint x: 474, endPoint y: 661, distance: 7.6
click at [471, 662] on h6 "Verwijderen" at bounding box center [472, 659] width 87 height 17
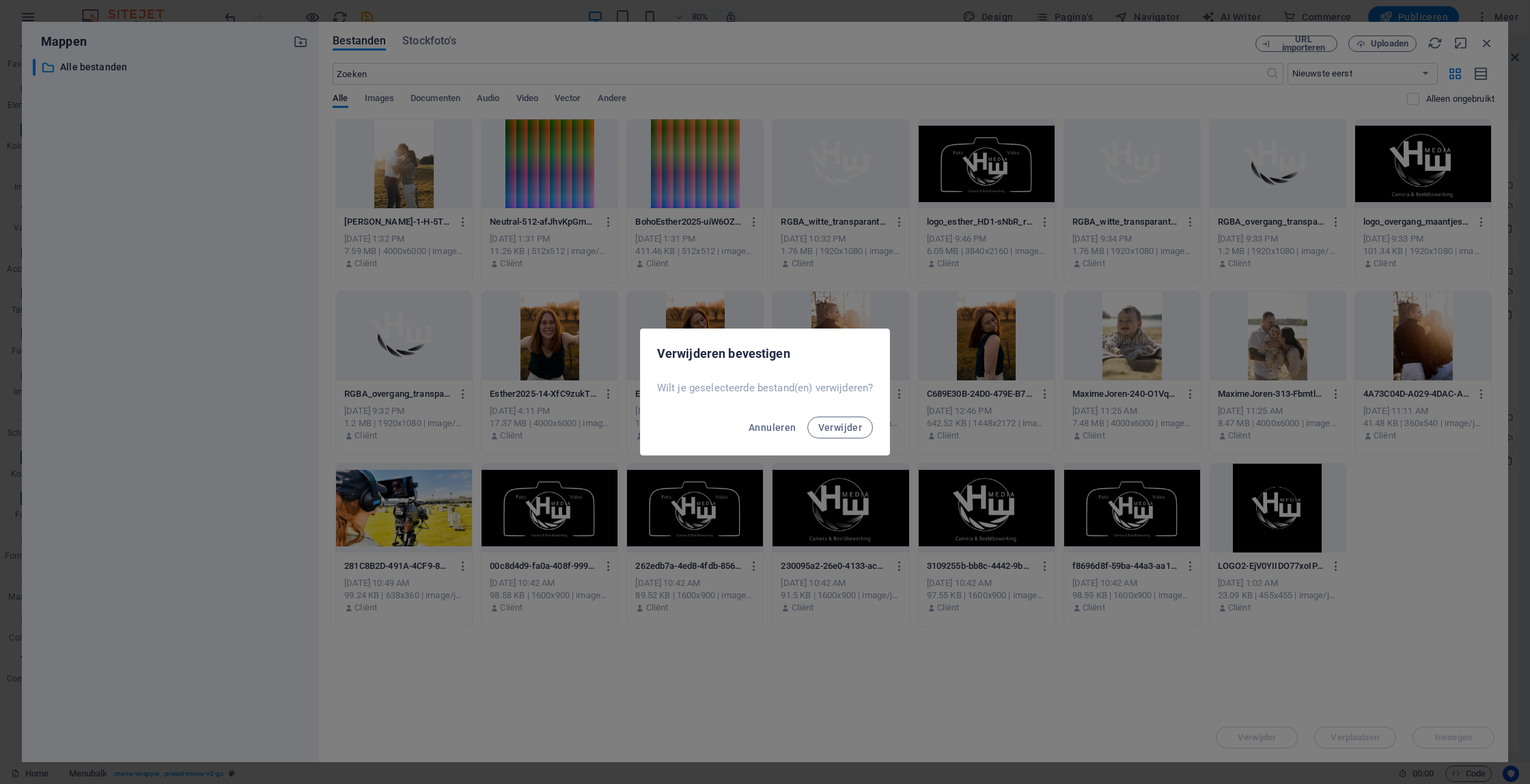
drag, startPoint x: 848, startPoint y: 425, endPoint x: 890, endPoint y: 333, distance: 101.1
click at [849, 419] on button "Verwijder" at bounding box center [840, 427] width 66 height 22
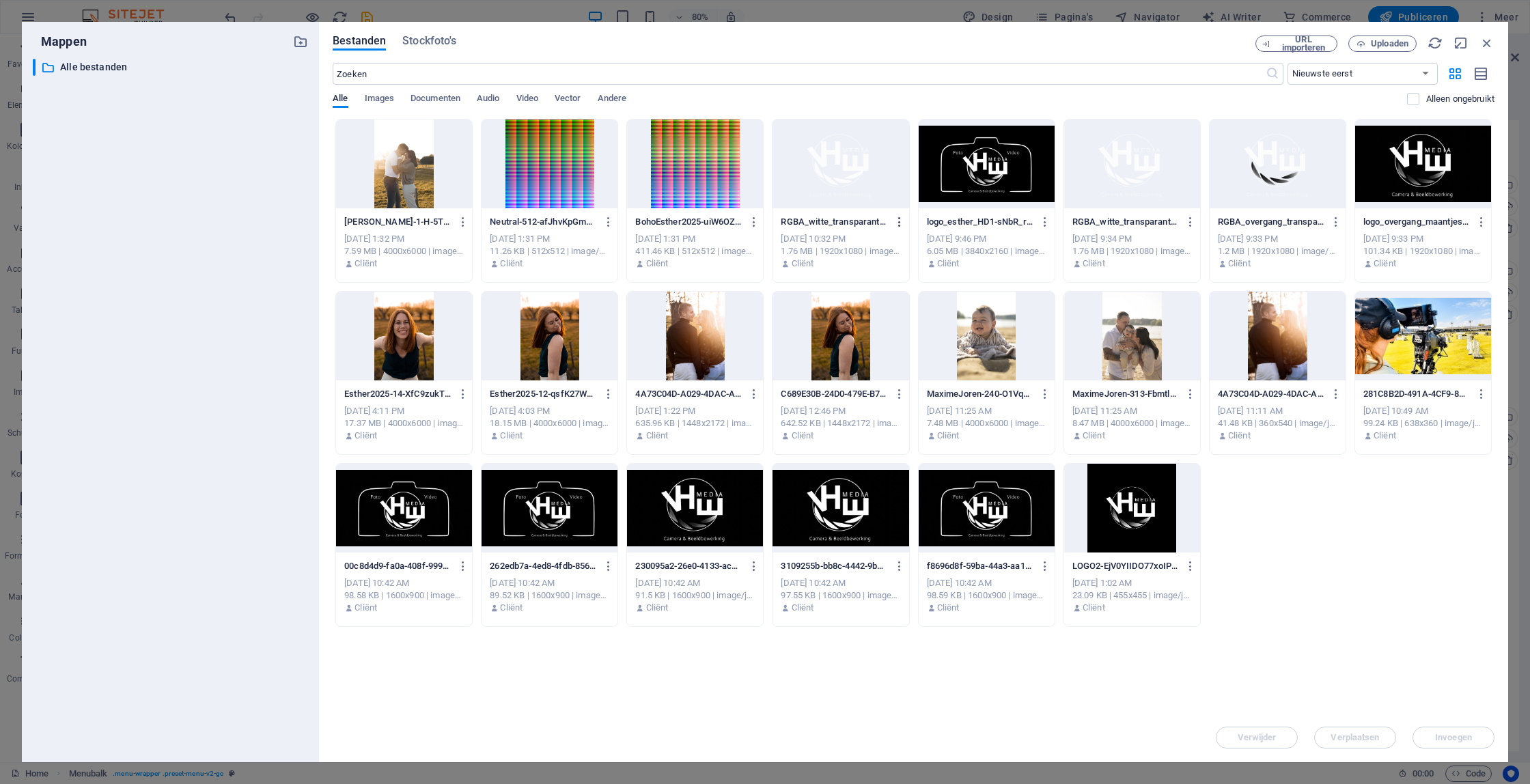
click at [898, 223] on icon "button" at bounding box center [900, 221] width 13 height 12
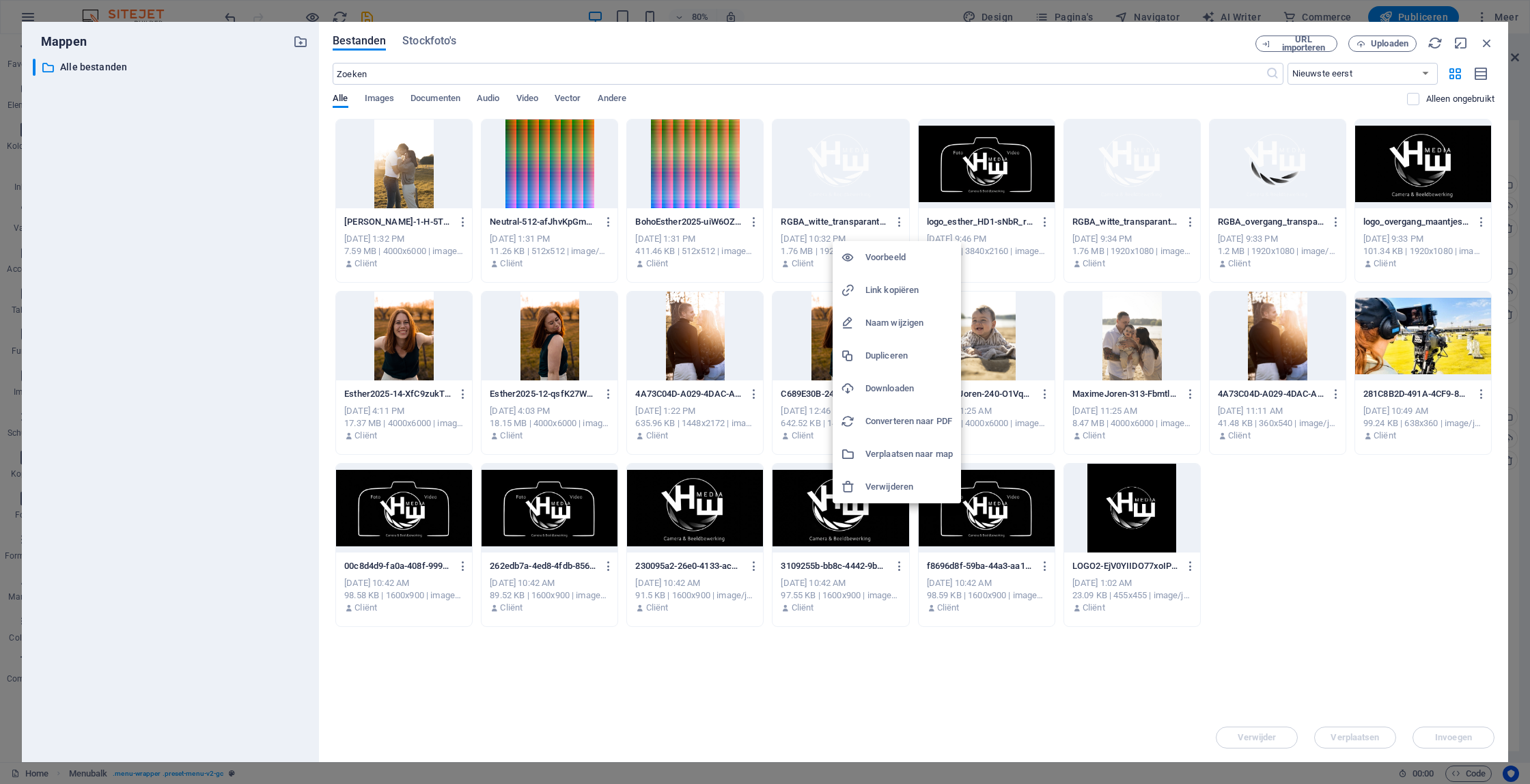
click at [888, 487] on h6 "Verwijderen" at bounding box center [909, 487] width 87 height 17
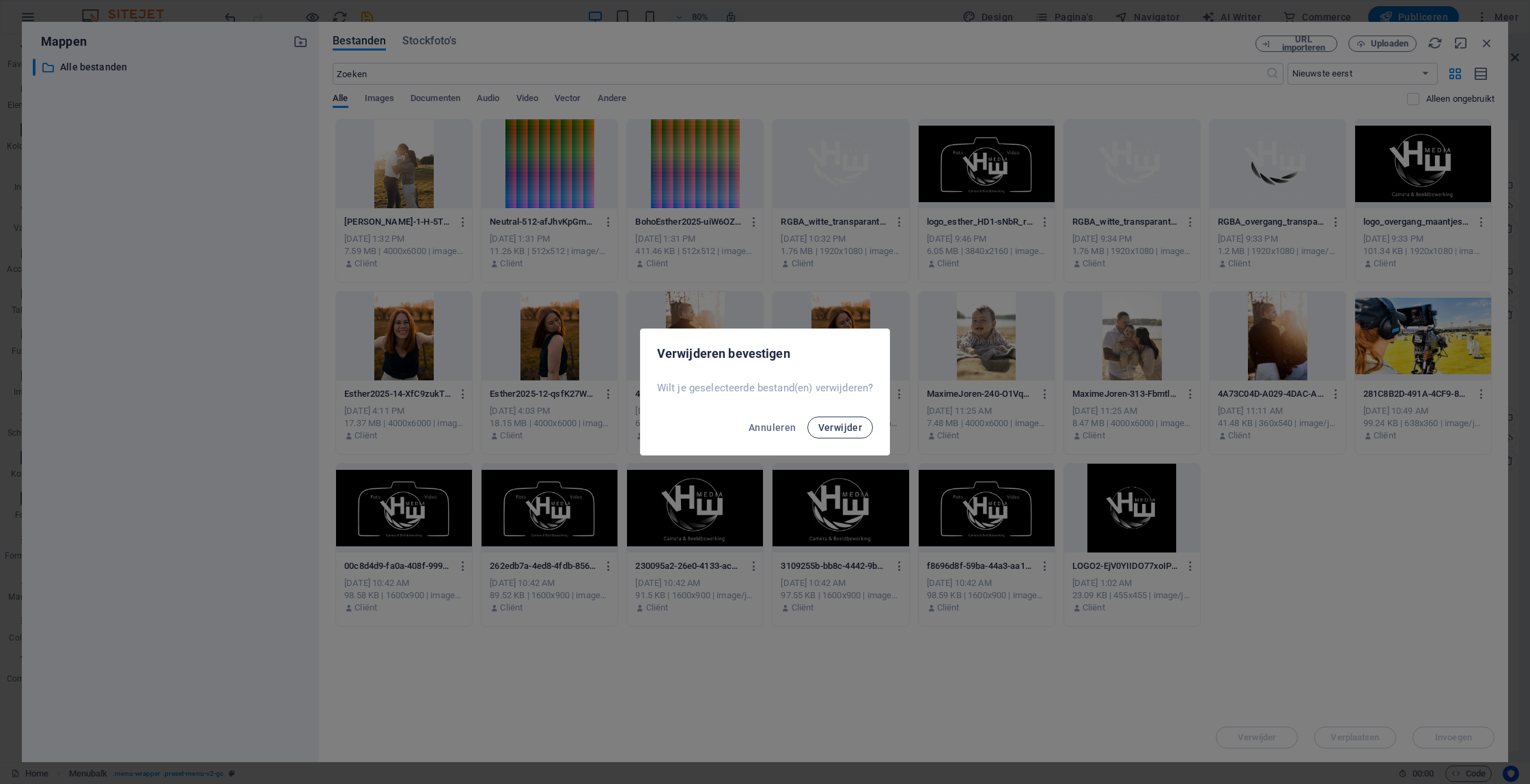
click at [849, 431] on span "Verwijder" at bounding box center [840, 427] width 44 height 11
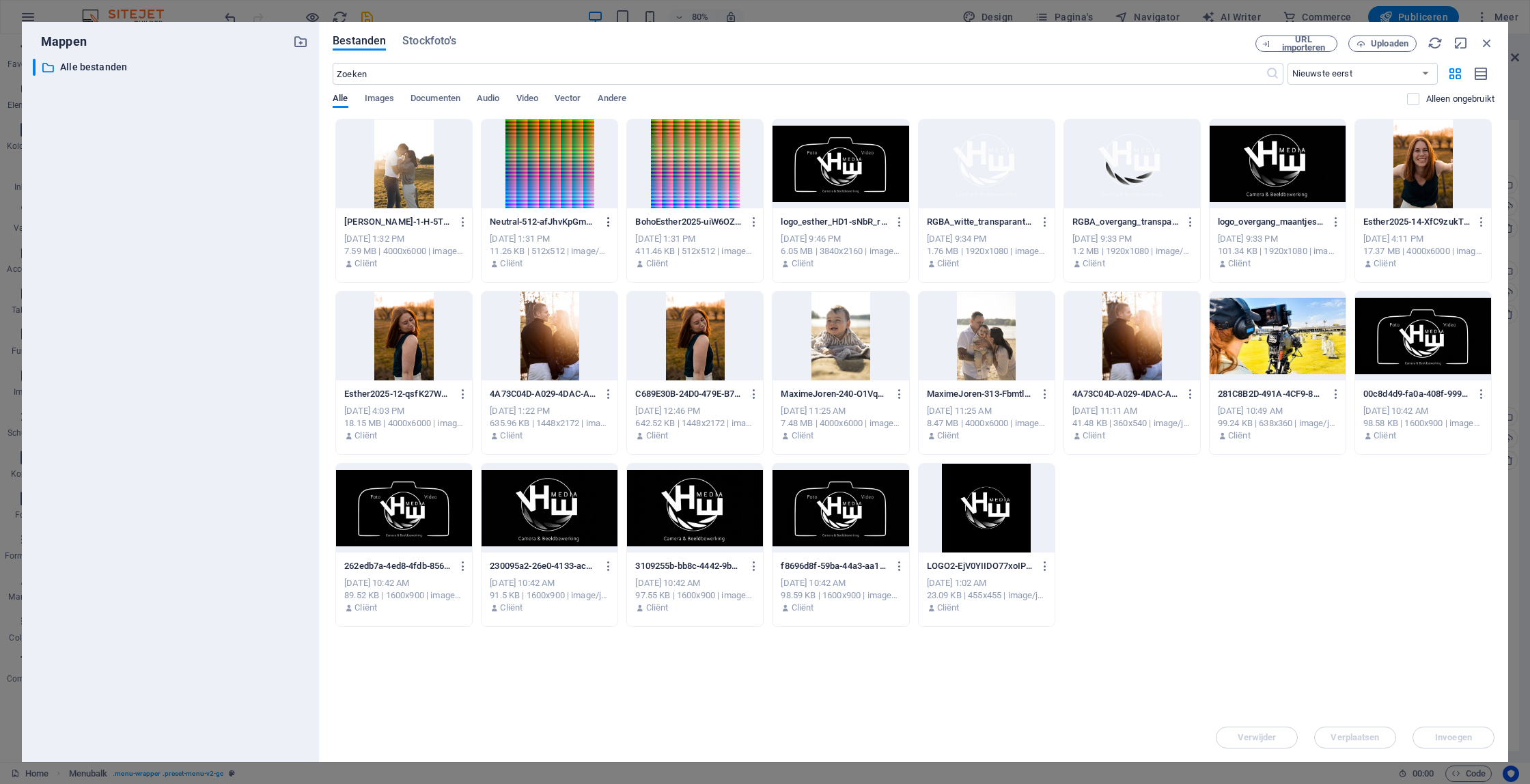
click at [608, 220] on icon "button" at bounding box center [609, 221] width 13 height 12
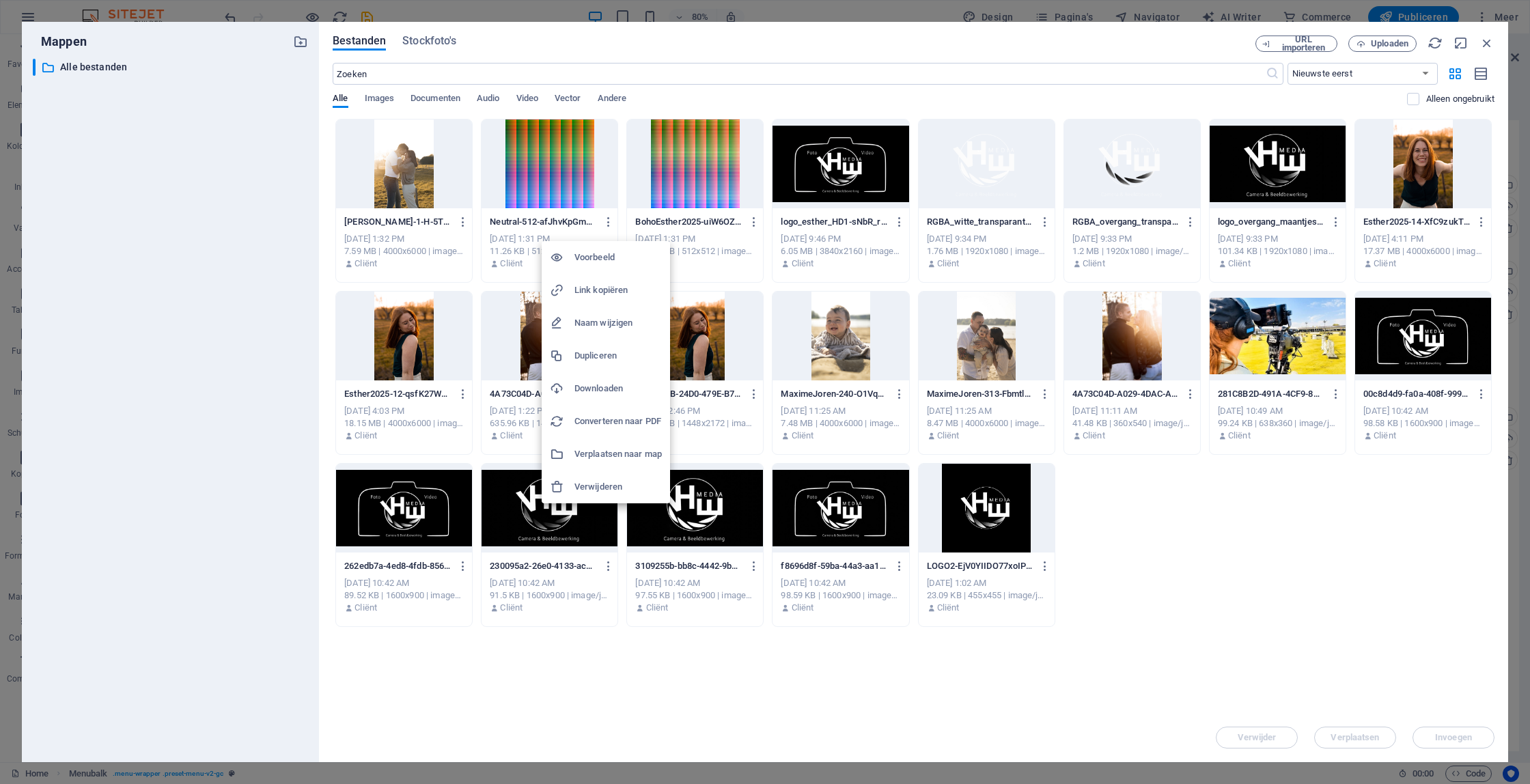
click at [633, 487] on h6 "Verwijderen" at bounding box center [617, 487] width 87 height 17
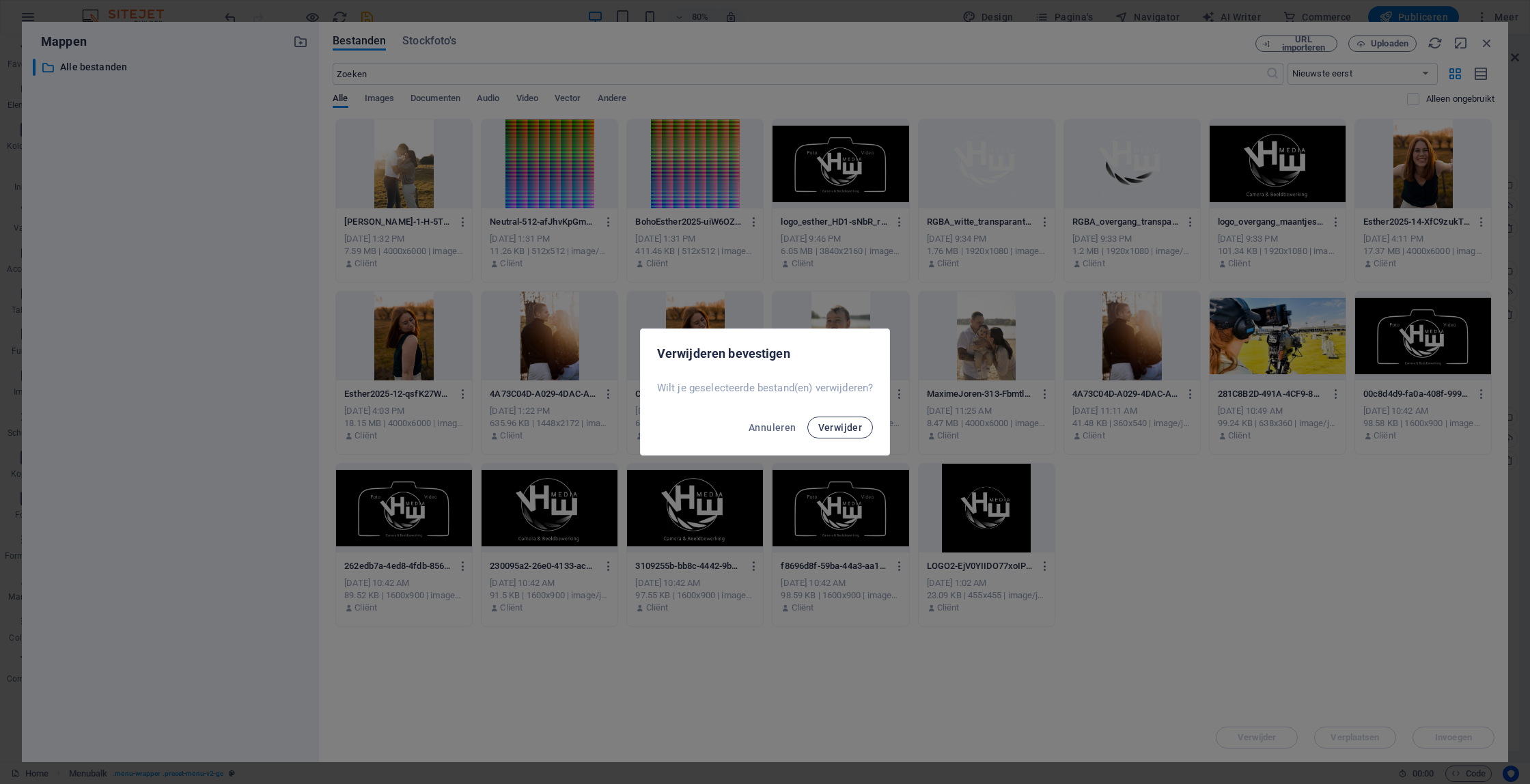
click at [860, 429] on span "Verwijder" at bounding box center [840, 427] width 44 height 11
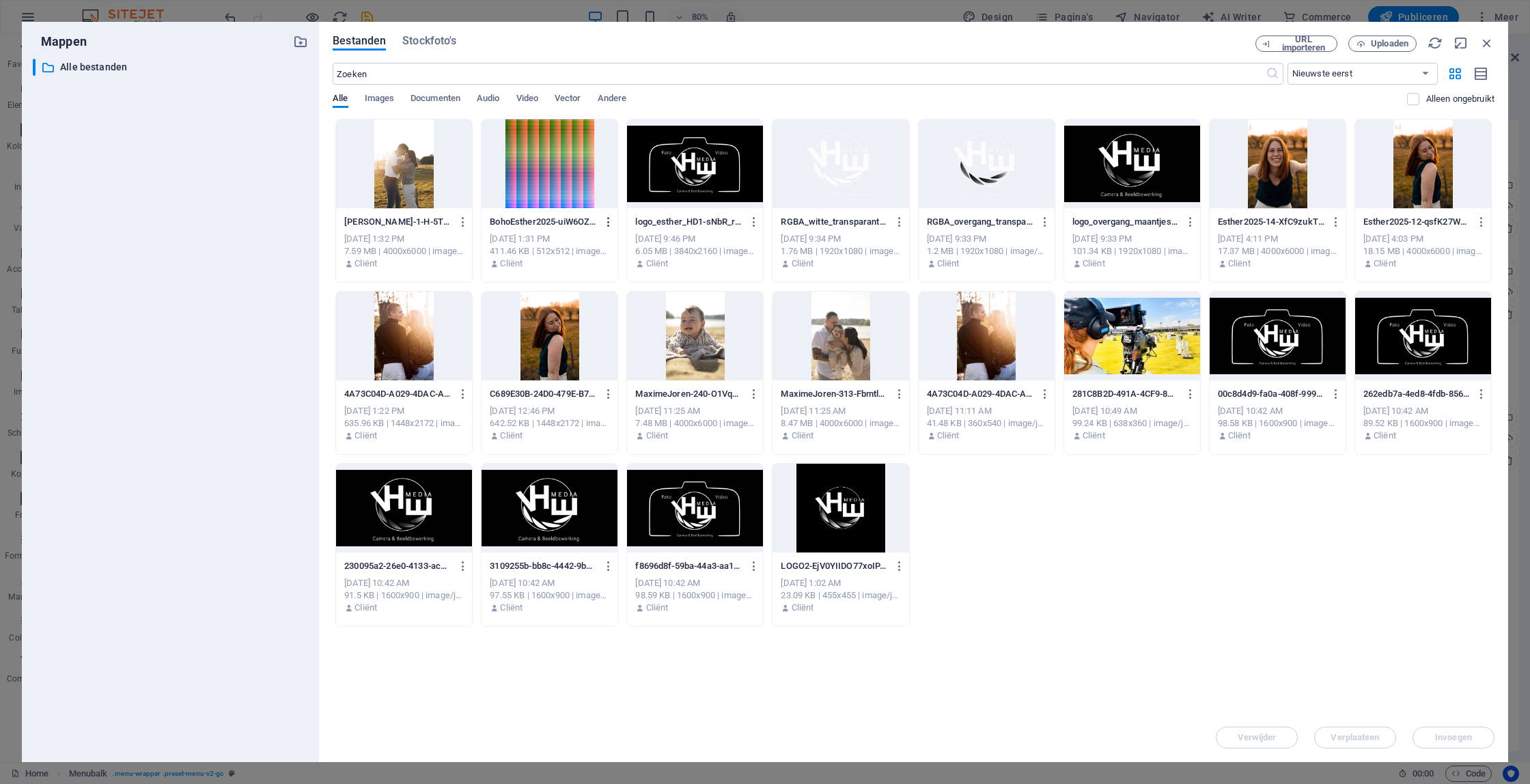
click at [604, 216] on icon "button" at bounding box center [609, 221] width 13 height 12
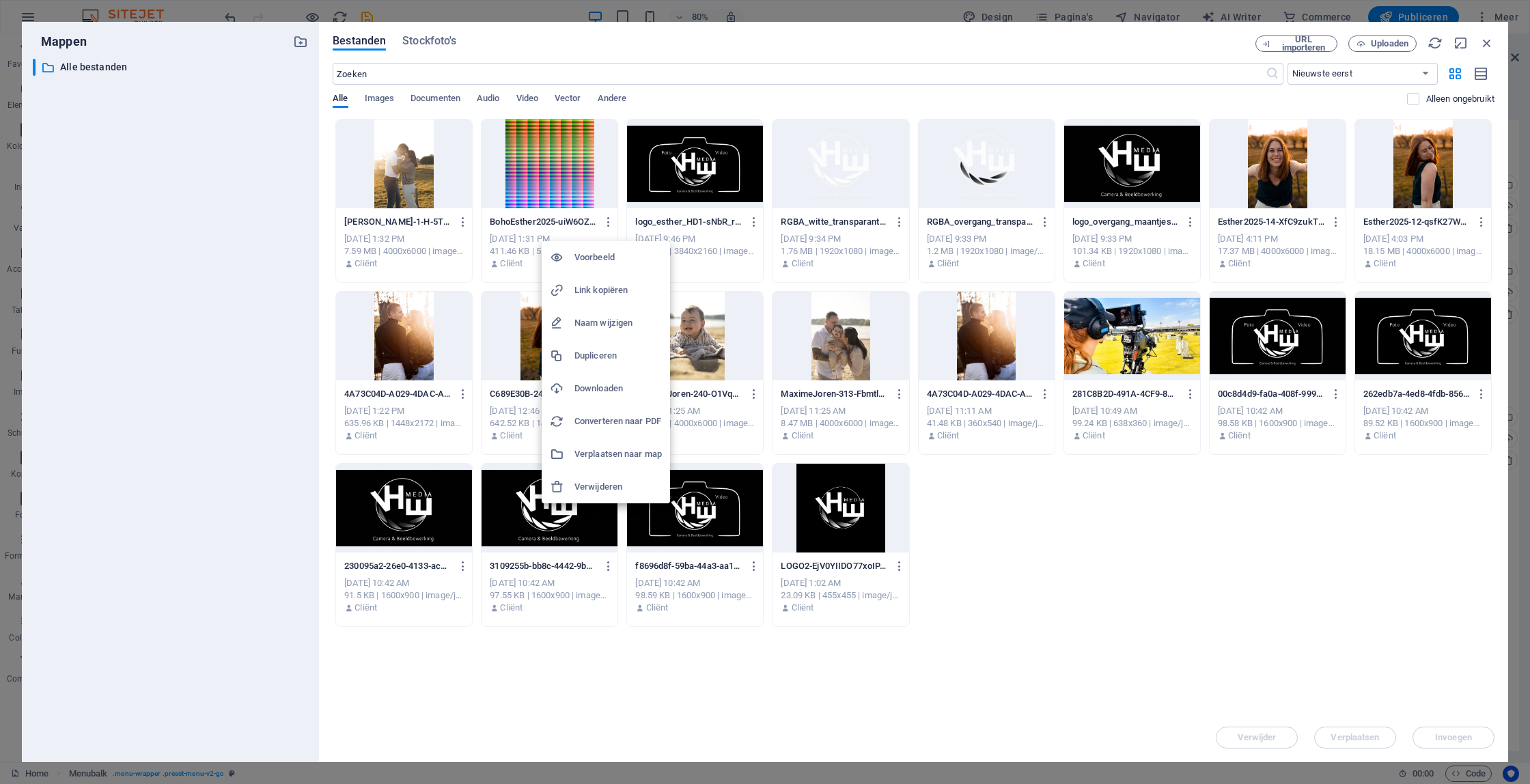
click at [619, 483] on h6 "Verwijderen" at bounding box center [617, 487] width 87 height 17
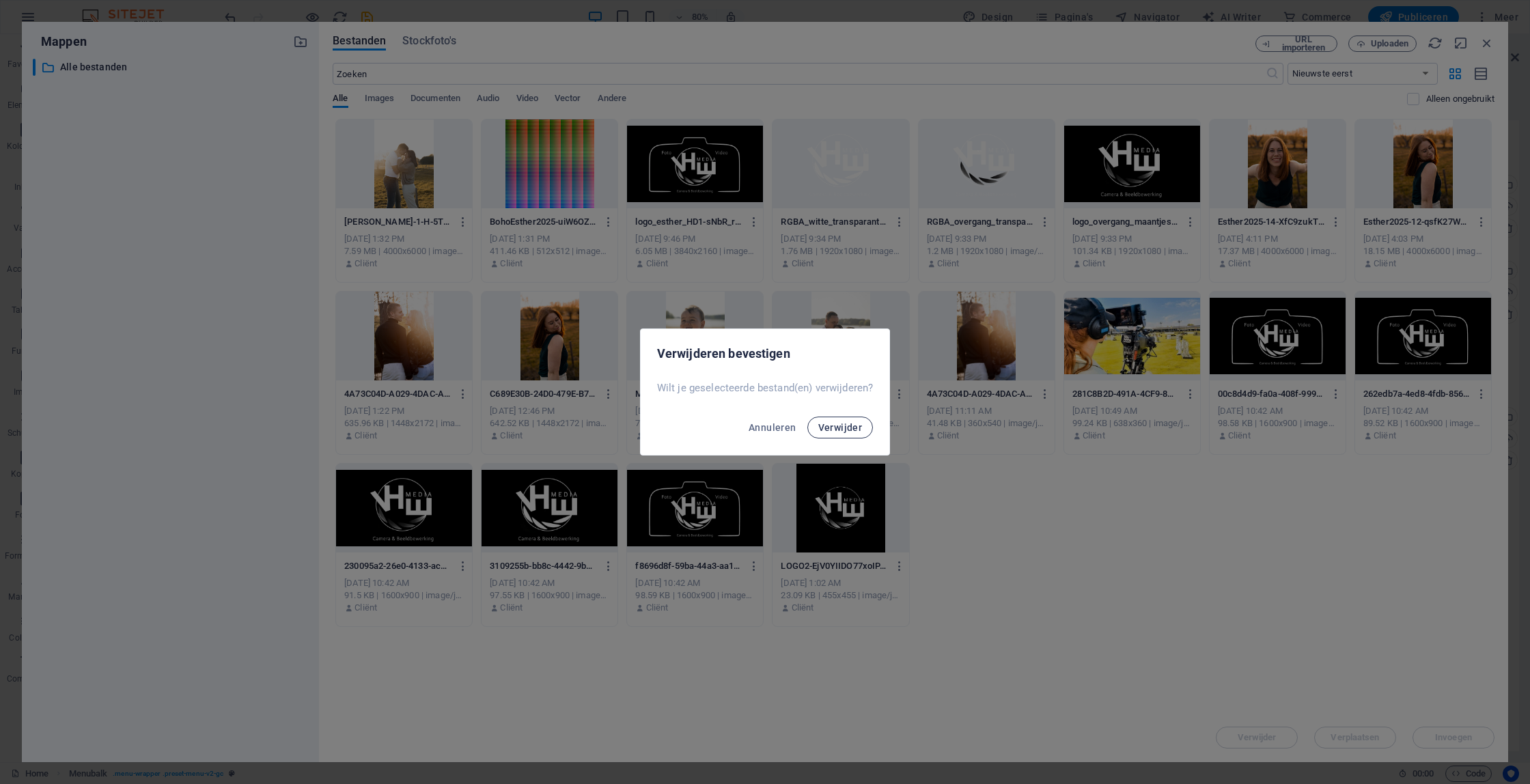
click at [836, 425] on span "Verwijder" at bounding box center [840, 427] width 44 height 11
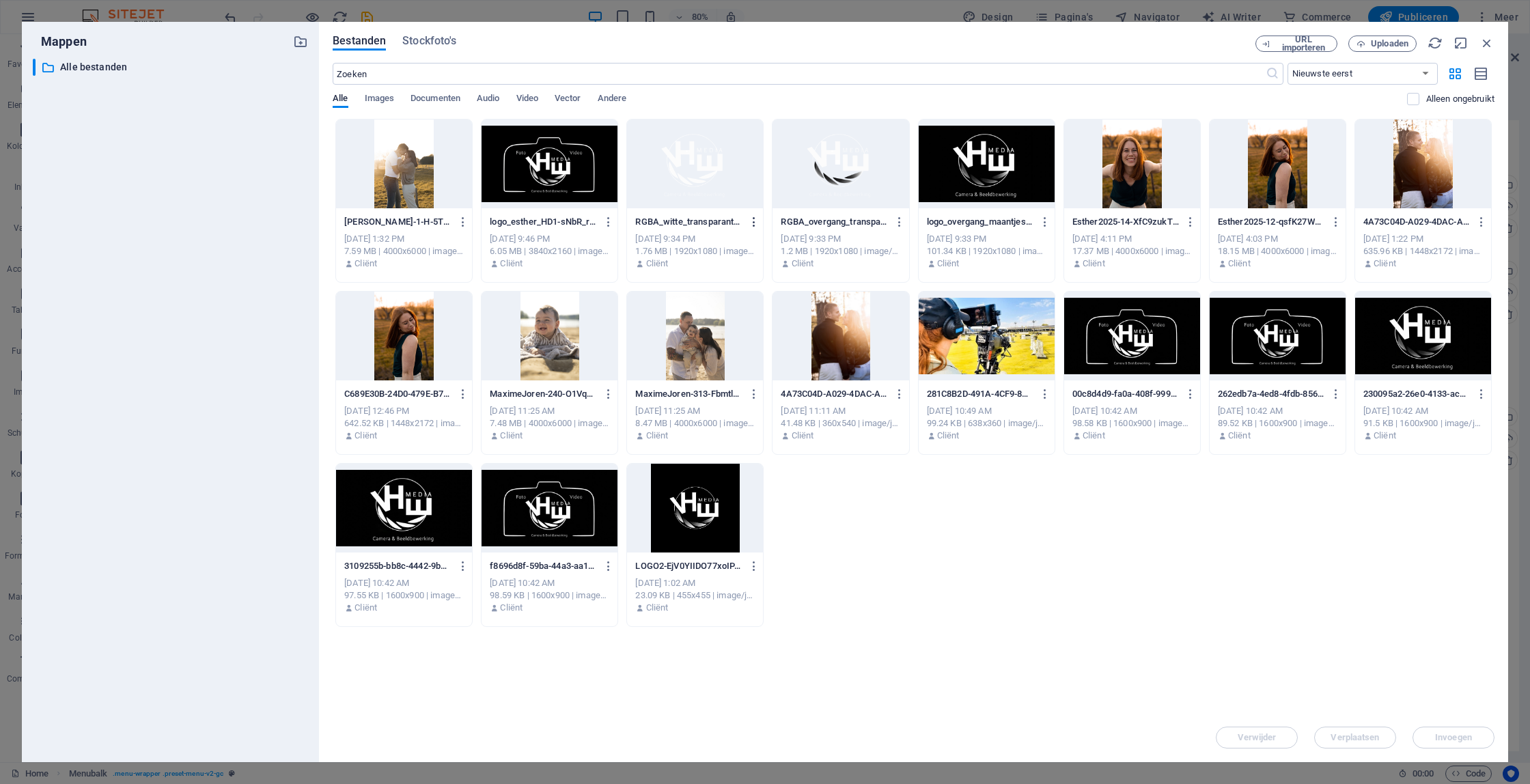
click at [754, 216] on icon "button" at bounding box center [755, 221] width 13 height 12
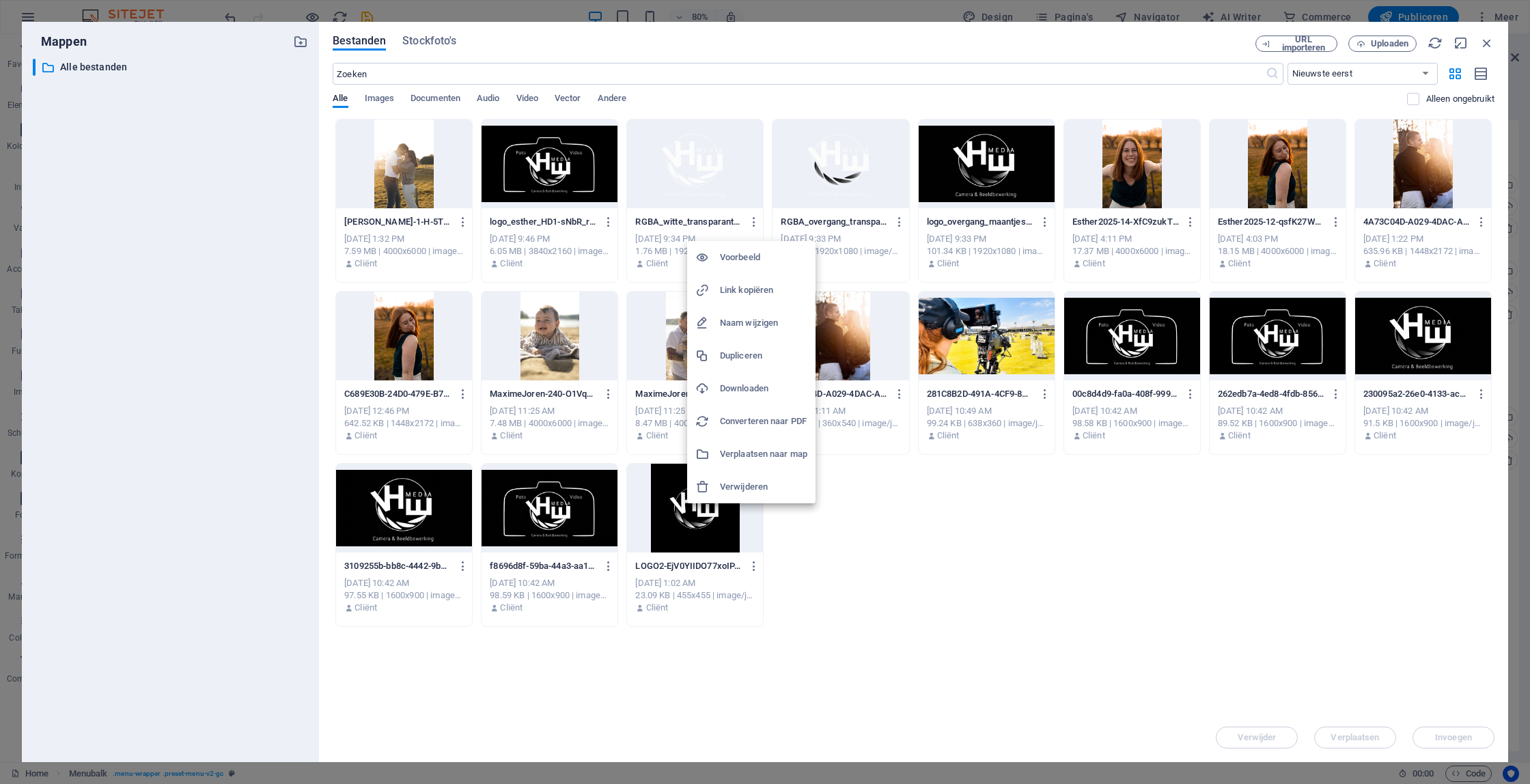
click at [785, 491] on h6 "Verwijderen" at bounding box center [763, 487] width 87 height 17
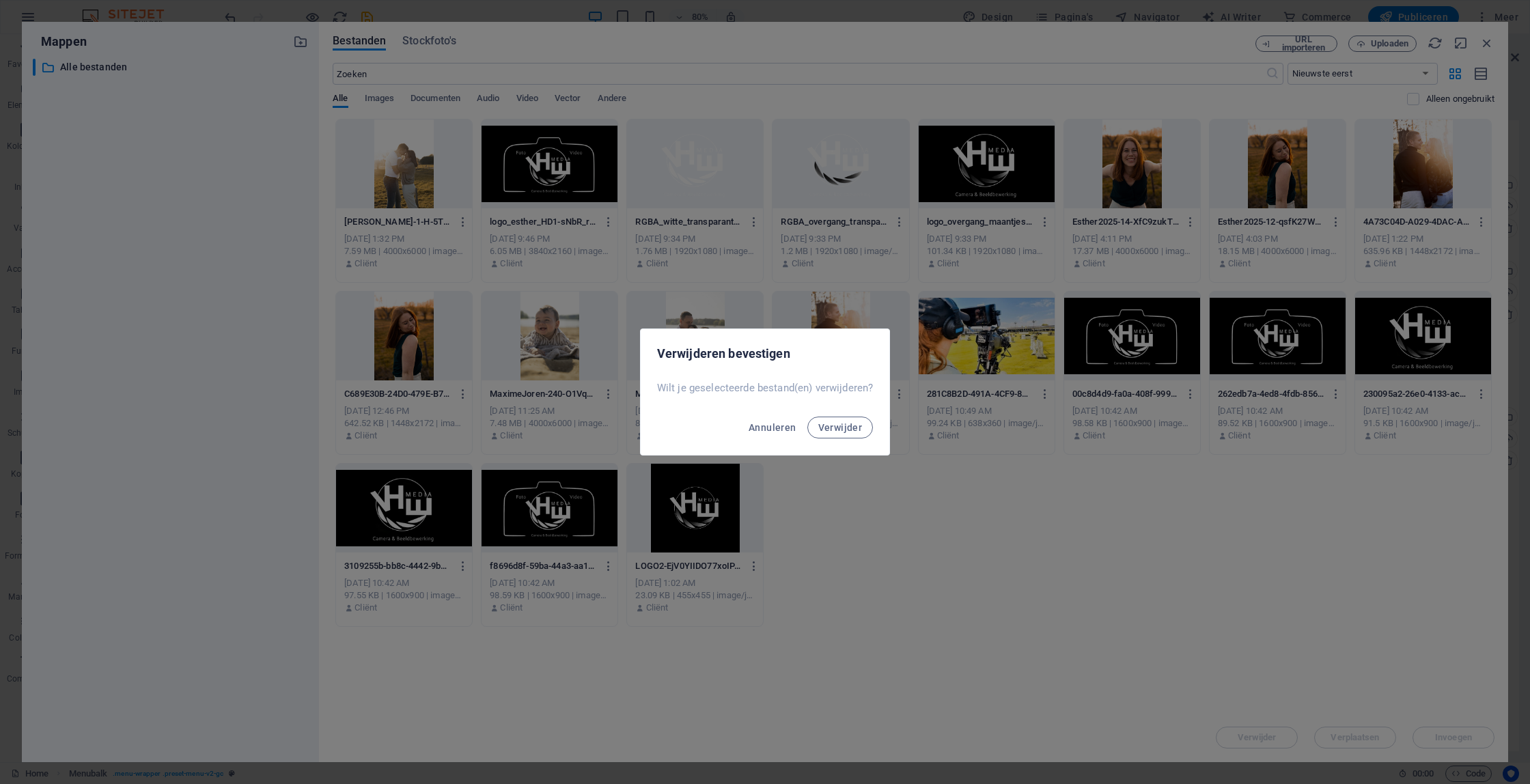
drag, startPoint x: 851, startPoint y: 431, endPoint x: 796, endPoint y: 252, distance: 187.3
click at [851, 429] on span "Verwijder" at bounding box center [840, 427] width 44 height 11
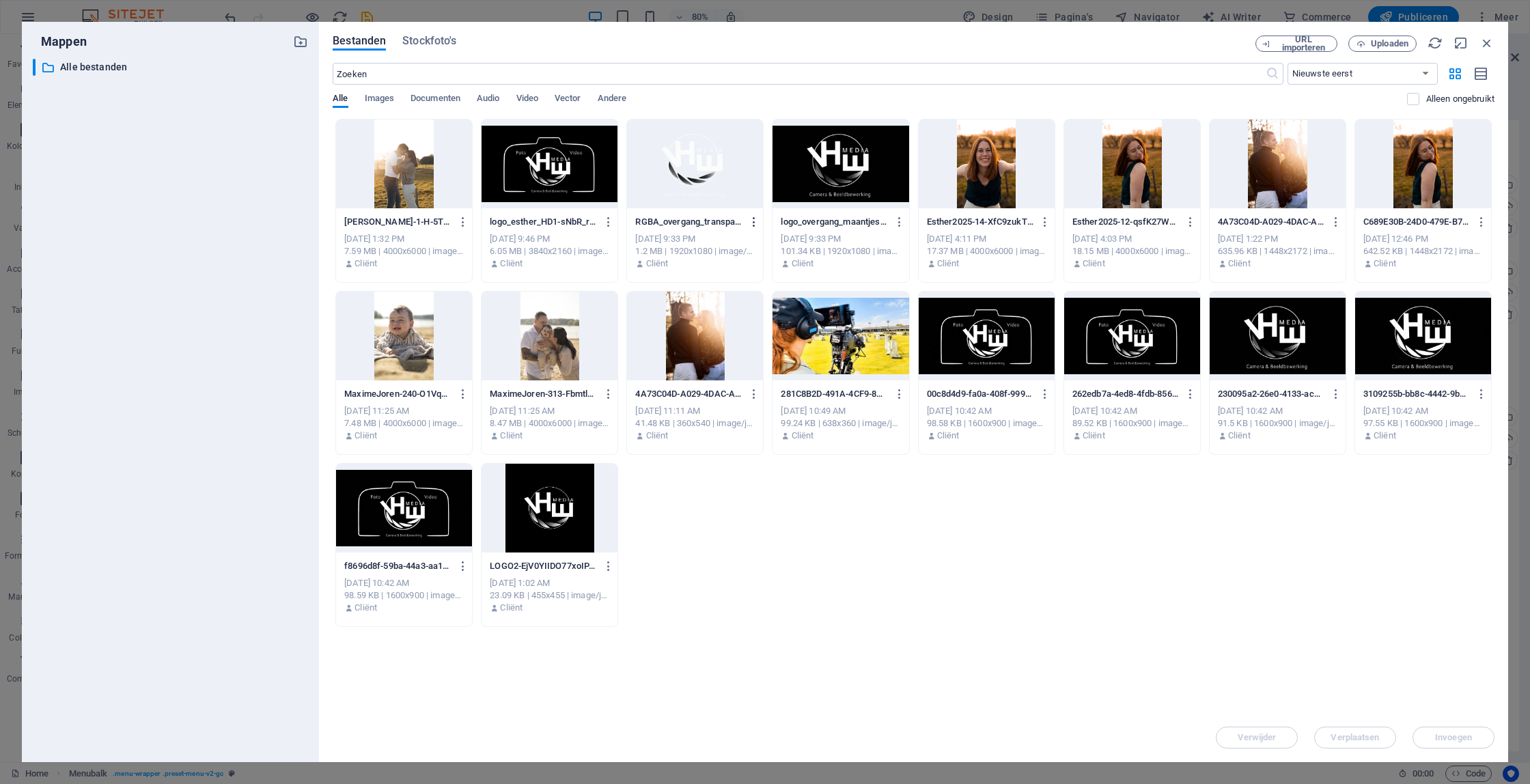
click at [751, 214] on button "button" at bounding box center [752, 222] width 18 height 22
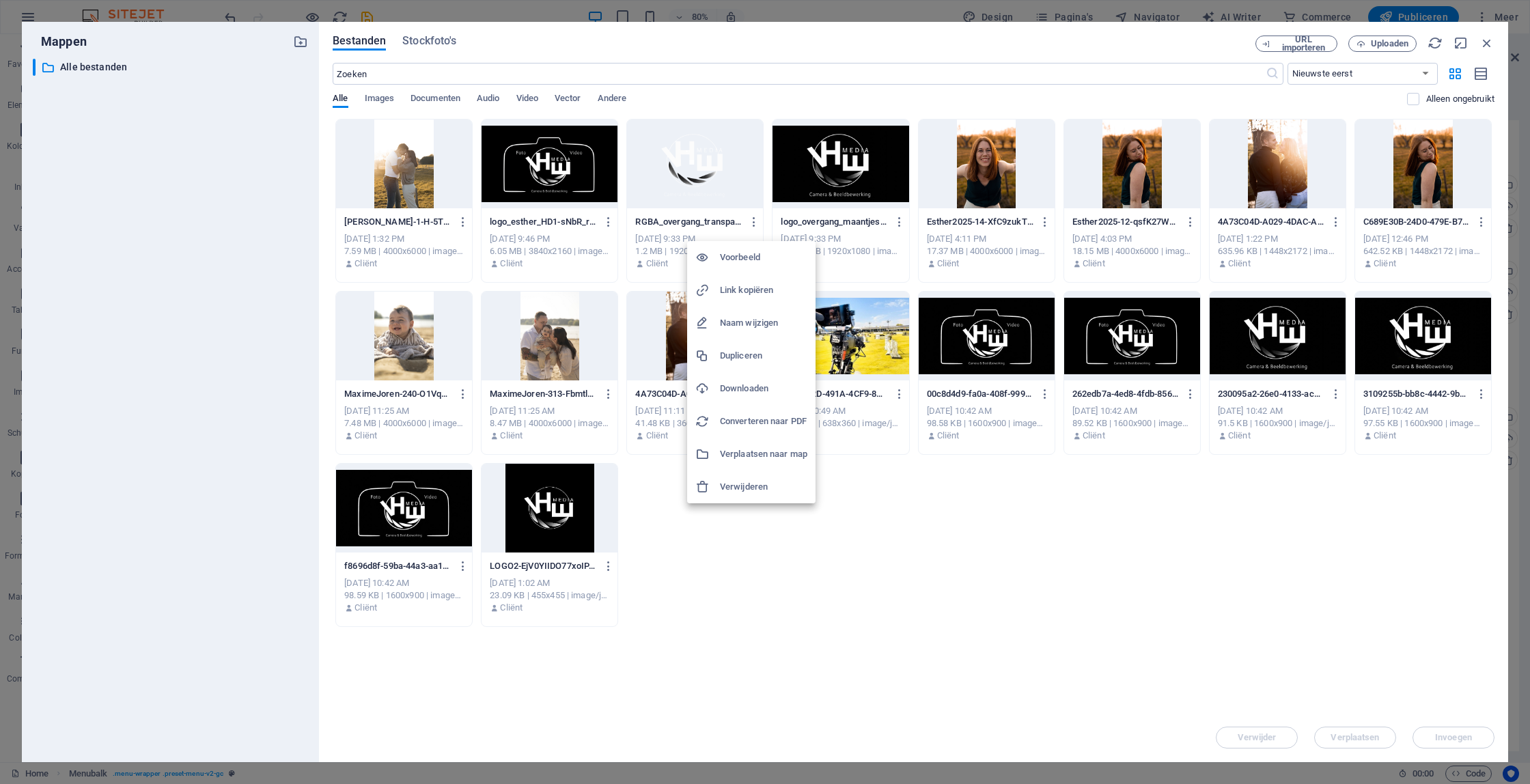
click at [788, 496] on li "Verwijderen" at bounding box center [751, 487] width 128 height 33
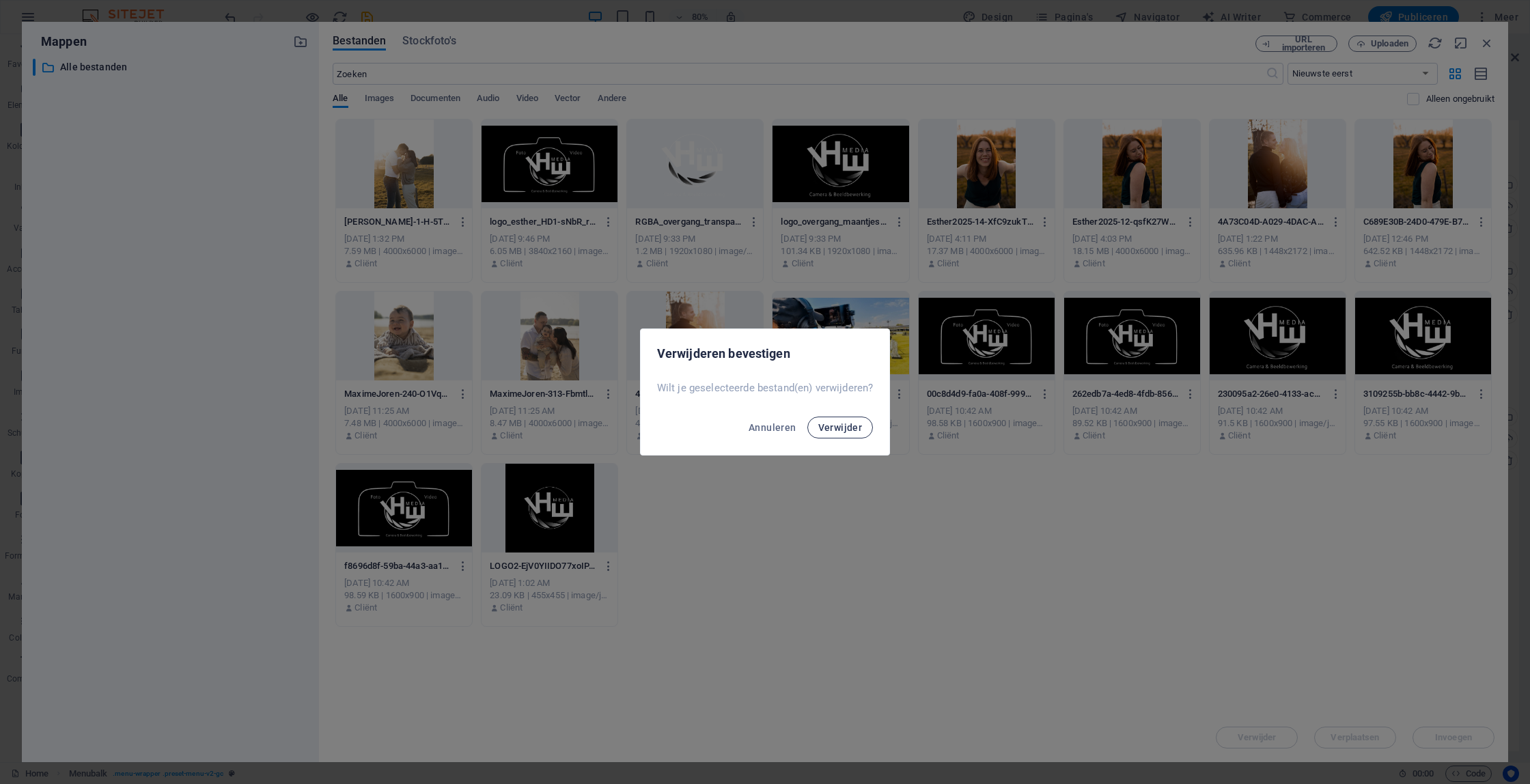
click at [848, 435] on button "Verwijder" at bounding box center [840, 427] width 66 height 22
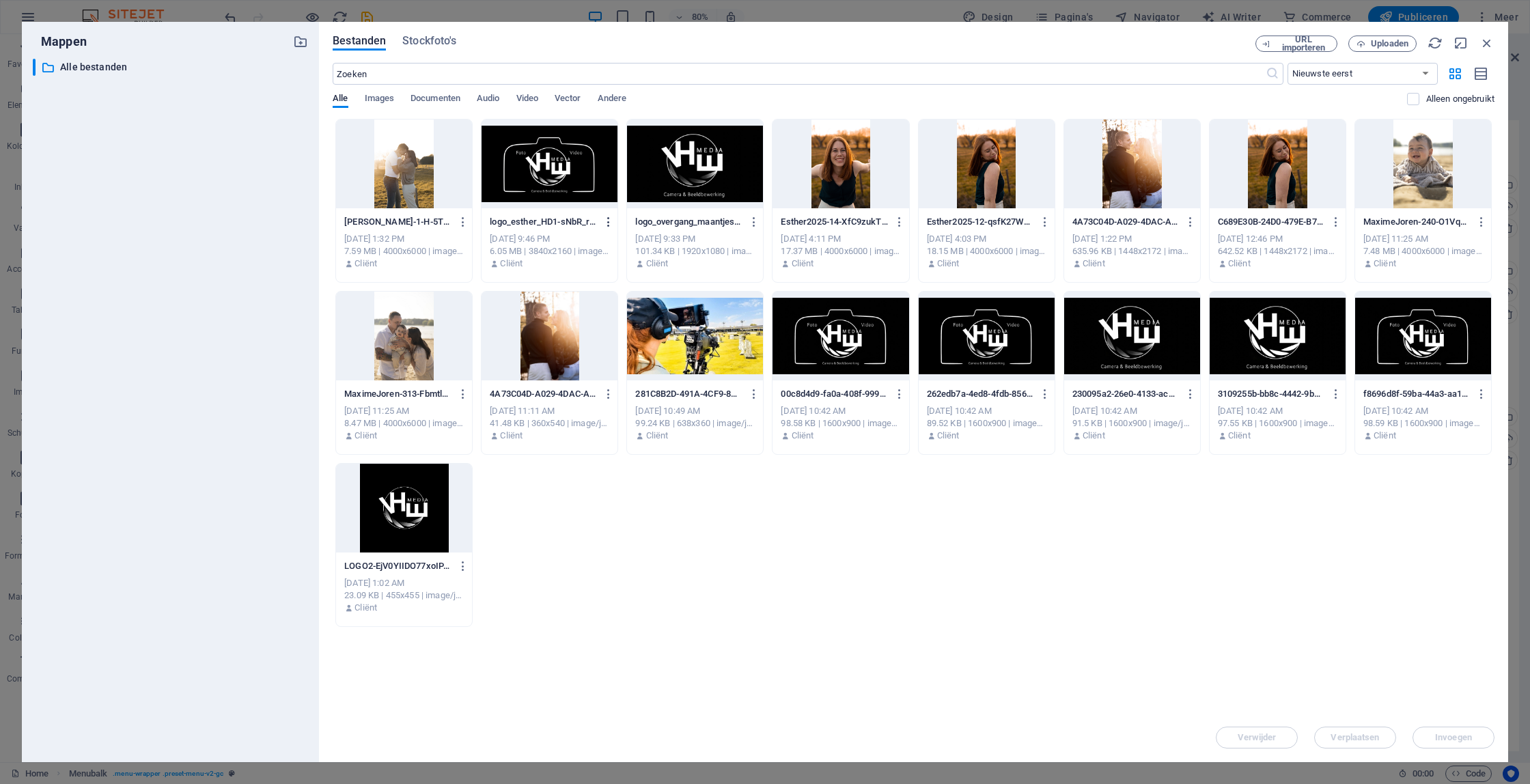
click at [611, 221] on icon "button" at bounding box center [609, 221] width 13 height 12
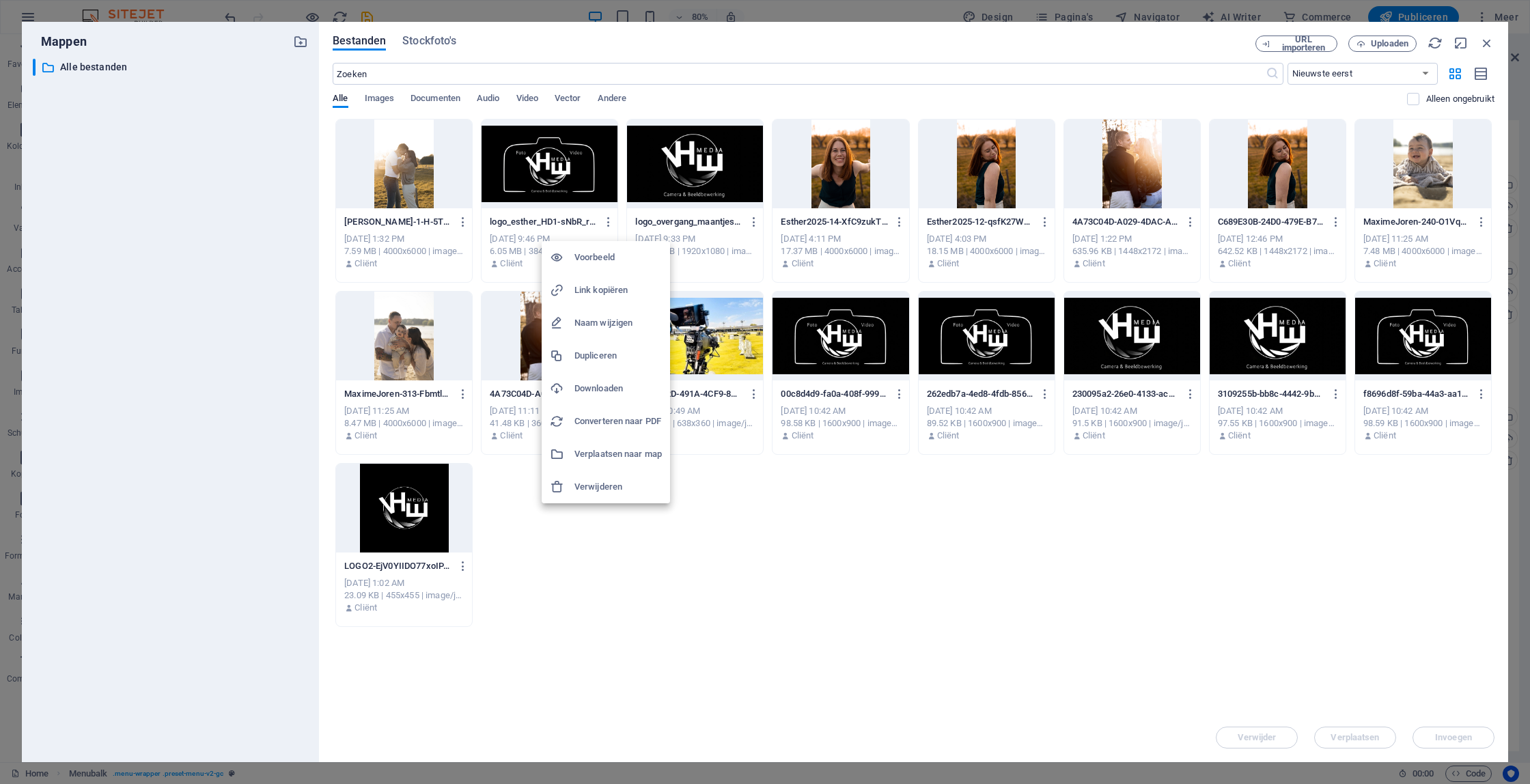
click at [630, 490] on h6 "Verwijderen" at bounding box center [617, 487] width 87 height 17
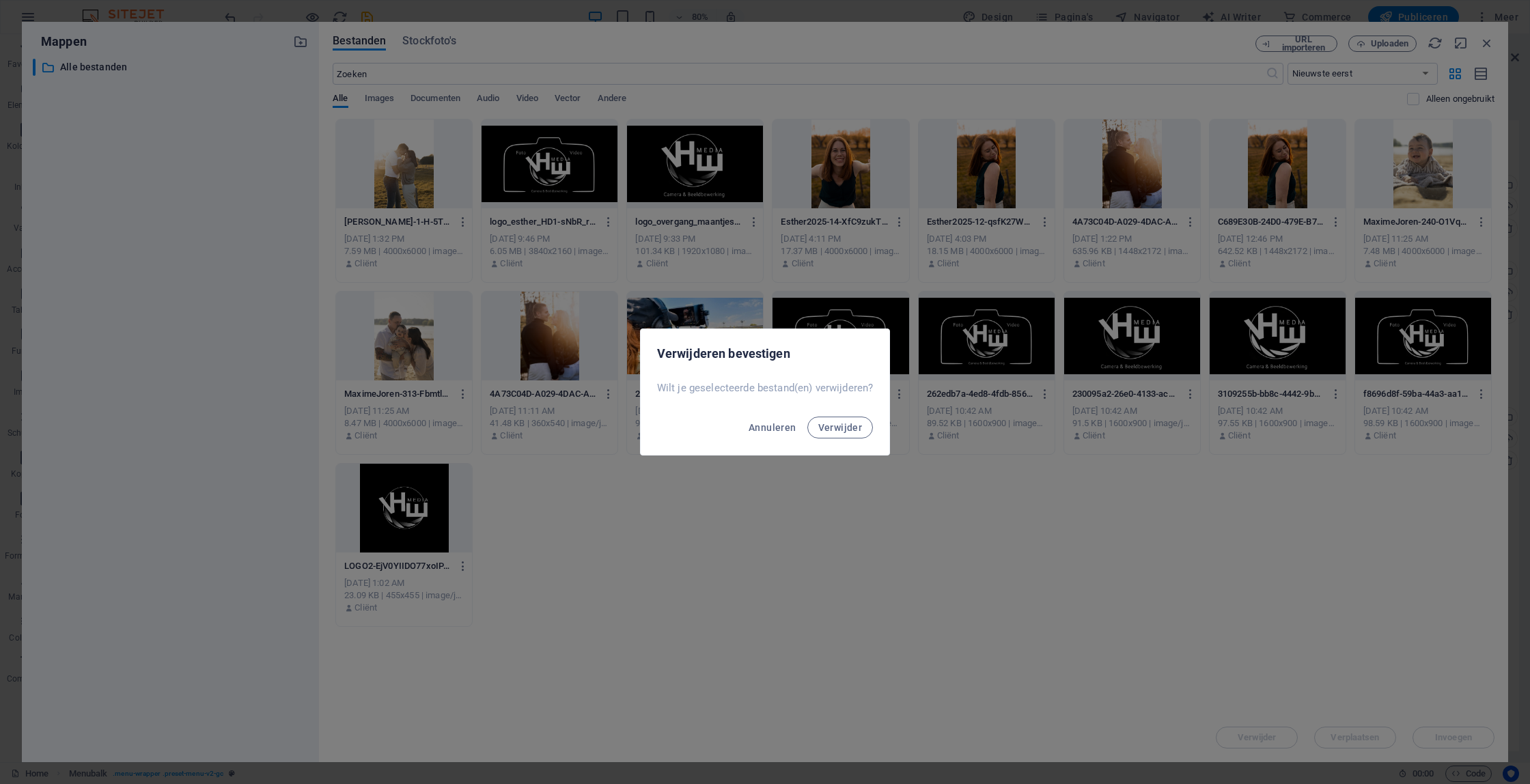
drag, startPoint x: 861, startPoint y: 426, endPoint x: 807, endPoint y: 333, distance: 107.5
click at [860, 426] on span "Verwijder" at bounding box center [840, 427] width 44 height 11
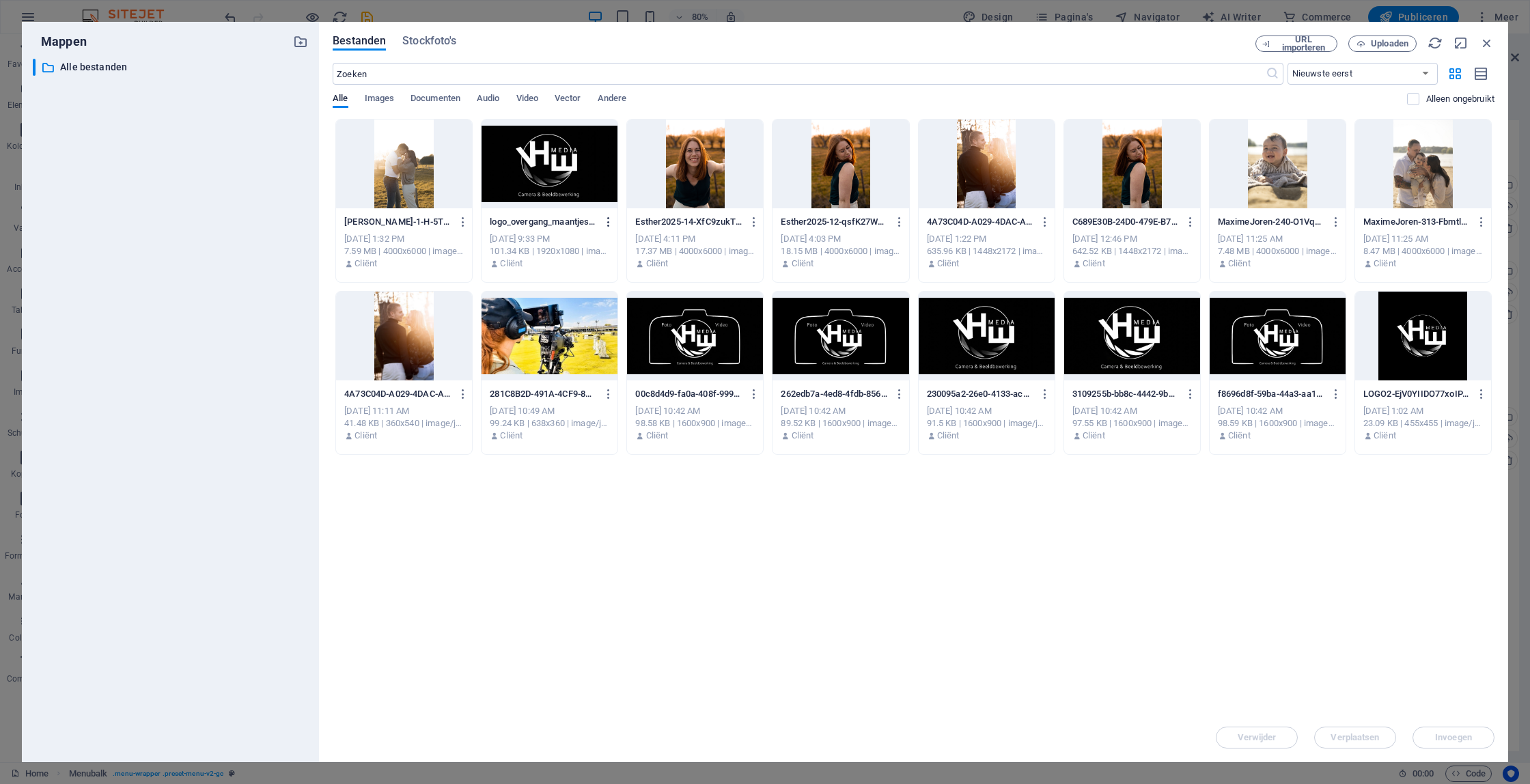
click at [604, 219] on icon "button" at bounding box center [609, 221] width 13 height 12
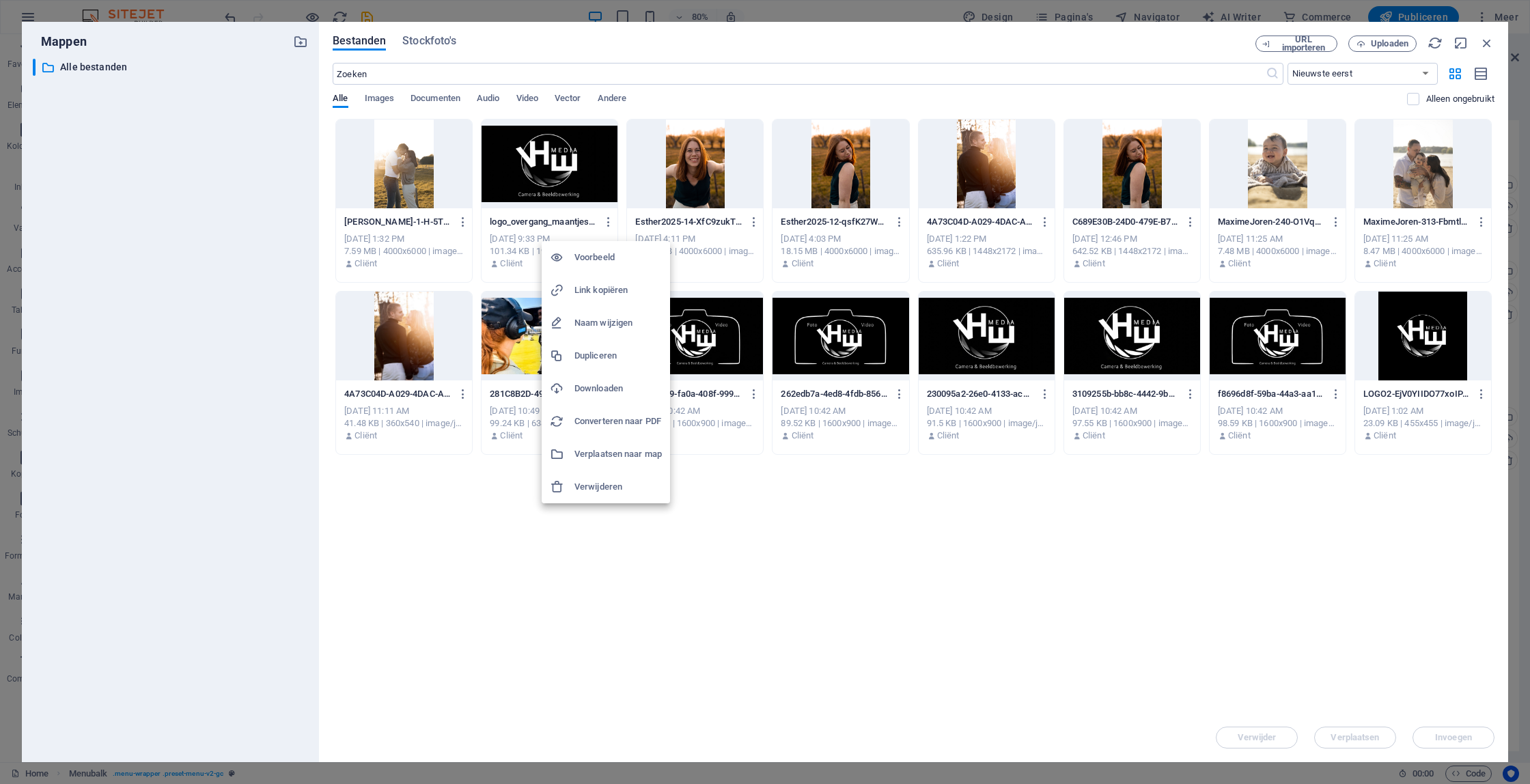
click at [622, 485] on h6 "Verwijderen" at bounding box center [617, 487] width 87 height 17
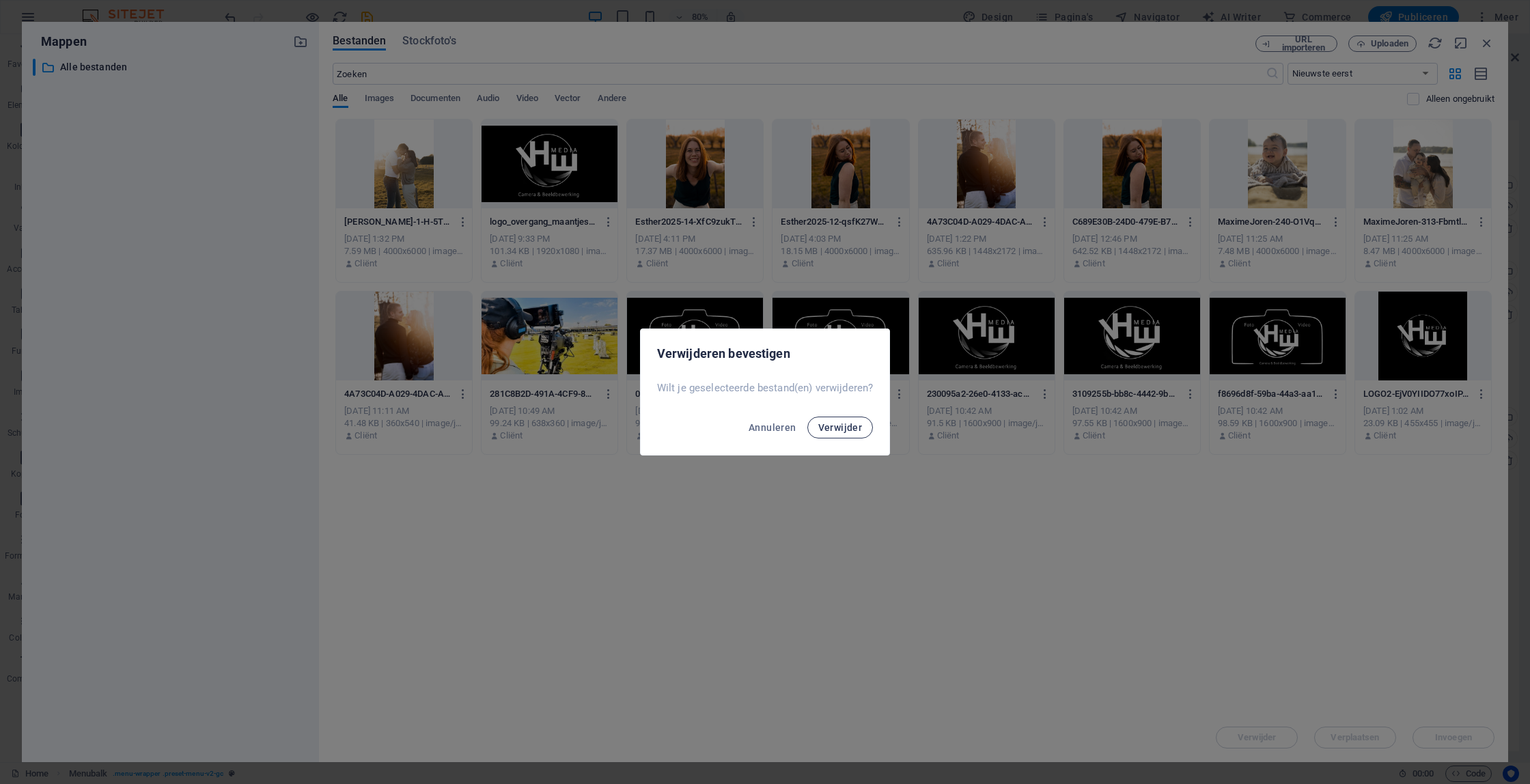
click at [846, 429] on span "Verwijder" at bounding box center [840, 427] width 44 height 11
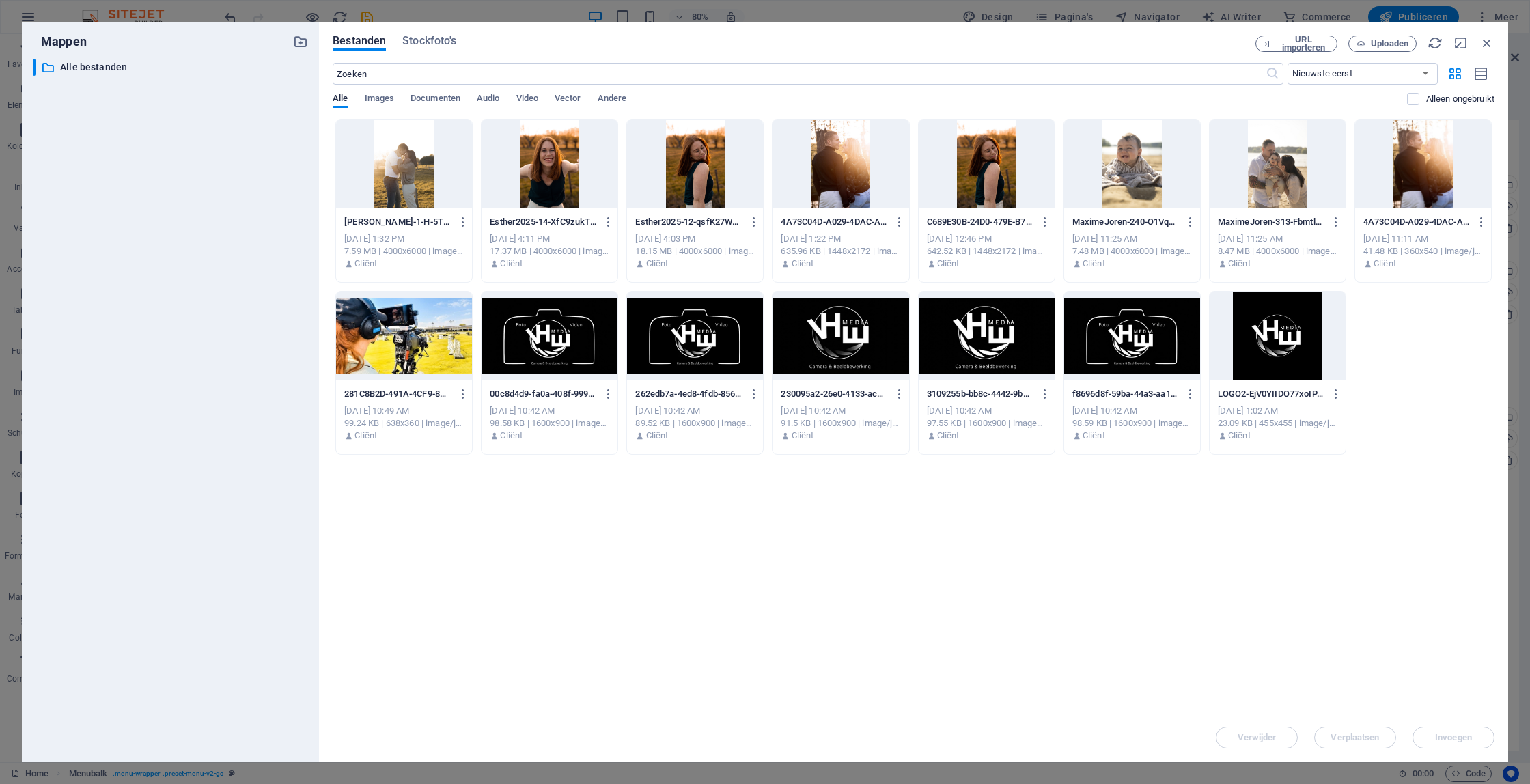
click at [428, 350] on div at bounding box center [404, 336] width 136 height 89
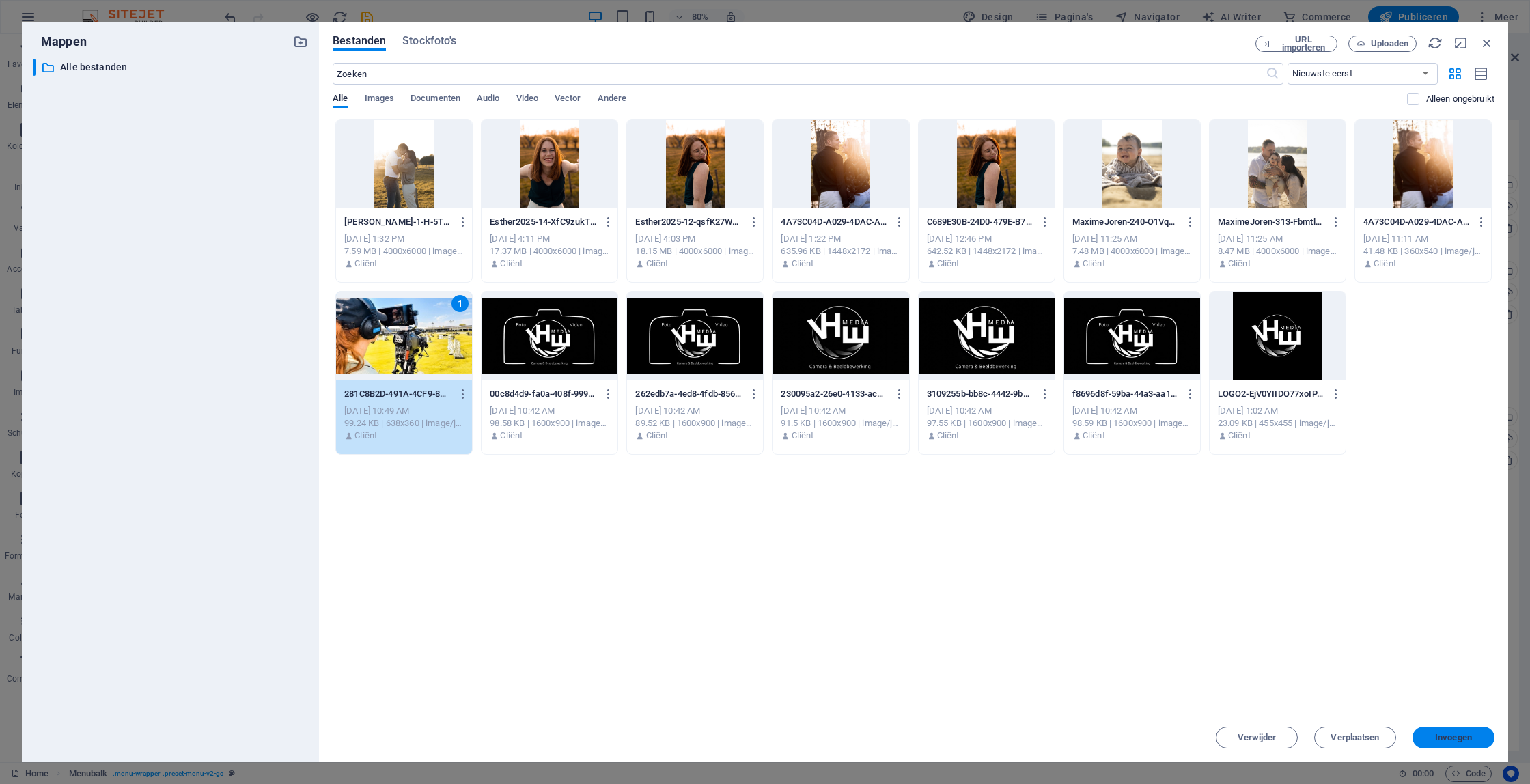
click at [1476, 740] on span "Invoegen" at bounding box center [1453, 737] width 71 height 8
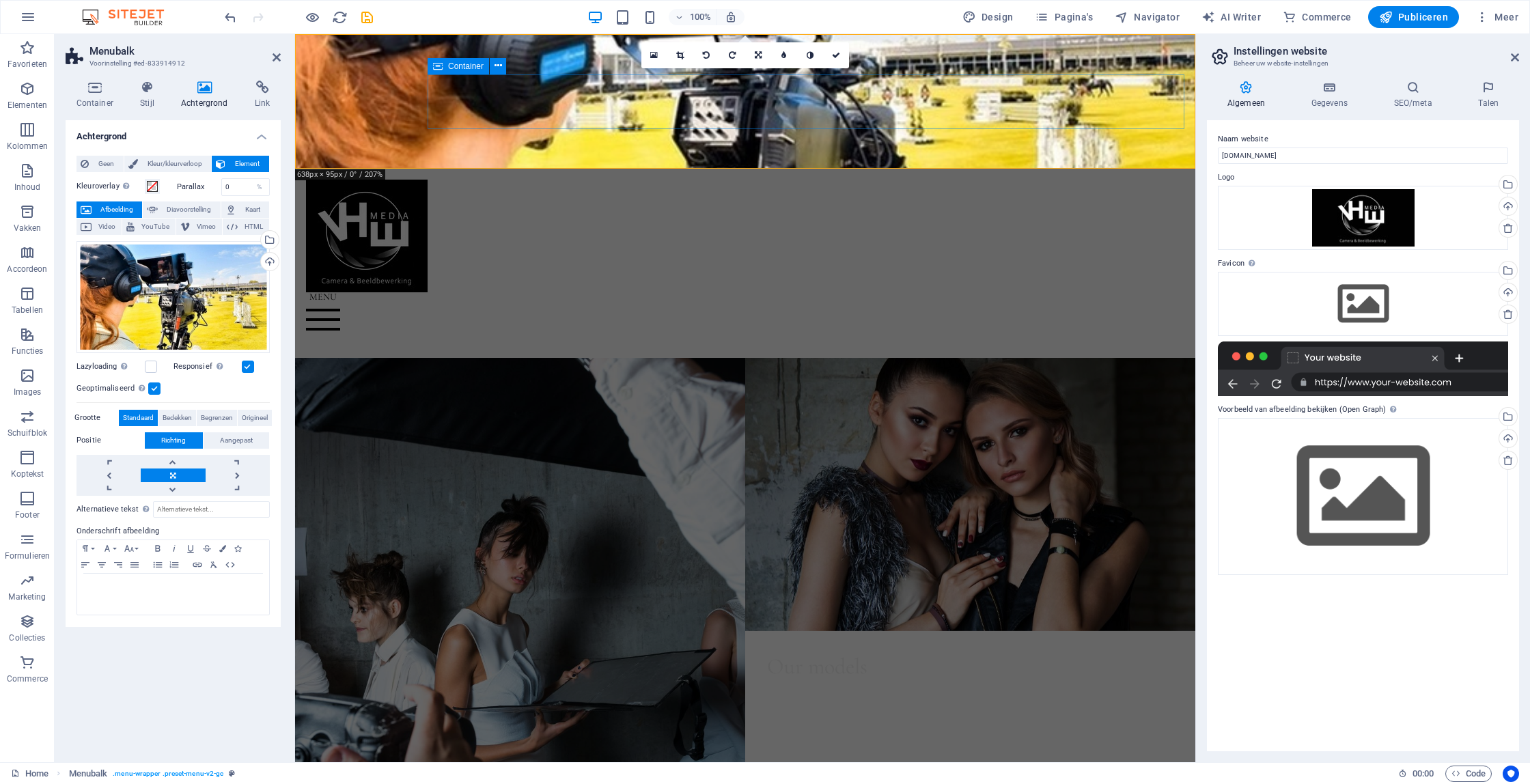
click at [957, 293] on div at bounding box center [746, 320] width 879 height 55
drag, startPoint x: 992, startPoint y: 53, endPoint x: 992, endPoint y: 68, distance: 15.0
click at [992, 68] on figure at bounding box center [746, 101] width 901 height 135
click at [955, 52] on figure at bounding box center [746, 101] width 901 height 135
drag, startPoint x: 959, startPoint y: 44, endPoint x: 959, endPoint y: 55, distance: 11.0
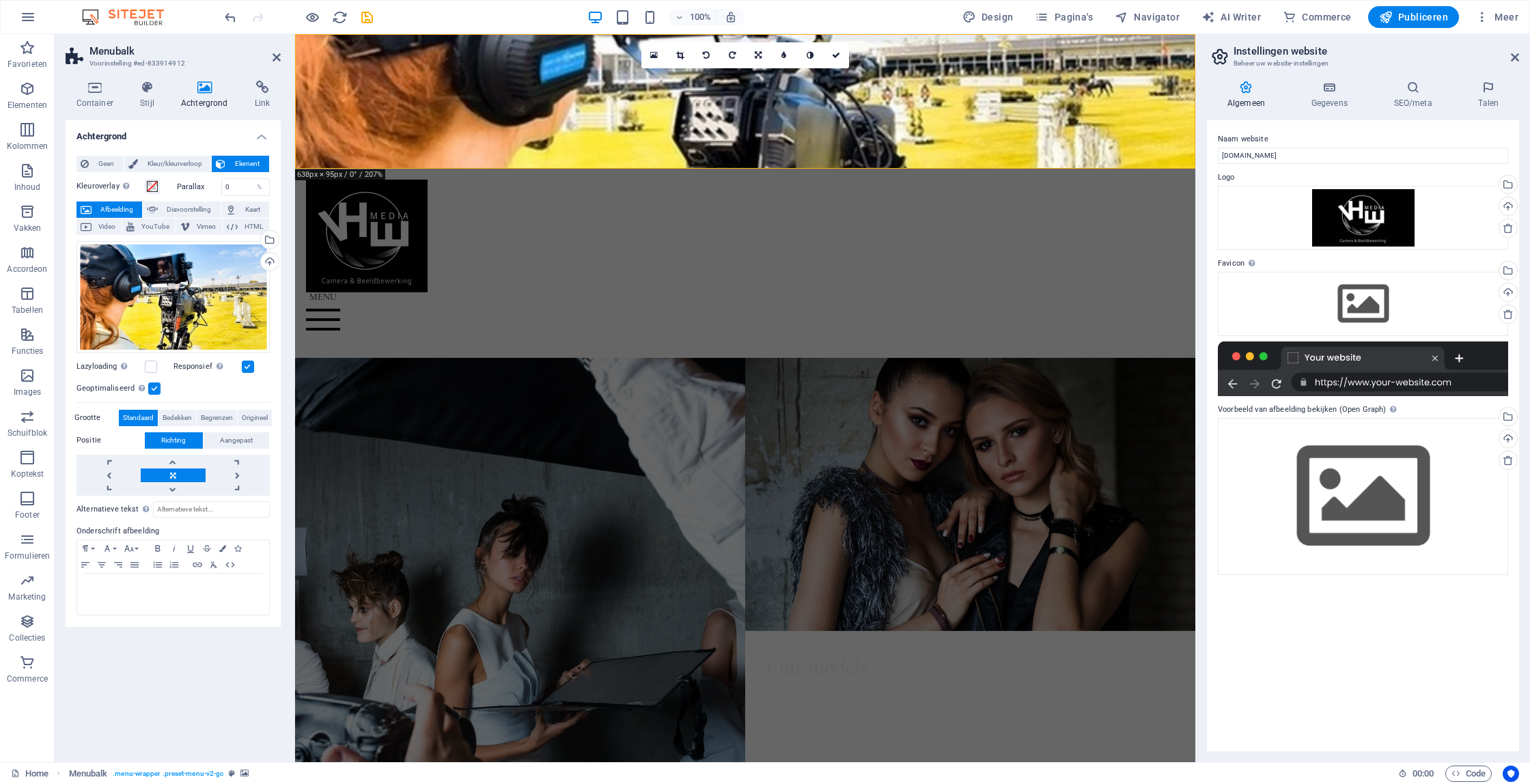
click at [959, 55] on figure at bounding box center [746, 101] width 901 height 135
click at [446, 45] on figure at bounding box center [746, 101] width 901 height 135
click at [183, 491] on link at bounding box center [172, 489] width 64 height 14
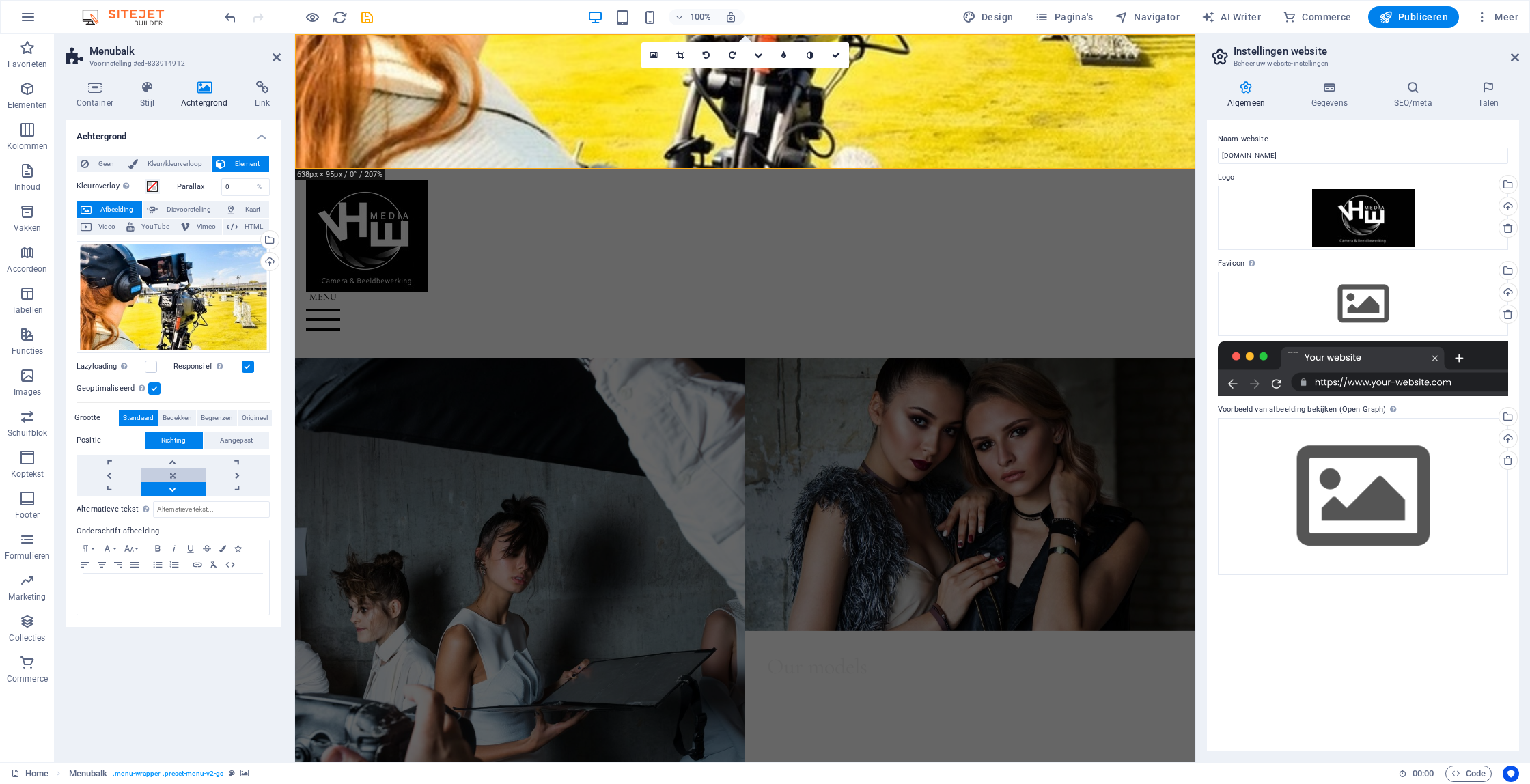
click at [174, 475] on link at bounding box center [172, 475] width 64 height 14
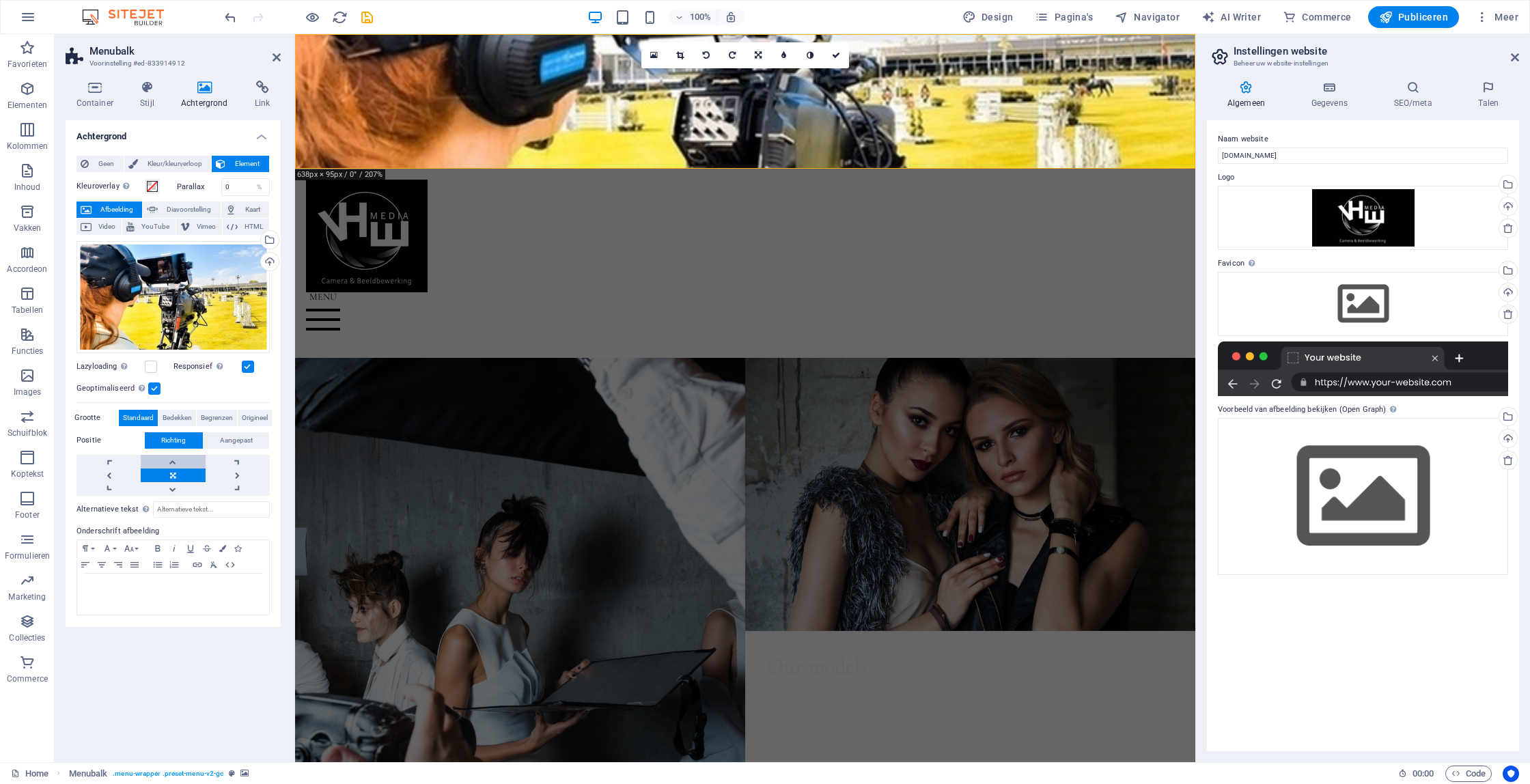
click at [168, 463] on link at bounding box center [172, 461] width 64 height 14
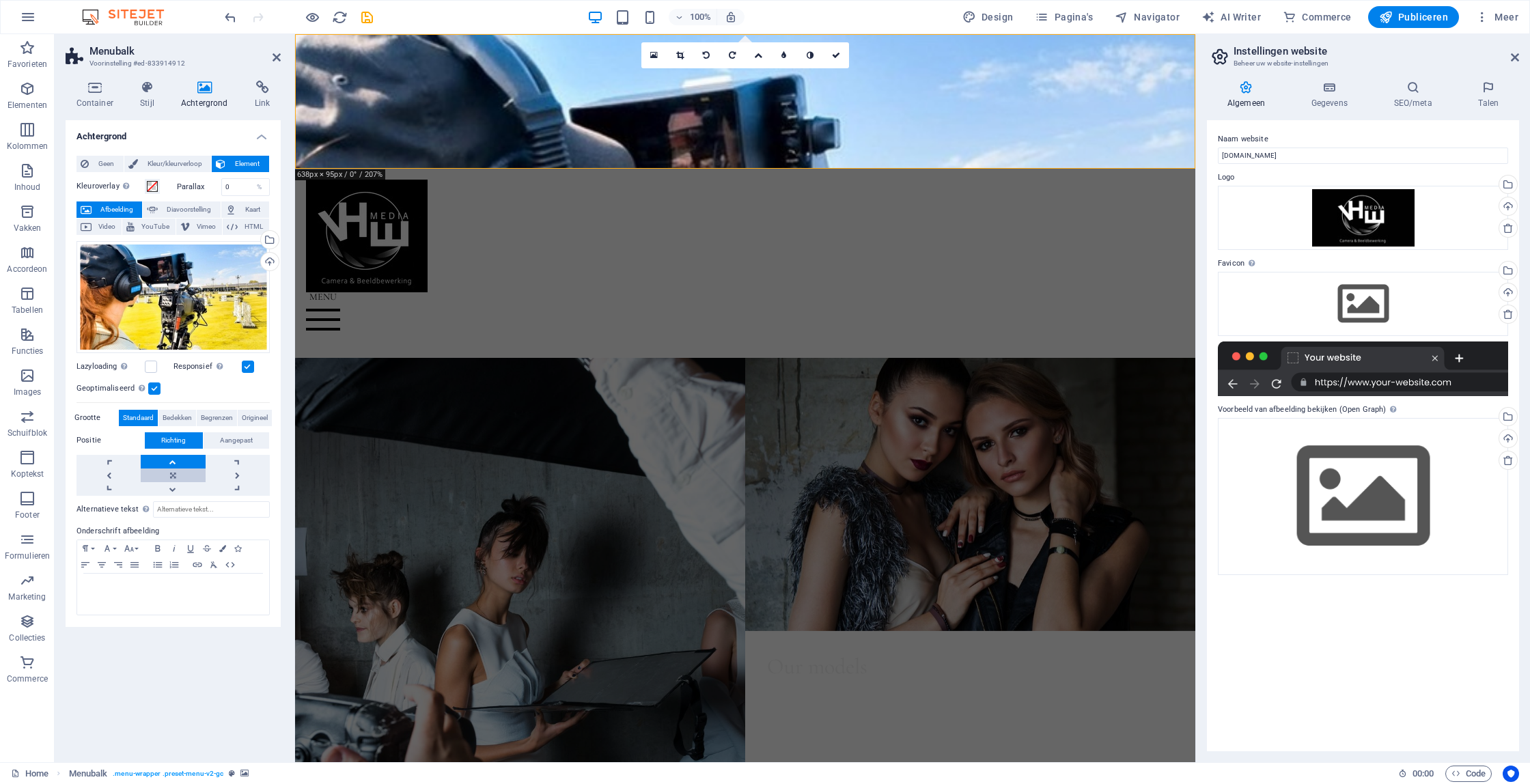
click at [183, 474] on link at bounding box center [172, 475] width 64 height 14
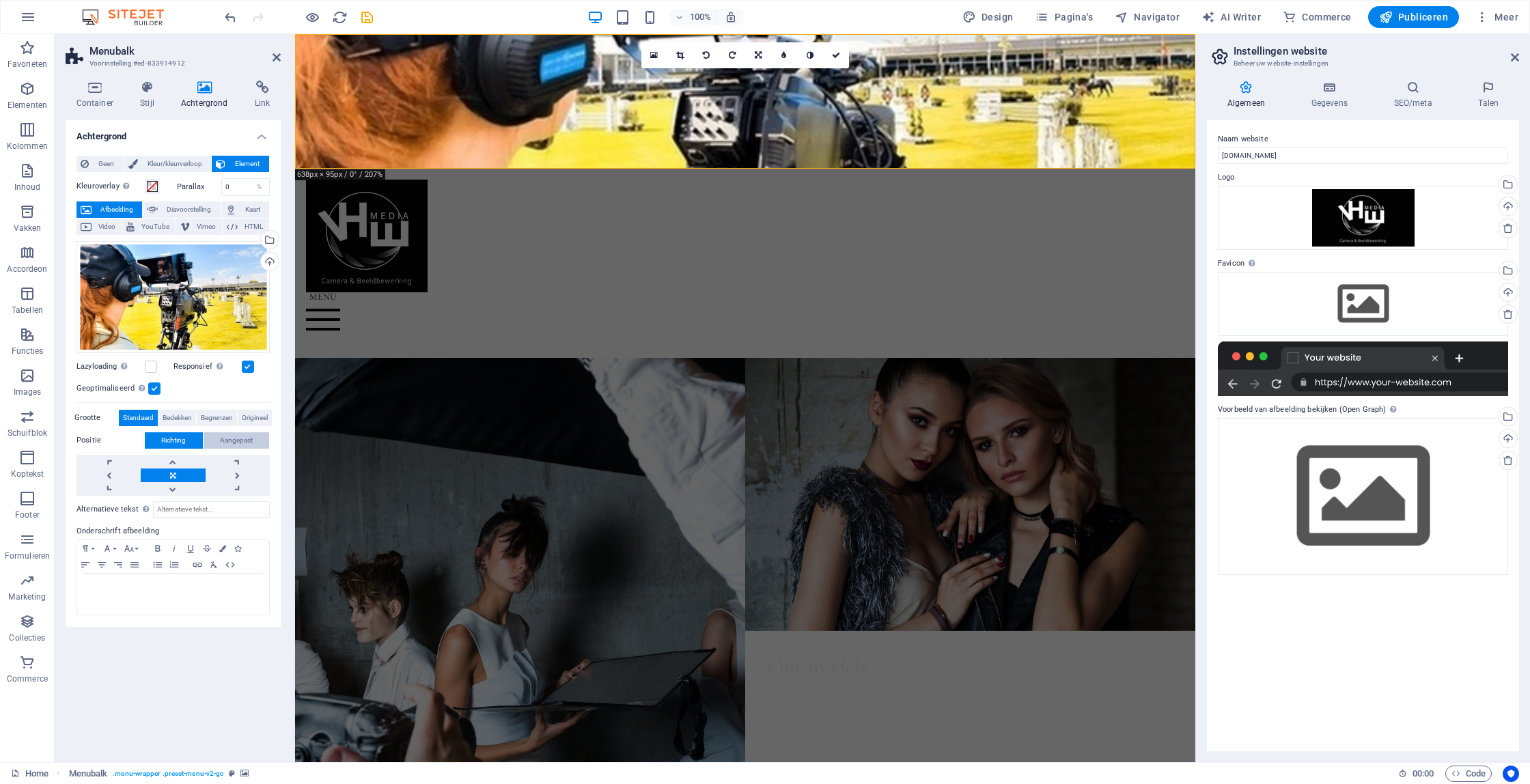
click at [240, 440] on span "Aangepast" at bounding box center [237, 440] width 33 height 17
drag, startPoint x: 135, startPoint y: 465, endPoint x: 144, endPoint y: 467, distance: 9.2
click at [144, 467] on div "50 px rem % vh vw" at bounding box center [149, 467] width 43 height 17
click at [149, 467] on input "50" at bounding box center [157, 467] width 26 height 17
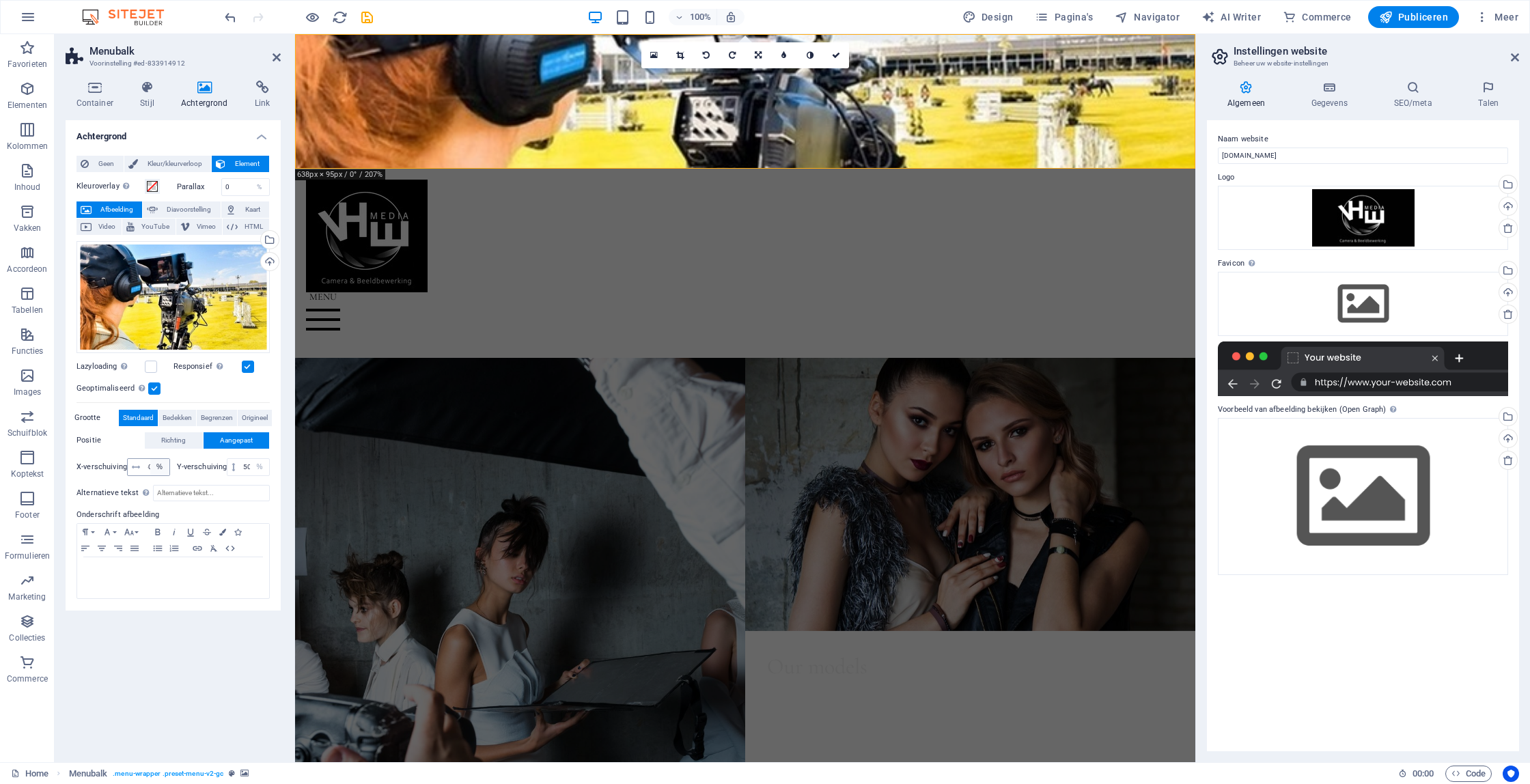
type input "1000"
click at [151, 467] on select "px rem % vh vw" at bounding box center [160, 467] width 19 height 17
click at [248, 467] on input "50" at bounding box center [254, 467] width 29 height 17
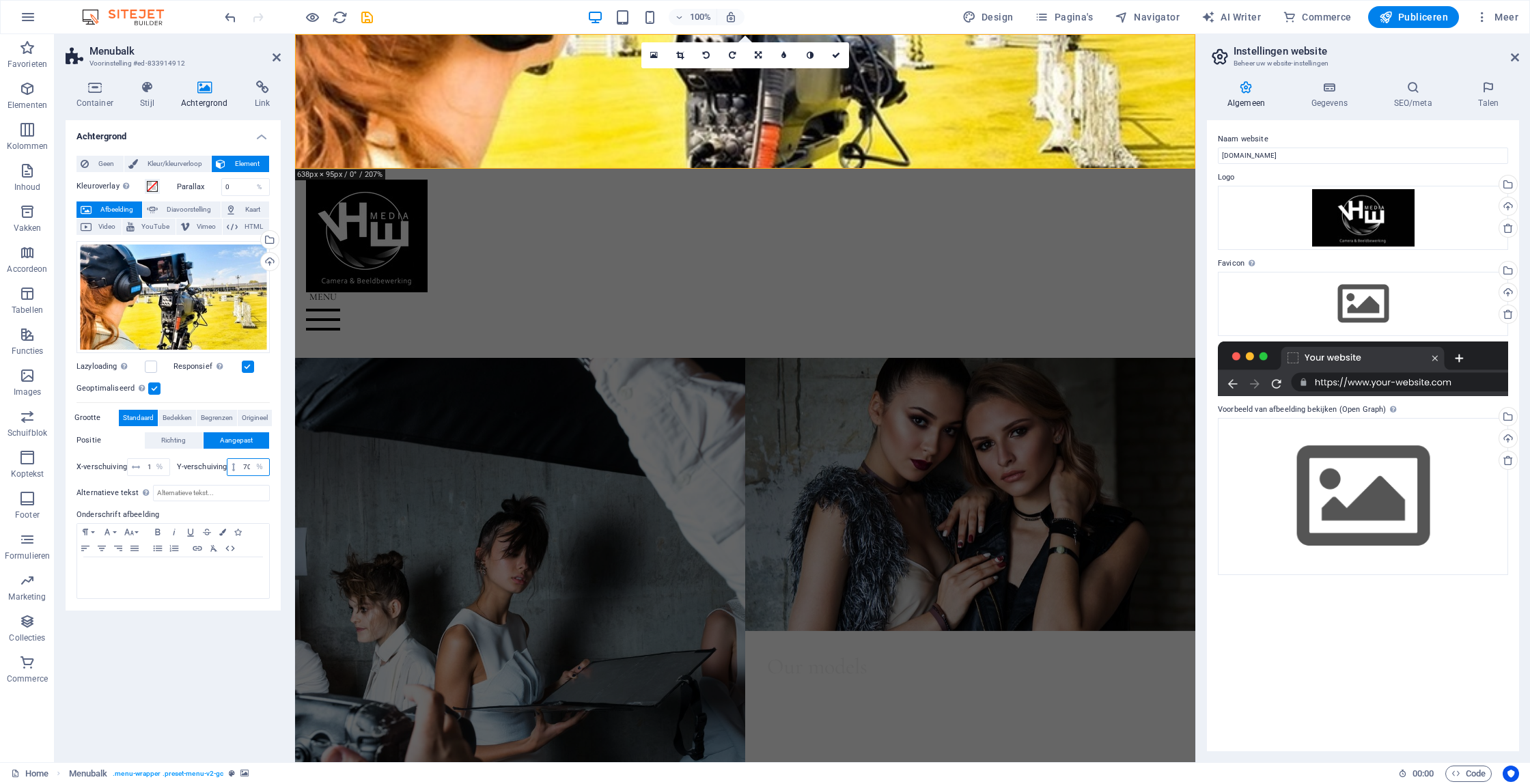
click at [247, 467] on input "70" at bounding box center [254, 467] width 29 height 17
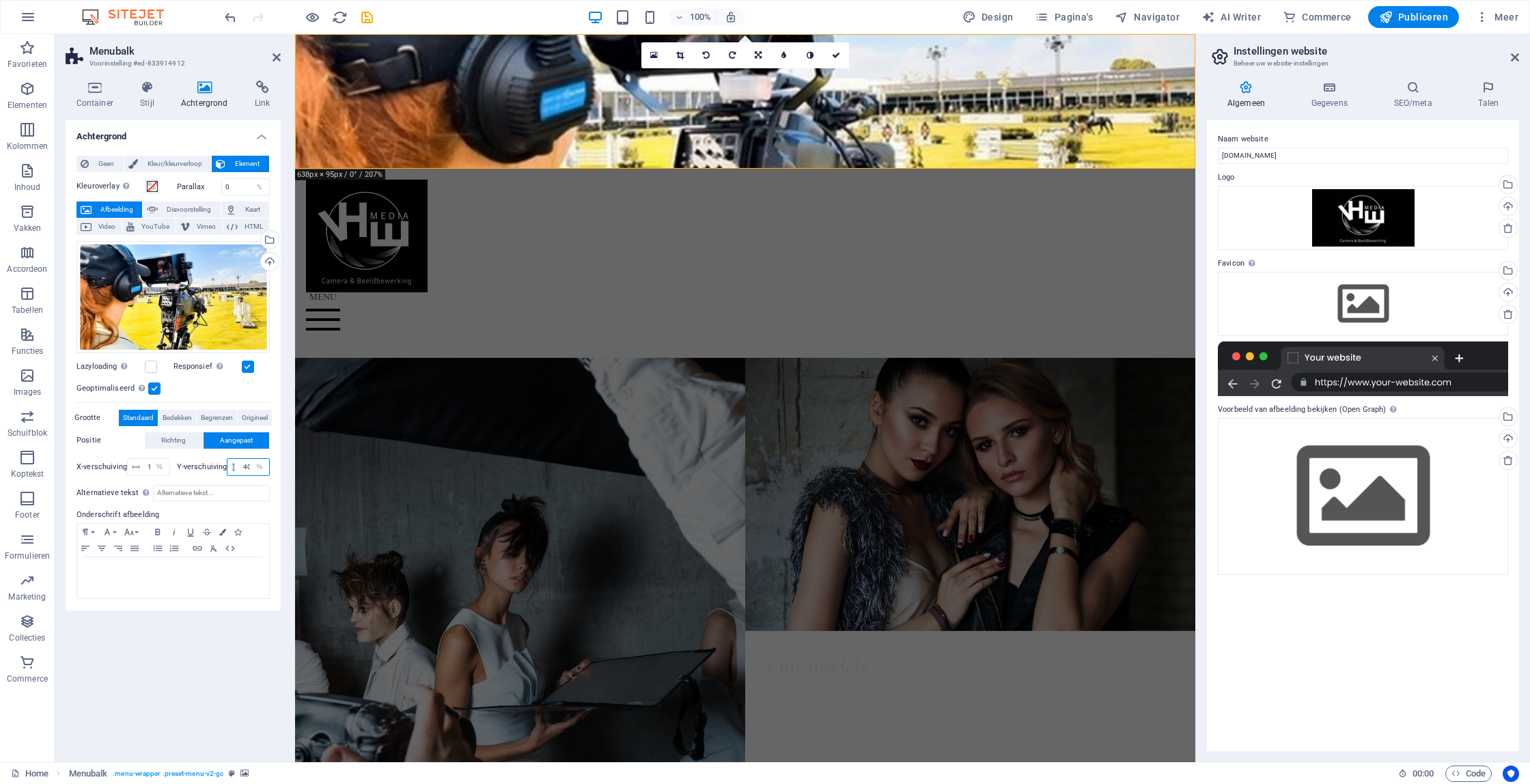
click at [248, 467] on input "40" at bounding box center [254, 467] width 29 height 17
type input "30"
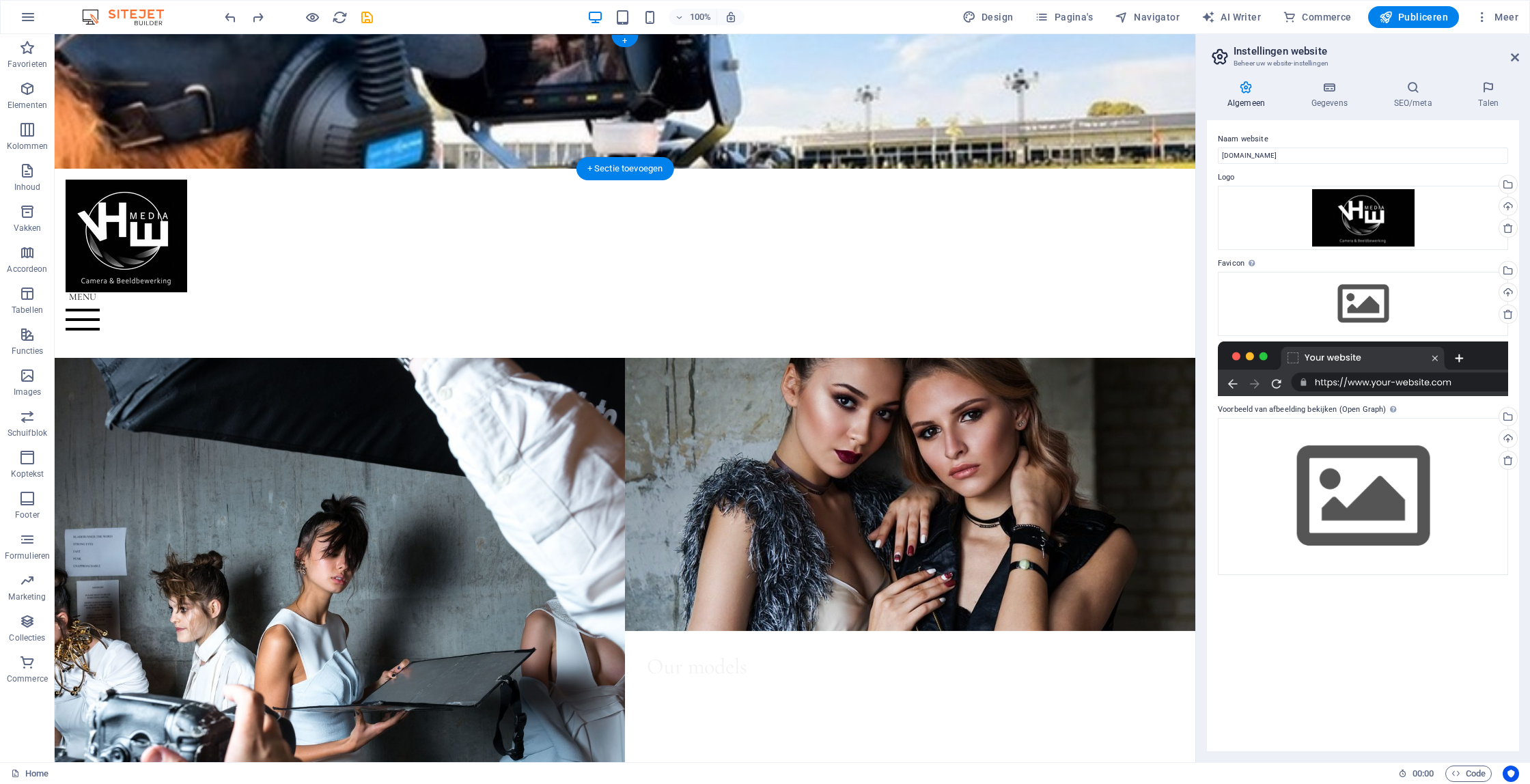
click at [447, 57] on figure at bounding box center [626, 101] width 1141 height 135
drag, startPoint x: 447, startPoint y: 57, endPoint x: 205, endPoint y: 57, distance: 242.0
click at [447, 57] on figure at bounding box center [626, 101] width 1141 height 135
select select "%"
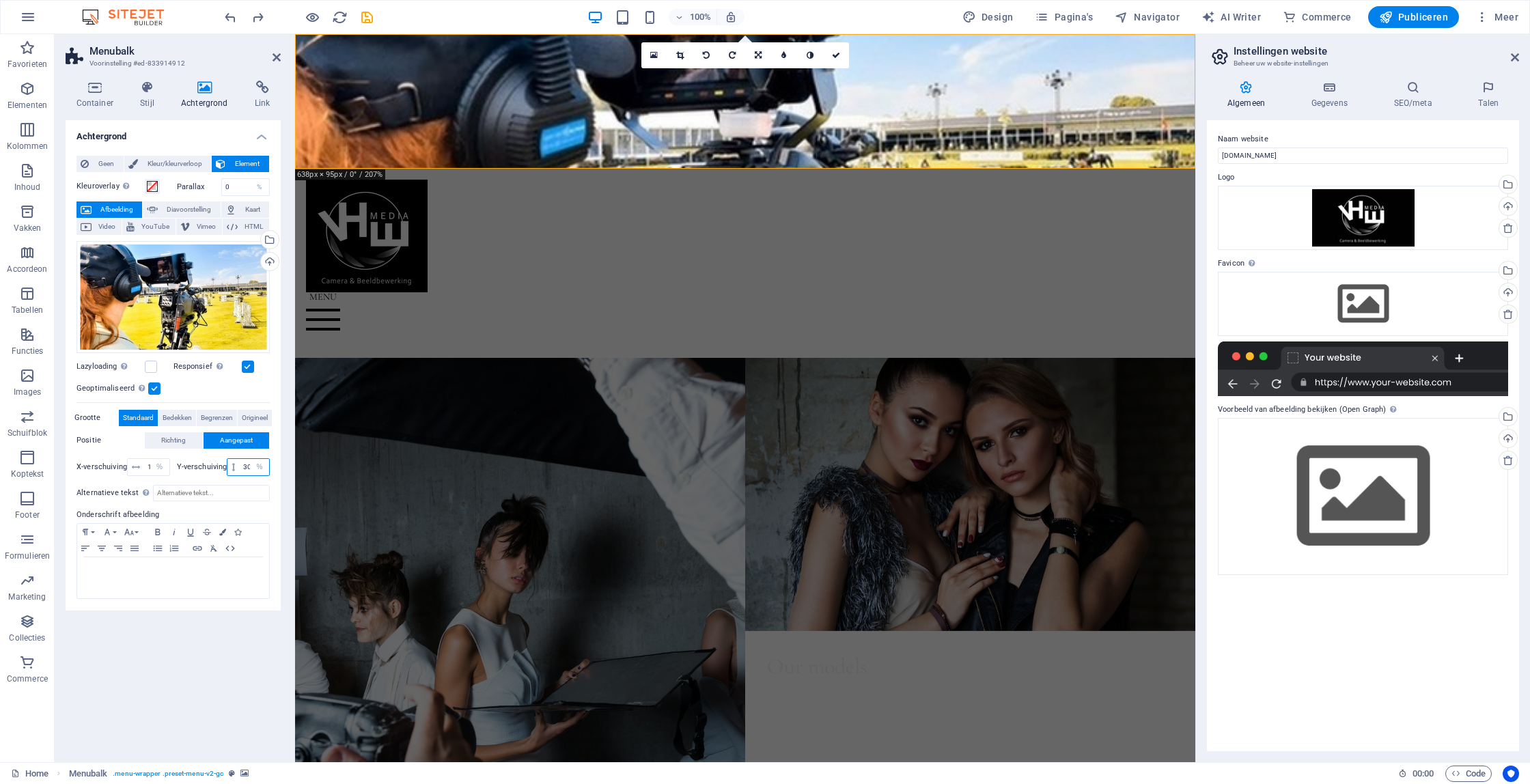
click at [248, 470] on input "30" at bounding box center [254, 467] width 29 height 17
type input "40"
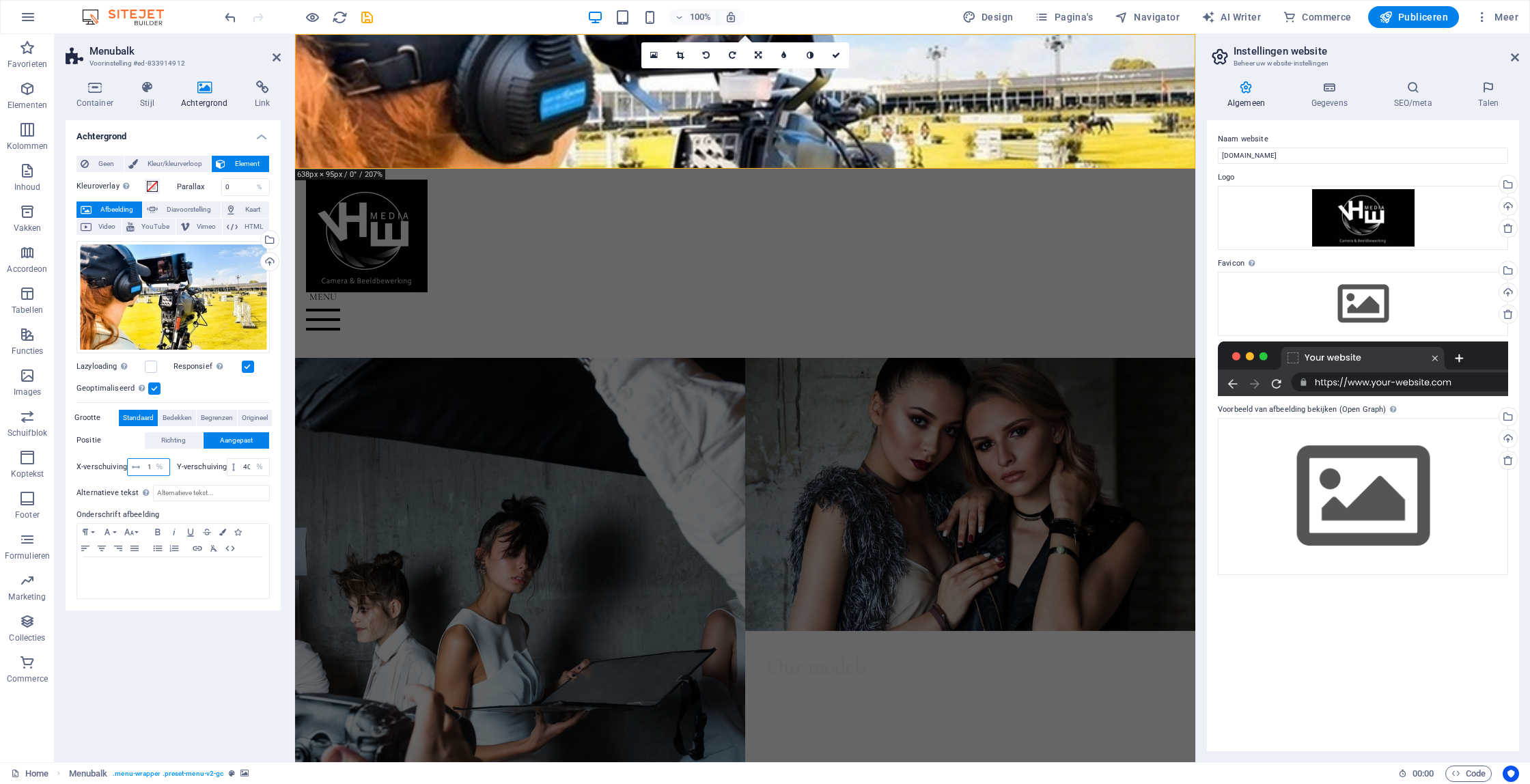
click at [149, 468] on input "1000" at bounding box center [157, 467] width 26 height 17
click at [149, 469] on input "1000" at bounding box center [157, 467] width 26 height 17
click at [151, 470] on select "px rem % vh vw" at bounding box center [160, 467] width 19 height 17
click at [135, 466] on icon at bounding box center [136, 467] width 8 height 8
click at [136, 466] on icon at bounding box center [136, 467] width 8 height 8
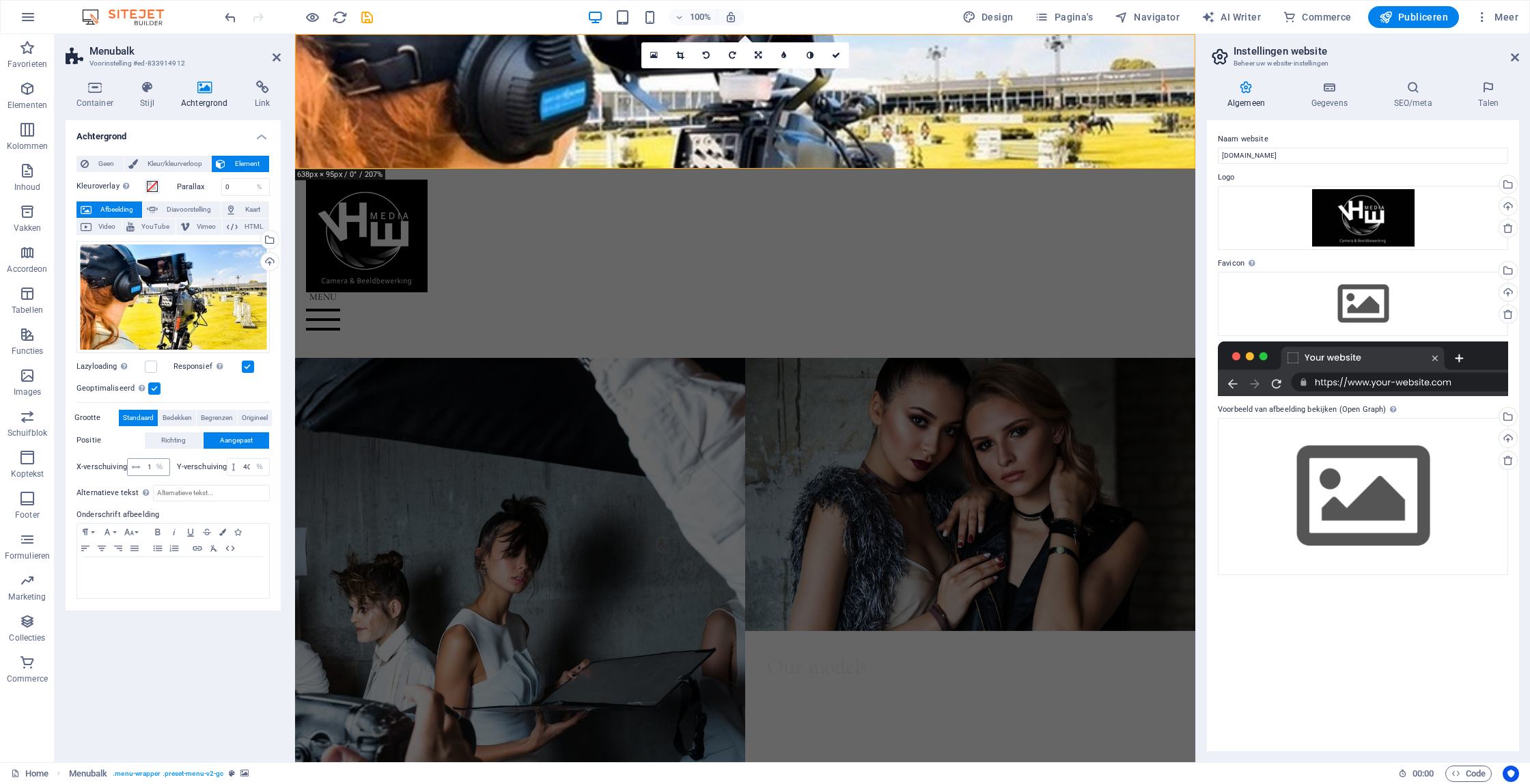
click at [144, 465] on div "1000 px rem % vh vw" at bounding box center [149, 467] width 43 height 17
click at [150, 466] on select "px rem % vh vw" at bounding box center [160, 467] width 19 height 17
click at [150, 458] on select "px rem % vh vw" at bounding box center [160, 467] width 19 height 17
click at [148, 466] on input "1000" at bounding box center [157, 467] width 26 height 17
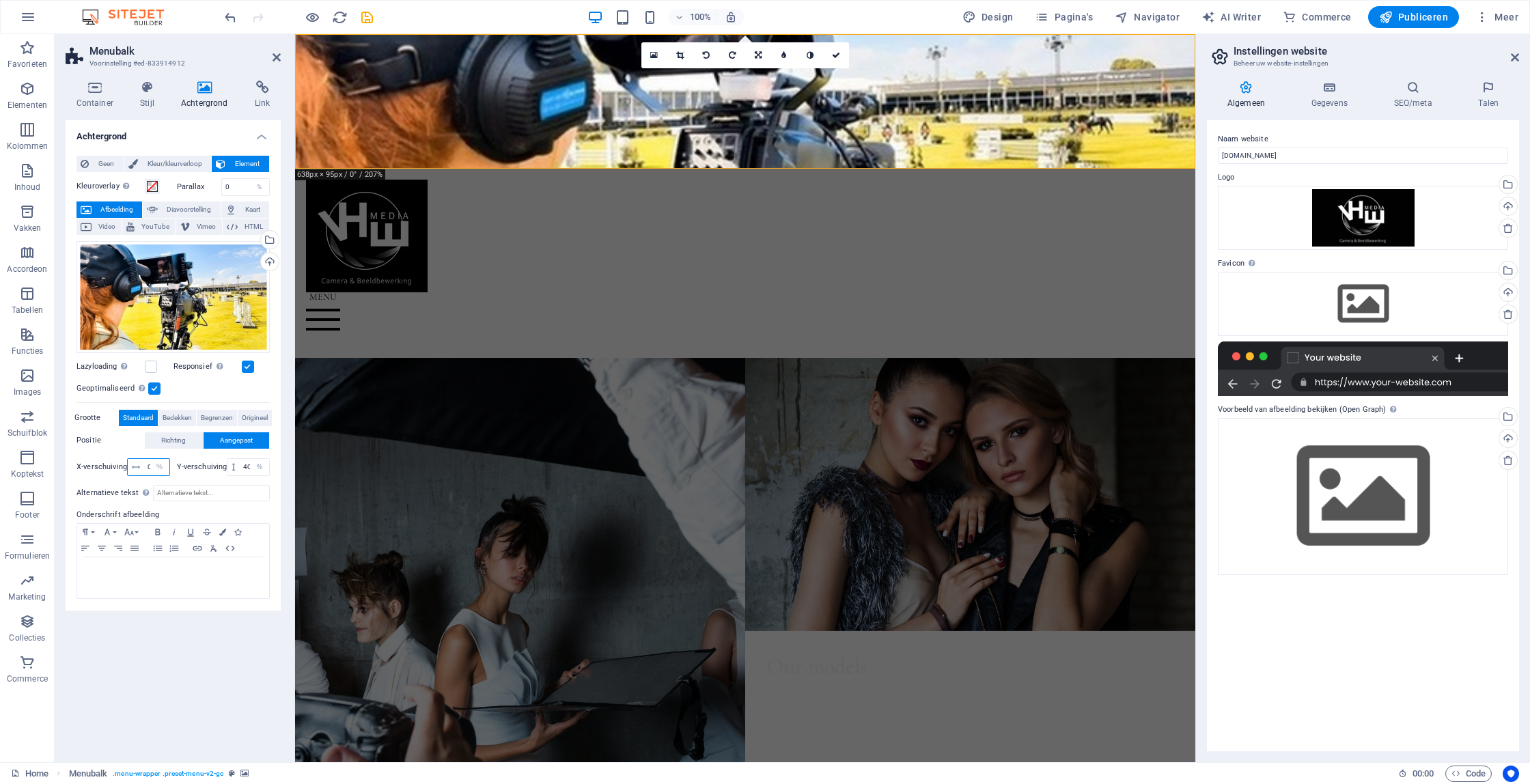
type input "1"
type input "20"
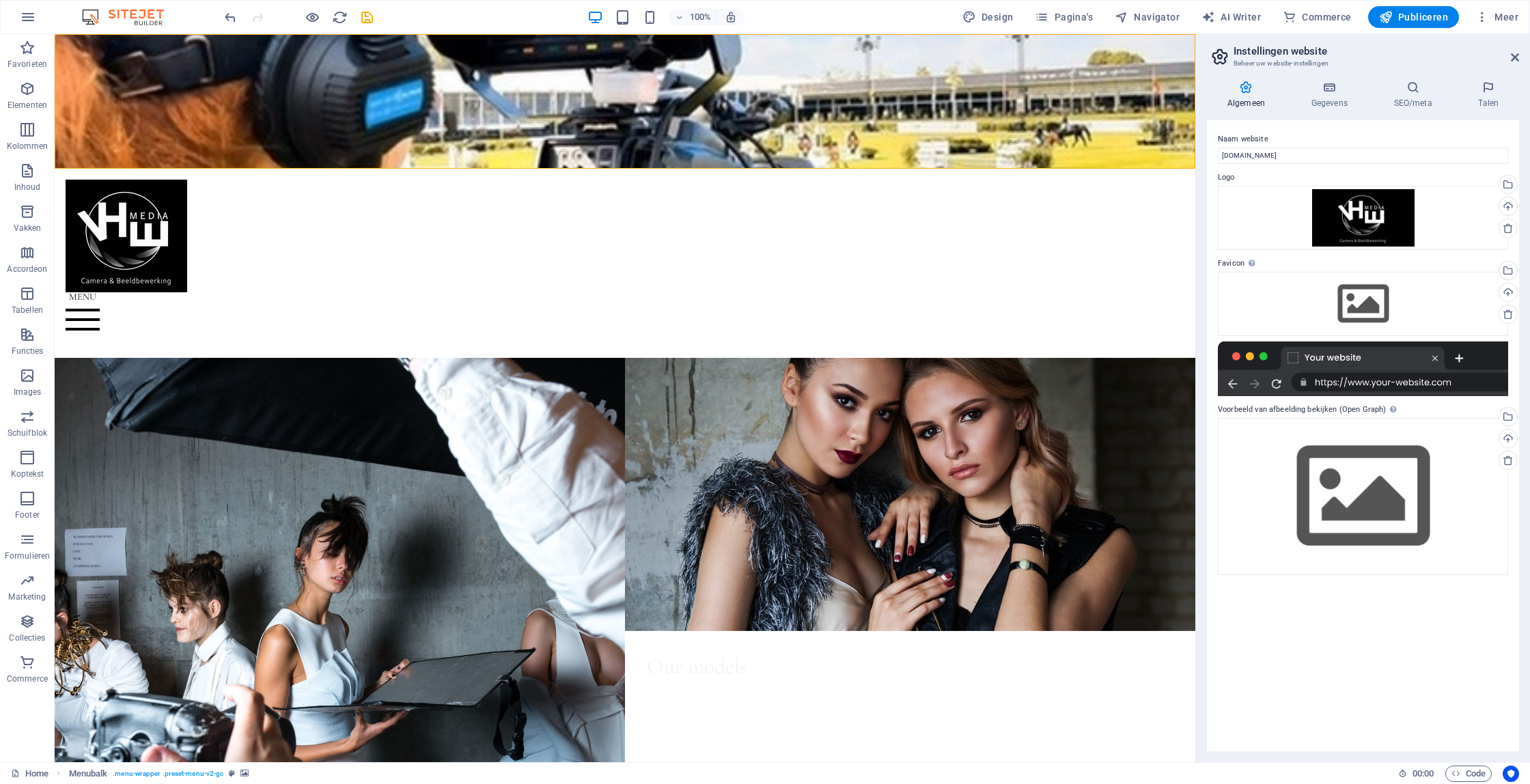
click at [756, 44] on figure at bounding box center [626, 101] width 1141 height 135
select select "%"
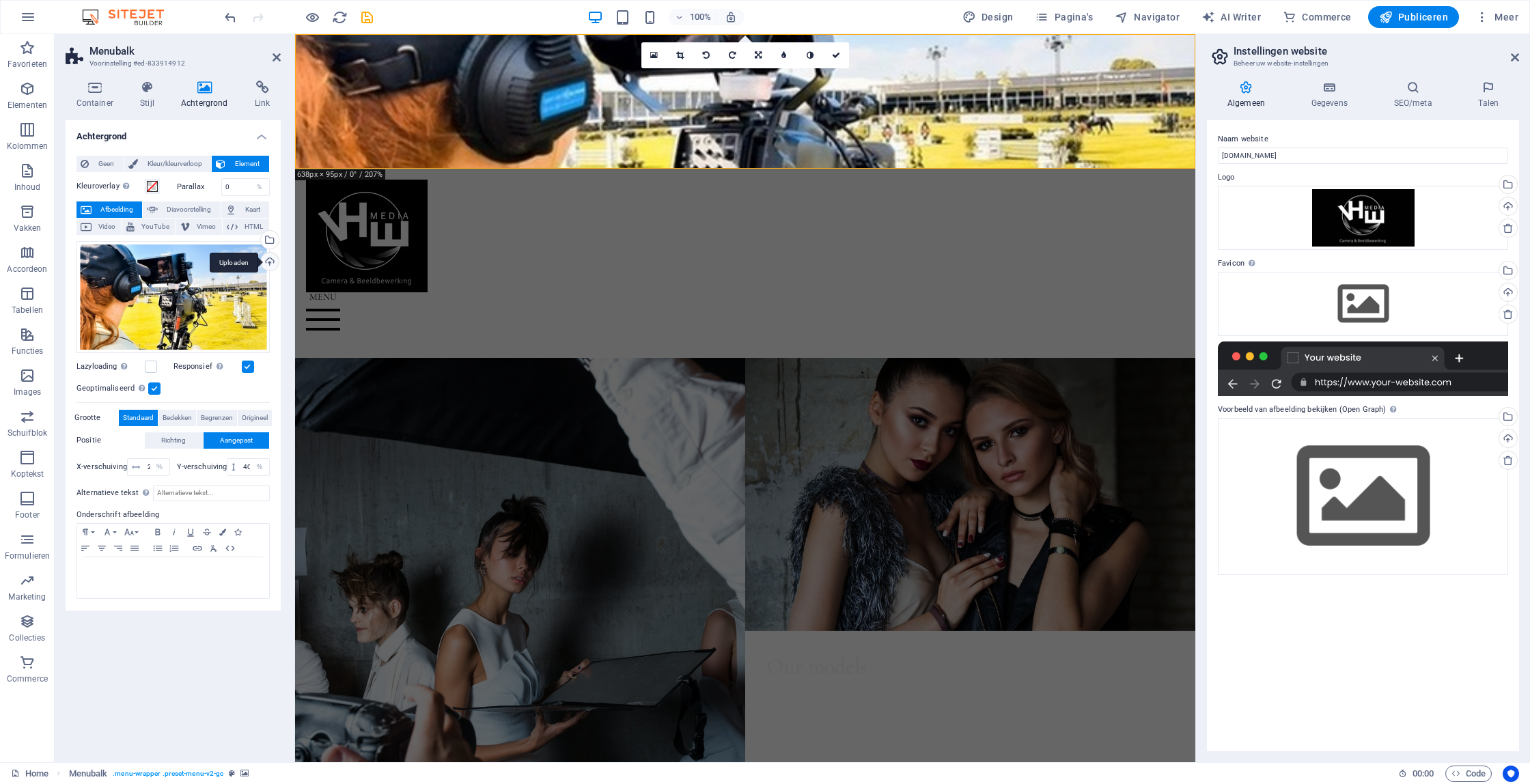
click at [265, 265] on div "Uploaden" at bounding box center [269, 263] width 20 height 20
click at [269, 264] on div "Uploaden" at bounding box center [269, 263] width 20 height 20
click at [106, 228] on span "Video" at bounding box center [106, 226] width 22 height 17
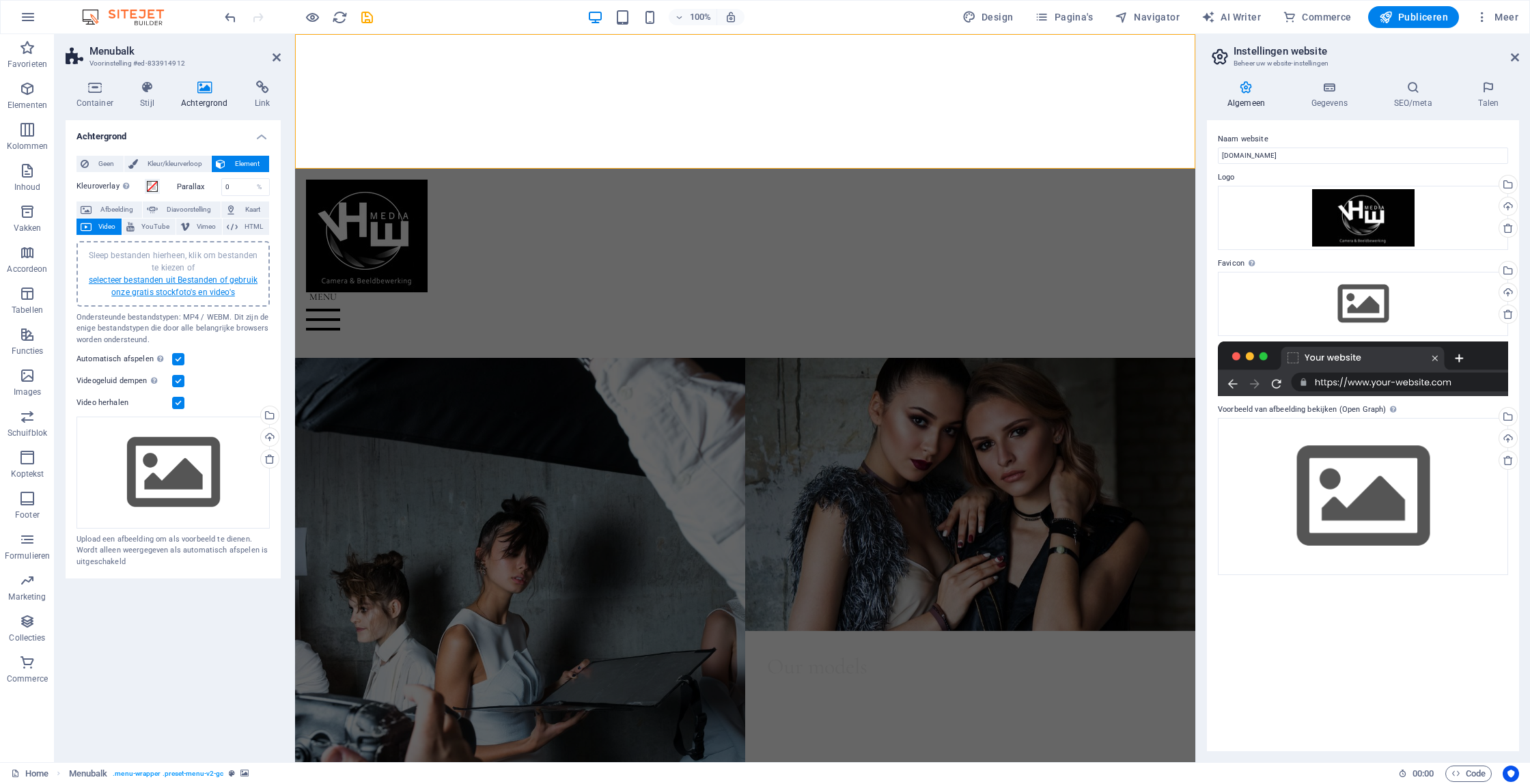
click at [226, 280] on link "selecteer bestanden uit Bestanden of gebruik onze gratis stockfoto's en video's" at bounding box center [173, 286] width 169 height 22
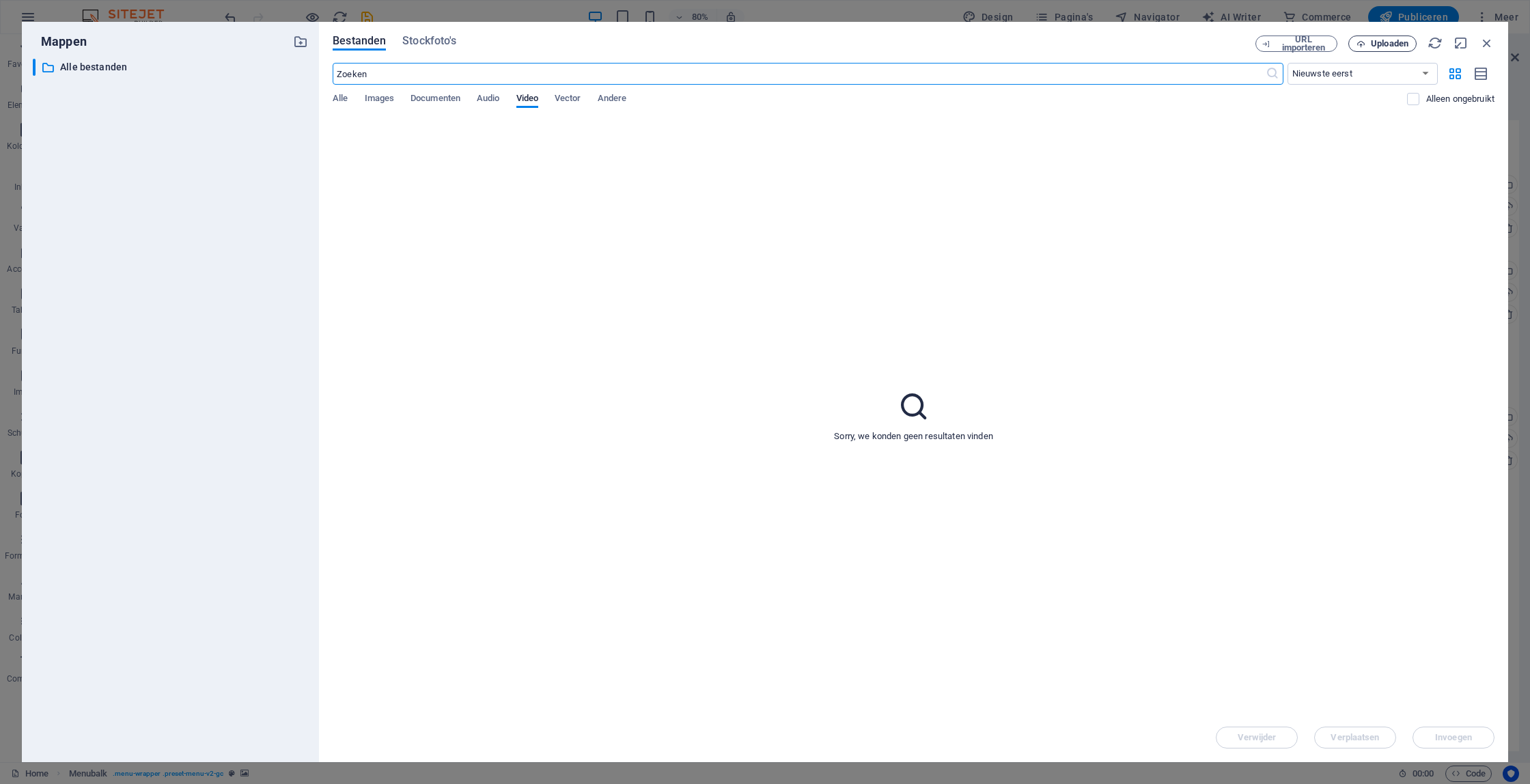
click at [1388, 44] on span "Uploaden" at bounding box center [1390, 43] width 38 height 8
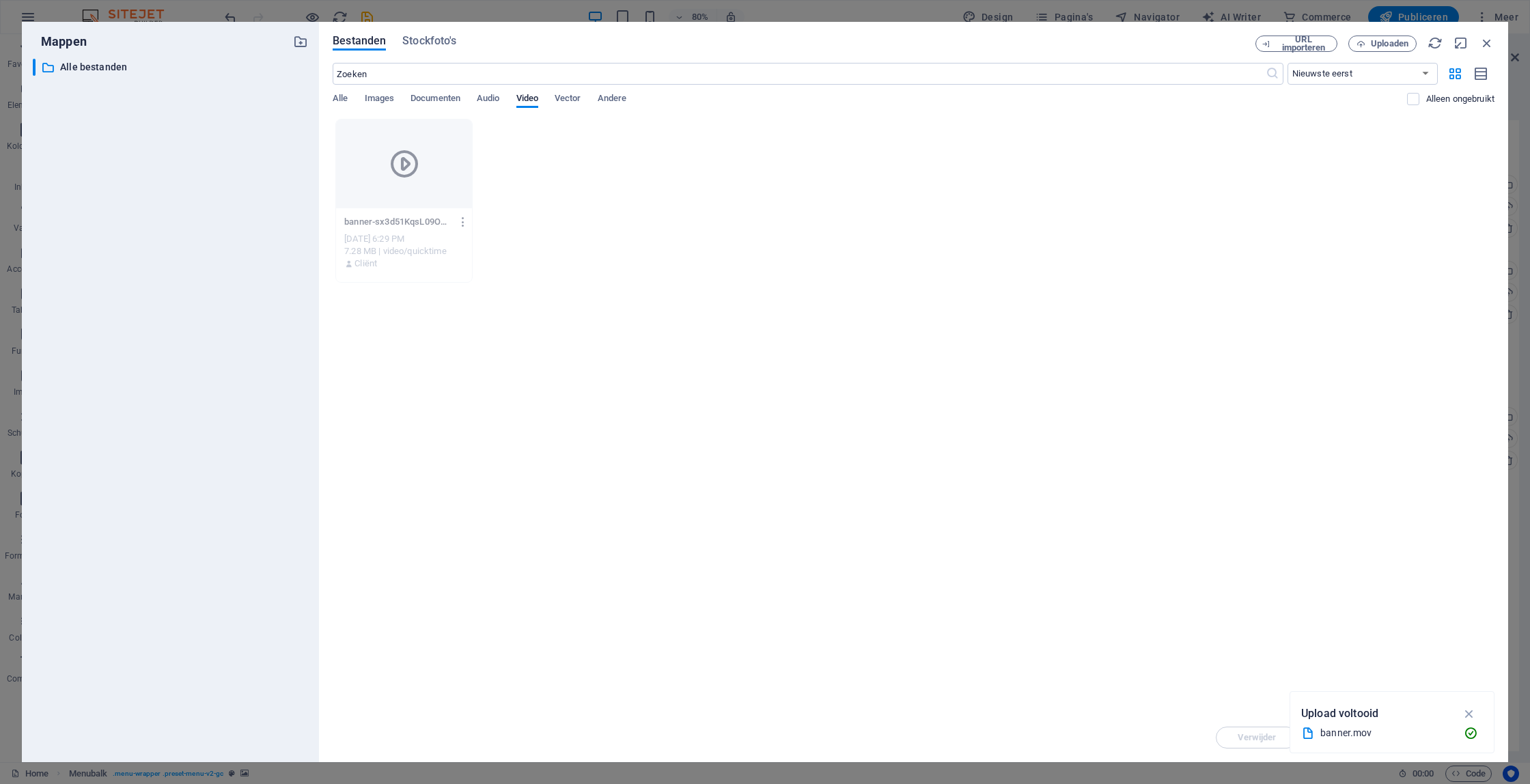
click at [457, 223] on icon "button" at bounding box center [463, 221] width 13 height 12
click at [690, 229] on div at bounding box center [765, 392] width 1530 height 784
click at [423, 189] on div at bounding box center [404, 163] width 136 height 89
click at [1470, 713] on icon "button" at bounding box center [1469, 713] width 16 height 15
click at [1487, 45] on icon "button" at bounding box center [1487, 43] width 15 height 15
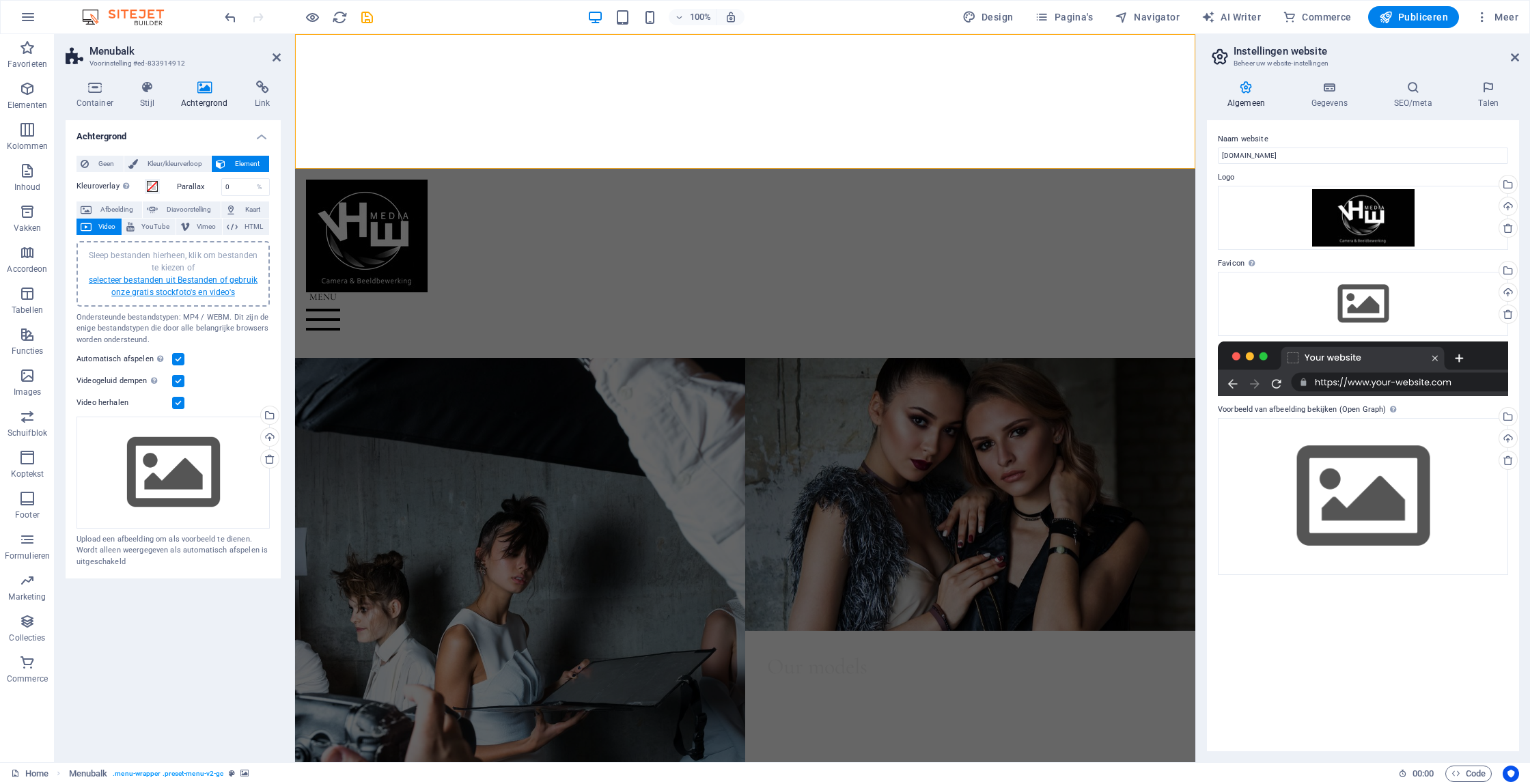
click at [205, 283] on link "selecteer bestanden uit Bestanden of gebruik onze gratis stockfoto's en video's" at bounding box center [173, 286] width 169 height 22
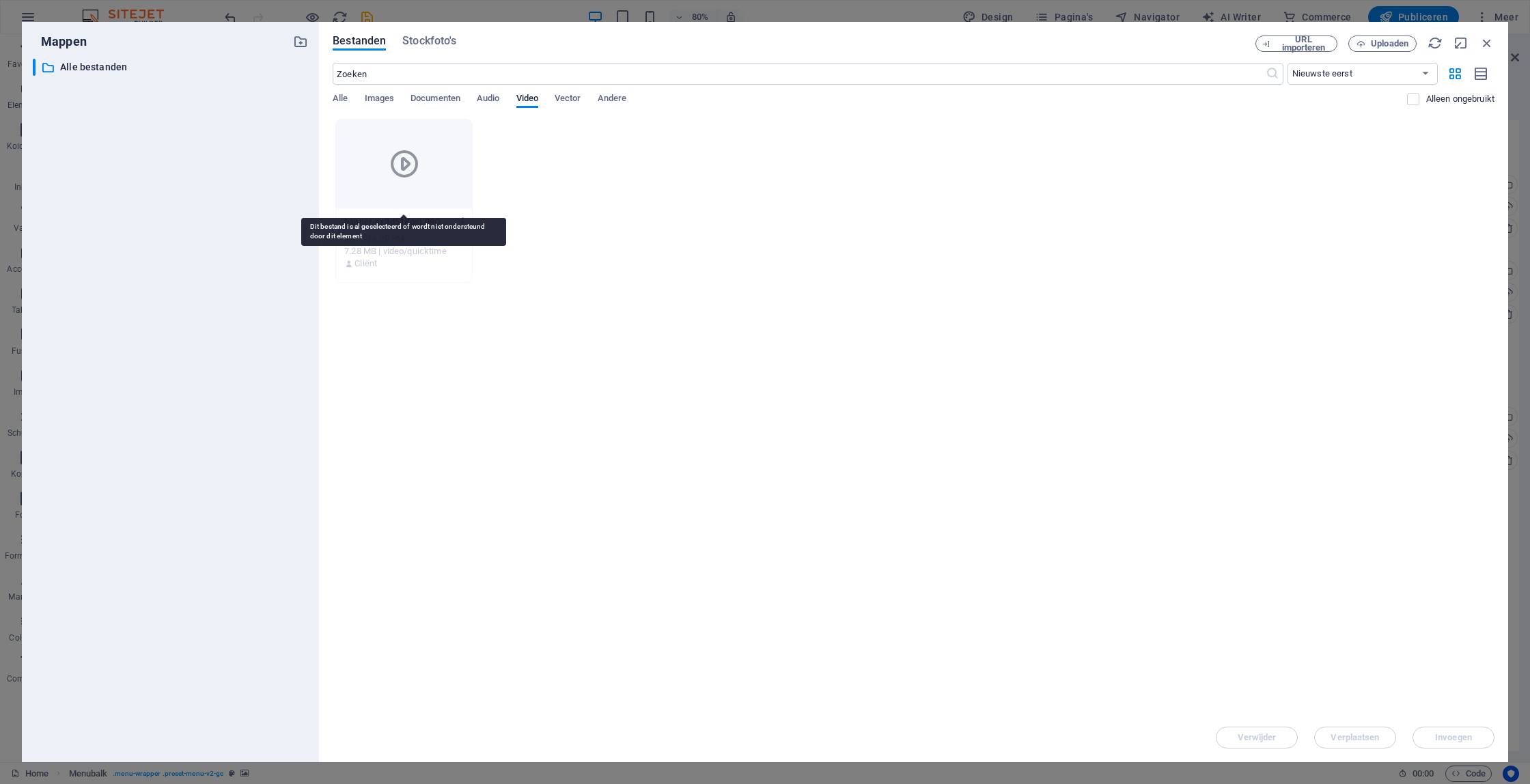
click at [440, 153] on div at bounding box center [404, 163] width 136 height 89
click at [420, 186] on div at bounding box center [404, 163] width 136 height 89
click at [1490, 43] on icon "button" at bounding box center [1487, 43] width 15 height 15
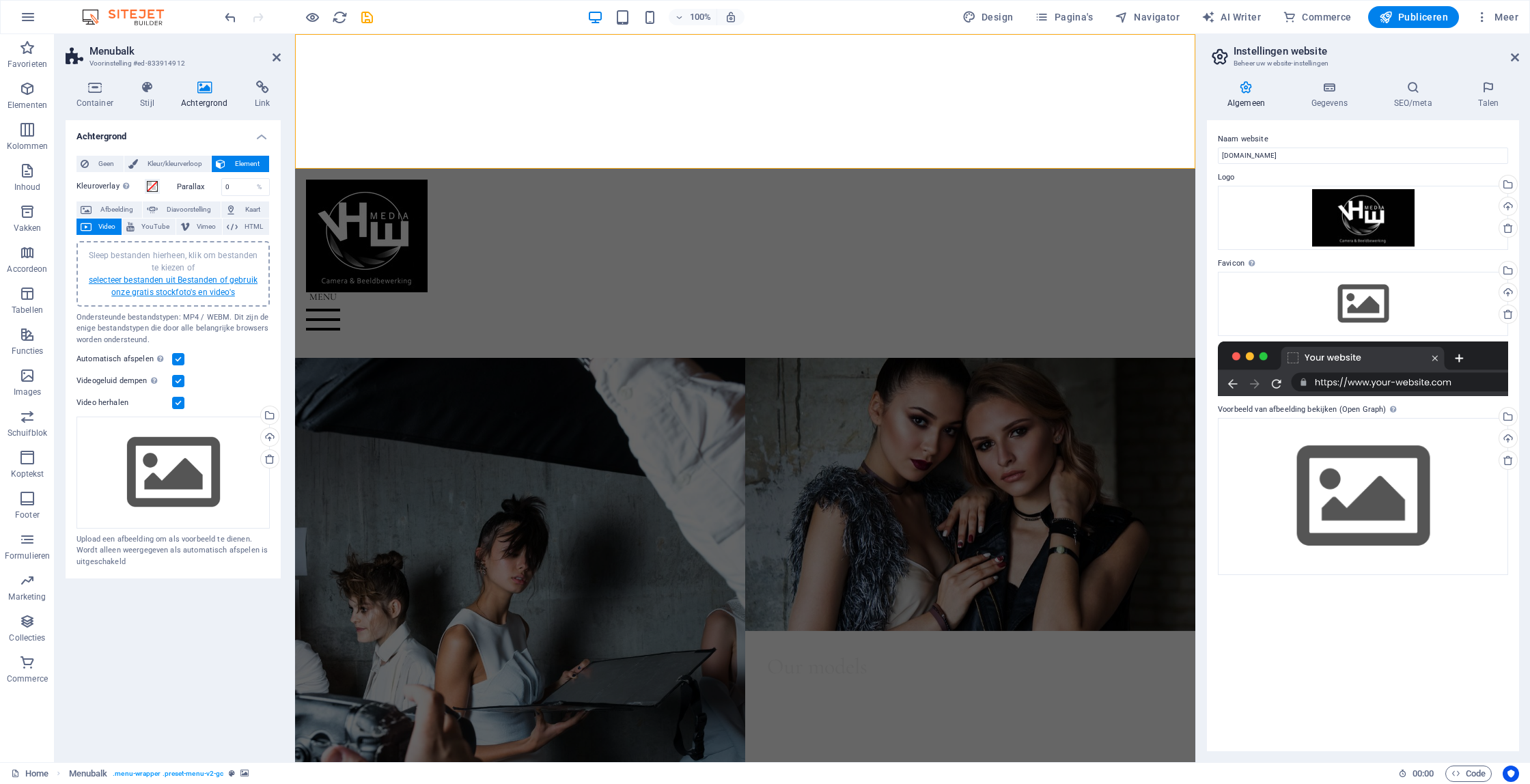
click at [213, 291] on link "selecteer bestanden uit Bestanden of gebruik onze gratis stockfoto's en video's" at bounding box center [173, 286] width 169 height 22
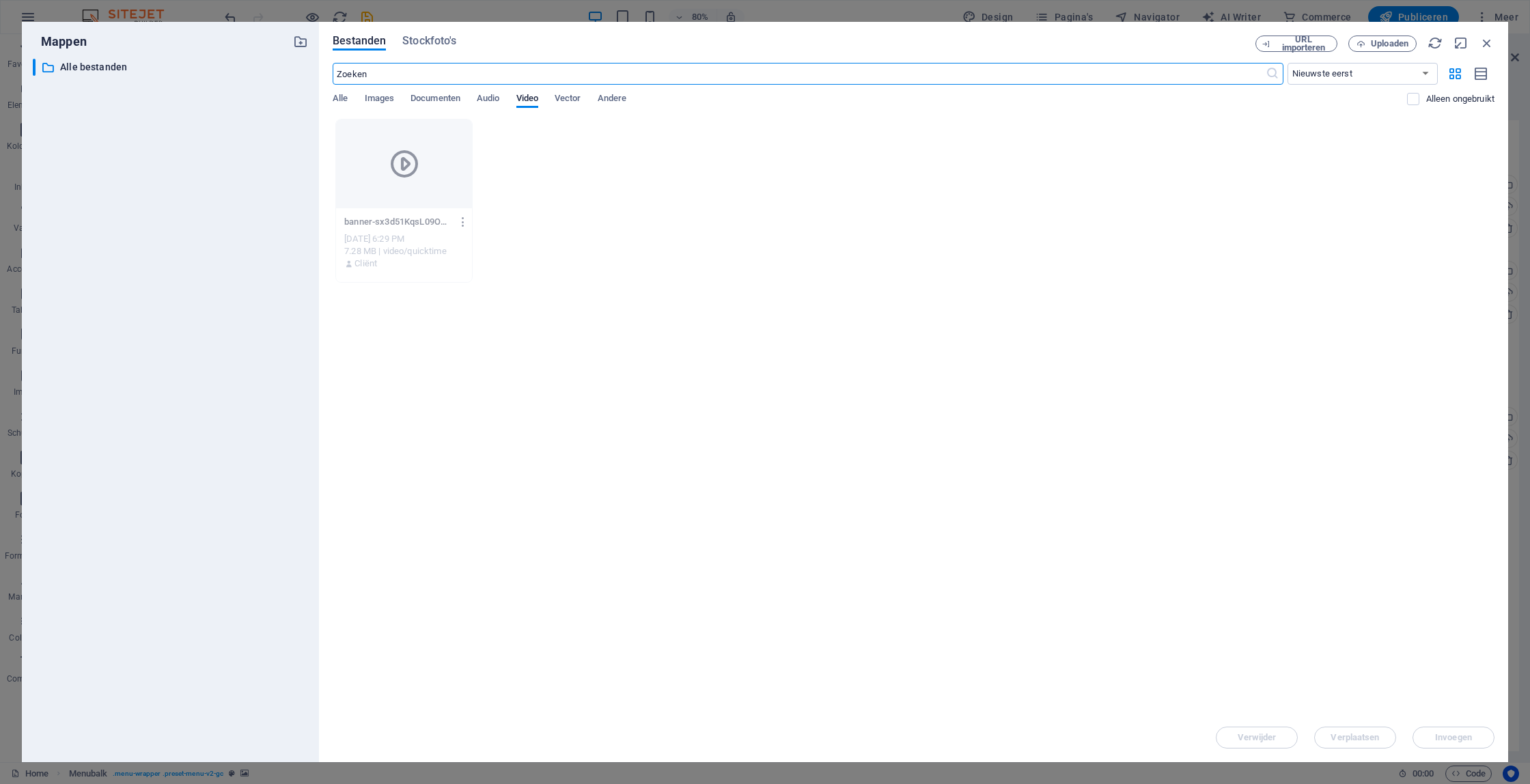
click at [467, 219] on icon "button" at bounding box center [463, 221] width 13 height 12
click at [475, 454] on h6 "Verwijderen" at bounding box center [472, 454] width 87 height 17
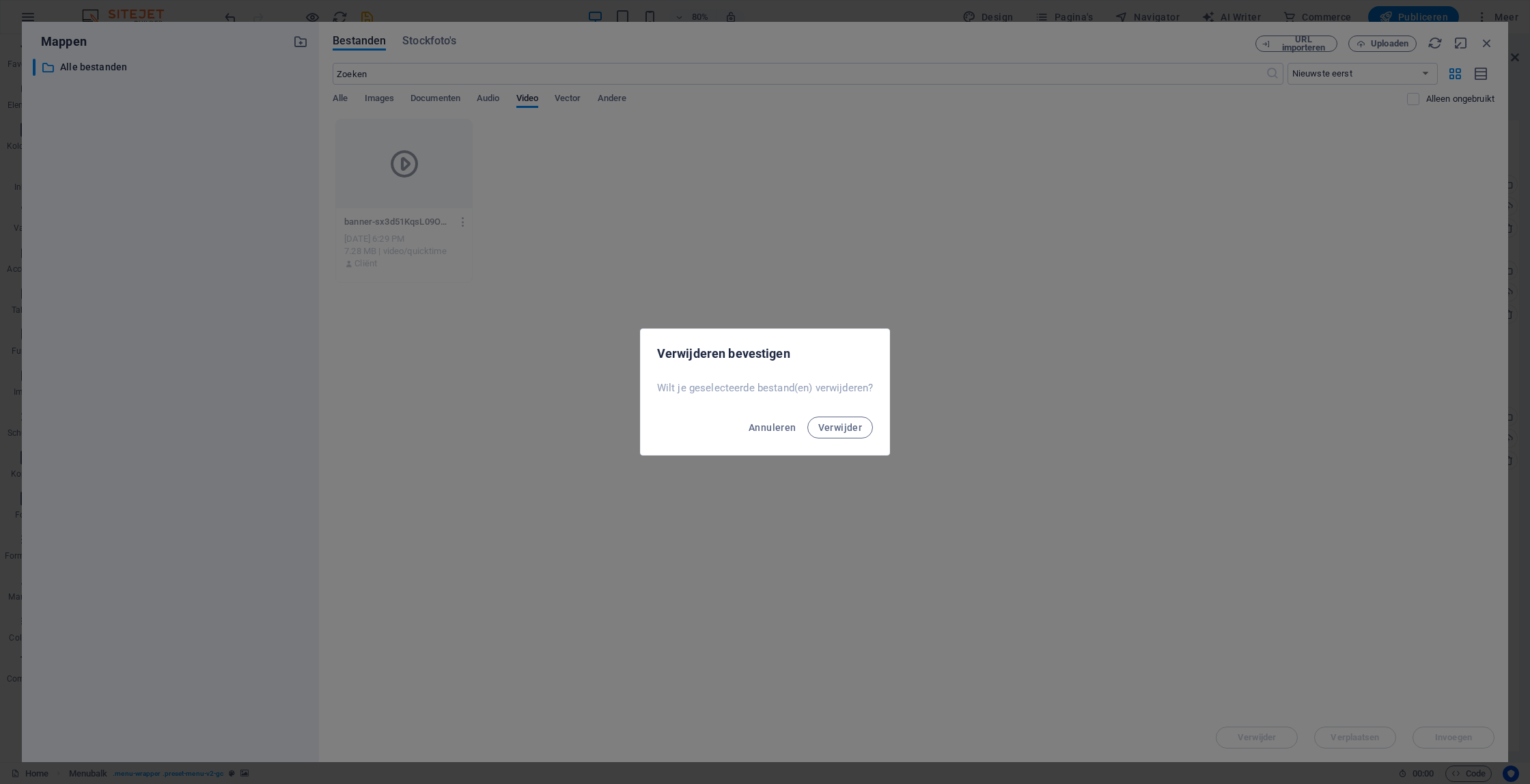
drag, startPoint x: 833, startPoint y: 429, endPoint x: 582, endPoint y: 278, distance: 292.9
click at [832, 429] on span "Verwijder" at bounding box center [840, 427] width 44 height 11
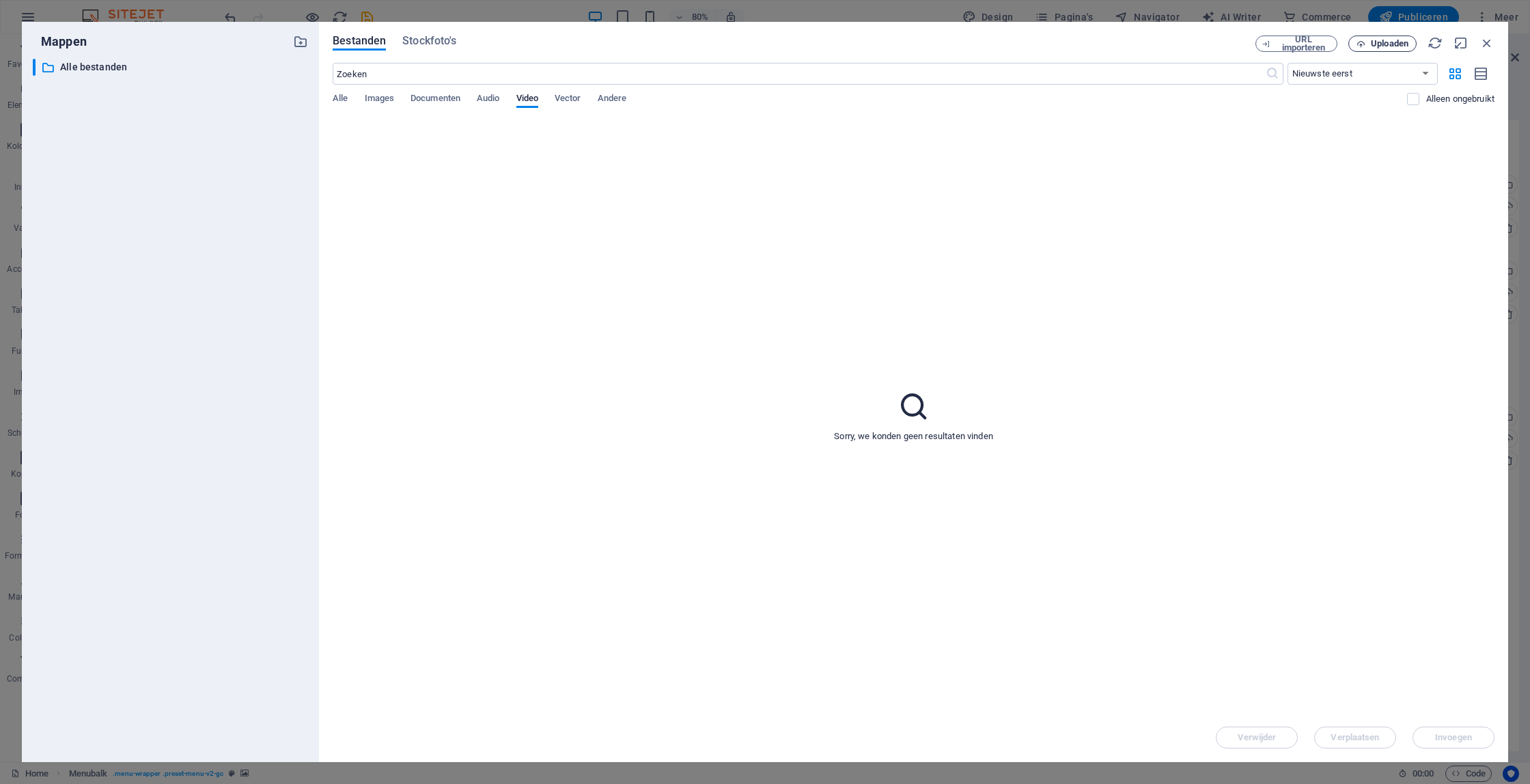
click at [1402, 39] on span "Uploaden" at bounding box center [1390, 43] width 38 height 8
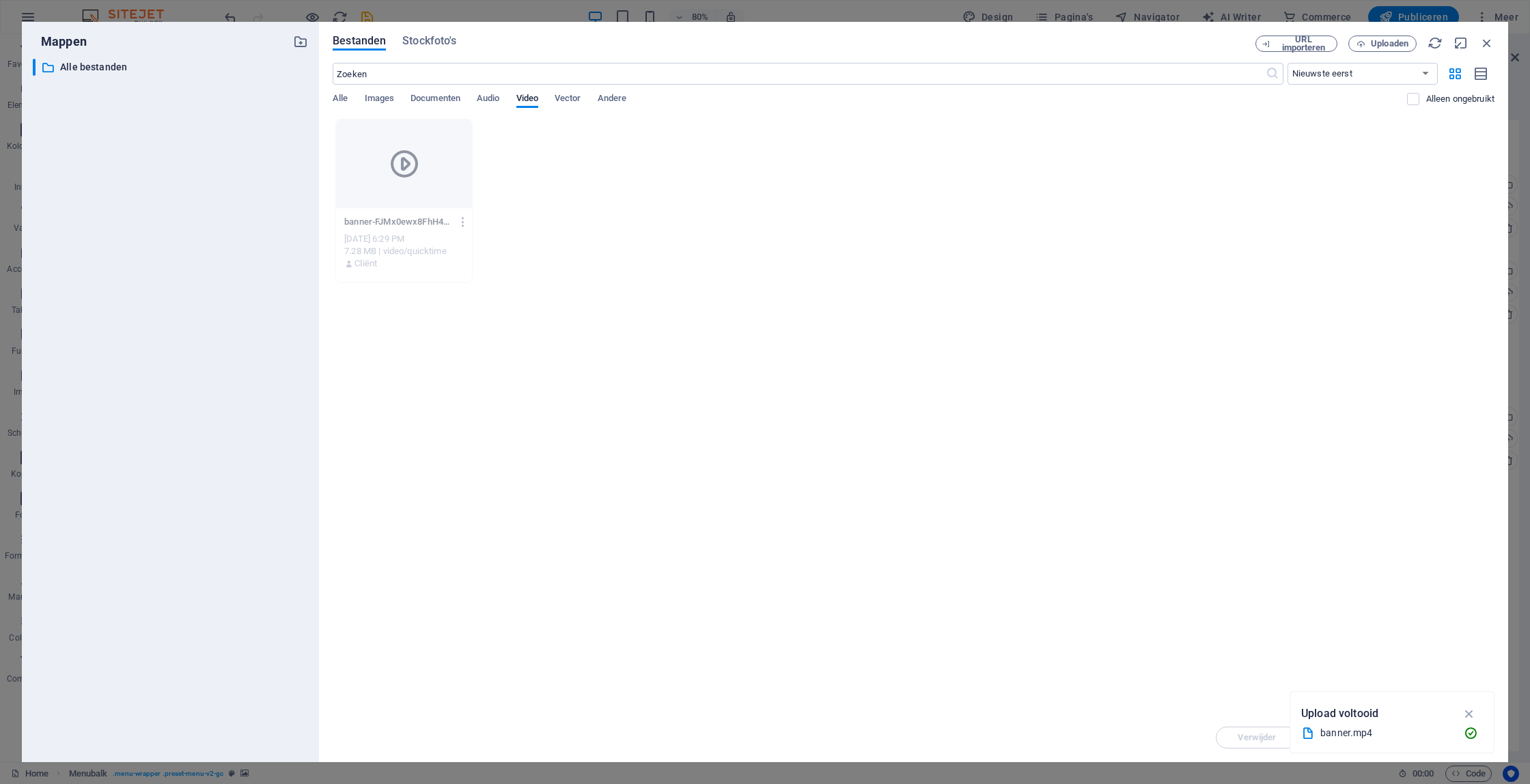
click at [1123, 536] on div "Laat bestanden hier [PERSON_NAME] ze direct te uploaden banner-FJMx0ewx8FhH4dOF…" at bounding box center [914, 416] width 1162 height 594
click at [446, 186] on div at bounding box center [404, 163] width 136 height 89
click at [1468, 715] on icon "button" at bounding box center [1469, 713] width 16 height 15
click at [1491, 44] on icon "button" at bounding box center [1487, 43] width 15 height 15
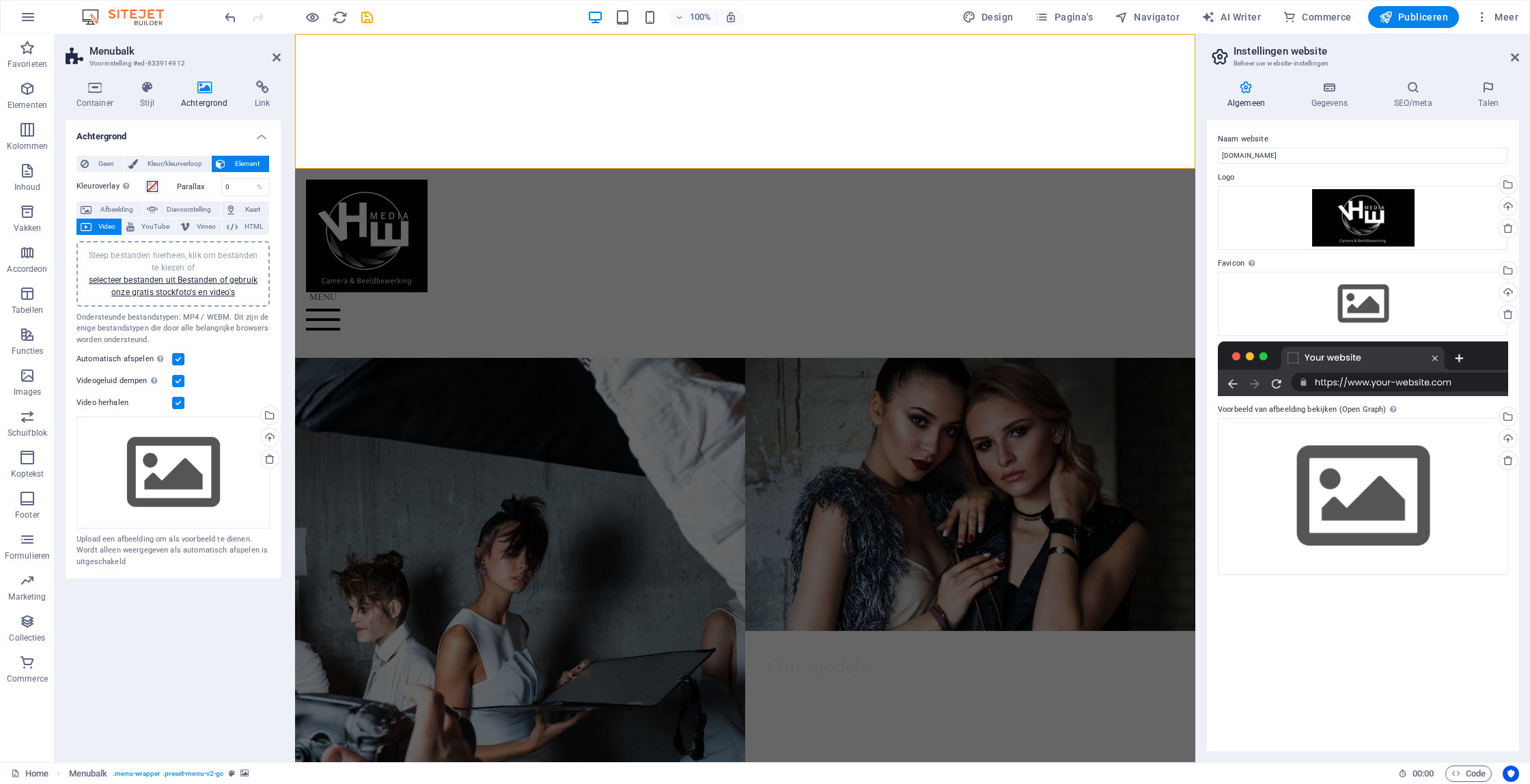
click at [131, 286] on div "Sleep bestanden hierheen, klik om bestanden te kiezen of selecteer bestanden ui…" at bounding box center [172, 274] width 177 height 50
click at [203, 284] on link "selecteer bestanden uit Bestanden of gebruik onze gratis stockfoto's en video's" at bounding box center [173, 286] width 169 height 22
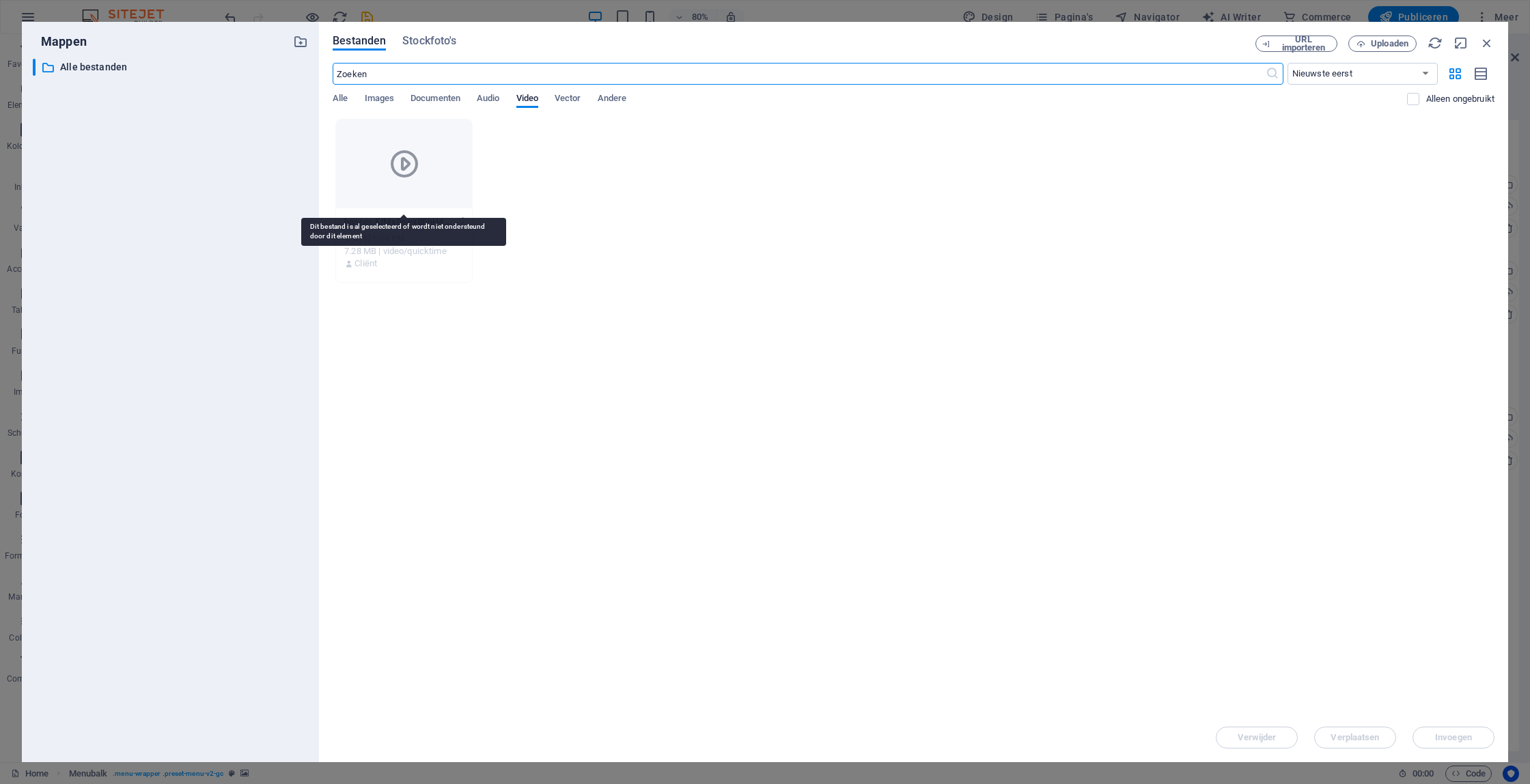
click at [399, 175] on icon at bounding box center [405, 164] width 33 height 33
click at [400, 171] on icon at bounding box center [405, 164] width 33 height 33
click at [464, 223] on icon "button" at bounding box center [463, 221] width 13 height 12
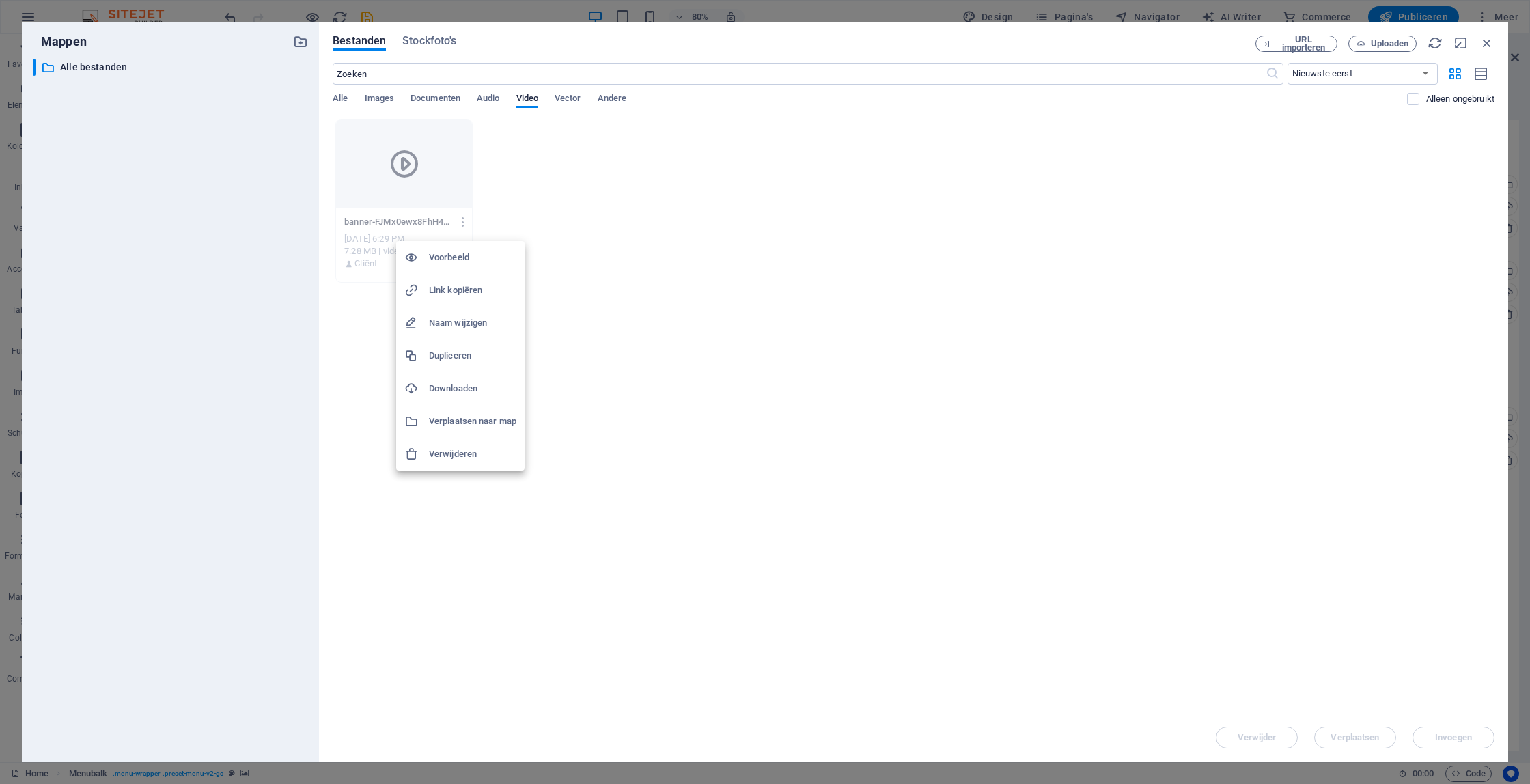
click at [463, 455] on h6 "Verwijderen" at bounding box center [472, 454] width 87 height 17
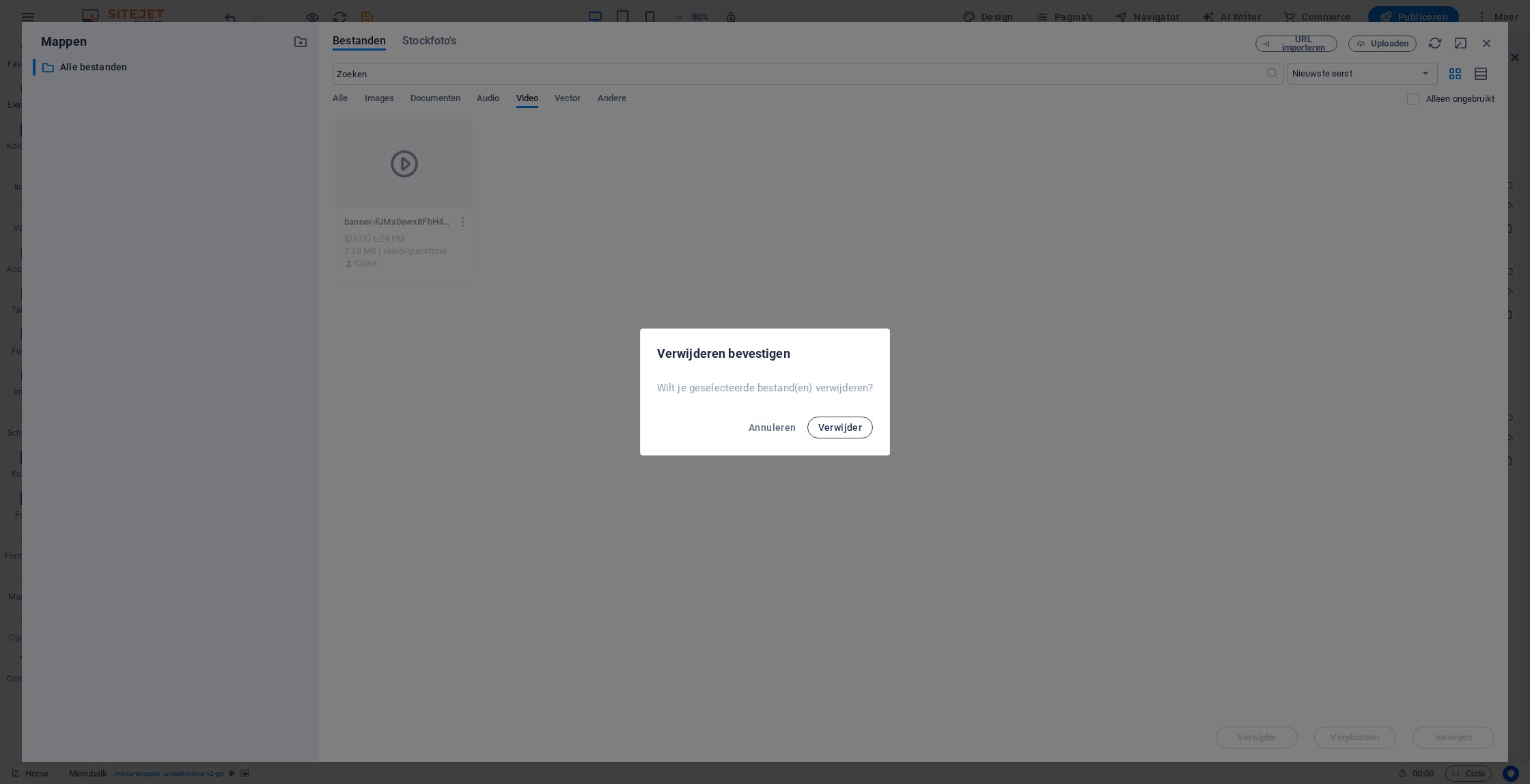
click at [833, 429] on span "Verwijder" at bounding box center [840, 427] width 44 height 11
